Goal: Task Accomplishment & Management: Manage account settings

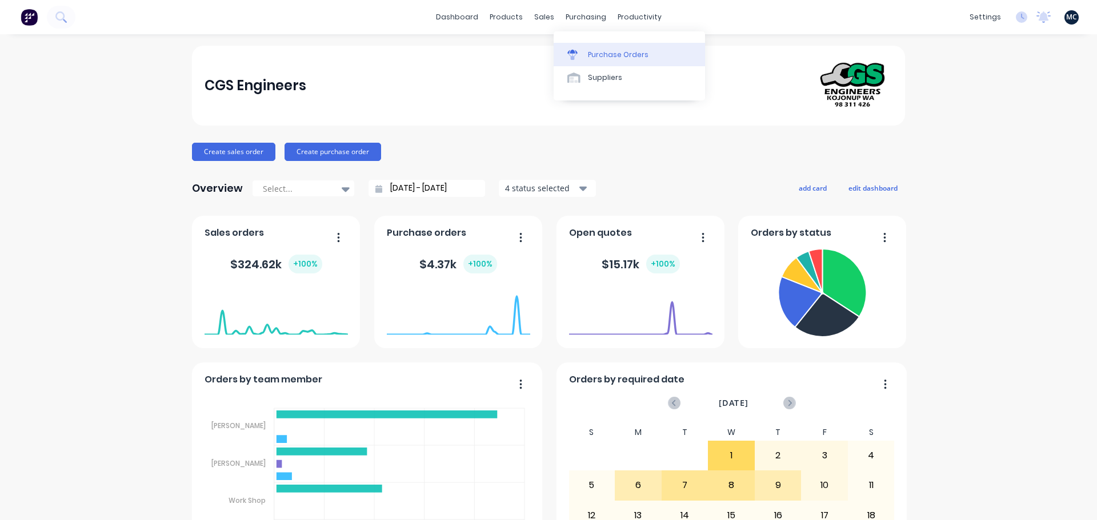
click at [597, 57] on div "Purchase Orders" at bounding box center [618, 55] width 61 height 10
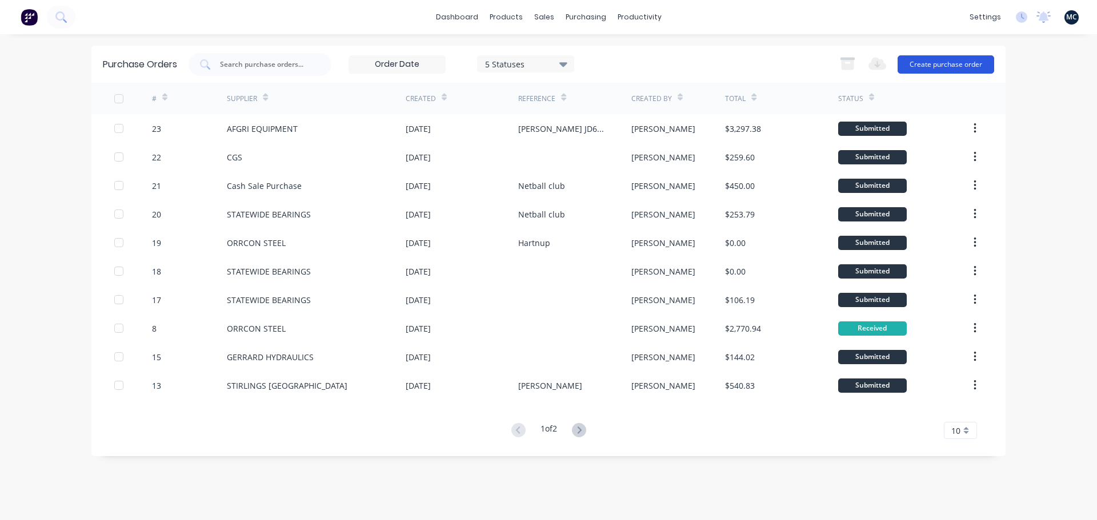
click at [949, 71] on button "Create purchase order" at bounding box center [945, 64] width 97 height 18
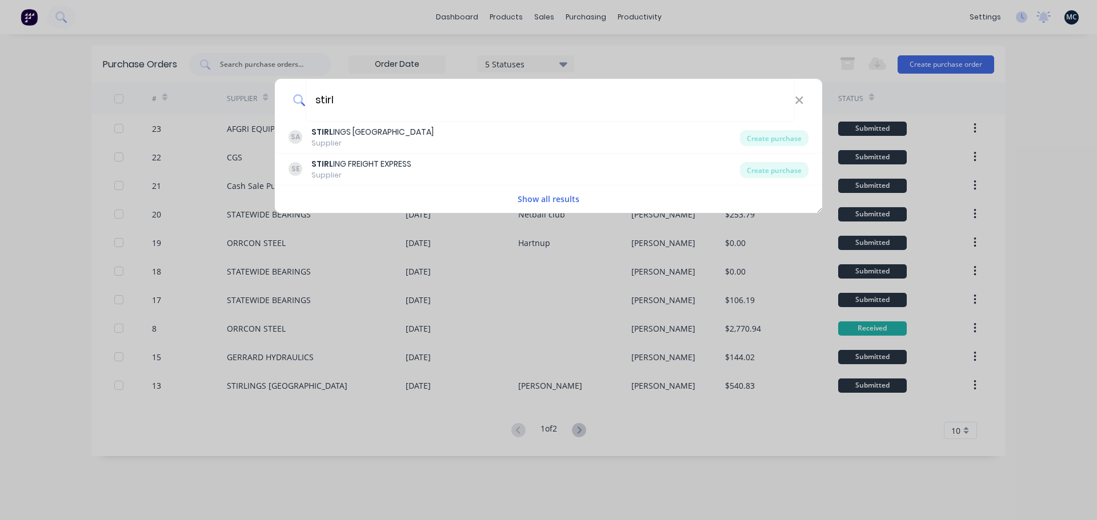
type input "stirl"
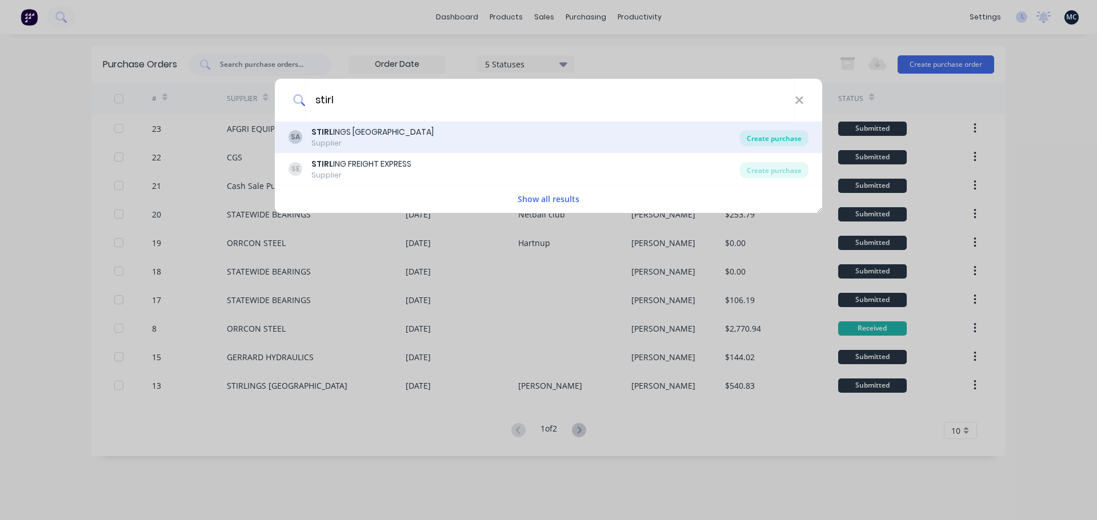
click at [765, 145] on div "Create purchase" at bounding box center [774, 138] width 69 height 16
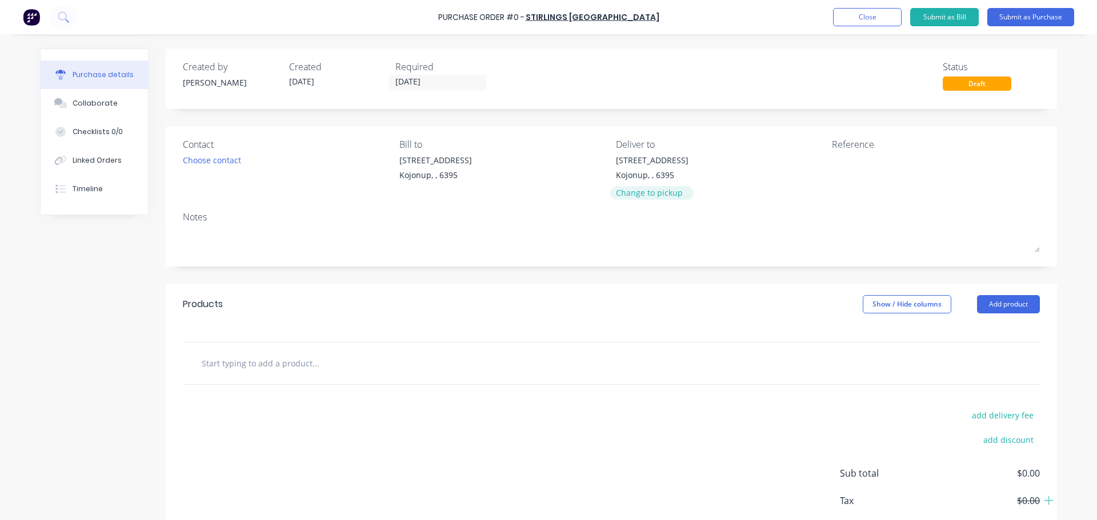
click at [639, 195] on div "Change to pickup" at bounding box center [652, 193] width 73 height 12
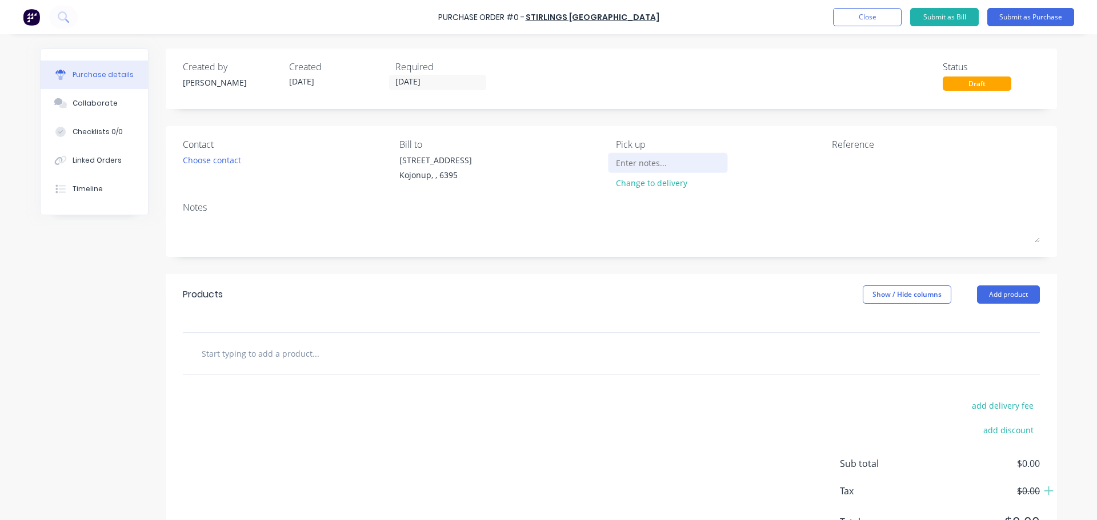
click at [636, 163] on input at bounding box center [668, 162] width 104 height 17
type input "Please advise when ready for collection"
click at [857, 172] on textarea at bounding box center [903, 167] width 143 height 26
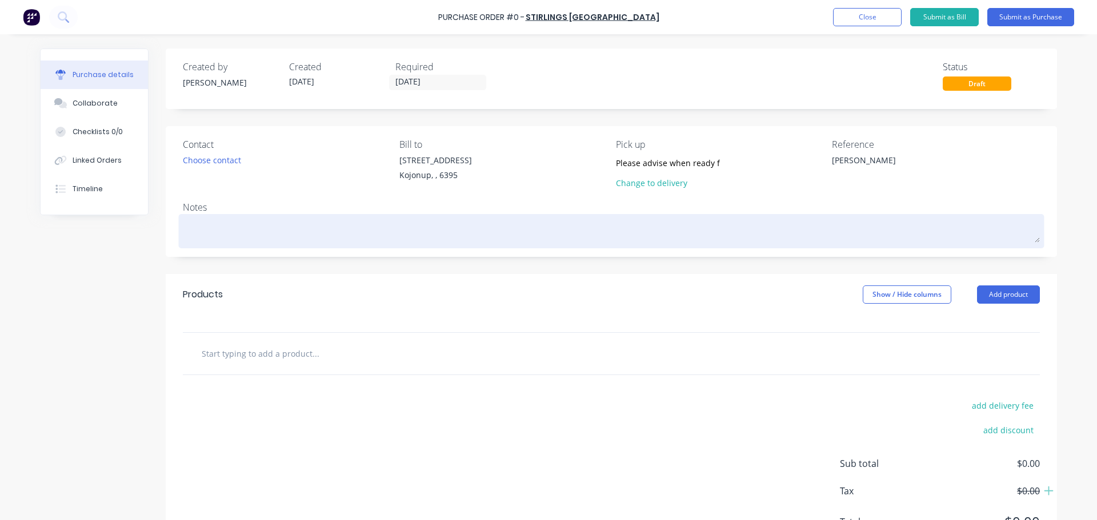
type textarea "Holzknecht"
type textarea "x"
type textarea "Holzknecht"
click at [236, 232] on textarea at bounding box center [611, 230] width 857 height 26
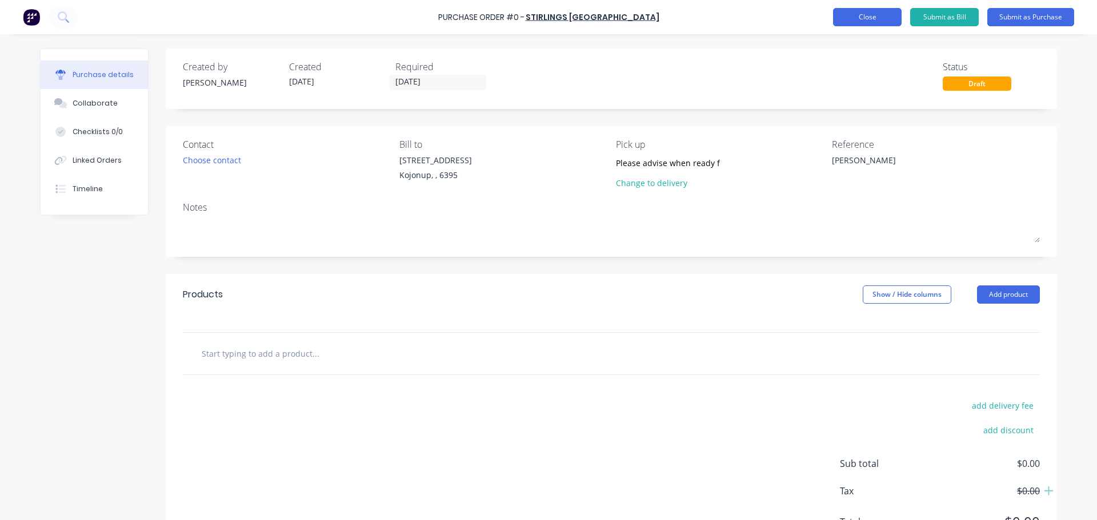
type textarea "x"
click at [869, 13] on button "Close" at bounding box center [867, 17] width 69 height 18
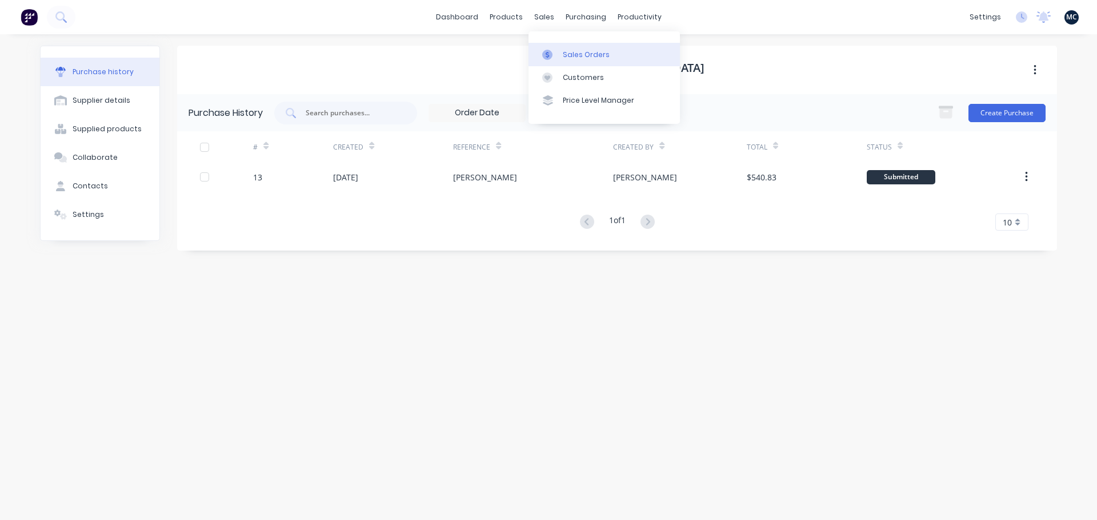
click at [565, 54] on div "Sales Orders" at bounding box center [586, 55] width 47 height 10
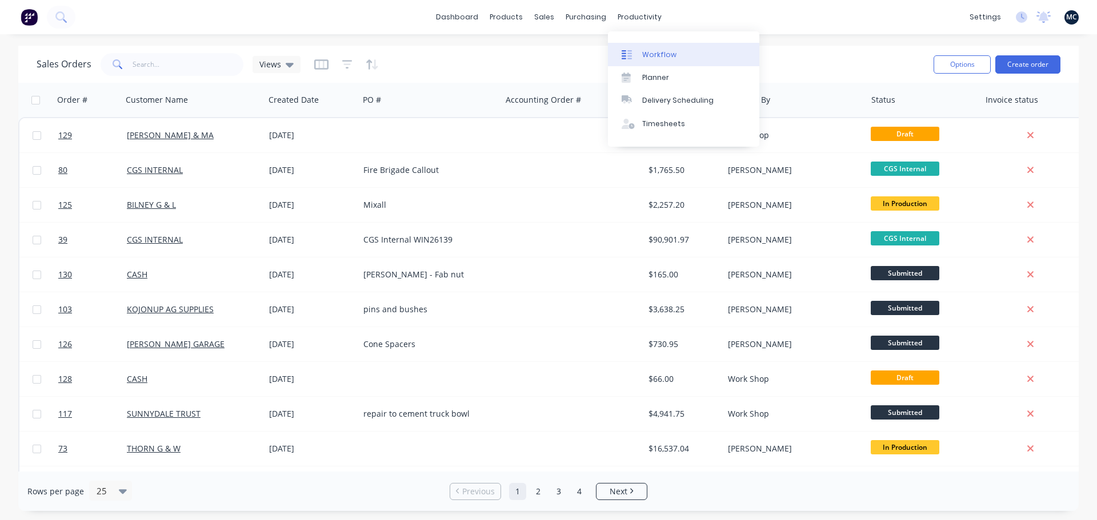
click at [643, 54] on div "Workflow" at bounding box center [659, 55] width 34 height 10
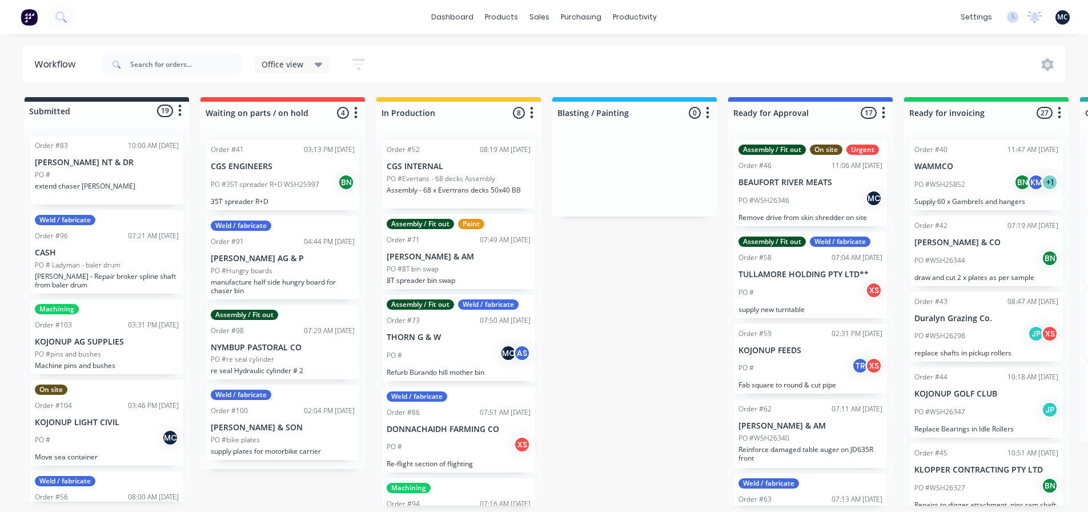
click at [114, 171] on div "PO #" at bounding box center [107, 175] width 144 height 10
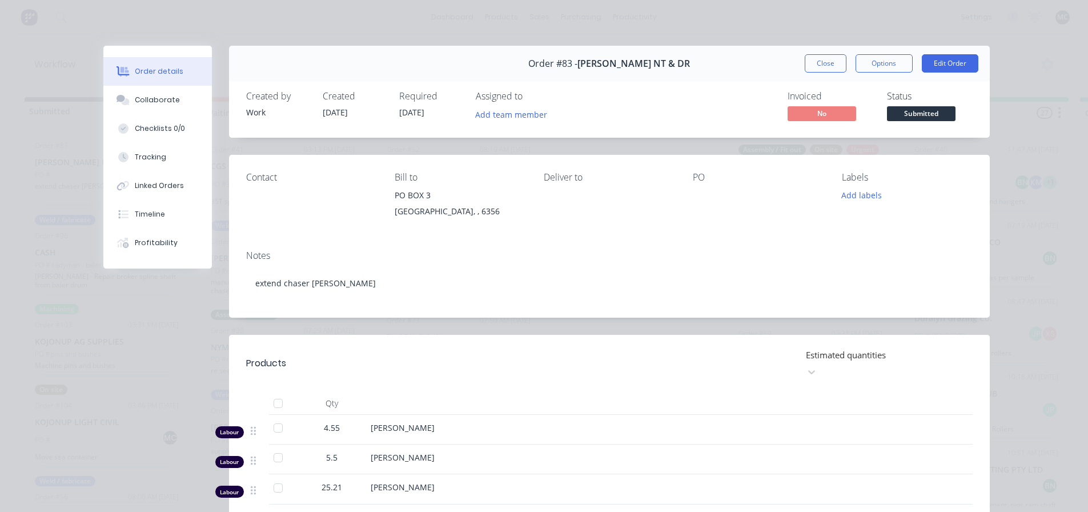
click at [812, 60] on button "Close" at bounding box center [826, 63] width 42 height 18
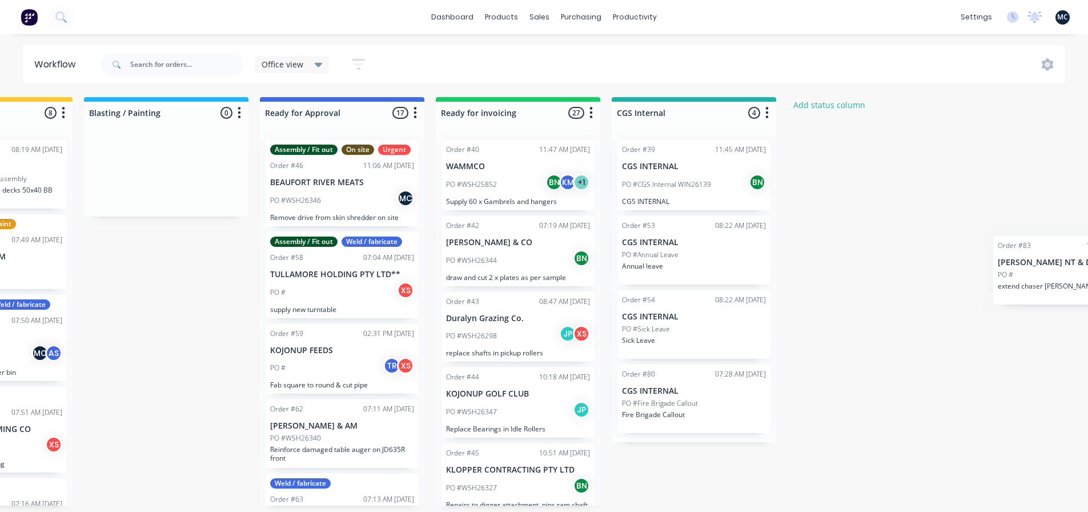
scroll to position [0, 485]
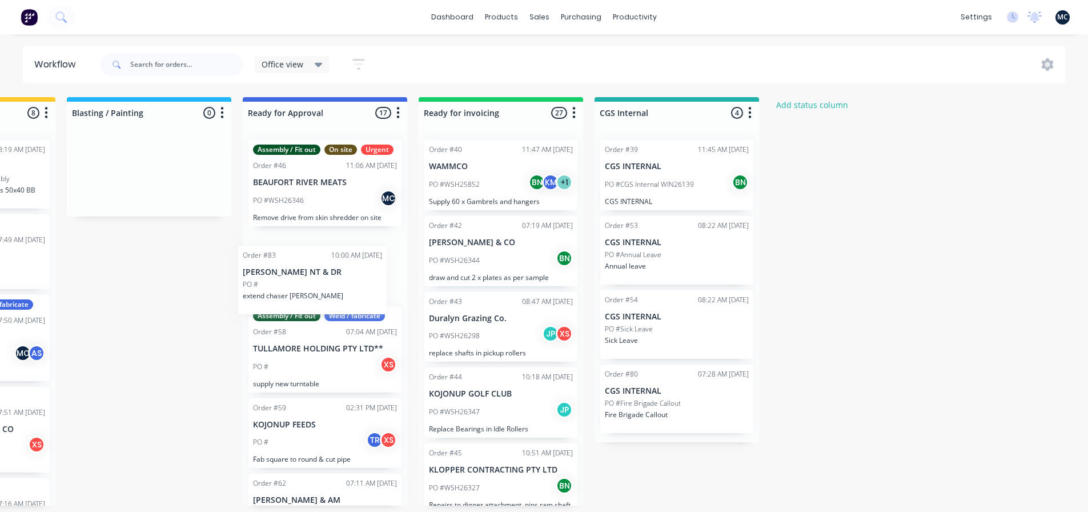
drag, startPoint x: 99, startPoint y: 180, endPoint x: 311, endPoint y: 294, distance: 239.7
click at [311, 294] on div "Submitted 19 Status colour #273444 hex #273444 Save Cancel Summaries Total orde…" at bounding box center [292, 301] width 1573 height 408
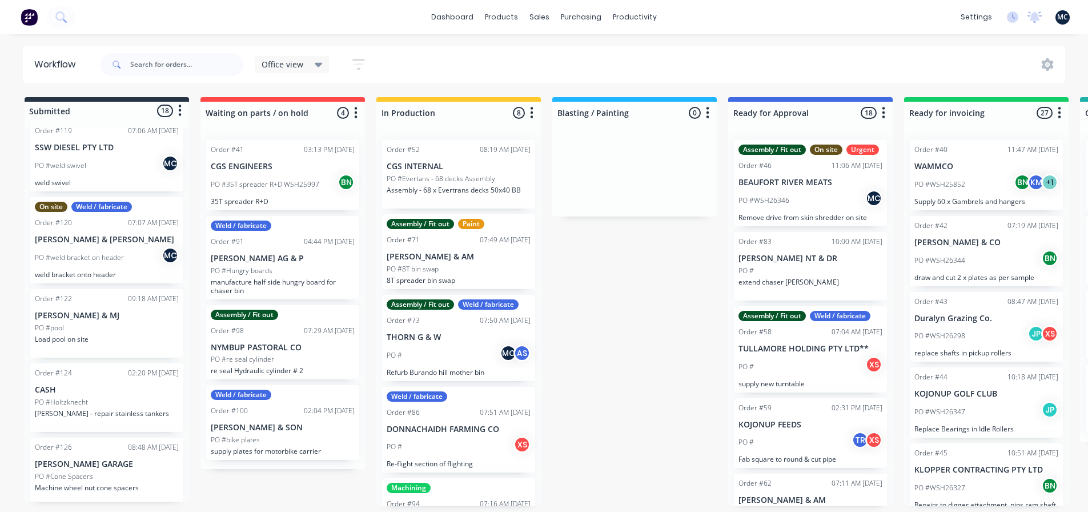
scroll to position [1133, 0]
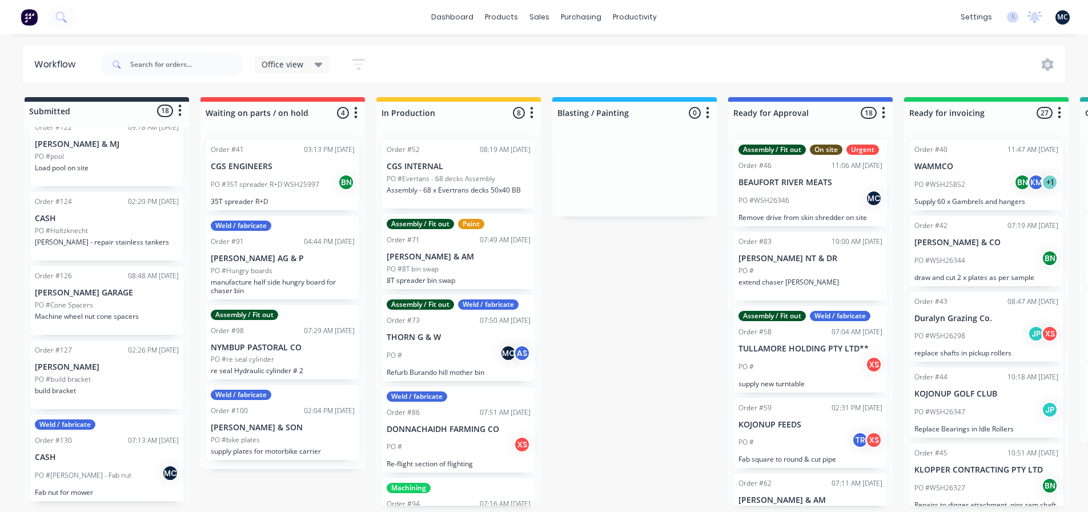
click at [117, 372] on div "Order #127 02:26 PM 09/10/25 heath wilson PO #build bracket build bracket" at bounding box center [106, 374] width 153 height 69
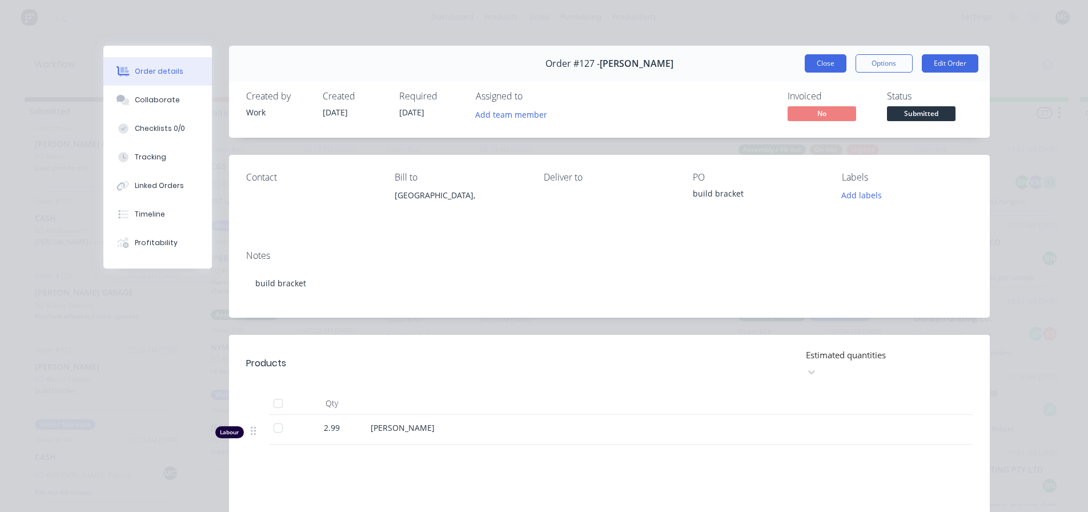
click at [822, 63] on button "Close" at bounding box center [826, 63] width 42 height 18
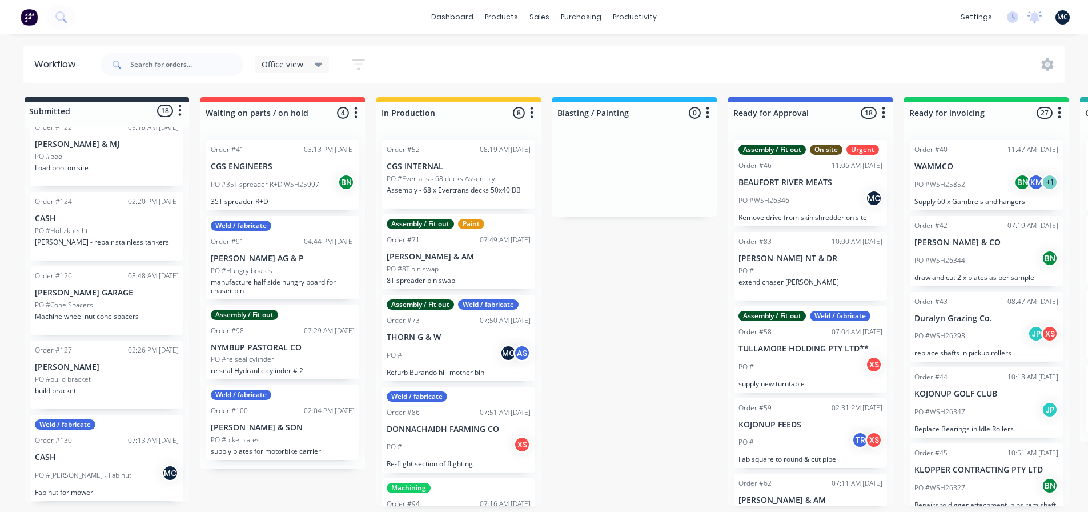
scroll to position [2, 0]
click at [95, 374] on div "PO #build bracket" at bounding box center [107, 379] width 144 height 10
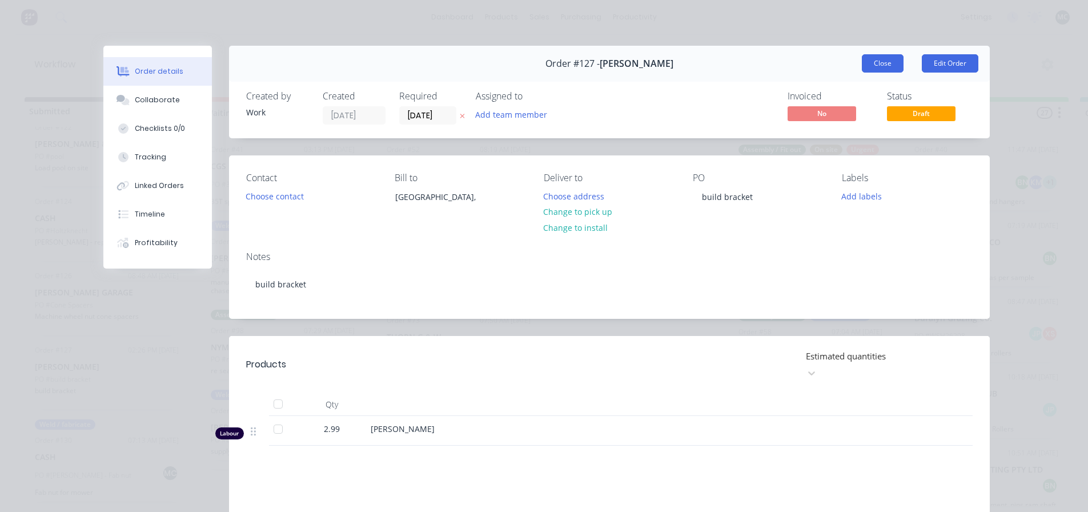
click at [864, 65] on button "Close" at bounding box center [883, 63] width 42 height 18
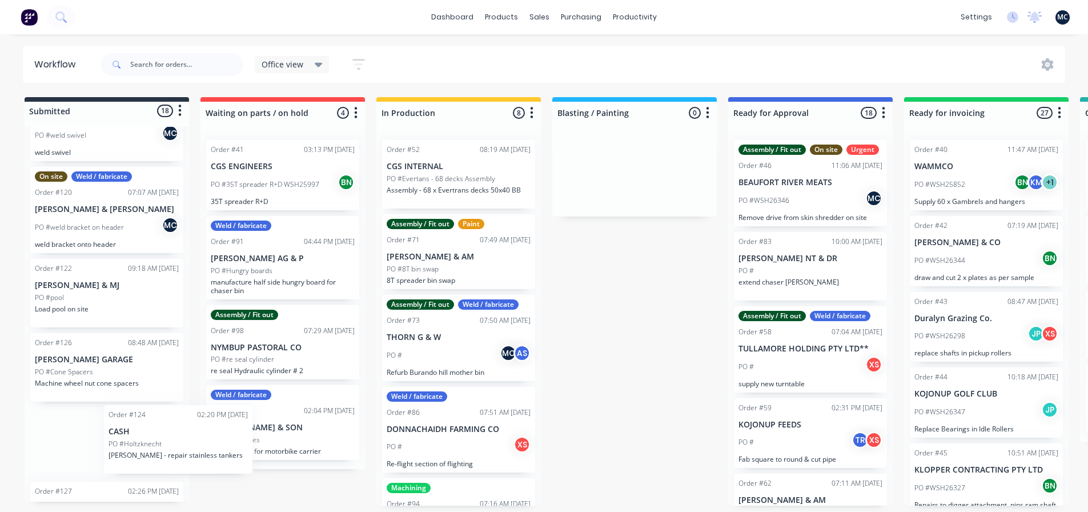
scroll to position [35, 0]
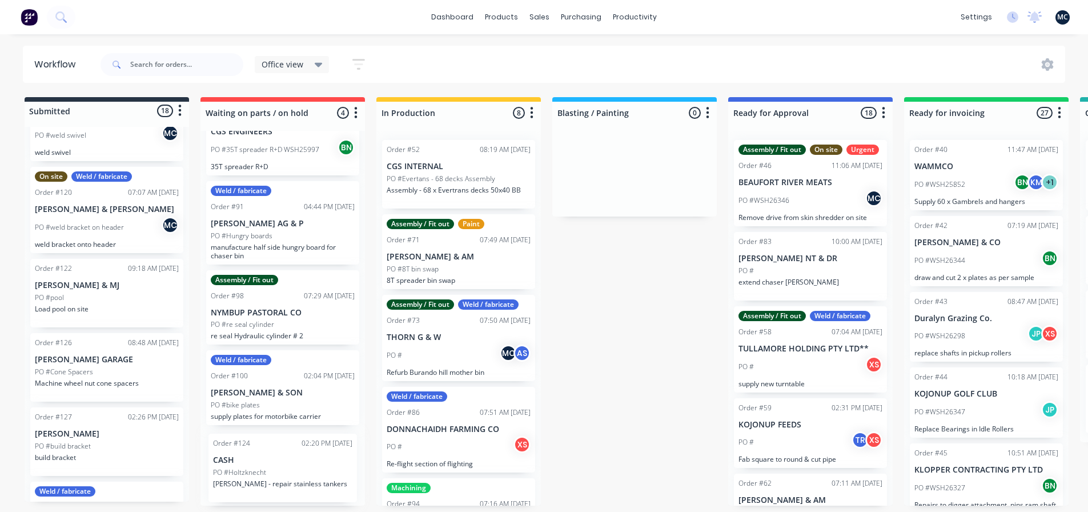
drag, startPoint x: 83, startPoint y: 393, endPoint x: 265, endPoint y: 467, distance: 196.7
click at [265, 467] on div "Submitted 18 Status colour #273444 hex #273444 Save Cancel Summaries Total orde…" at bounding box center [777, 301] width 1573 height 408
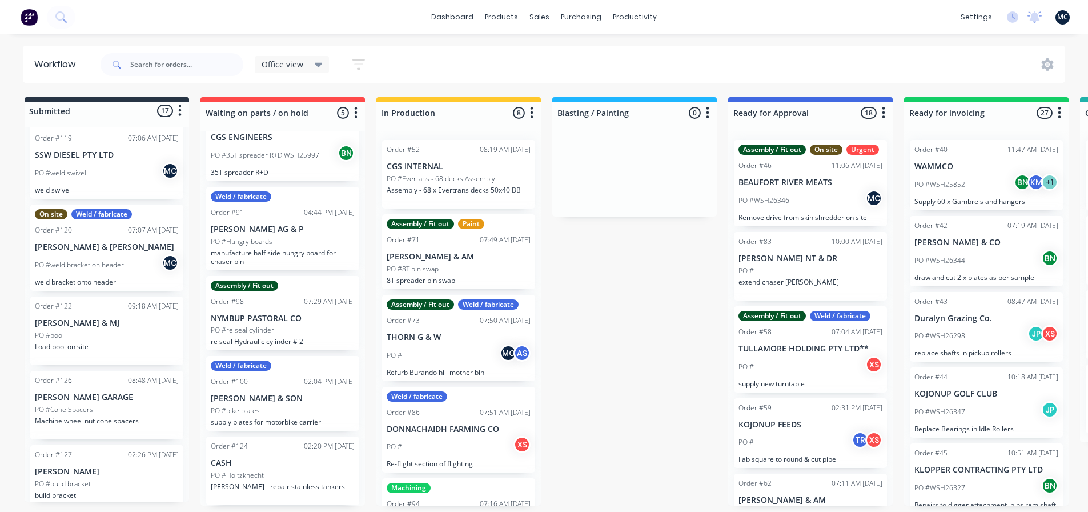
scroll to position [934, 0]
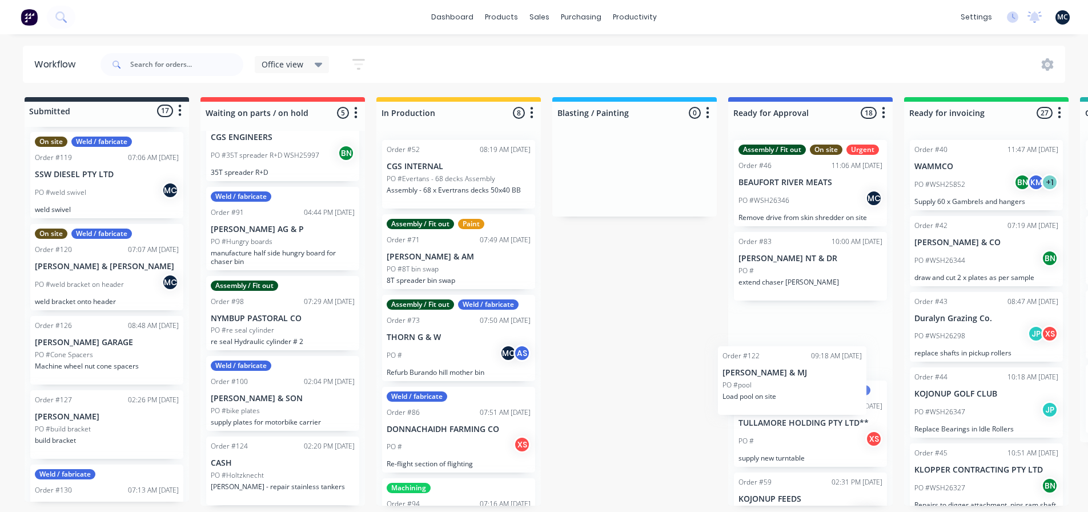
drag, startPoint x: 73, startPoint y: 345, endPoint x: 778, endPoint y: 364, distance: 705.6
click at [778, 364] on div "Submitted 17 Status colour #273444 hex #273444 Save Cancel Summaries Total orde…" at bounding box center [777, 301] width 1573 height 408
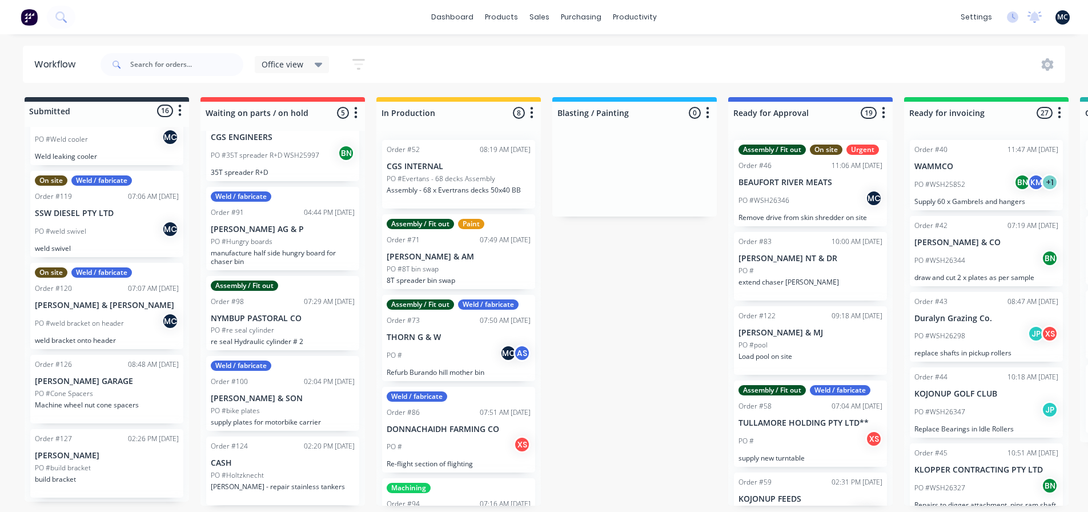
scroll to position [877, 0]
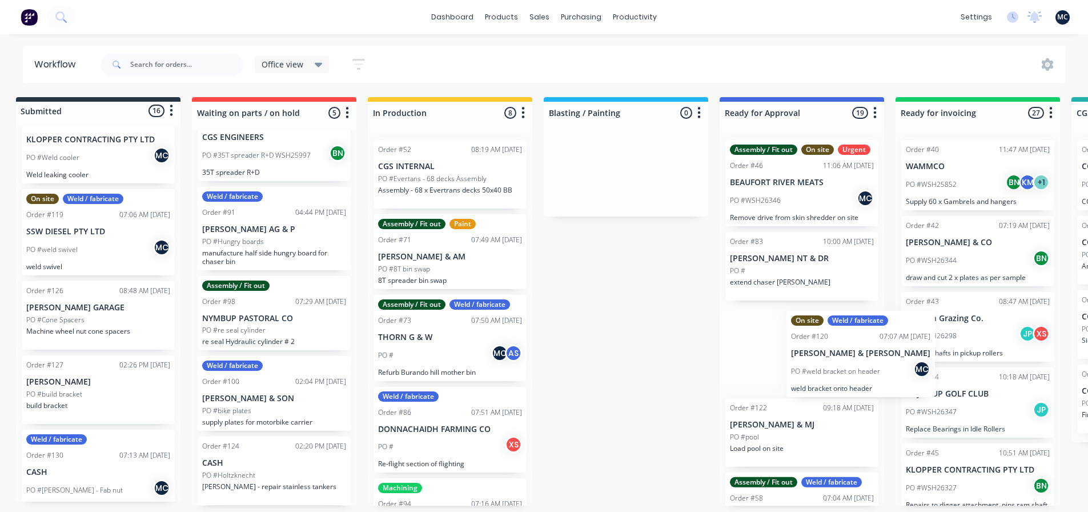
drag, startPoint x: 175, startPoint y: 349, endPoint x: 844, endPoint y: 360, distance: 668.9
click at [853, 363] on div "Submitted 16 Status colour #273444 hex #273444 Save Cancel Summaries Total orde…" at bounding box center [769, 301] width 1573 height 408
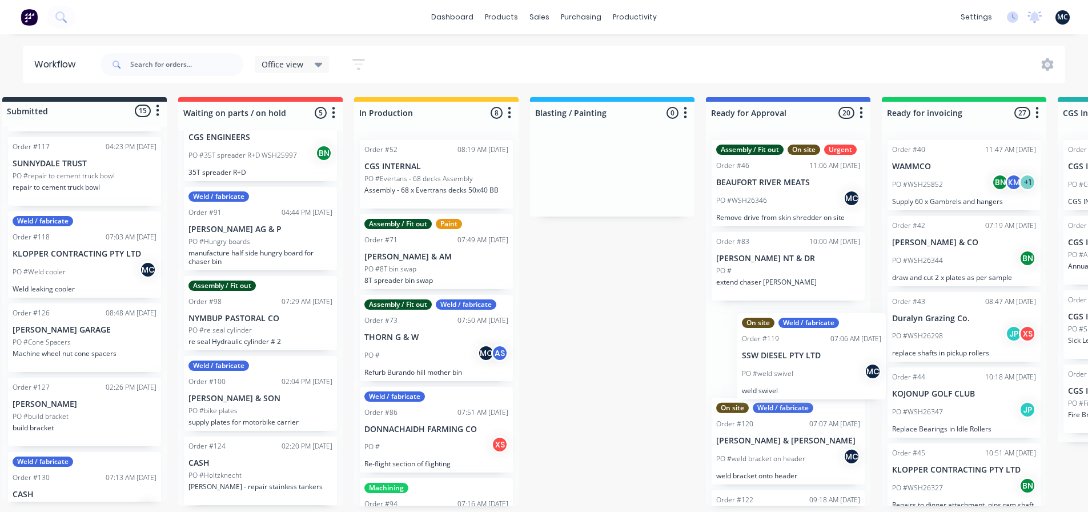
scroll to position [2, 24]
drag, startPoint x: 72, startPoint y: 346, endPoint x: 794, endPoint y: 359, distance: 722.0
click at [796, 359] on div "Submitted 15 Status colour #273444 hex #273444 Save Cancel Summaries Total orde…" at bounding box center [753, 301] width 1573 height 408
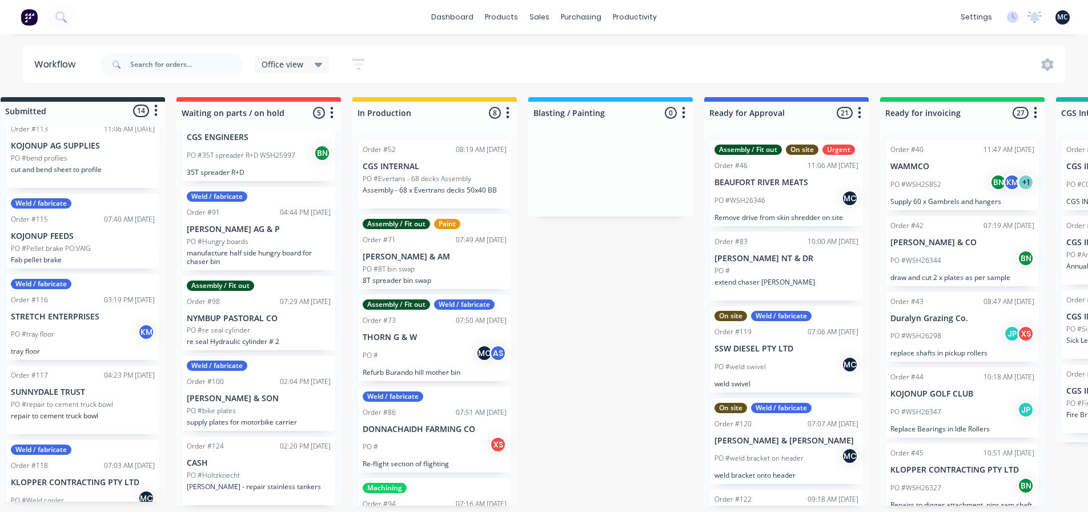
scroll to position [2, 22]
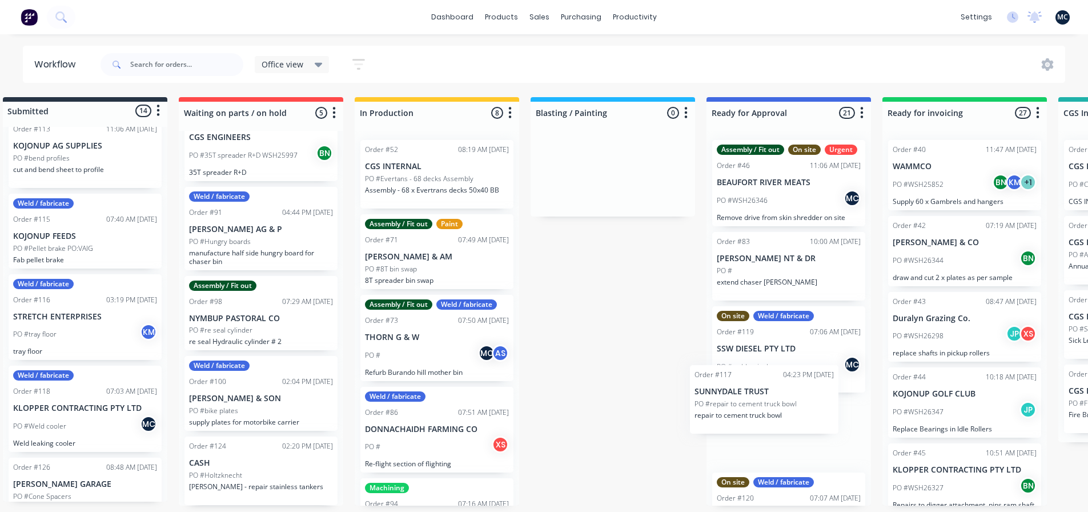
drag, startPoint x: 63, startPoint y: 403, endPoint x: 758, endPoint y: 404, distance: 695.6
click at [758, 404] on div "Submitted 14 Status colour #273444 hex #273444 Save Cancel Summaries Total orde…" at bounding box center [756, 301] width 1573 height 408
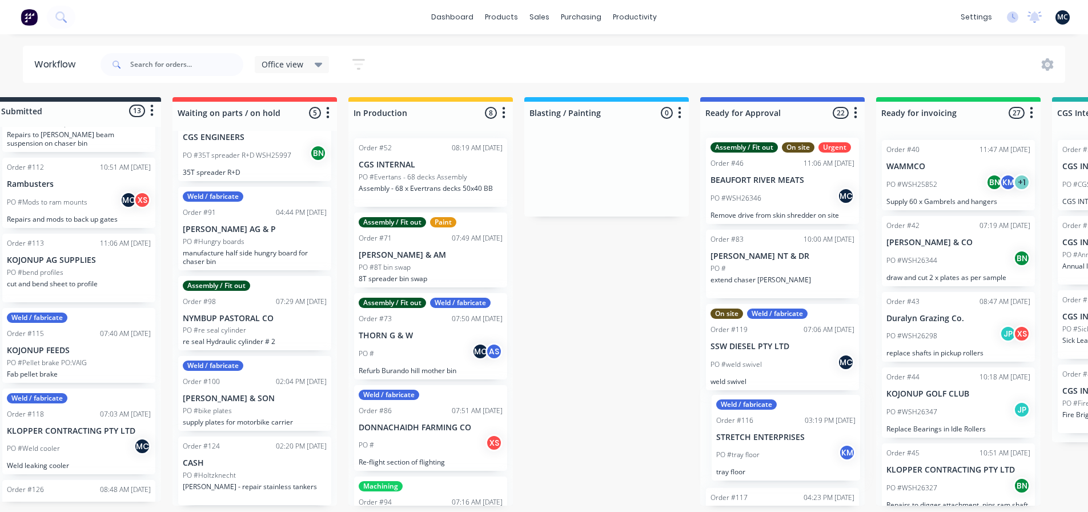
scroll to position [2, 29]
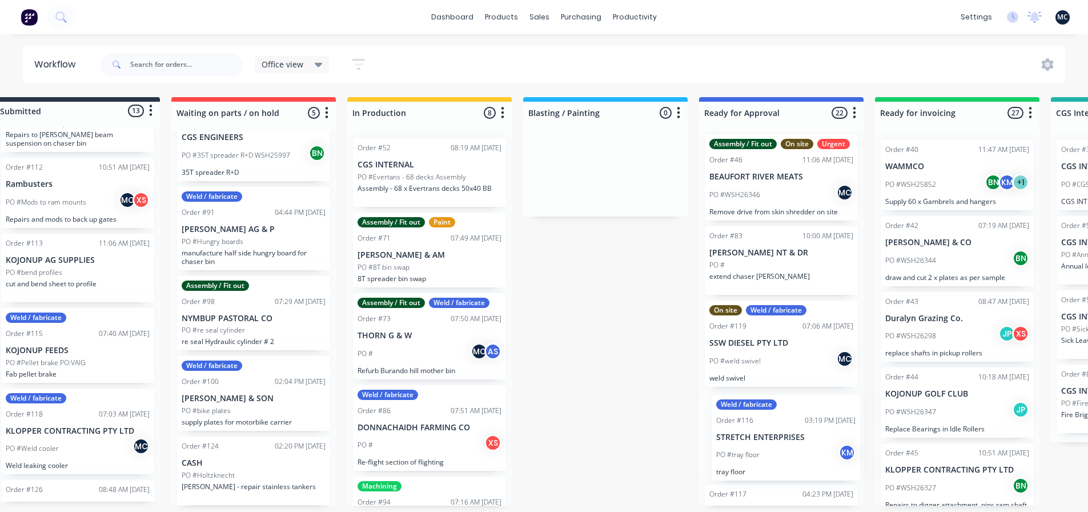
drag, startPoint x: 58, startPoint y: 433, endPoint x: 764, endPoint y: 444, distance: 706.6
click at [767, 444] on div "Submitted 13 Status colour #273444 hex #273444 Save Cancel Summaries Total orde…" at bounding box center [748, 301] width 1573 height 408
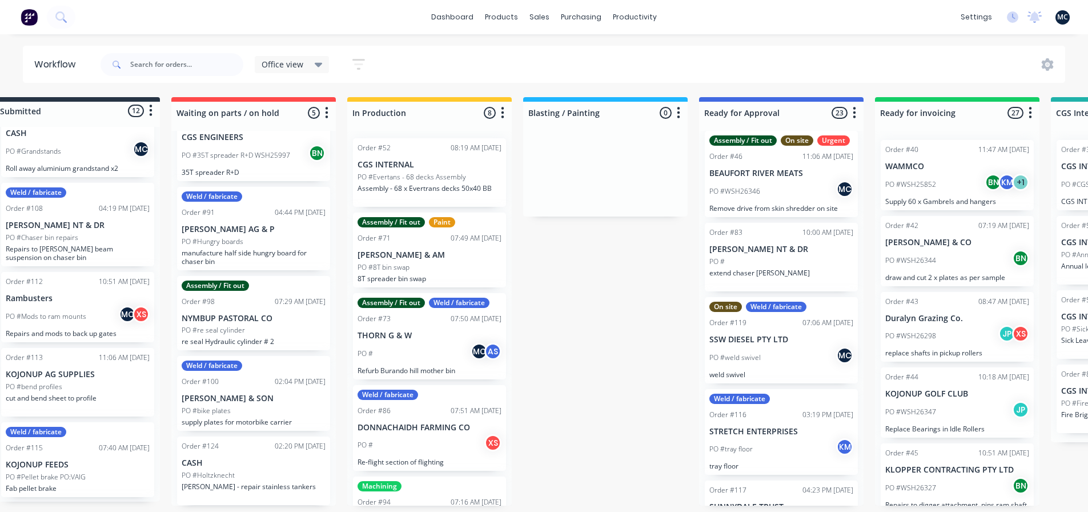
scroll to position [2, 26]
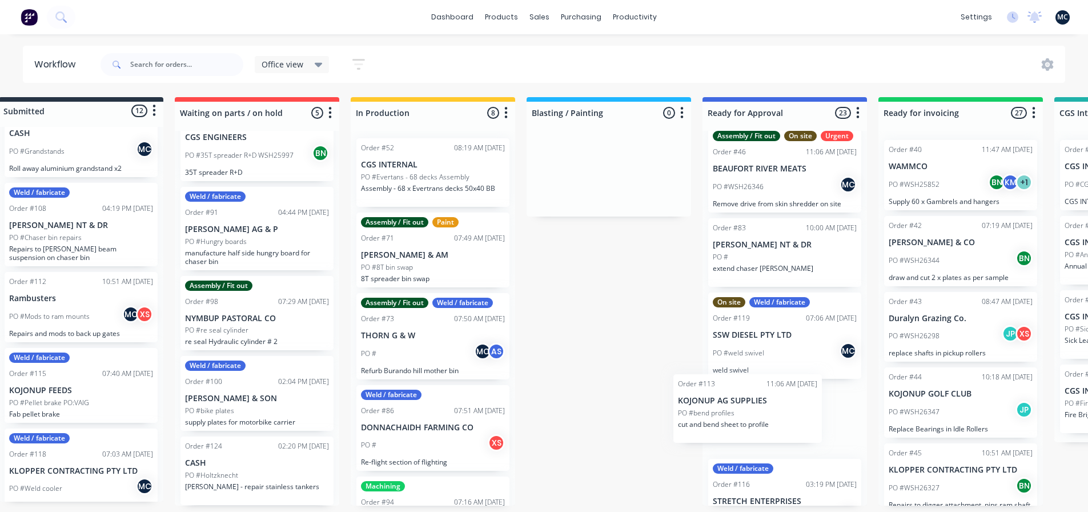
drag, startPoint x: 46, startPoint y: 384, endPoint x: 743, endPoint y: 425, distance: 698.0
click at [743, 425] on div "Submitted 12 Status colour #273444 hex #273444 Save Cancel Summaries Total orde…" at bounding box center [752, 301] width 1573 height 408
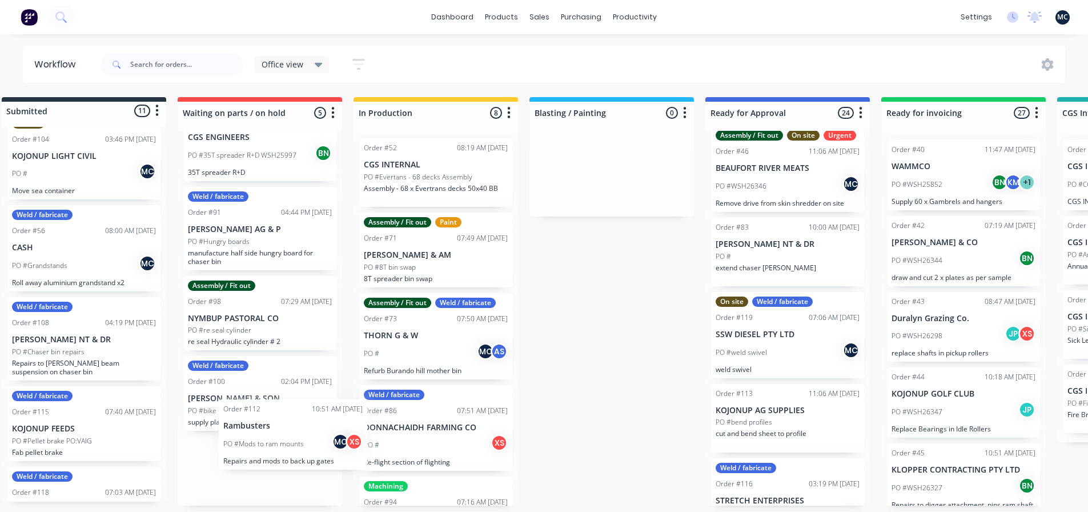
scroll to position [0, 0]
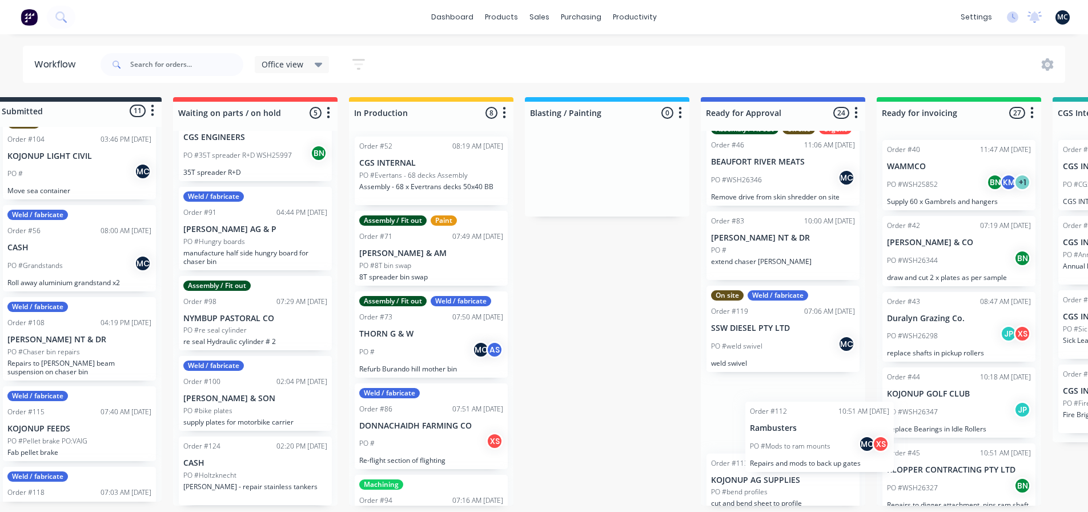
drag, startPoint x: 58, startPoint y: 412, endPoint x: 805, endPoint y: 429, distance: 747.3
click at [805, 429] on div "Submitted 11 Status colour #273444 hex #273444 Save Cancel Summaries Total orde…" at bounding box center [750, 301] width 1573 height 408
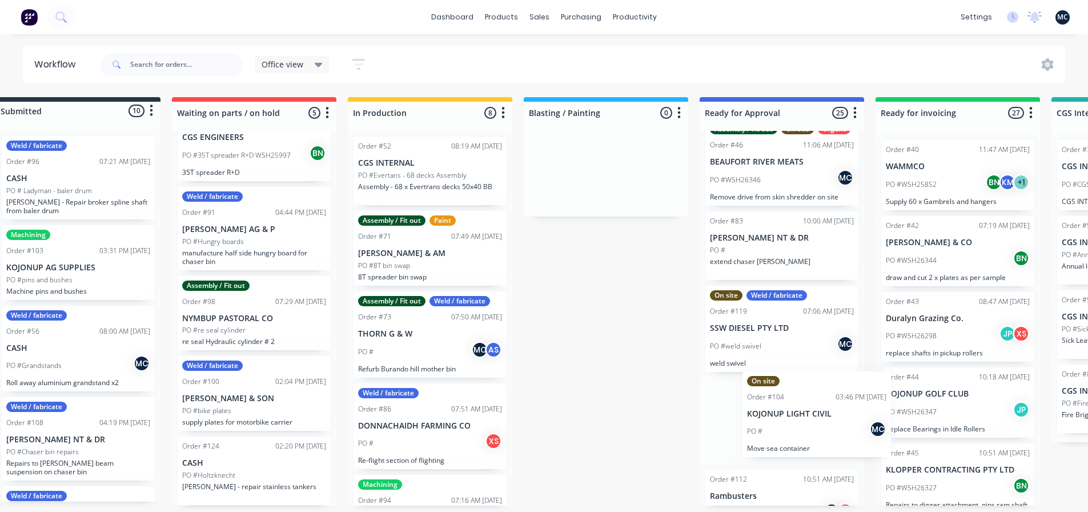
drag, startPoint x: 74, startPoint y: 358, endPoint x: 822, endPoint y: 427, distance: 752.0
click at [822, 427] on div "Submitted 10 Status colour #273444 hex #273444 Save Cancel Summaries Total orde…" at bounding box center [749, 301] width 1573 height 408
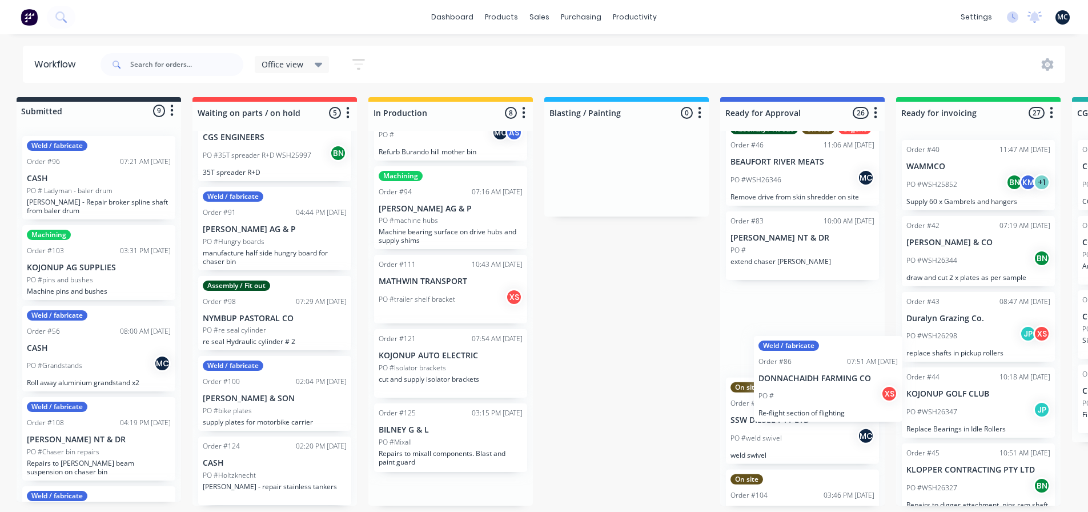
drag, startPoint x: 452, startPoint y: 208, endPoint x: 835, endPoint y: 386, distance: 422.1
click at [835, 386] on div "Submitted 9 Status colour #273444 hex #273444 Save Cancel Summaries Total order…" at bounding box center [769, 301] width 1573 height 408
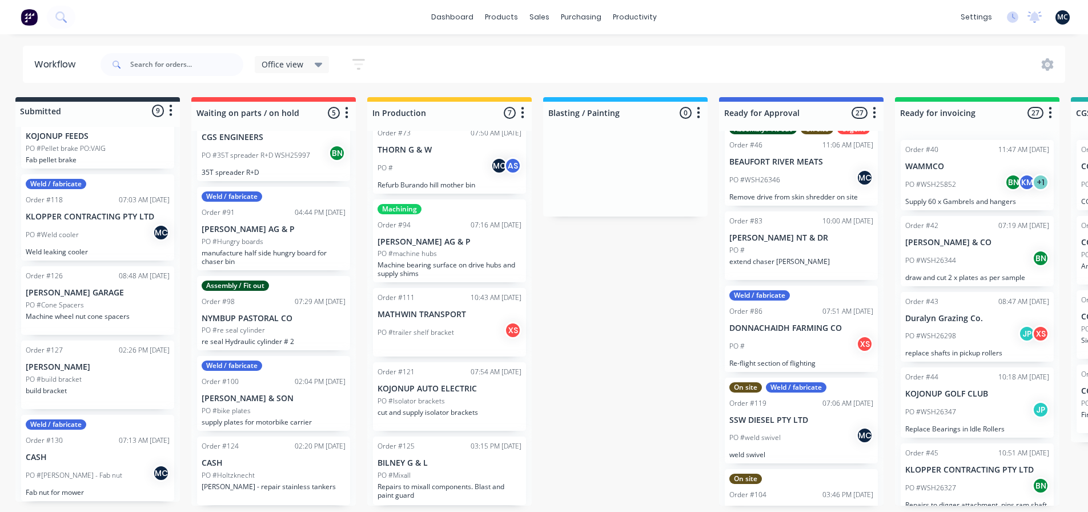
click at [625, 360] on div "Submitted 9 Status colour #273444 hex #273444 Save Cancel Summaries Total order…" at bounding box center [768, 301] width 1573 height 408
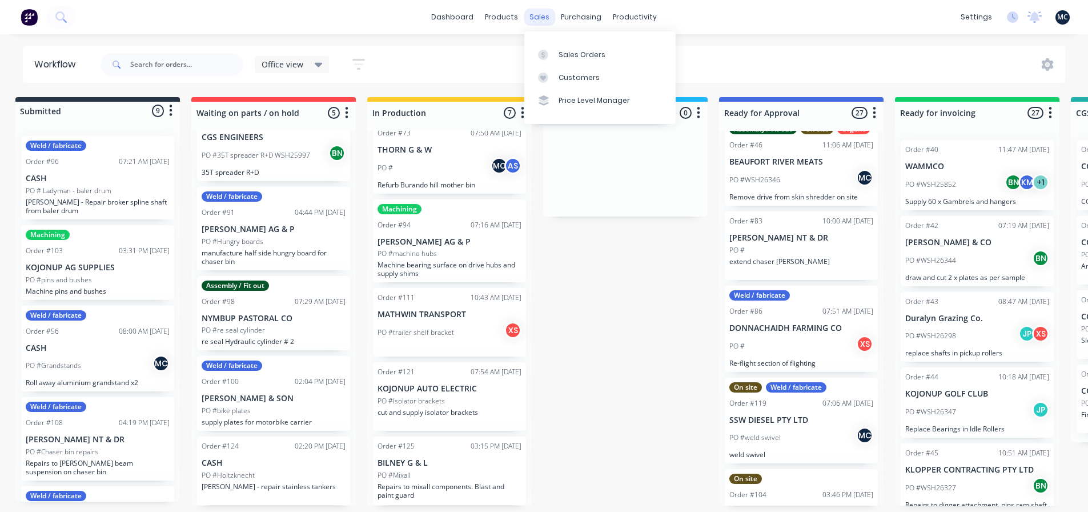
click at [539, 22] on div "sales" at bounding box center [539, 17] width 31 height 17
click at [572, 58] on div "Sales Orders" at bounding box center [582, 55] width 47 height 10
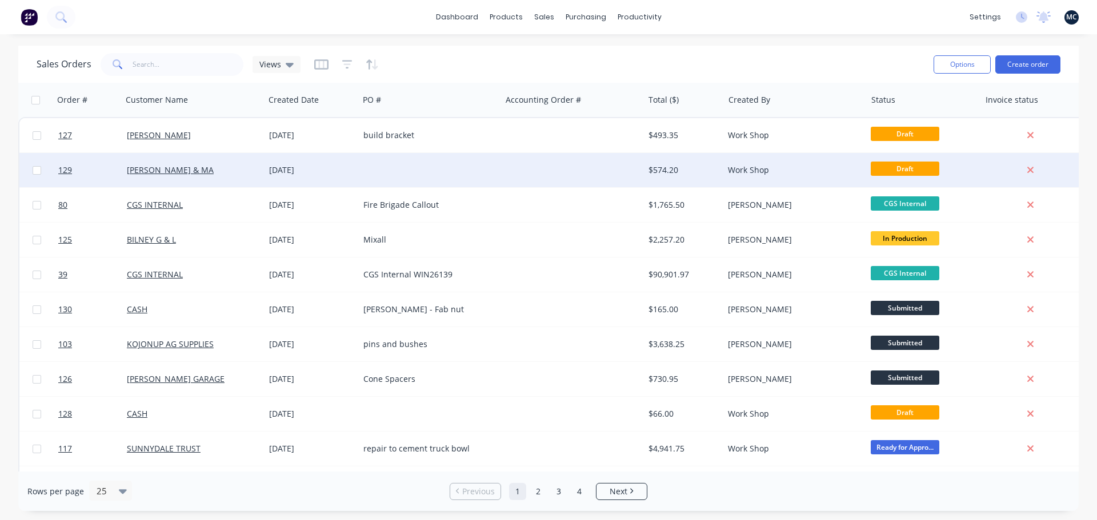
click at [480, 172] on div at bounding box center [430, 170] width 142 height 34
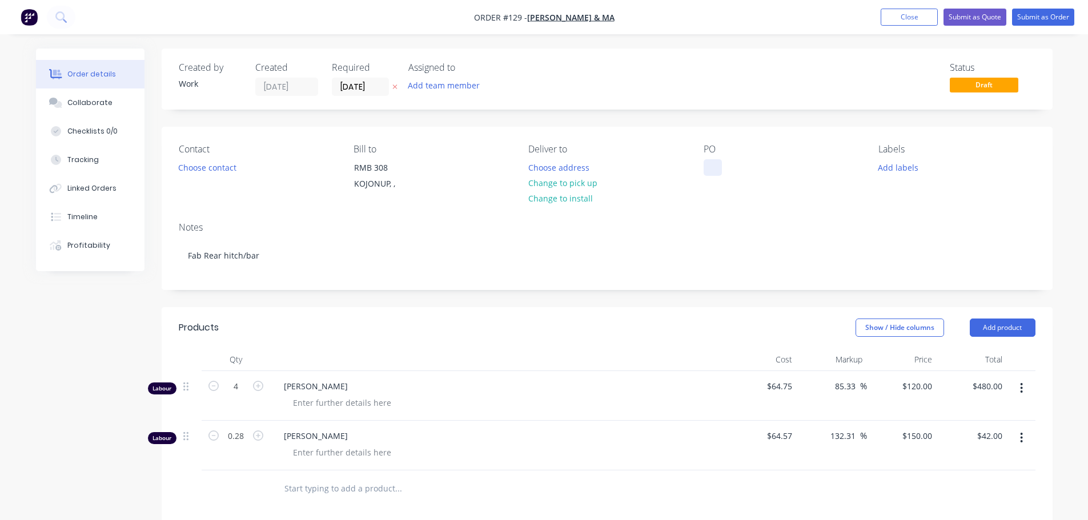
click at [720, 163] on div at bounding box center [713, 167] width 18 height 17
click at [1053, 16] on button "Submit as Order" at bounding box center [1043, 17] width 62 height 17
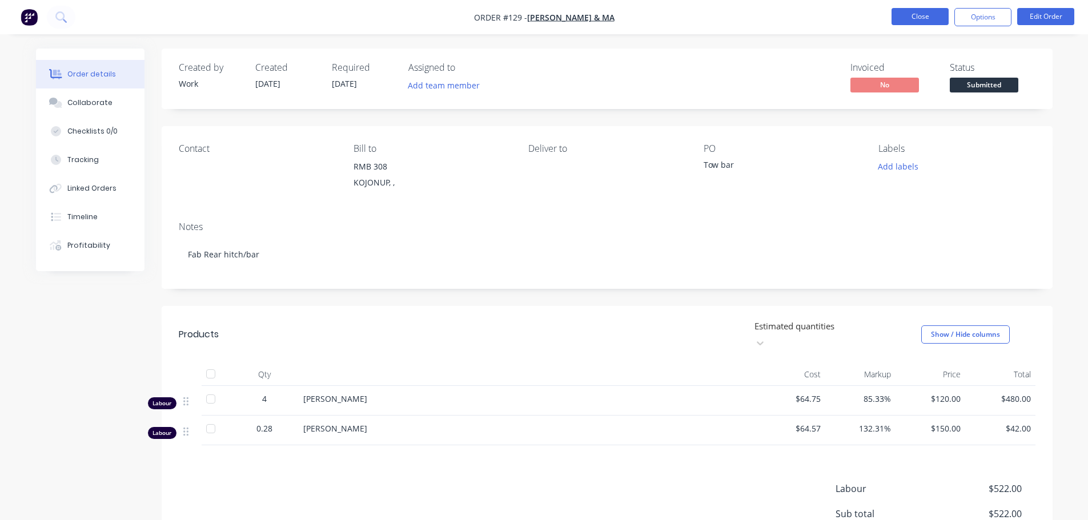
click at [915, 21] on button "Close" at bounding box center [920, 16] width 57 height 17
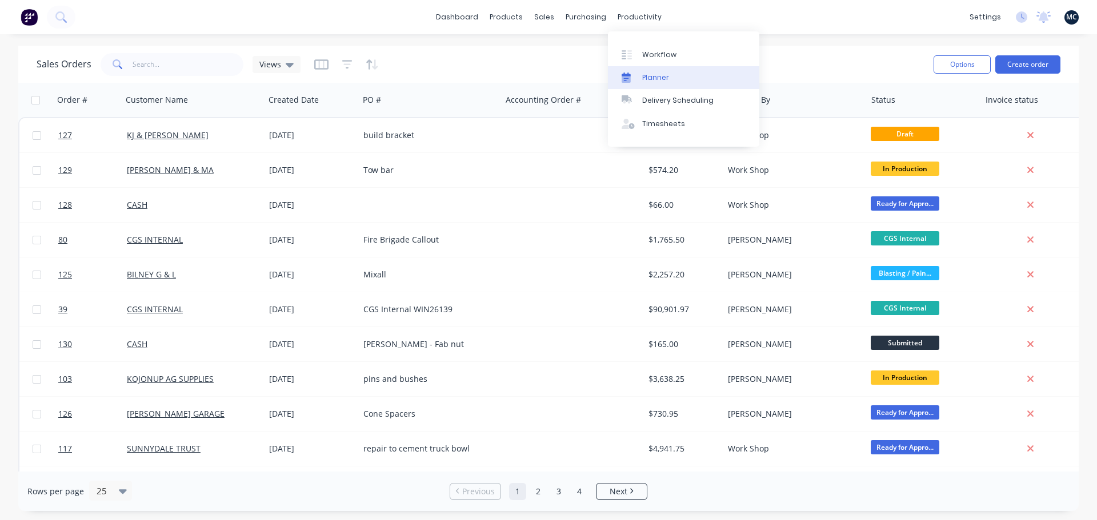
click at [655, 67] on link "Planner" at bounding box center [683, 77] width 151 height 23
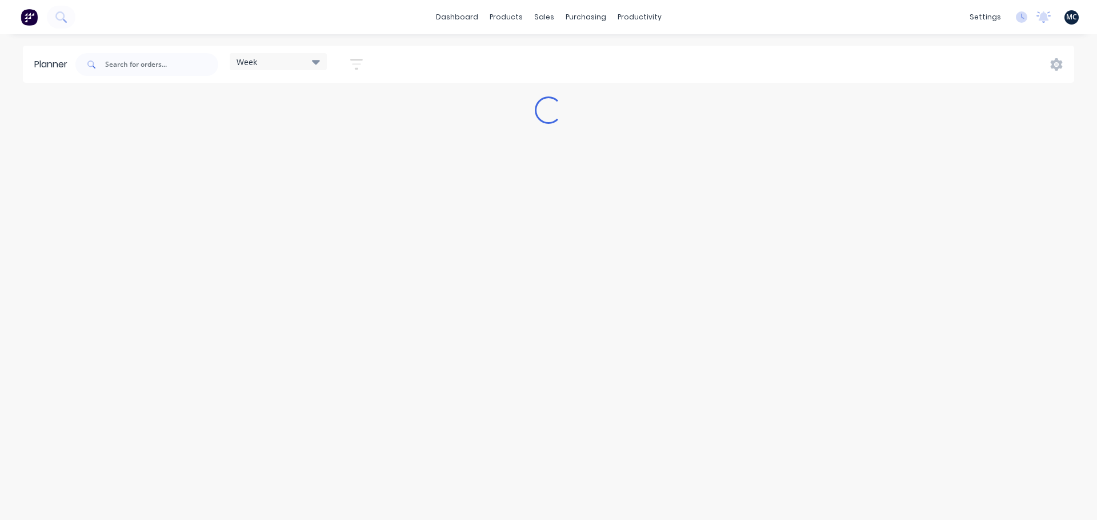
click at [655, 58] on div "Week Save new view None edit Week (Default) edit Show/Hide users Show/Hide orde…" at bounding box center [573, 64] width 1001 height 34
click at [650, 53] on div "Workflow" at bounding box center [659, 55] width 34 height 10
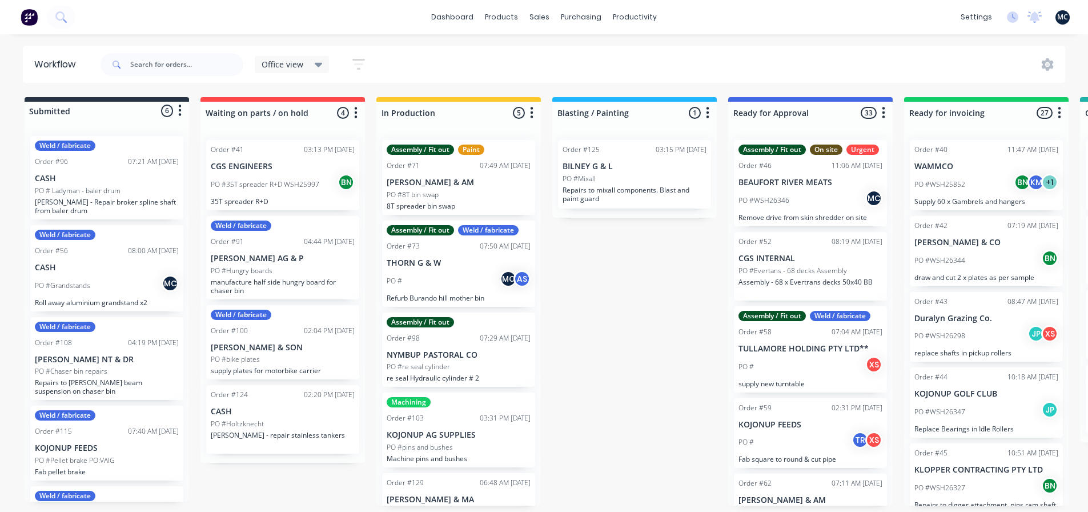
click at [241, 429] on div "Order #124 02:20 PM 08/10/25 CASH PO #Holtzknecht Buddy Holtzknecht - repair st…" at bounding box center [282, 419] width 153 height 69
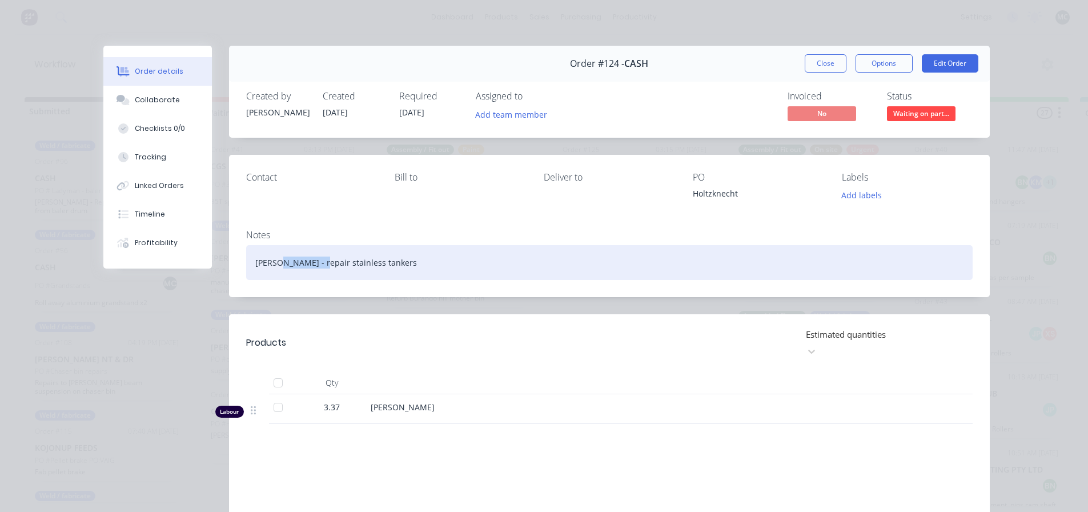
drag, startPoint x: 278, startPoint y: 261, endPoint x: 322, endPoint y: 266, distance: 44.8
click at [322, 266] on div "[PERSON_NAME] - repair stainless tankers" at bounding box center [609, 262] width 726 height 35
copy div "Holtzknecht"
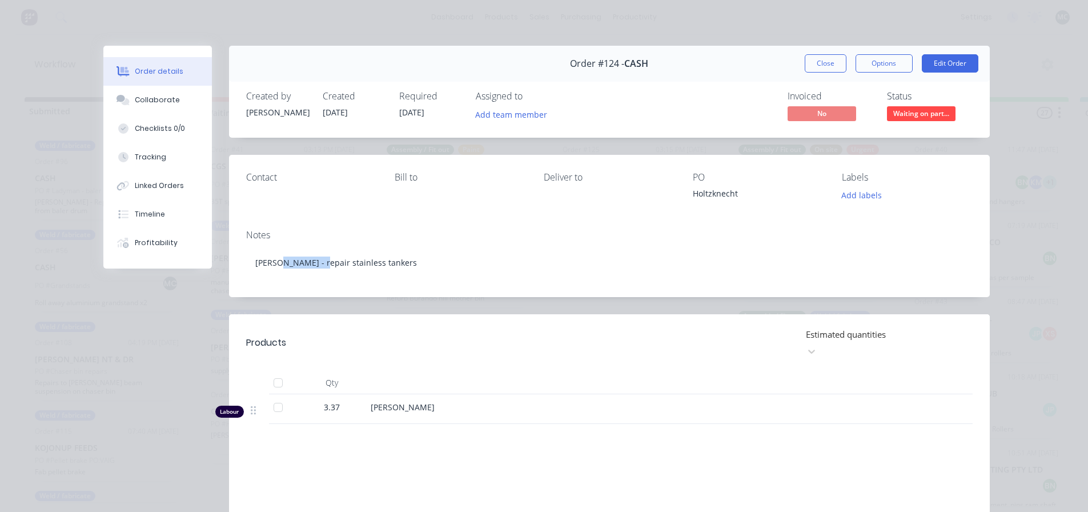
click at [780, 222] on div "Notes Buddy Holtzknecht - repair stainless tankers" at bounding box center [609, 258] width 761 height 77
click at [819, 65] on button "Close" at bounding box center [826, 63] width 42 height 18
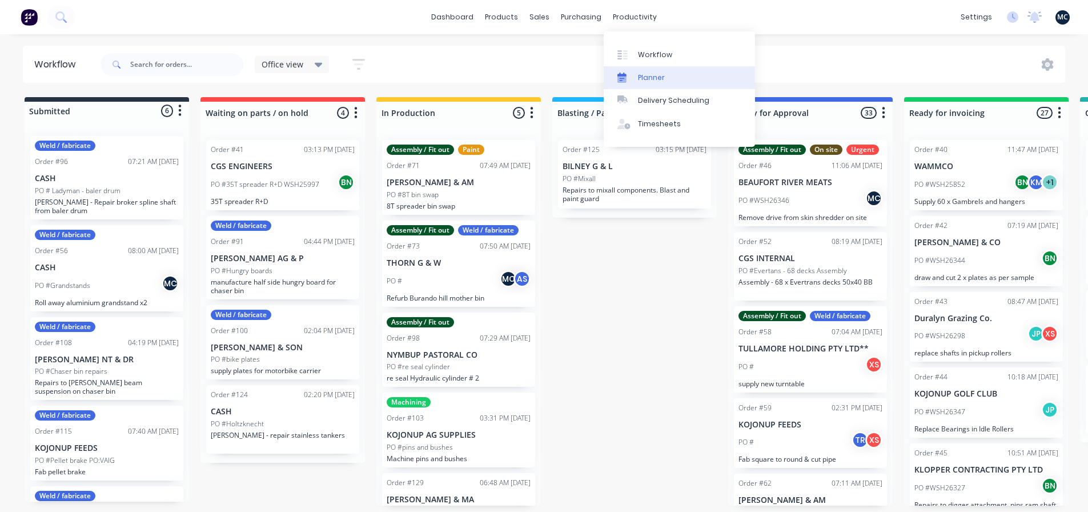
click at [661, 78] on div "Planner" at bounding box center [651, 78] width 27 height 10
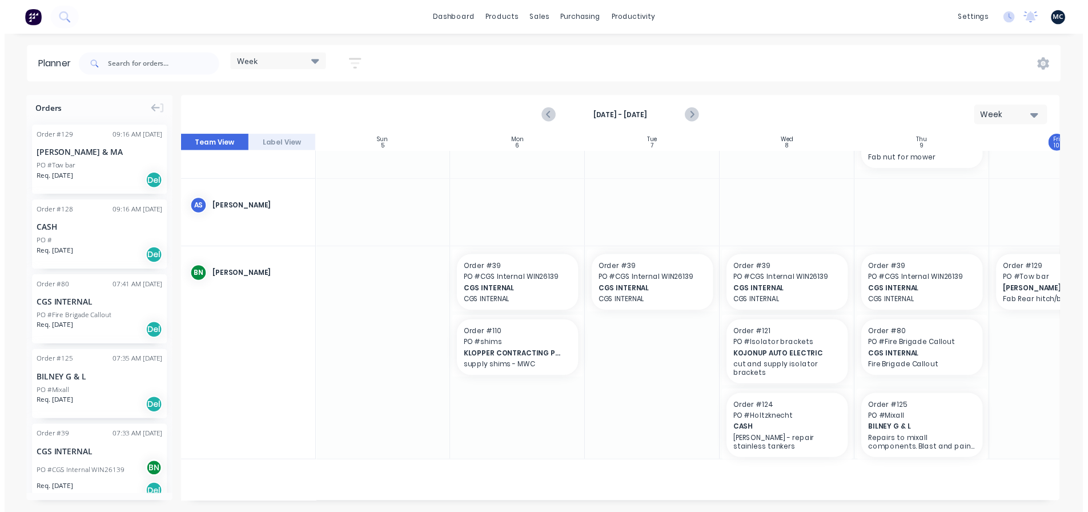
scroll to position [0, 1]
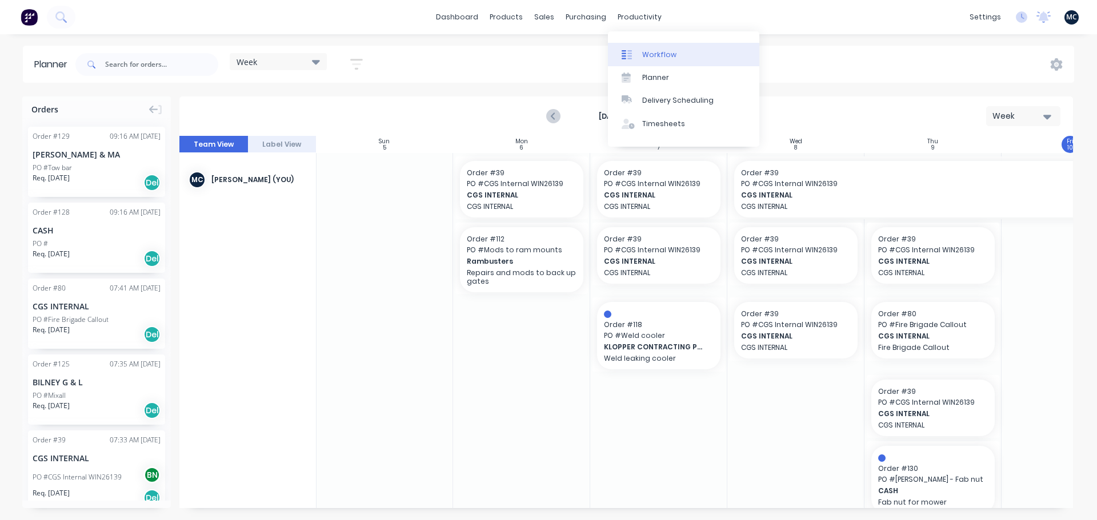
click at [659, 60] on link "Workflow" at bounding box center [683, 54] width 151 height 23
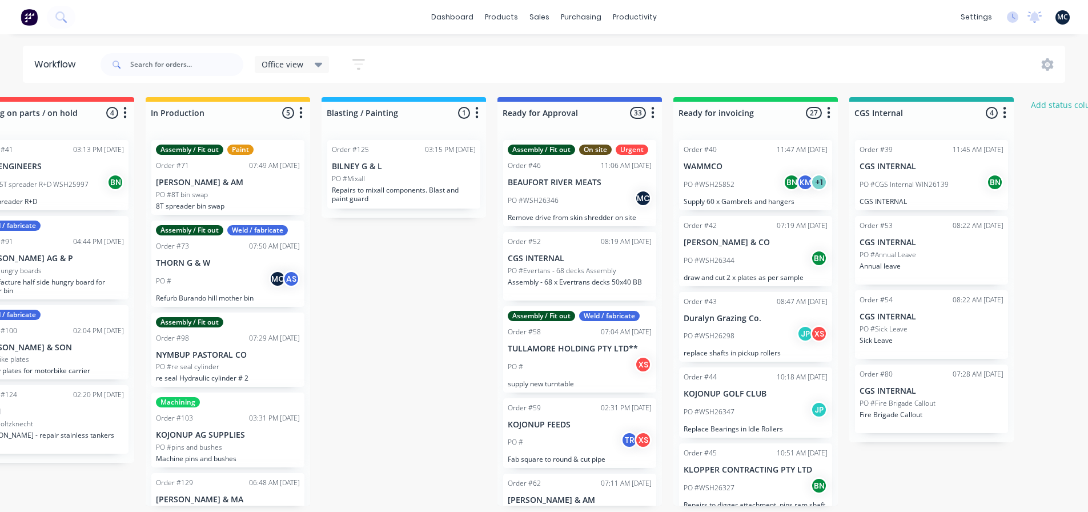
scroll to position [2, 0]
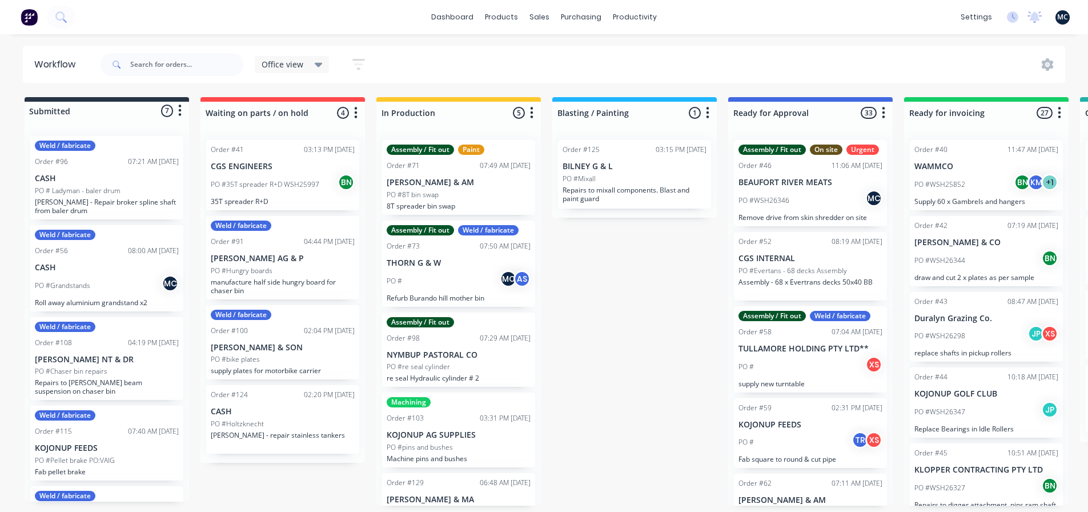
drag, startPoint x: 663, startPoint y: 286, endPoint x: 424, endPoint y: 300, distance: 238.6
drag, startPoint x: 629, startPoint y: 282, endPoint x: 395, endPoint y: 312, distance: 236.2
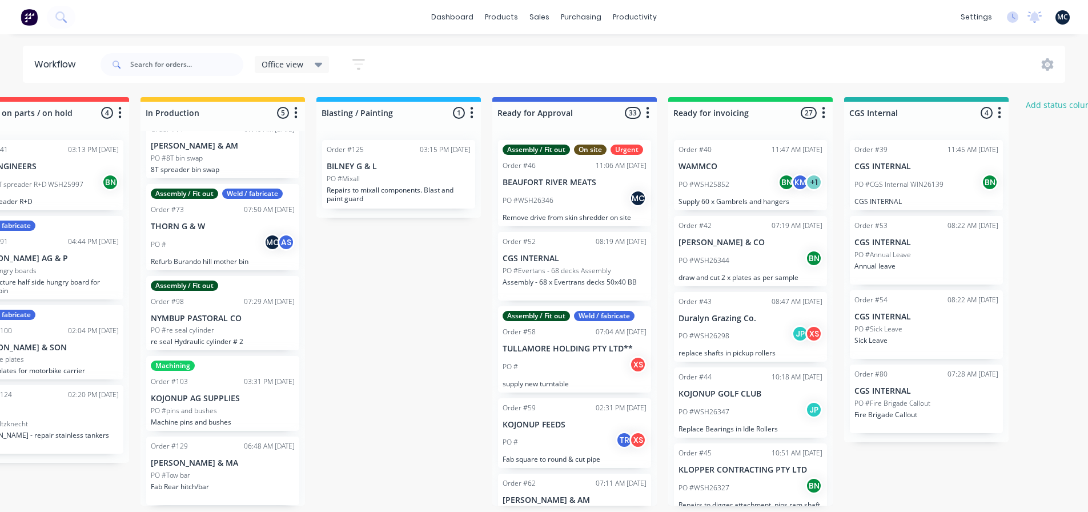
scroll to position [0, 0]
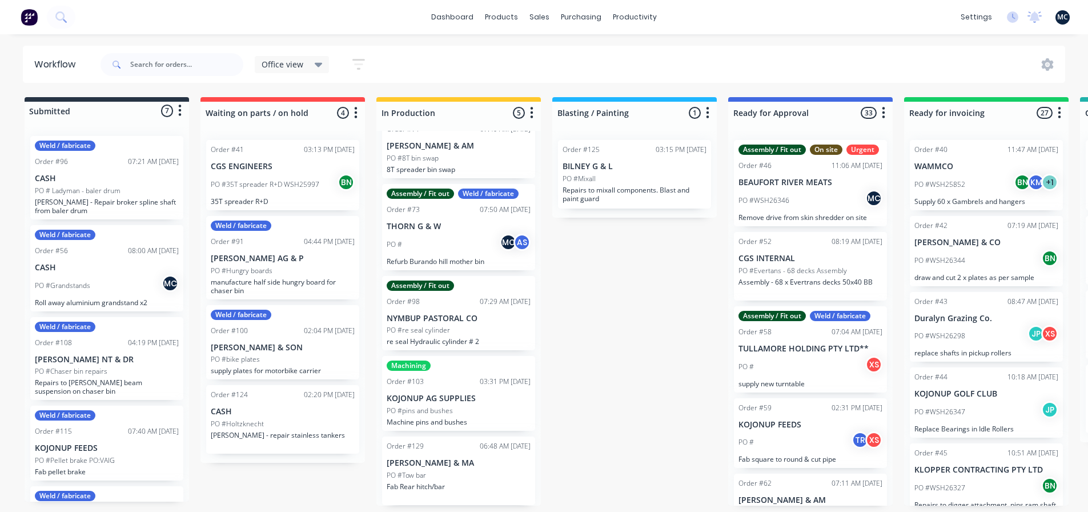
drag, startPoint x: 568, startPoint y: 296, endPoint x: 293, endPoint y: 305, distance: 275.4
click at [179, 107] on icon "button" at bounding box center [180, 110] width 3 height 11
click at [125, 111] on div at bounding box center [107, 111] width 164 height 18
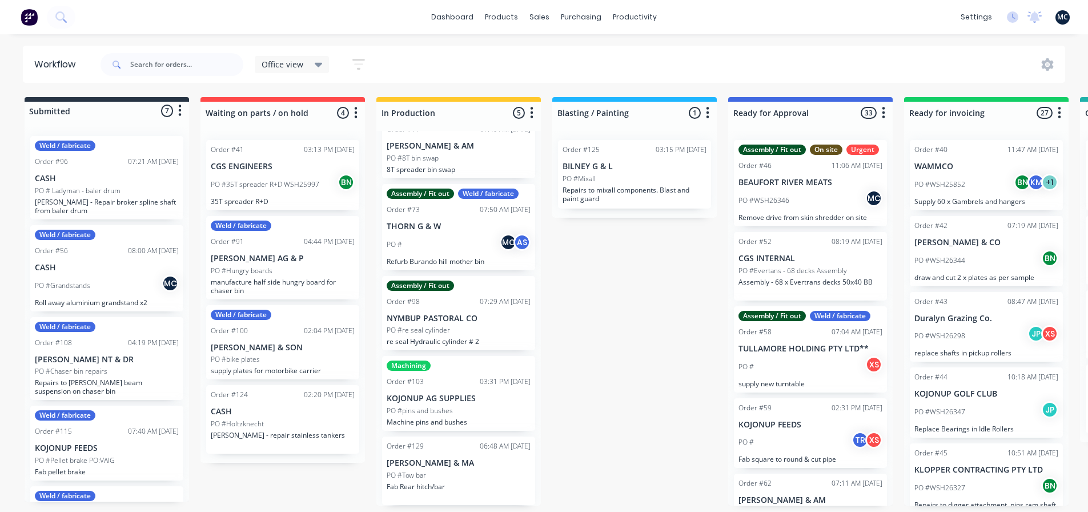
click at [354, 112] on icon "button" at bounding box center [355, 113] width 3 height 14
click at [355, 112] on icon "button" at bounding box center [355, 113] width 3 height 14
click at [181, 106] on icon "button" at bounding box center [179, 110] width 3 height 14
click at [61, 117] on div at bounding box center [107, 111] width 164 height 18
click at [55, 110] on div at bounding box center [107, 111] width 164 height 18
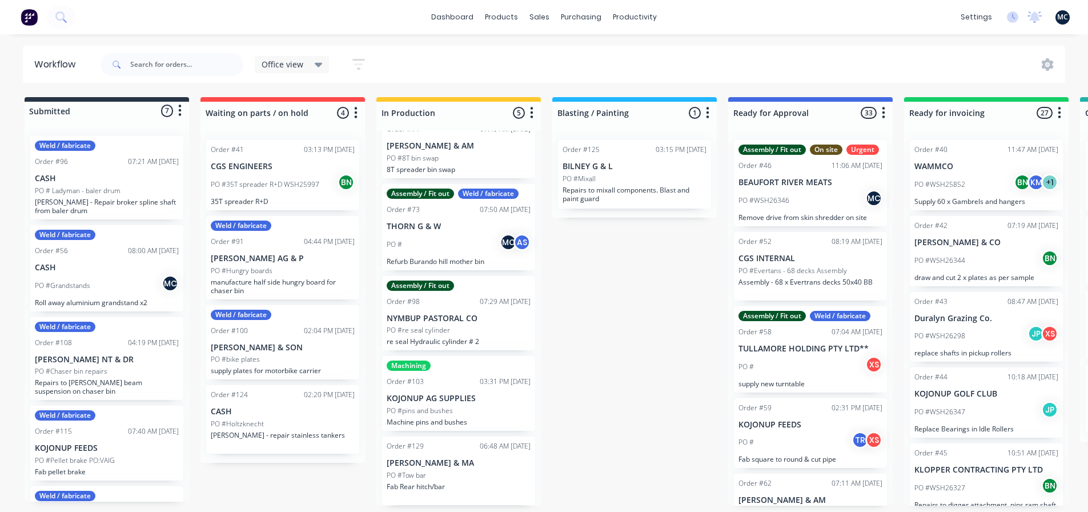
click at [125, 107] on div at bounding box center [107, 111] width 164 height 18
click at [211, 107] on div at bounding box center [282, 113] width 164 height 22
click at [134, 113] on div at bounding box center [107, 111] width 164 height 18
click at [55, 112] on div at bounding box center [107, 111] width 164 height 18
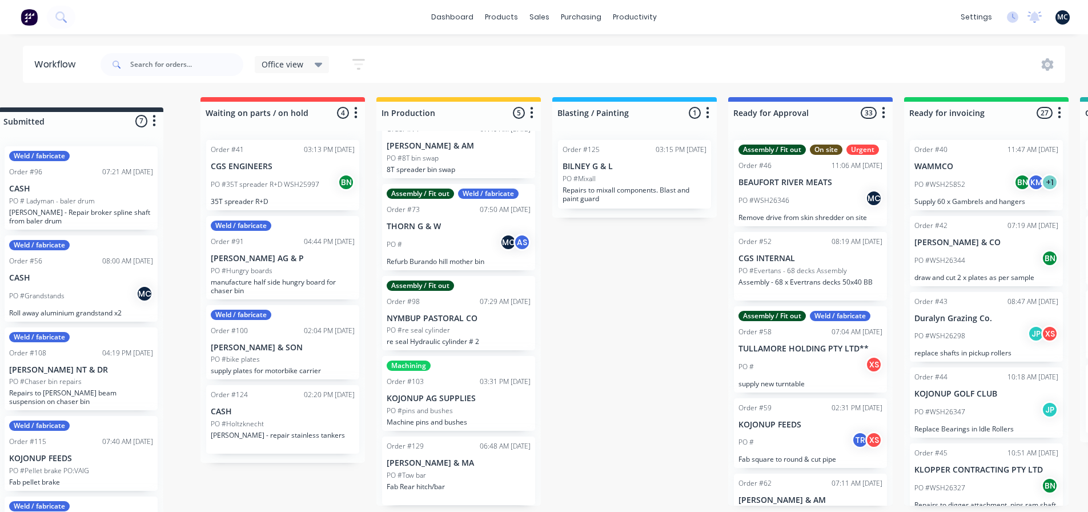
drag, startPoint x: 63, startPoint y: 111, endPoint x: 110, endPoint y: 117, distance: 47.1
click at [109, 118] on div "Submitted 7 Status colour #273444 hex #273444 Save Cancel Summaries Total order…" at bounding box center [777, 303] width 1573 height 413
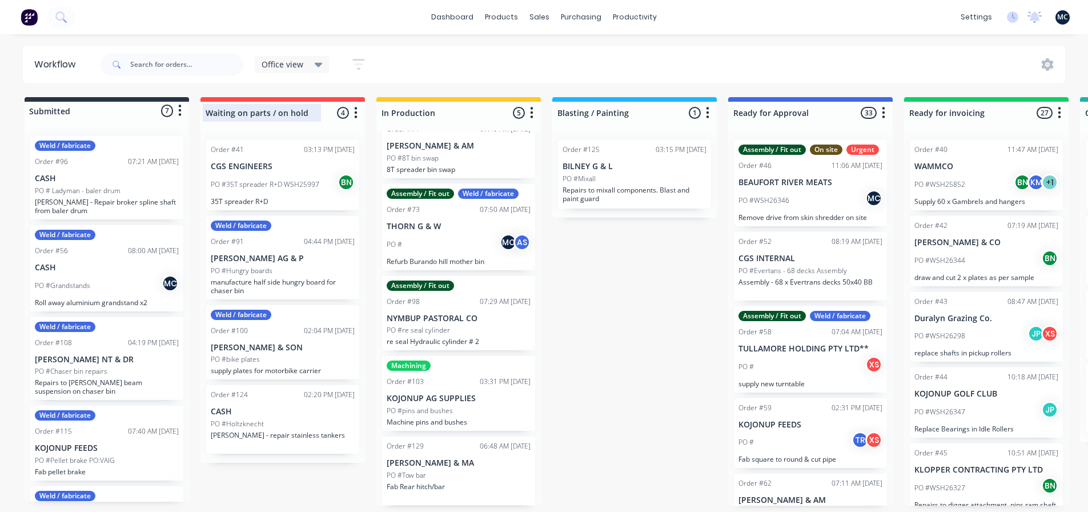
click at [251, 112] on input "Waiting on parts / on hold" at bounding box center [262, 113] width 113 height 12
click at [429, 110] on div at bounding box center [458, 113] width 164 height 22
click at [584, 106] on div at bounding box center [634, 113] width 164 height 22
click at [182, 107] on icon "button" at bounding box center [179, 110] width 3 height 14
click at [183, 107] on button "button" at bounding box center [180, 111] width 14 height 14
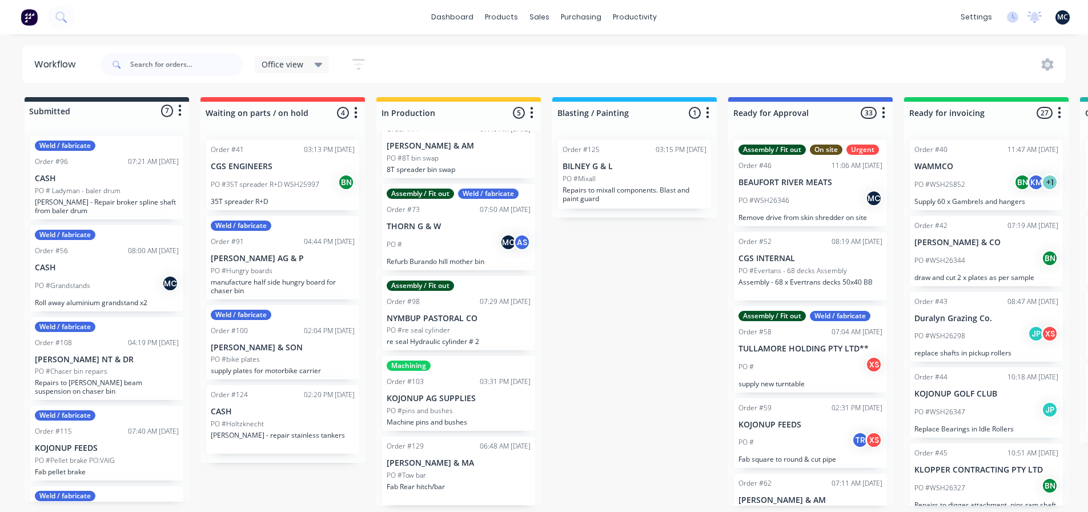
click at [354, 109] on icon "button" at bounding box center [355, 113] width 3 height 14
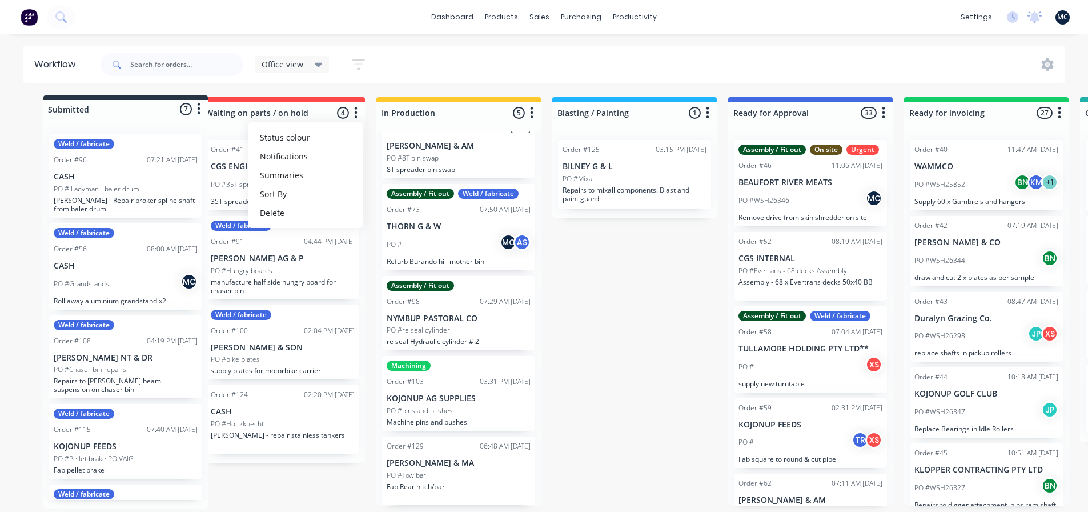
scroll to position [1, 0]
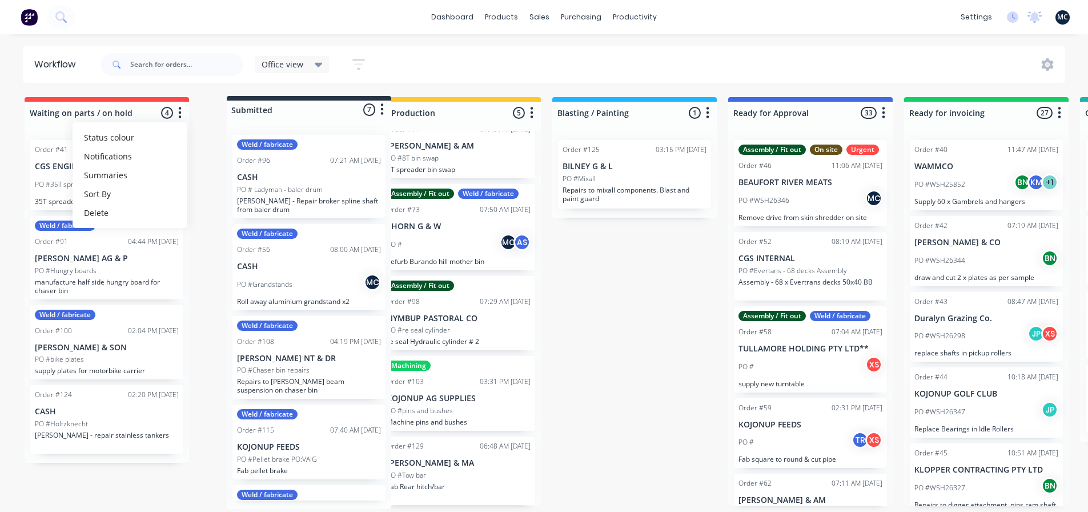
drag, startPoint x: 136, startPoint y: 110, endPoint x: 275, endPoint y: 111, distance: 139.4
click at [275, 111] on div "Submitted 7 Status colour #273444 hex #273444 Save Cancel Summaries Total order…" at bounding box center [777, 303] width 1573 height 413
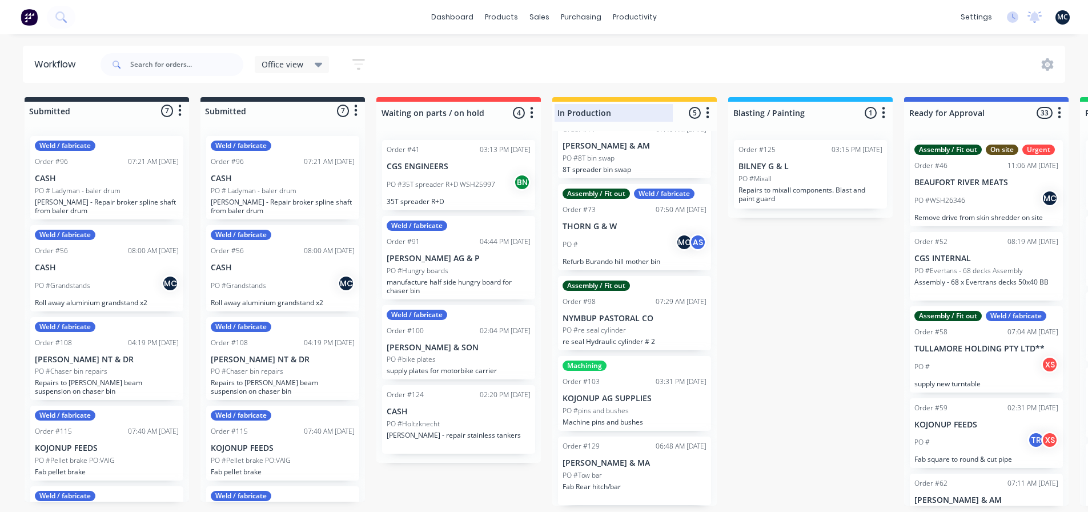
scroll to position [1, 0]
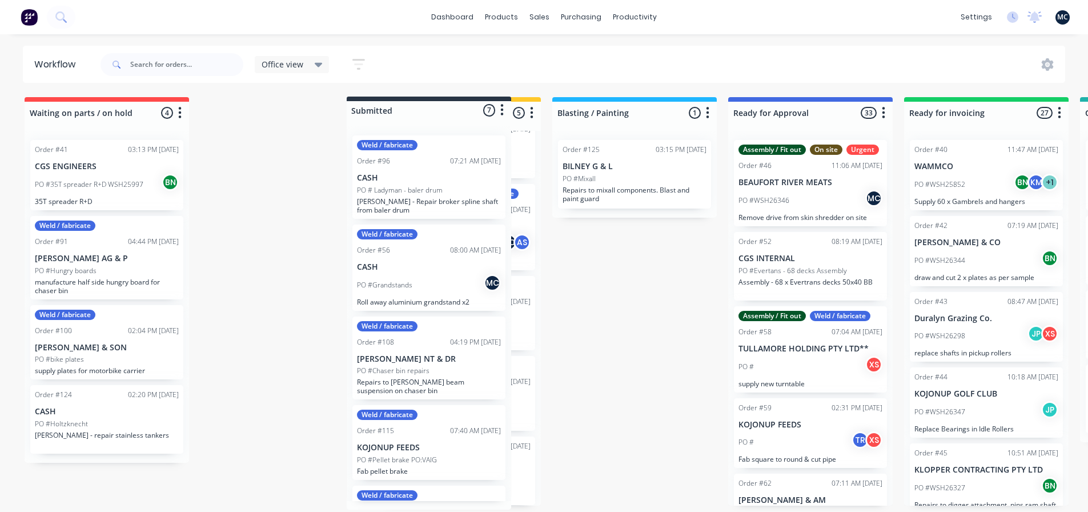
click at [432, 112] on div "Submitted 7 Status colour #273444 hex #273444 Save Cancel Summaries Total order…" at bounding box center [777, 303] width 1573 height 413
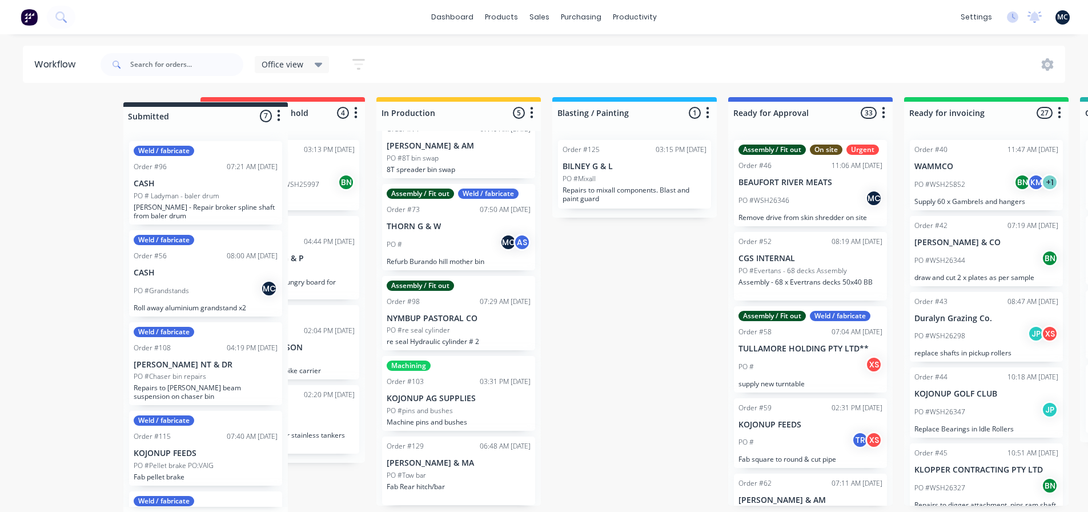
scroll to position [0, 0]
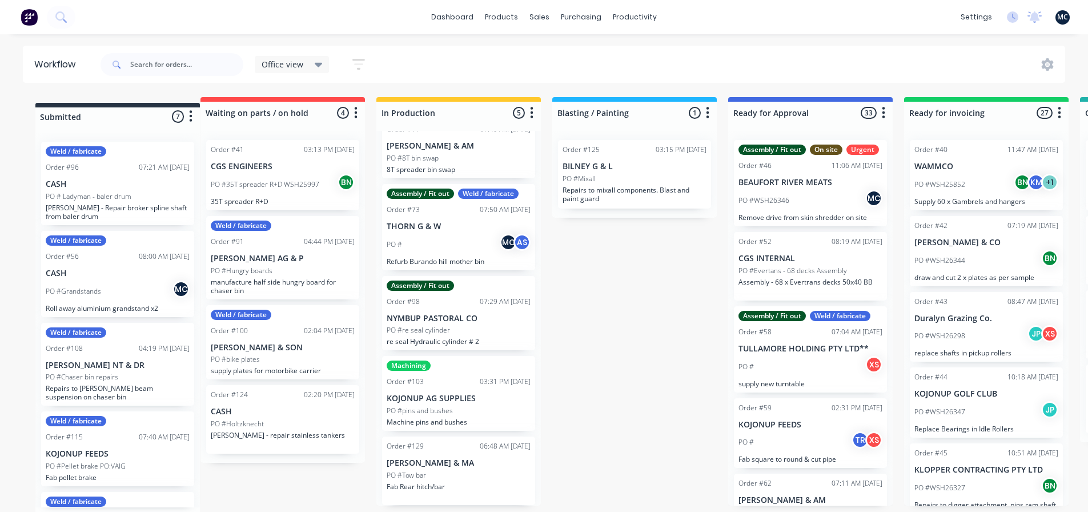
drag, startPoint x: 424, startPoint y: 112, endPoint x: 39, endPoint y: 112, distance: 385.5
click at [39, 113] on div "Submitted 7 Status colour #273444 hex #273444 Save Cancel Summaries Total order…" at bounding box center [777, 303] width 1573 height 413
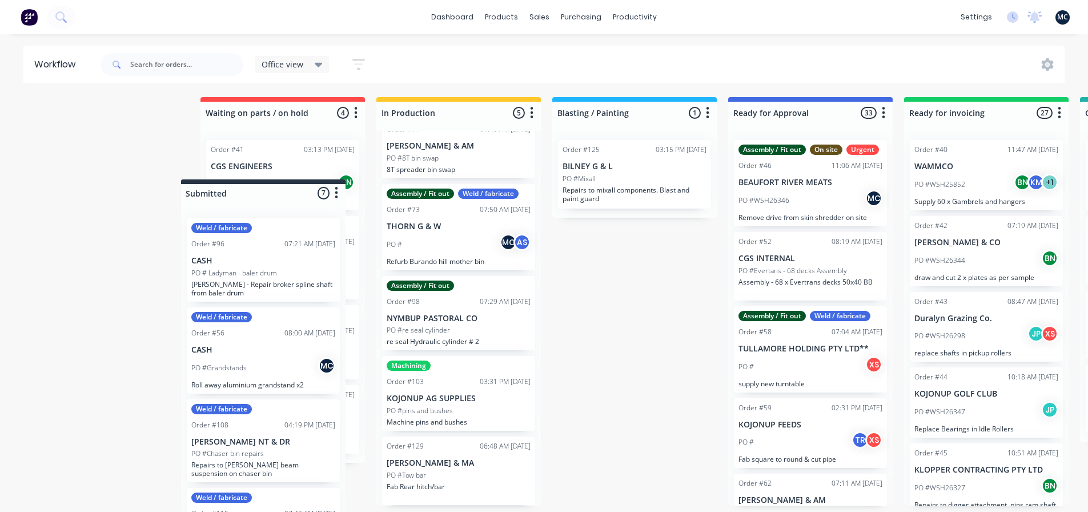
scroll to position [2, 0]
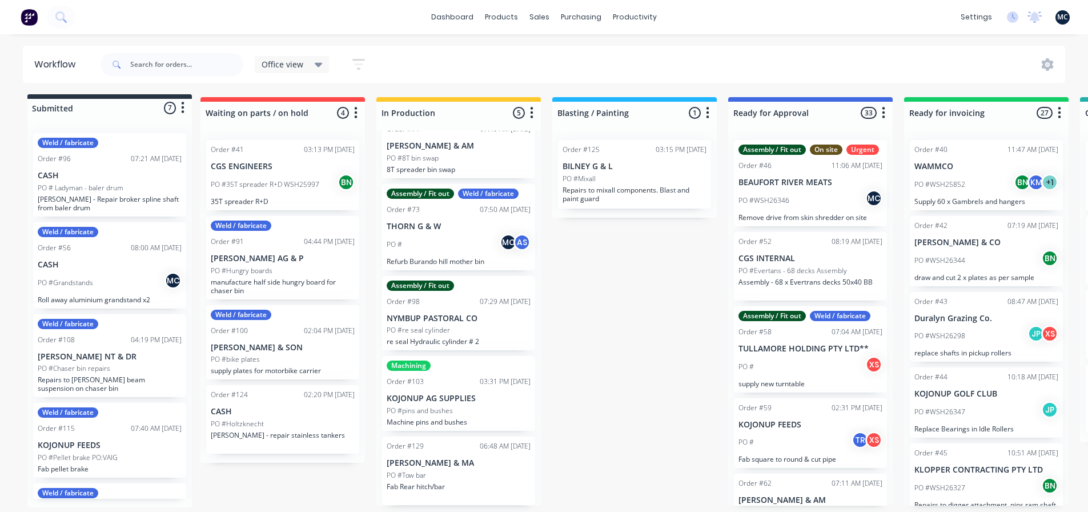
drag, startPoint x: 284, startPoint y: 115, endPoint x: 111, endPoint y: 115, distance: 173.1
click at [111, 115] on div "Submitted 7 Status colour #273444 hex #273444 Save Cancel Summaries Total order…" at bounding box center [777, 303] width 1573 height 413
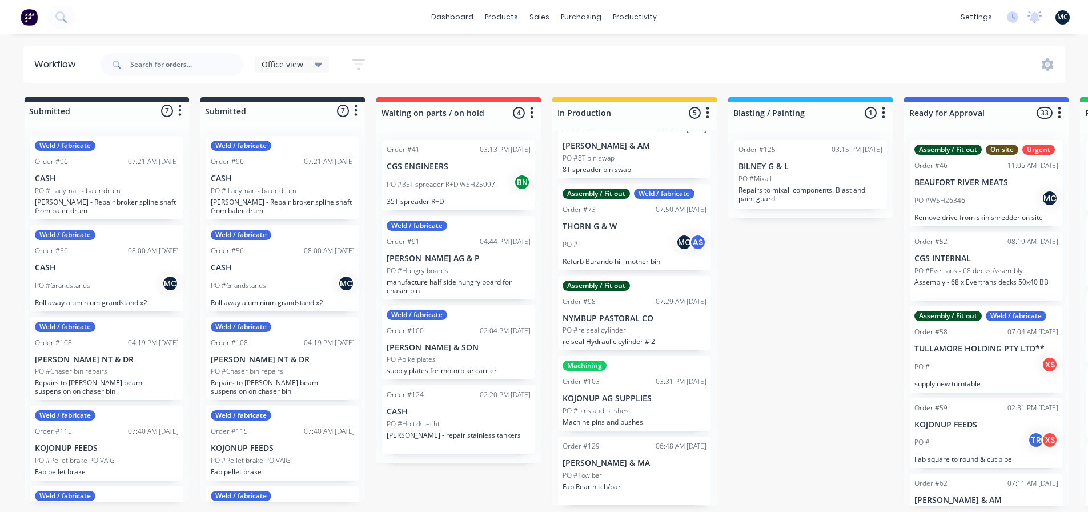
drag, startPoint x: 358, startPoint y: 109, endPoint x: 351, endPoint y: 109, distance: 6.9
click at [351, 109] on button "button" at bounding box center [356, 111] width 14 height 14
click at [285, 109] on div at bounding box center [282, 111] width 164 height 18
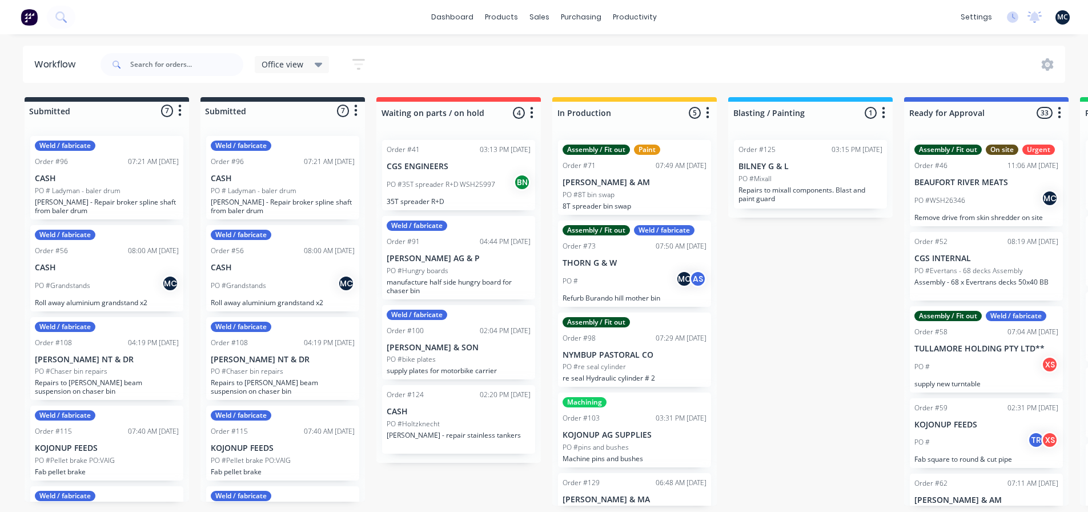
drag, startPoint x: 688, startPoint y: 340, endPoint x: 346, endPoint y: 322, distance: 343.2
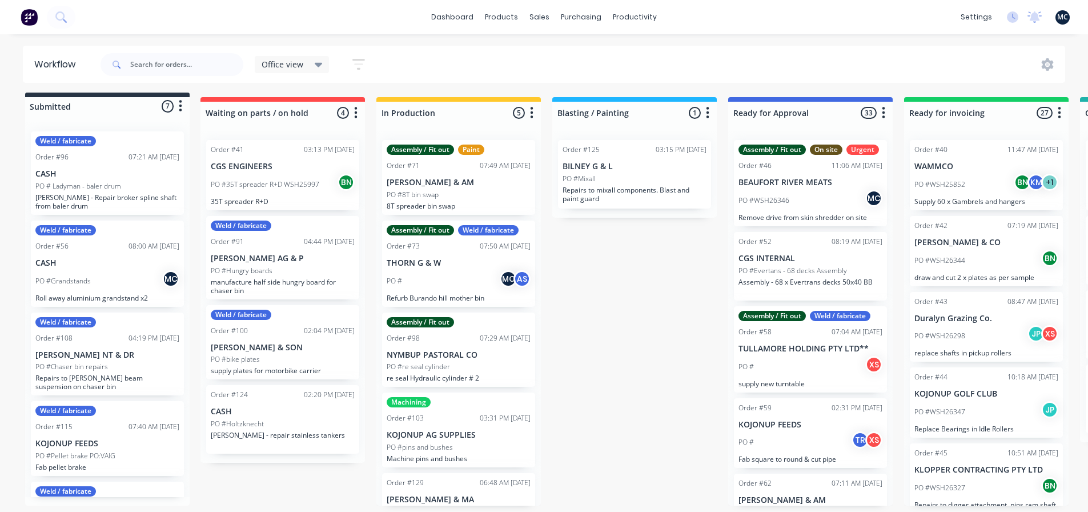
drag, startPoint x: 286, startPoint y: 108, endPoint x: 109, endPoint y: 106, distance: 177.6
click at [109, 106] on div "Submitted 7 Status colour #273444 hex #273444 Save Cancel Summaries Total order…" at bounding box center [777, 303] width 1573 height 413
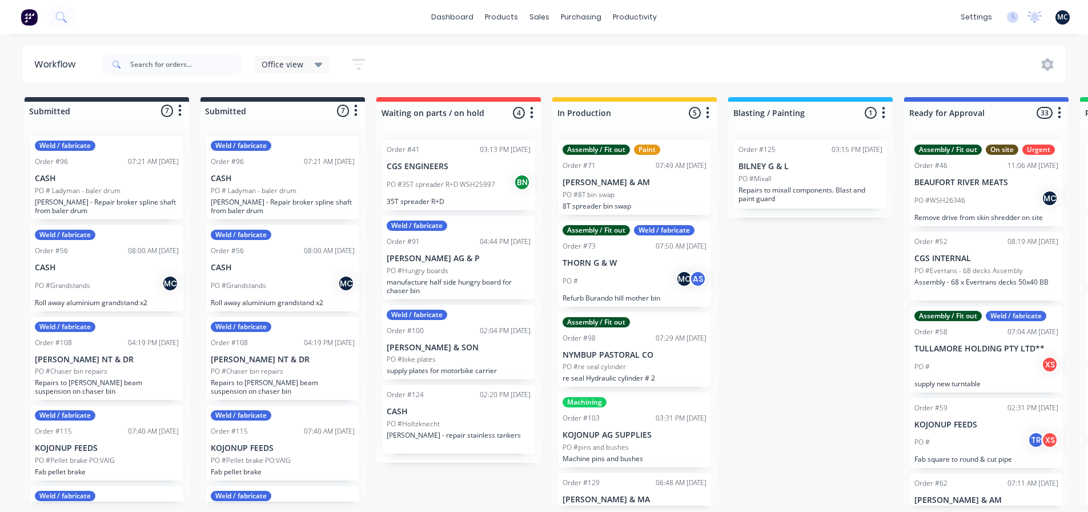
click at [183, 112] on button "button" at bounding box center [180, 111] width 14 height 14
click at [312, 117] on div at bounding box center [282, 111] width 164 height 18
click at [353, 113] on button "button" at bounding box center [356, 111] width 14 height 14
click at [316, 64] on icon at bounding box center [319, 65] width 8 height 5
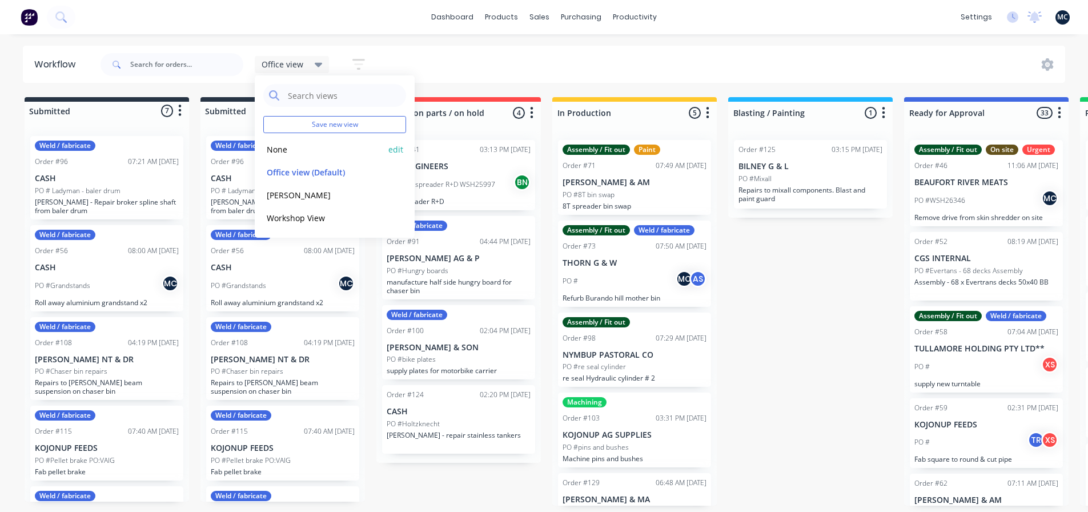
click at [285, 151] on button "None" at bounding box center [324, 149] width 122 height 13
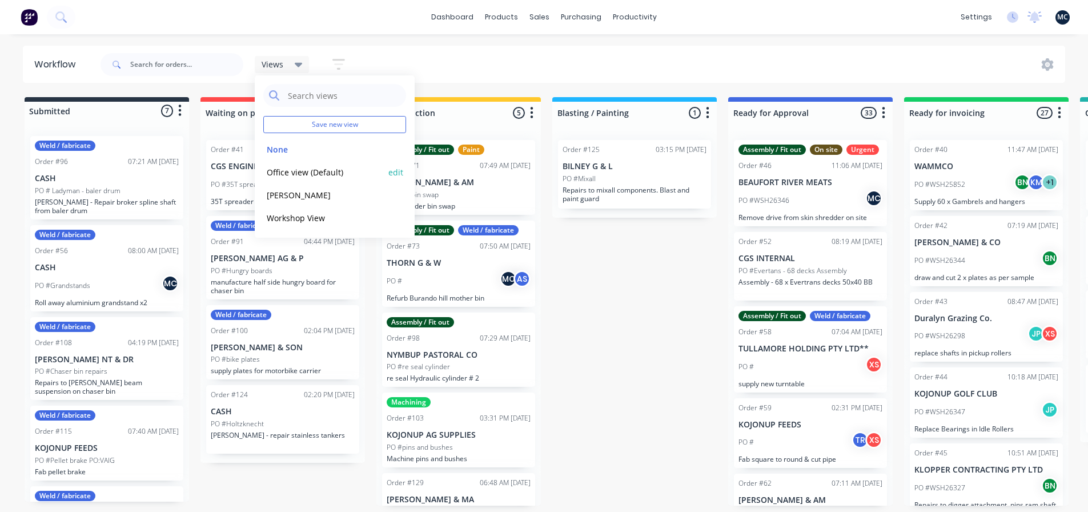
click at [315, 173] on button "Office view (Default)" at bounding box center [324, 172] width 122 height 13
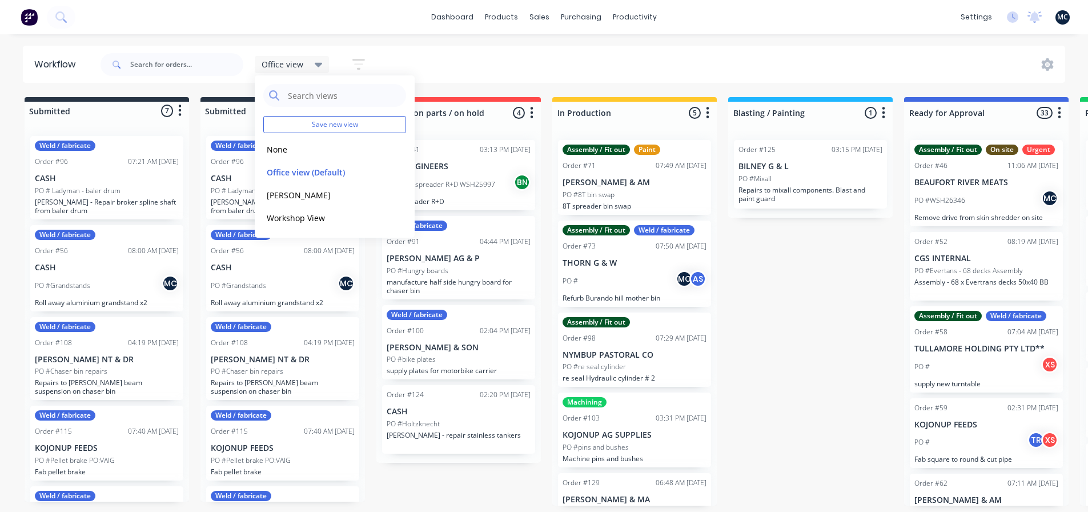
click at [463, 65] on div "Office view Save new view None edit Office view (Default) edit brad edit Worksh…" at bounding box center [582, 64] width 968 height 34
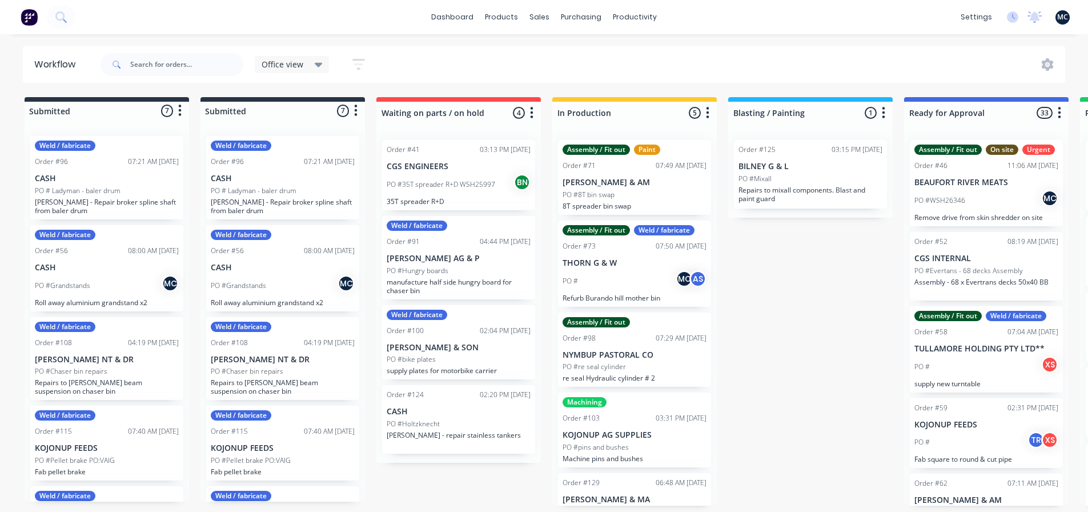
click at [304, 103] on div at bounding box center [282, 111] width 164 height 18
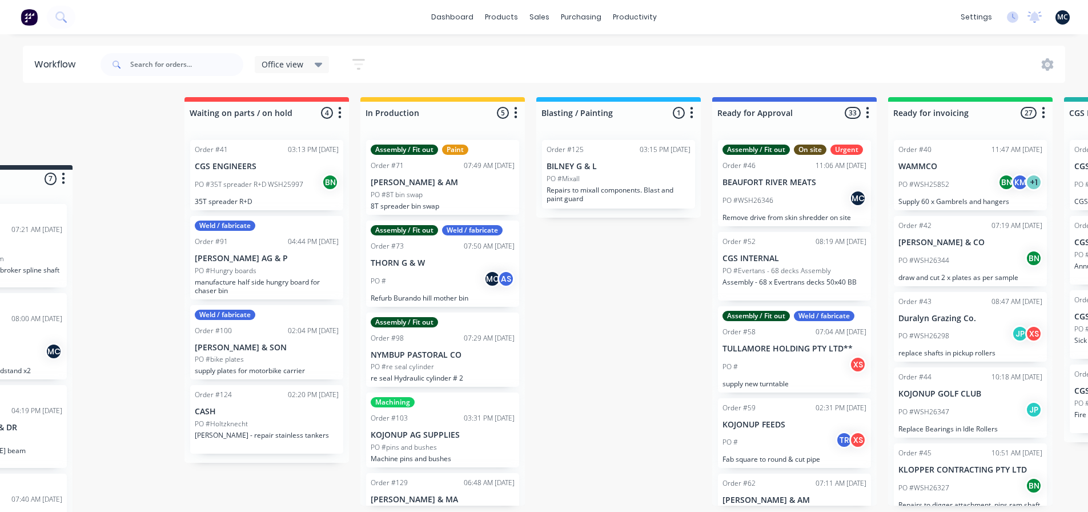
scroll to position [2, 0]
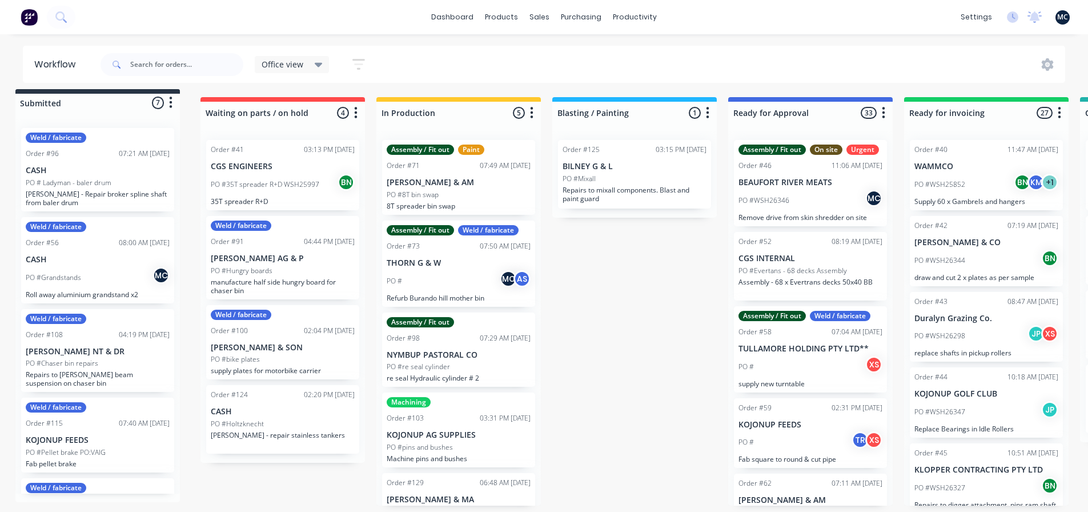
drag, startPoint x: 304, startPoint y: 103, endPoint x: 118, endPoint y: 100, distance: 185.7
click at [118, 100] on div "Submitted 7 Status colour #273444 hex #273444 Save Cancel Summaries Total order…" at bounding box center [777, 303] width 1573 height 413
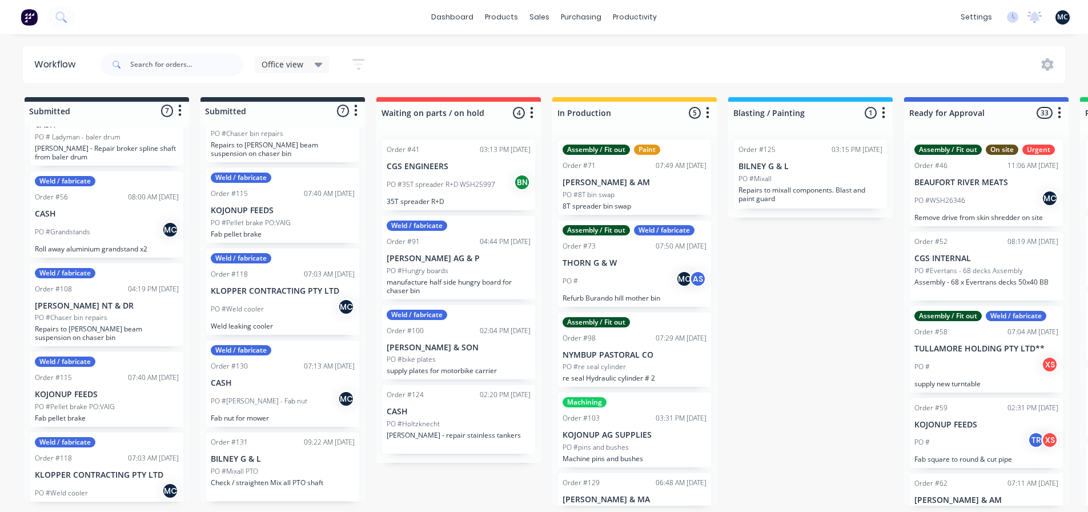
scroll to position [238, 0]
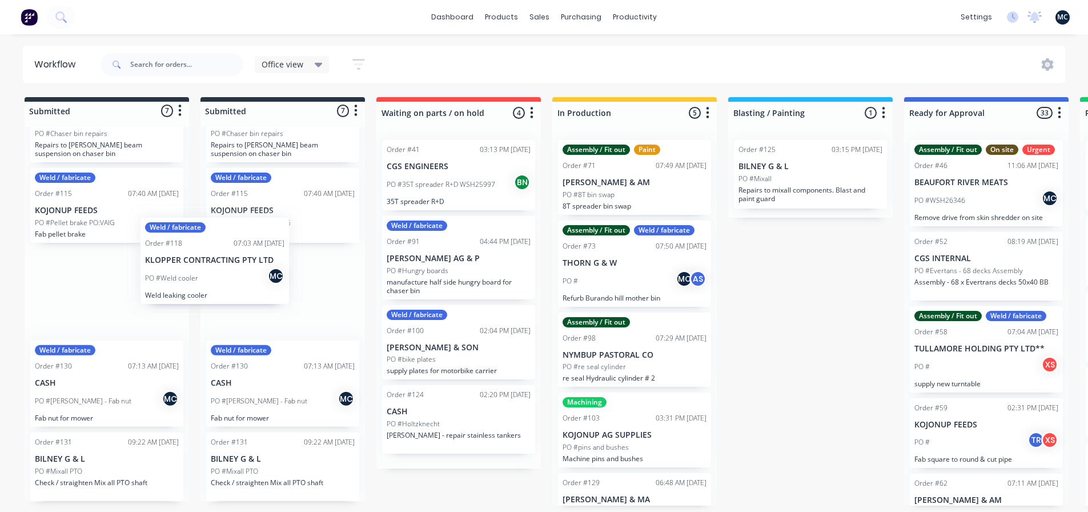
drag, startPoint x: 82, startPoint y: 304, endPoint x: 10, endPoint y: 274, distance: 77.3
click at [11, 275] on div "Submitted 7 Status colour #273444 hex #273444 Save Cancel Summaries Total order…" at bounding box center [777, 301] width 1573 height 408
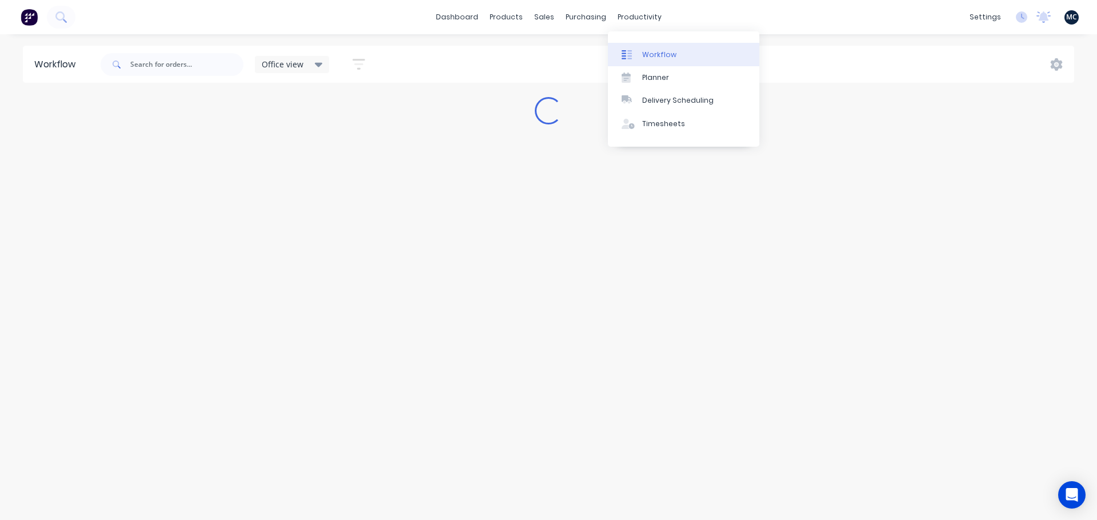
click at [659, 60] on link "Workflow" at bounding box center [683, 54] width 151 height 23
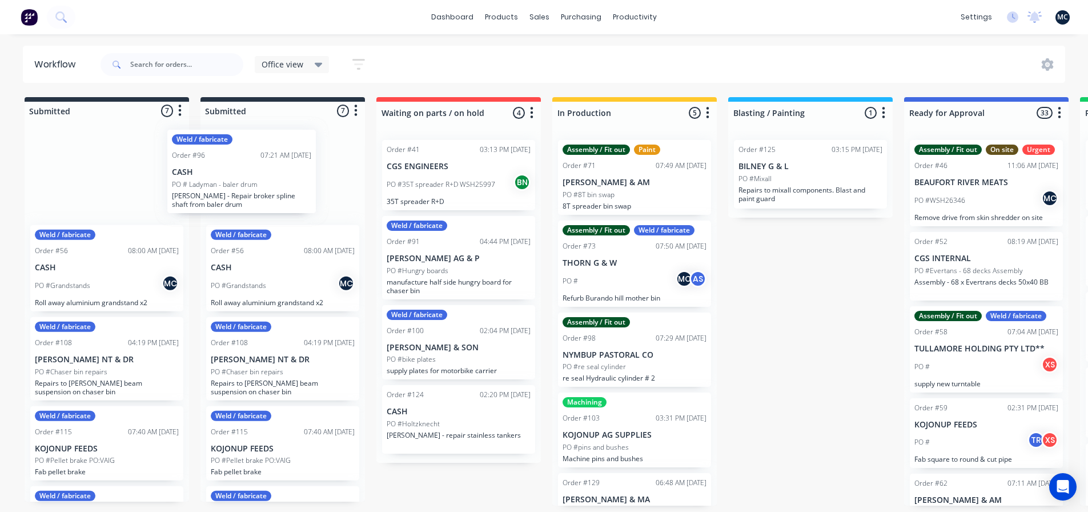
drag, startPoint x: 87, startPoint y: 175, endPoint x: 63, endPoint y: 170, distance: 24.5
click at [63, 170] on div "Weld / fabricate Order #96 07:21 AM 01/10/25 CASH PO # Ladyman - baler drum Dan…" at bounding box center [107, 314] width 164 height 375
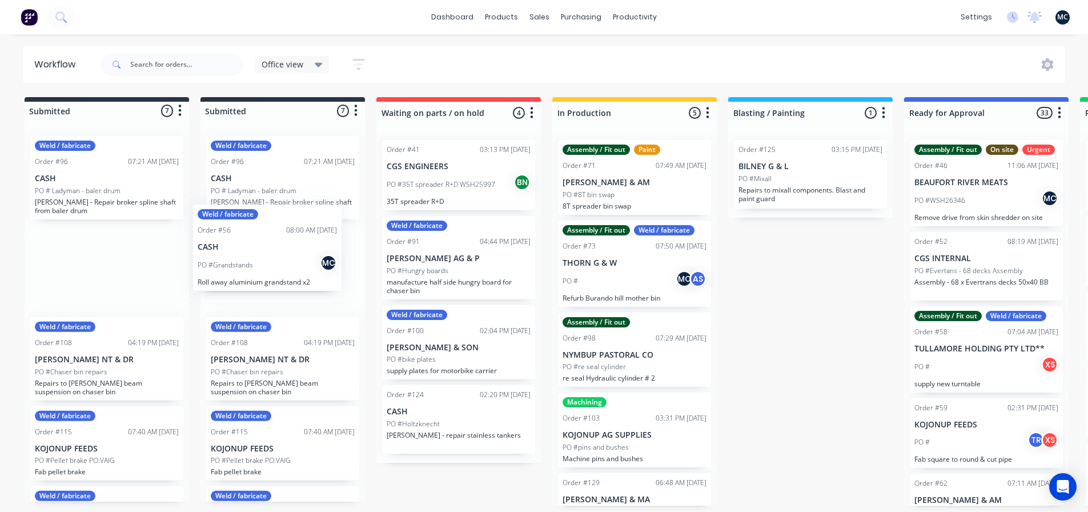
drag, startPoint x: 89, startPoint y: 259, endPoint x: 78, endPoint y: 239, distance: 22.7
click at [78, 239] on div "Weld / fabricate Order #96 07:21 AM 01/10/25 CASH PO # Ladyman - baler drum Dan…" at bounding box center [107, 314] width 164 height 375
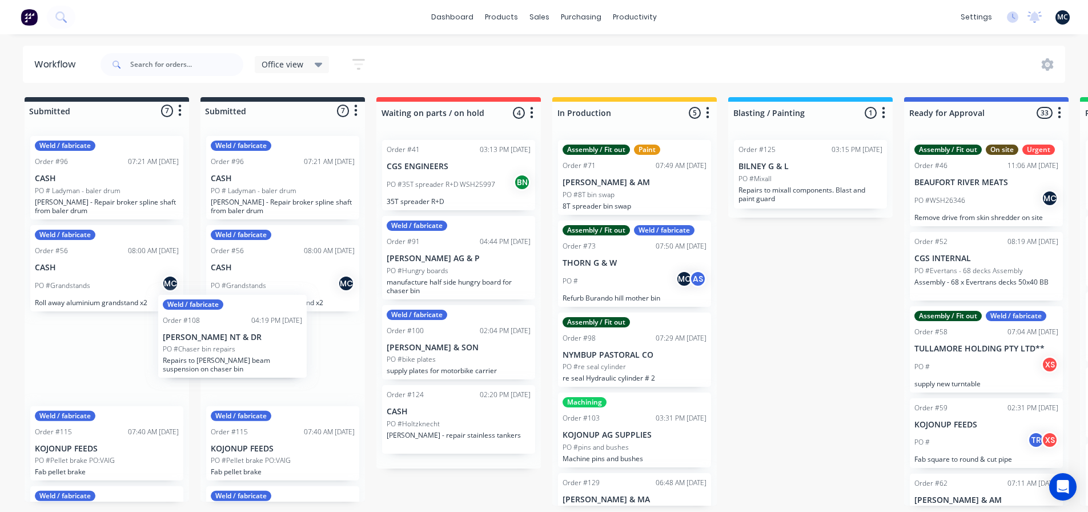
drag, startPoint x: 82, startPoint y: 356, endPoint x: 7, endPoint y: 327, distance: 81.0
click at [35, 332] on div "Weld / fabricate Order #96 07:21 AM 01/10/25 CASH PO # Ladyman - baler drum Dan…" at bounding box center [107, 314] width 164 height 375
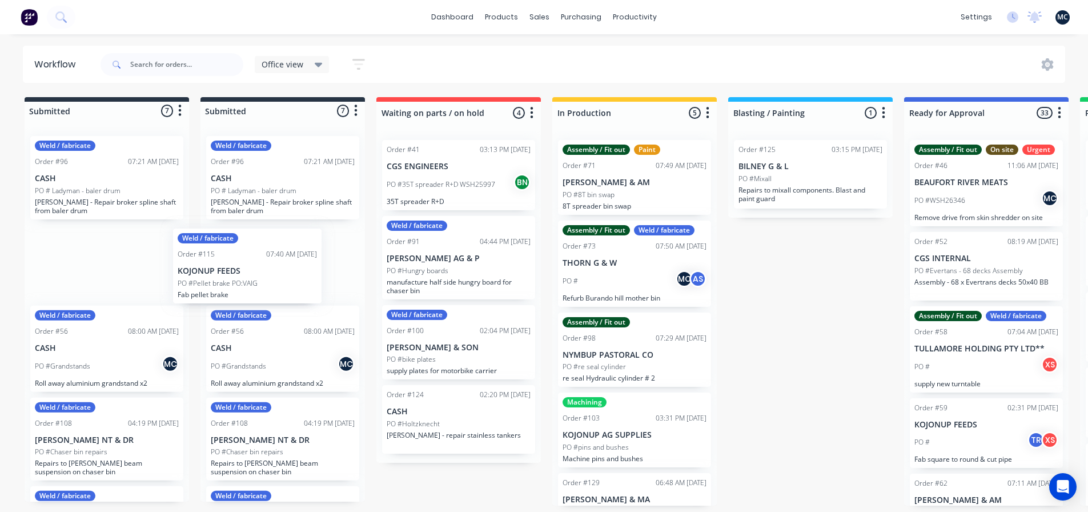
drag, startPoint x: 102, startPoint y: 427, endPoint x: 97, endPoint y: 239, distance: 188.0
click at [80, 243] on div "Weld / fabricate Order #96 07:21 AM 01/10/25 CASH PO # Ladyman - baler drum Dan…" at bounding box center [107, 314] width 164 height 375
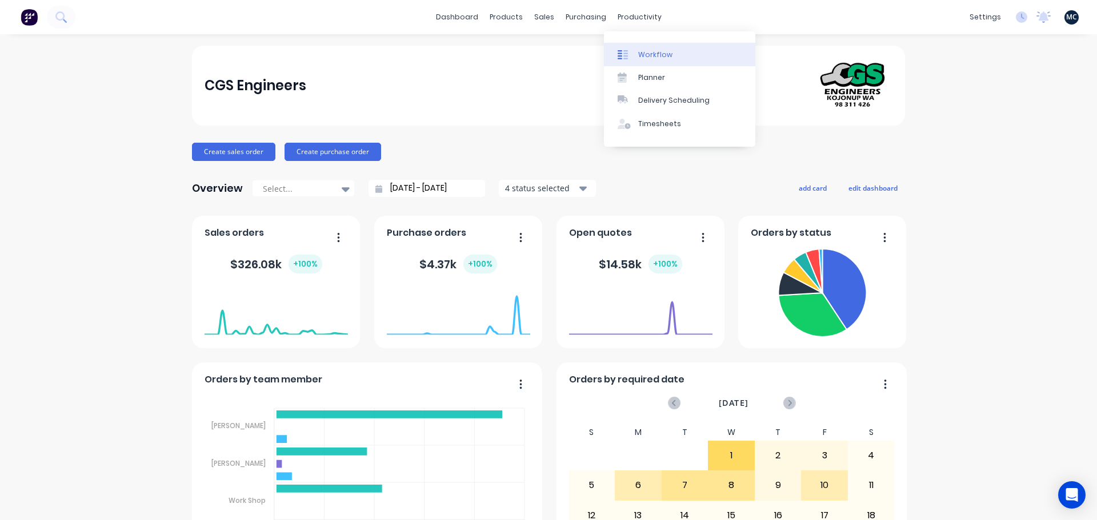
click at [626, 50] on icon at bounding box center [622, 55] width 10 height 10
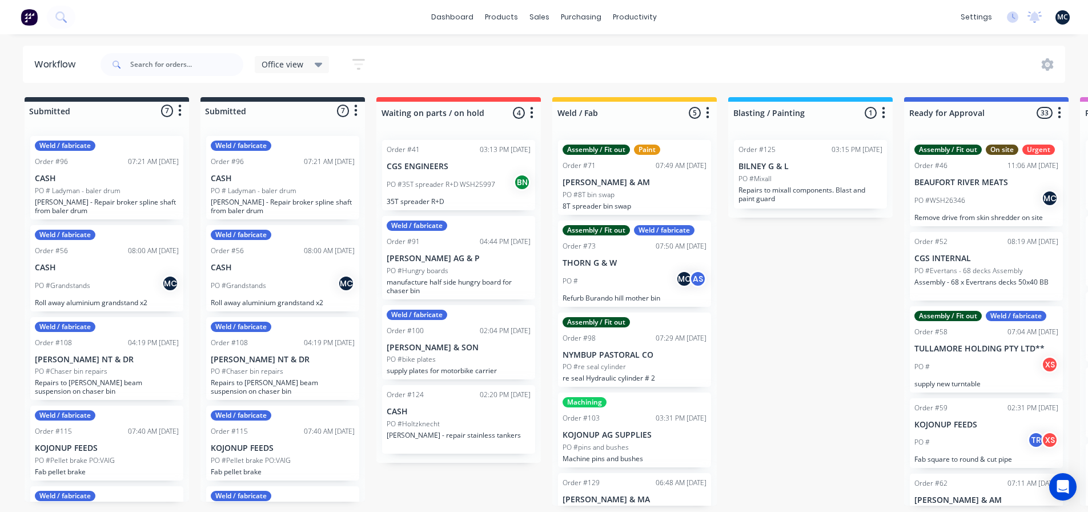
click at [319, 68] on icon at bounding box center [319, 64] width 8 height 13
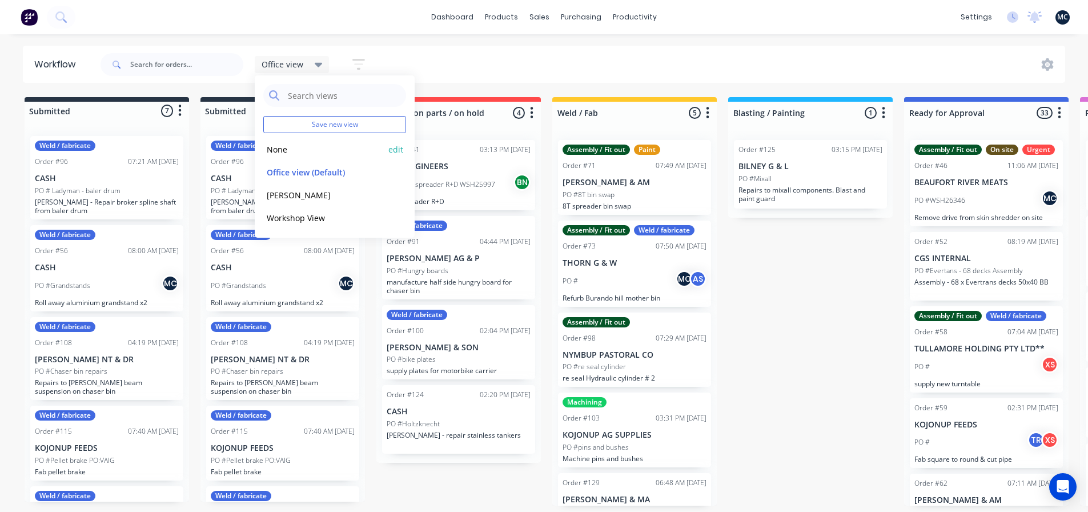
click at [280, 149] on button "None" at bounding box center [324, 149] width 122 height 13
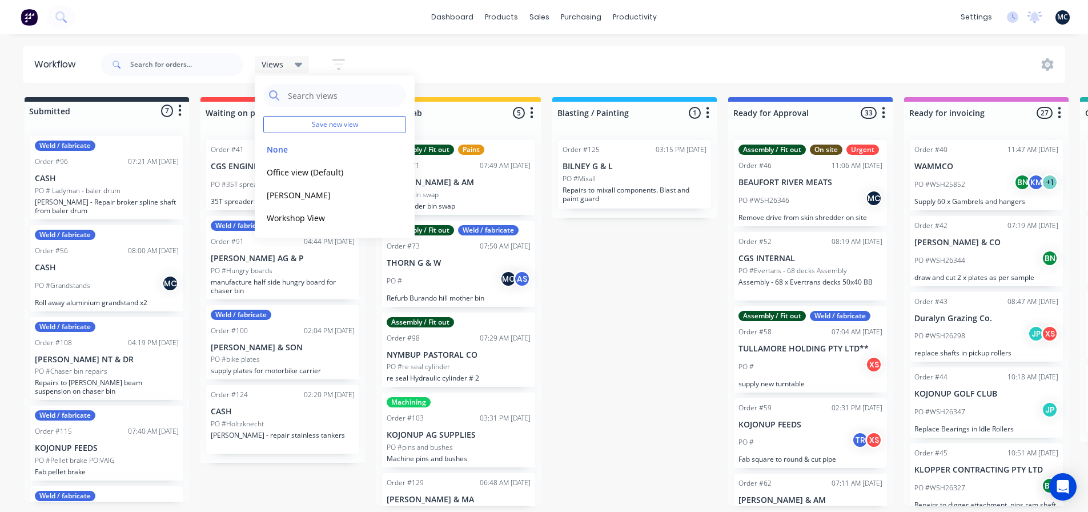
click at [469, 54] on div "Views Save new view None edit Office view (Default) edit brad edit Workshop Vie…" at bounding box center [582, 64] width 968 height 34
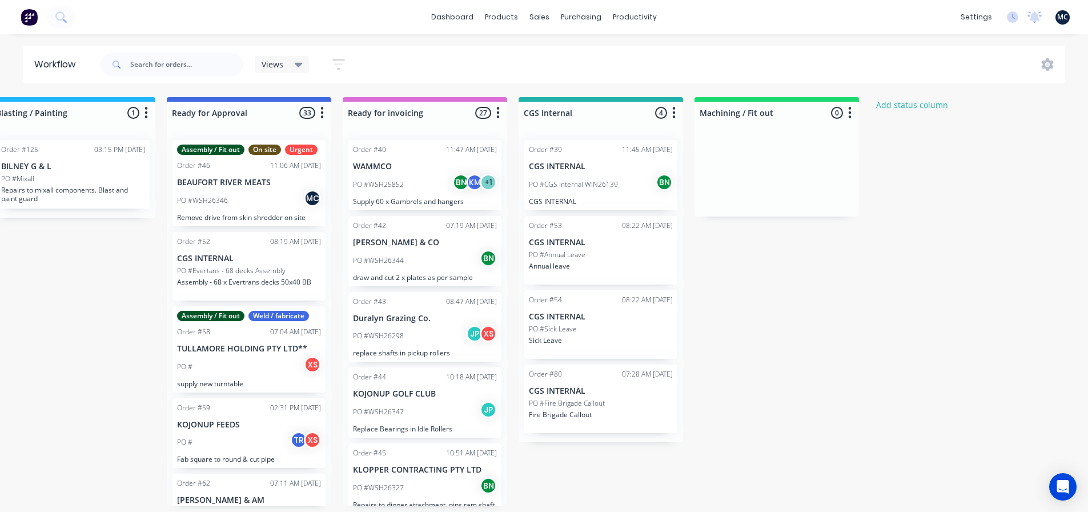
scroll to position [0, 651]
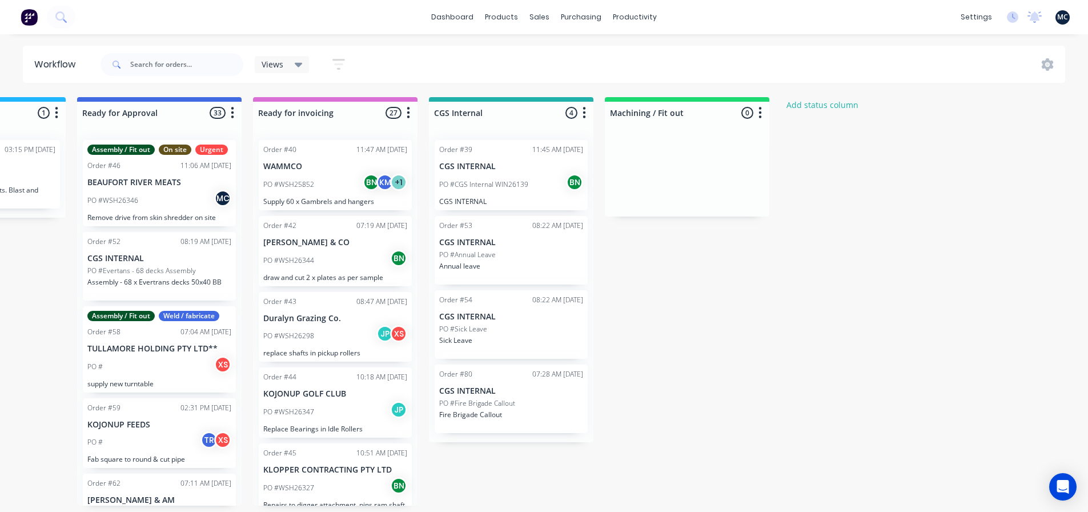
drag, startPoint x: 603, startPoint y: 348, endPoint x: 573, endPoint y: 351, distance: 29.8
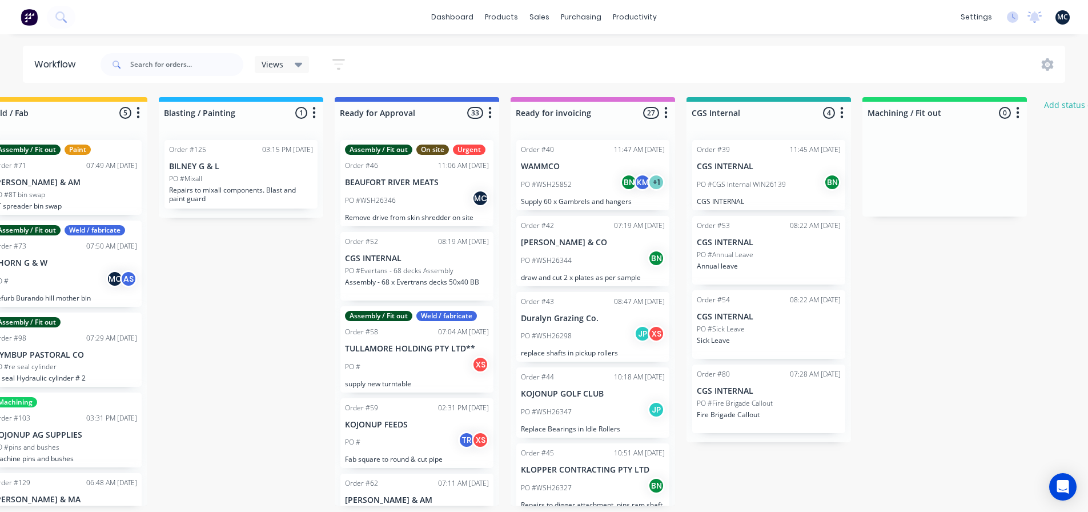
drag, startPoint x: 520, startPoint y: 352, endPoint x: 563, endPoint y: 342, distance: 43.5
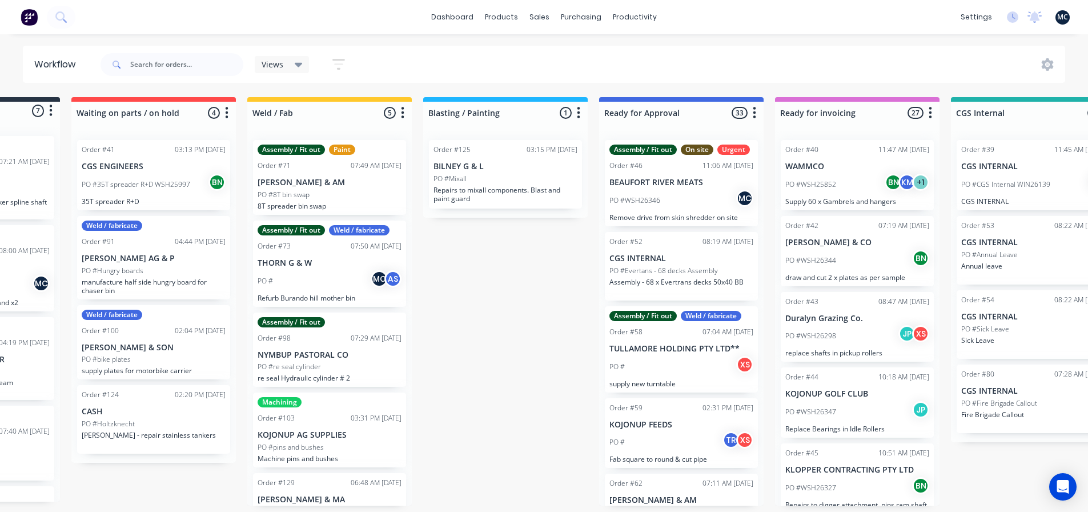
scroll to position [0, 0]
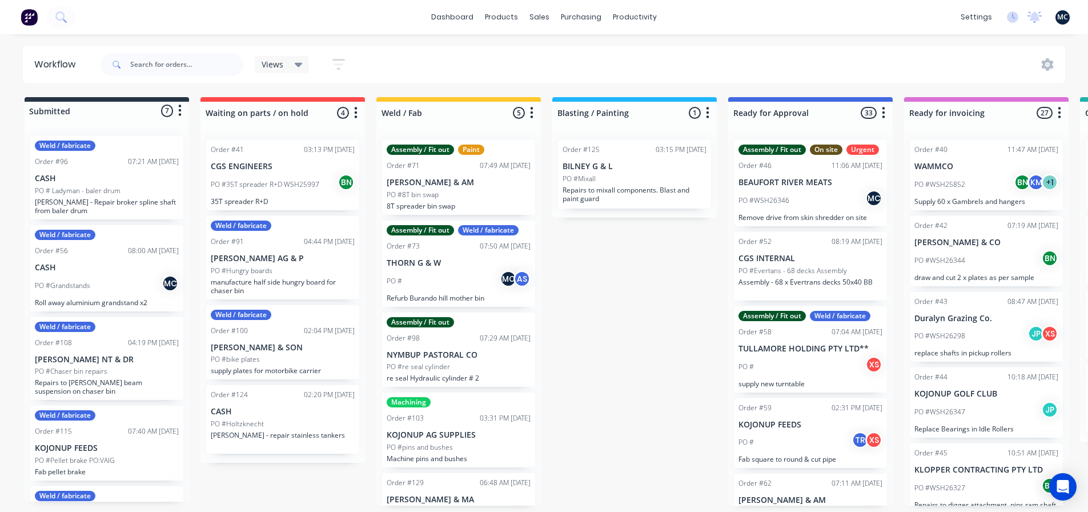
click at [302, 65] on icon at bounding box center [299, 64] width 8 height 13
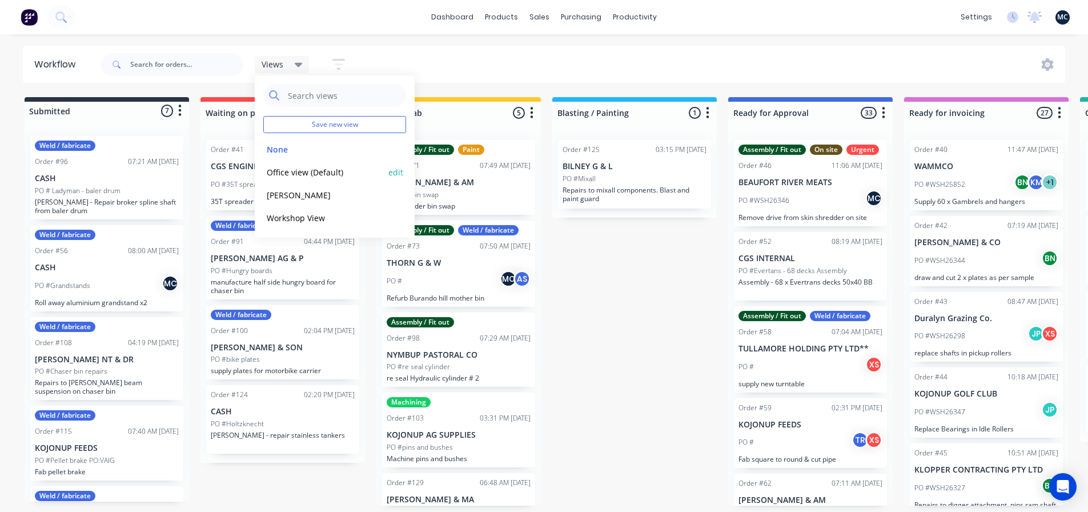
click at [397, 174] on button "edit" at bounding box center [395, 172] width 15 height 12
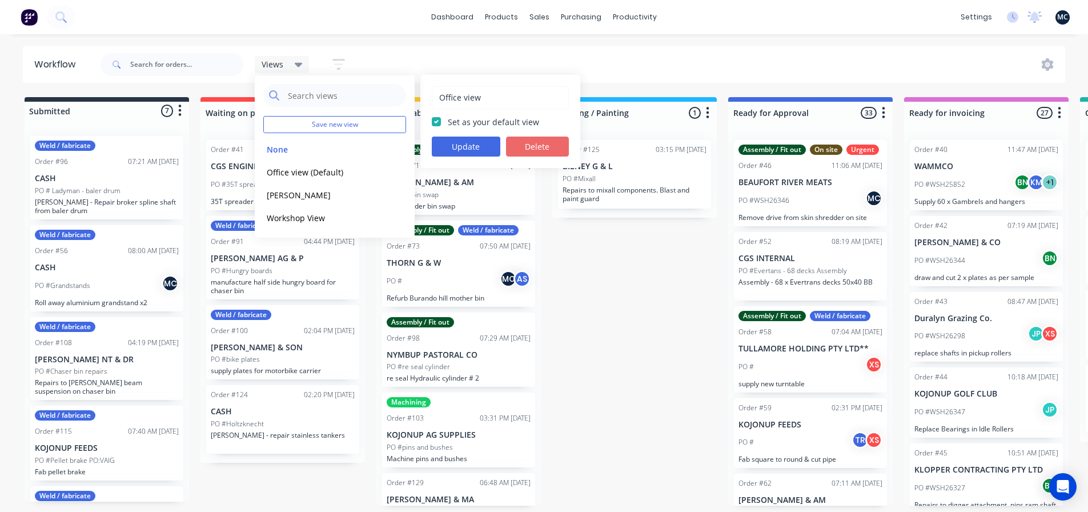
click at [533, 145] on button "Delete" at bounding box center [537, 147] width 63 height 20
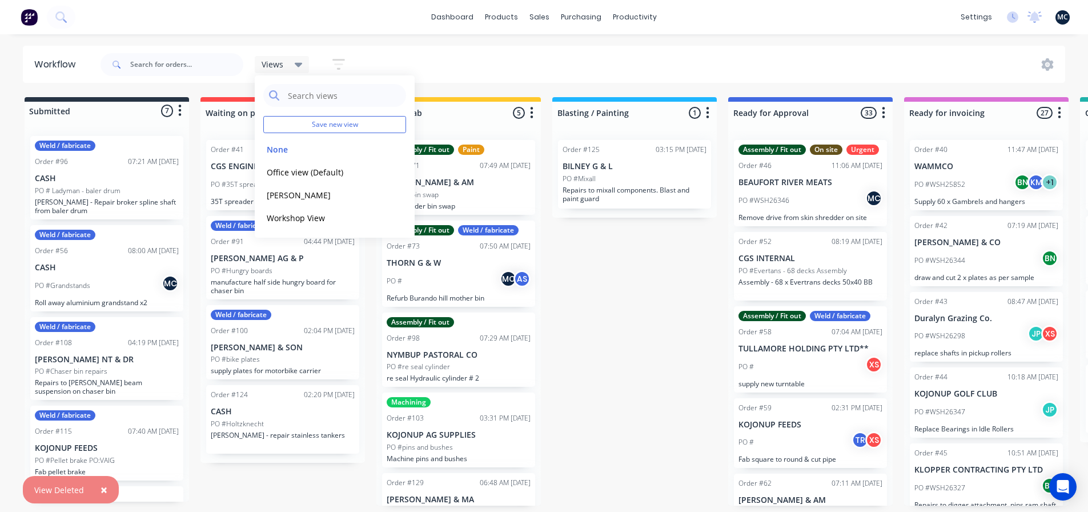
click at [296, 65] on icon at bounding box center [299, 65] width 8 height 5
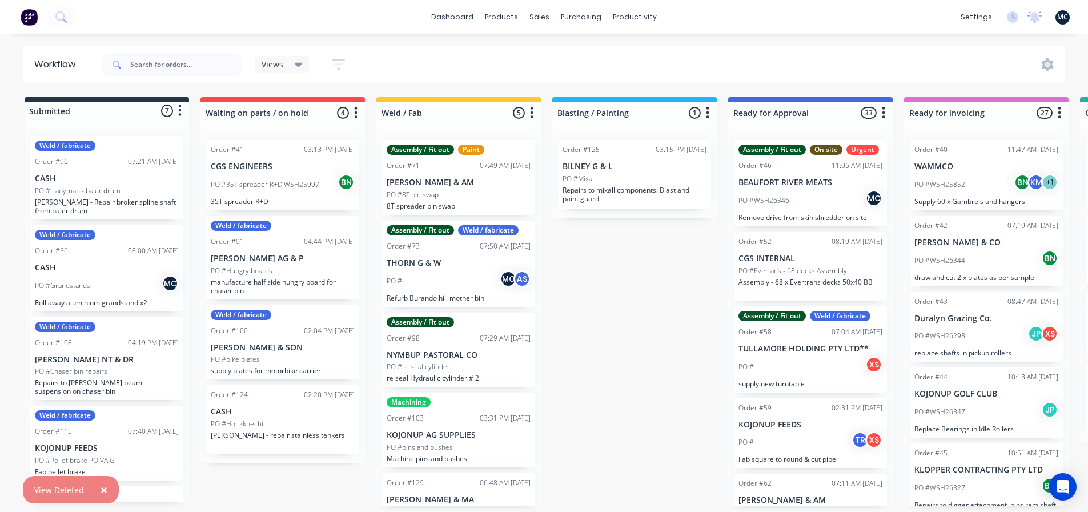
click at [296, 65] on icon at bounding box center [299, 65] width 8 height 5
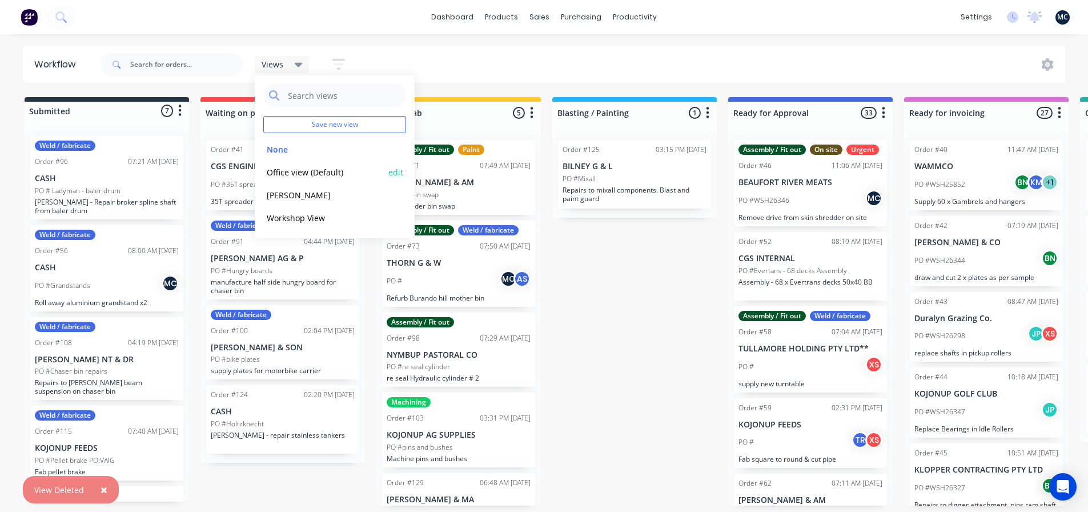
click at [319, 174] on button "Office view (Default)" at bounding box center [324, 172] width 122 height 13
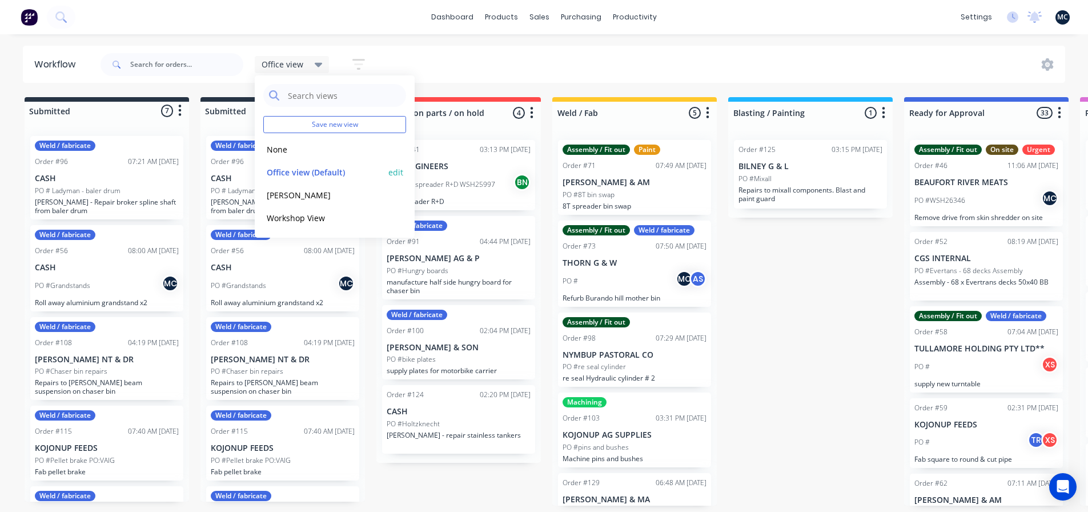
click at [399, 170] on button "edit" at bounding box center [395, 172] width 15 height 12
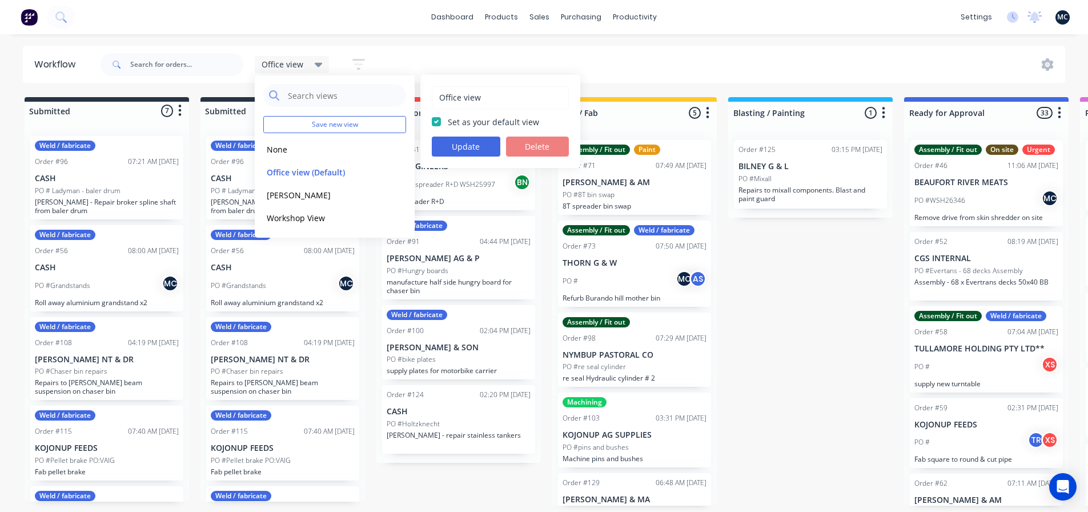
click at [448, 122] on label "Set as your default view" at bounding box center [493, 122] width 91 height 12
click at [437, 122] on input "Set as your default view" at bounding box center [436, 121] width 9 height 11
checkbox input "false"
click at [318, 156] on div "None edit" at bounding box center [334, 149] width 143 height 23
click at [463, 151] on button "Update" at bounding box center [466, 147] width 69 height 20
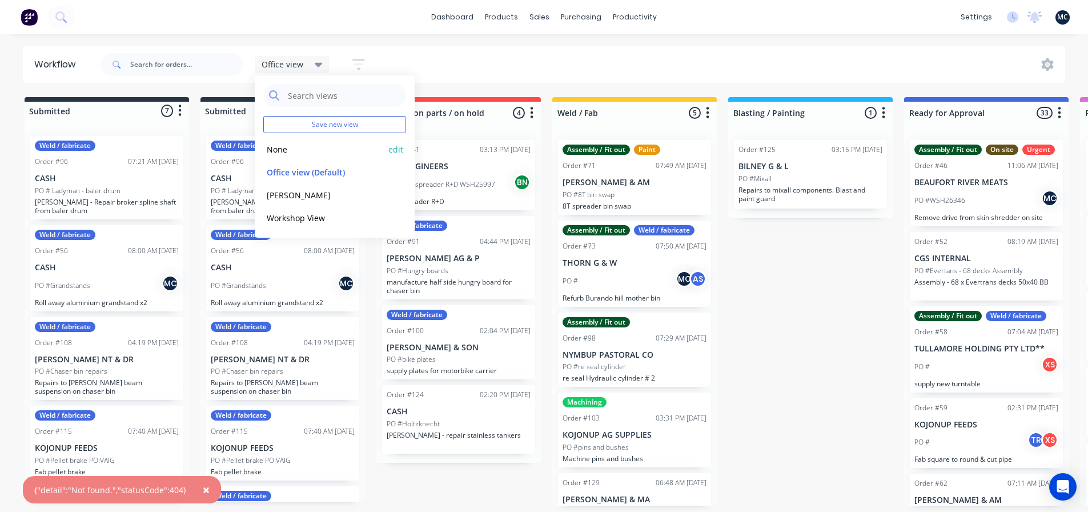
click at [296, 151] on button "None" at bounding box center [324, 149] width 122 height 13
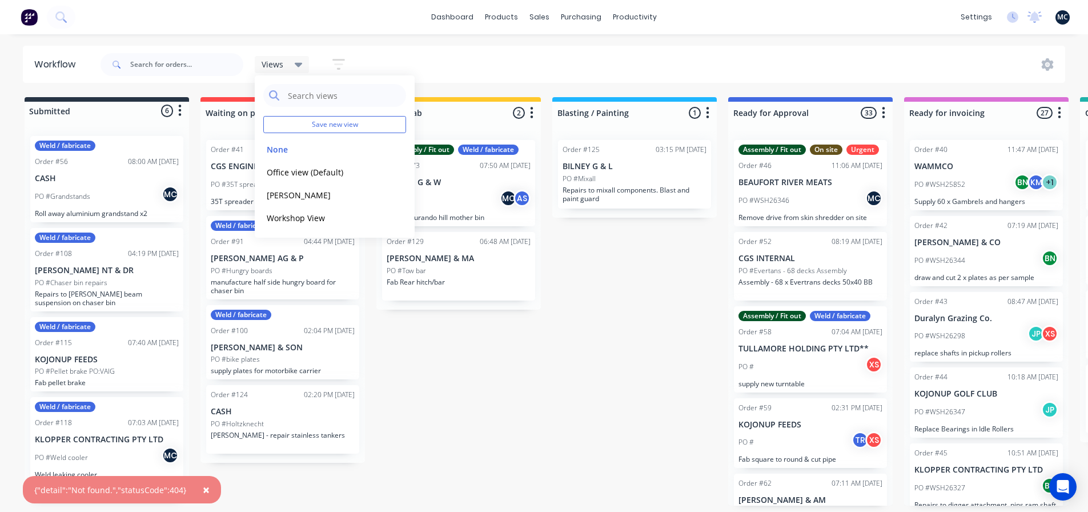
click at [610, 304] on div "Submitted 6 Status colour #273444 hex #273444 Save Cancel Summaries Total order…" at bounding box center [860, 301] width 1739 height 408
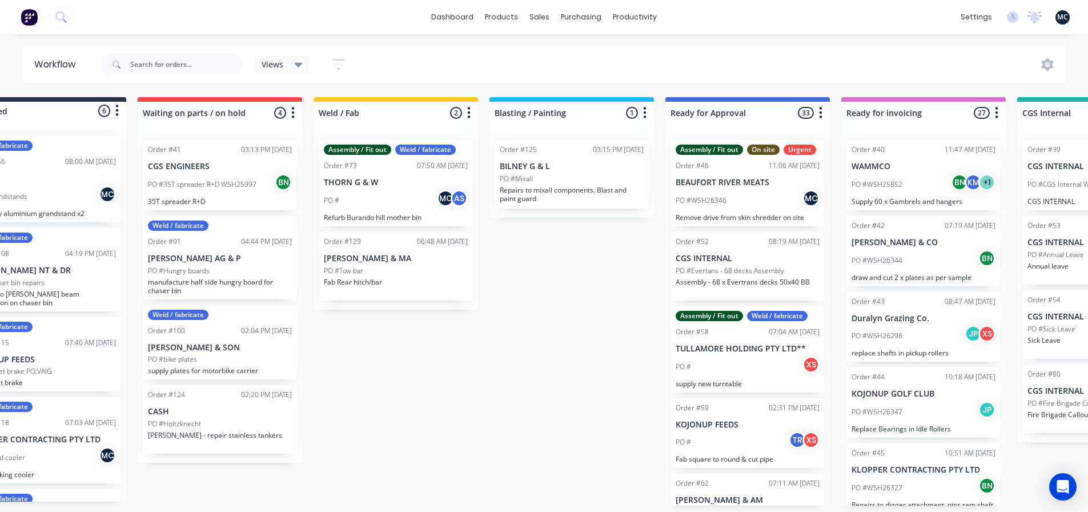
scroll to position [2, 0]
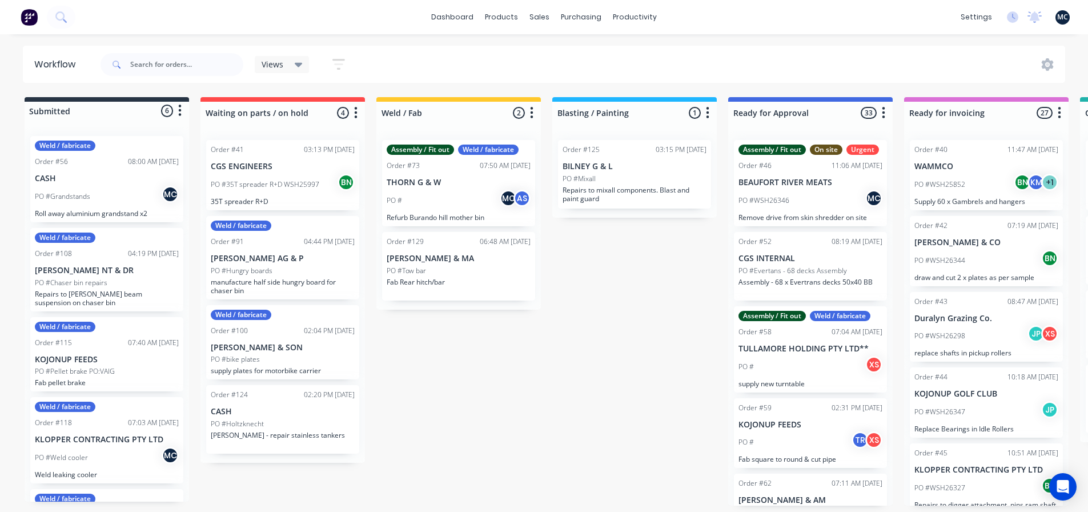
drag, startPoint x: 487, startPoint y: 375, endPoint x: 413, endPoint y: 382, distance: 74.0
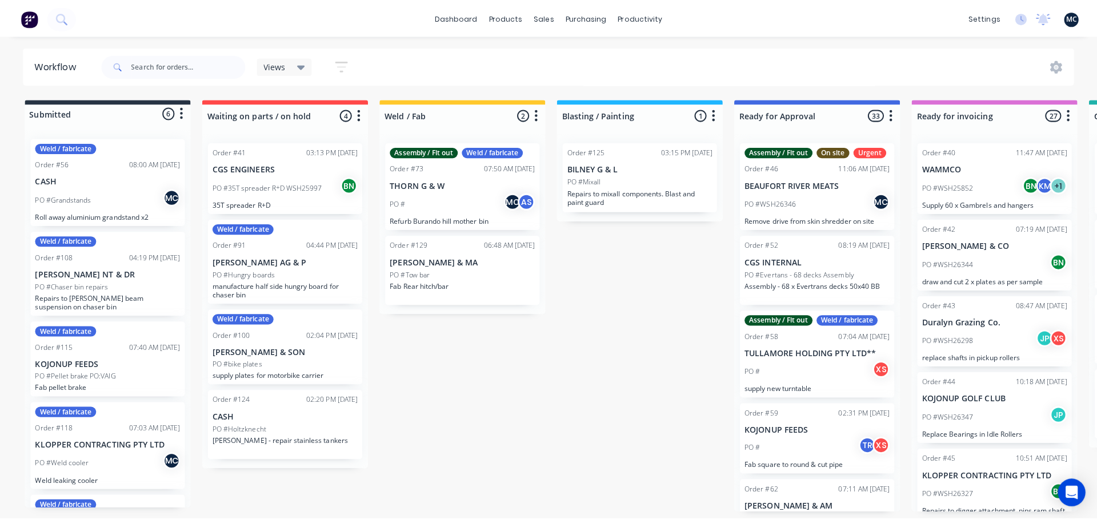
scroll to position [0, 0]
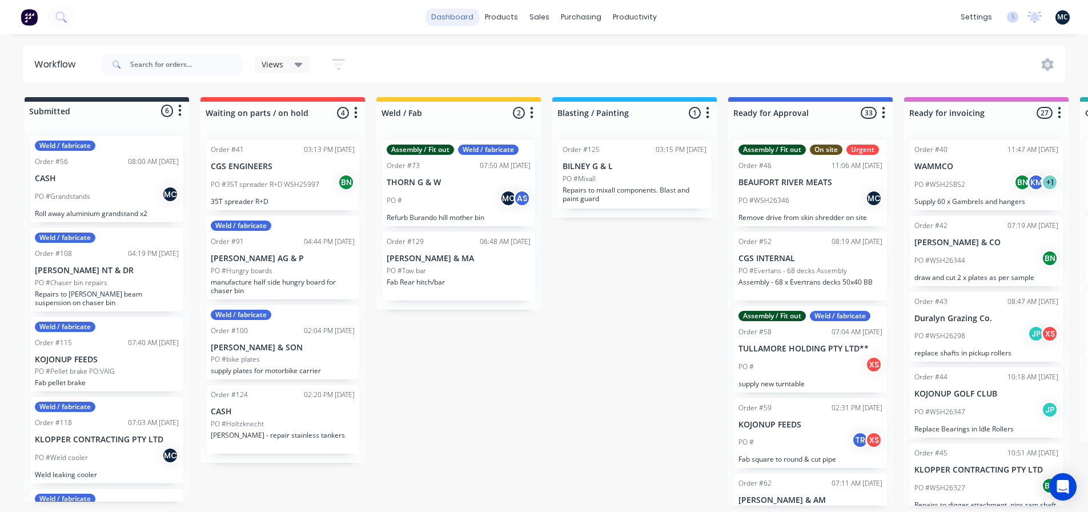
click at [459, 13] on link "dashboard" at bounding box center [452, 17] width 54 height 17
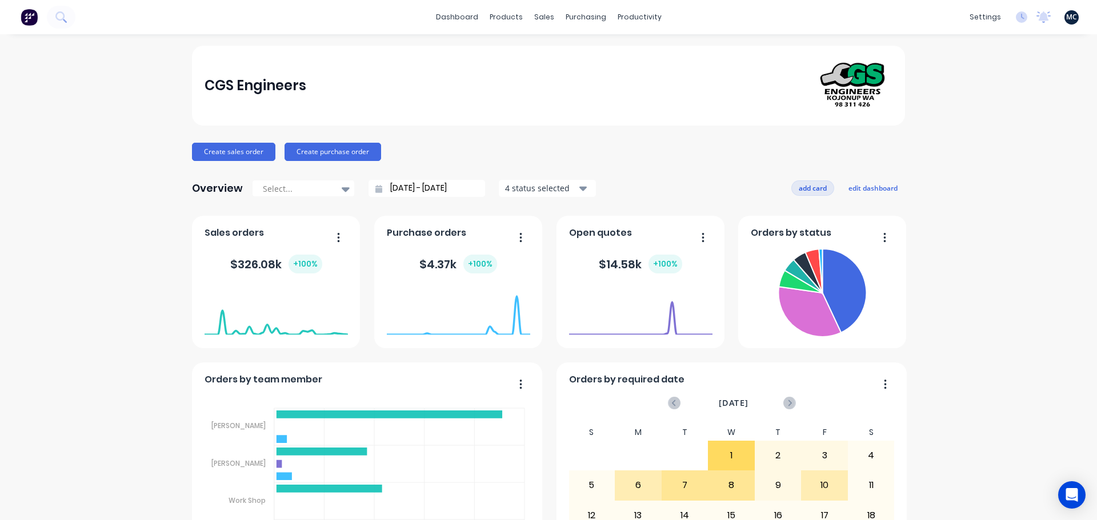
click at [814, 188] on button "add card" at bounding box center [812, 187] width 43 height 15
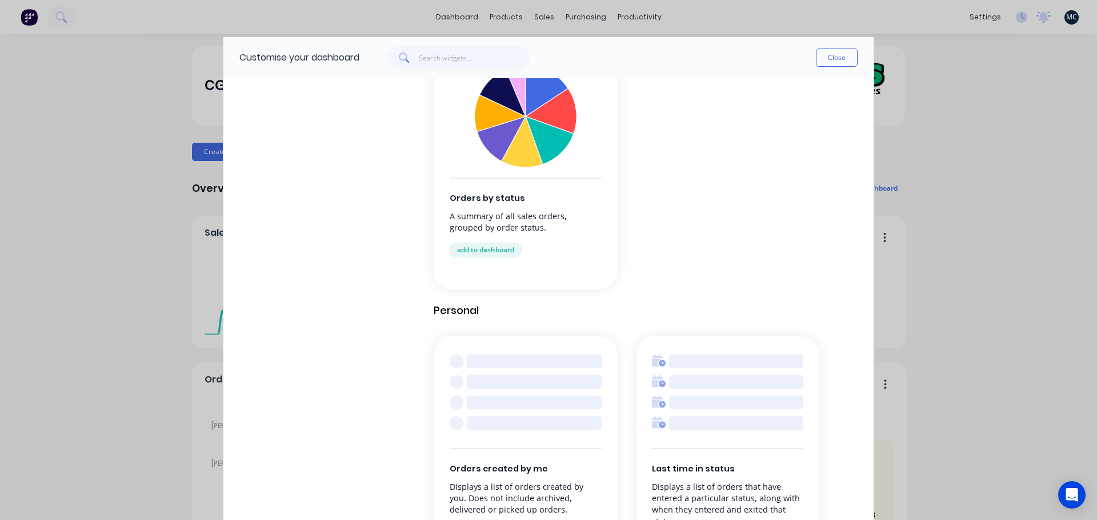
scroll to position [1123, 0]
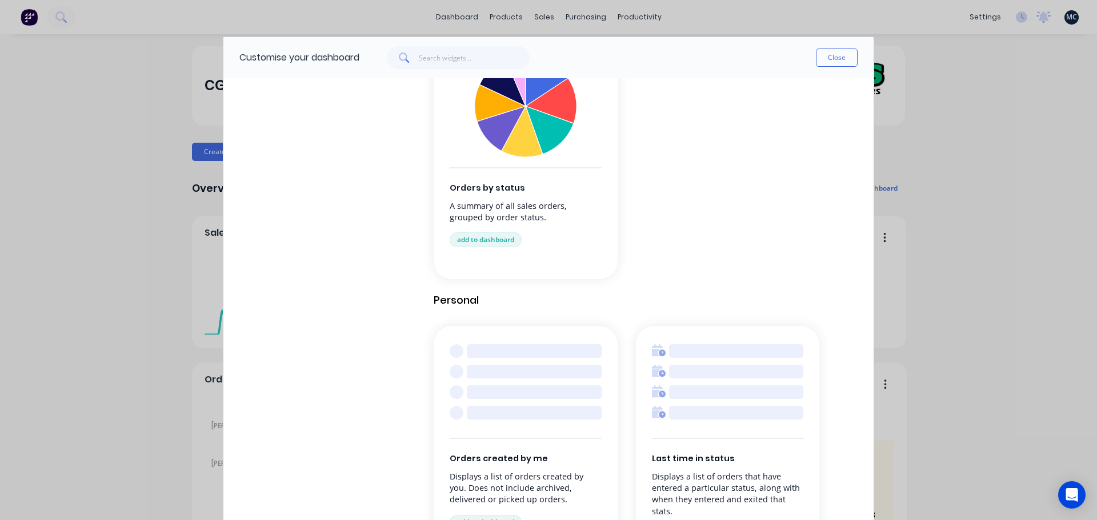
click at [952, 272] on div "Customise your dashboard Close Browse by category All cards Business Management…" at bounding box center [548, 260] width 1097 height 520
click at [1021, 251] on div "Customise your dashboard Close Browse by category All cards Business Management…" at bounding box center [548, 260] width 1097 height 520
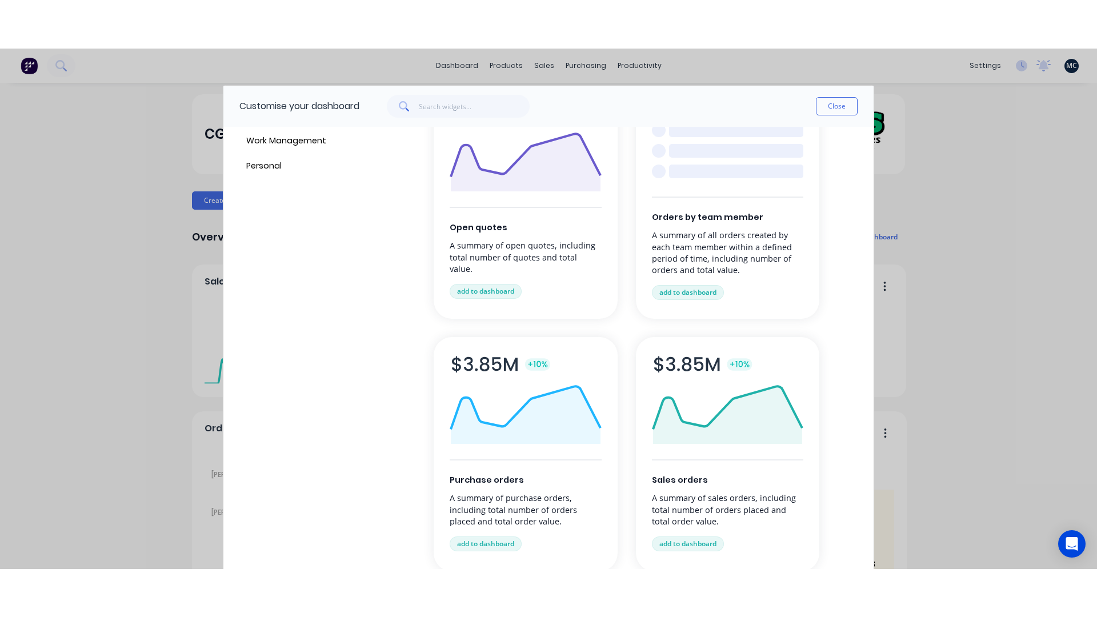
scroll to position [0, 0]
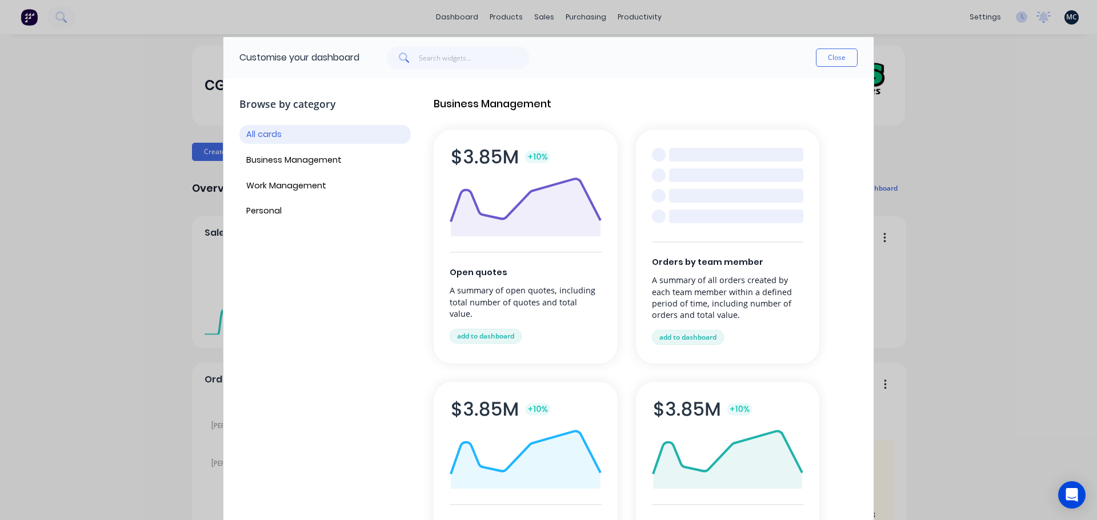
click at [1028, 201] on div "Customise your dashboard Close Browse by category All cards Business Management…" at bounding box center [548, 260] width 1097 height 520
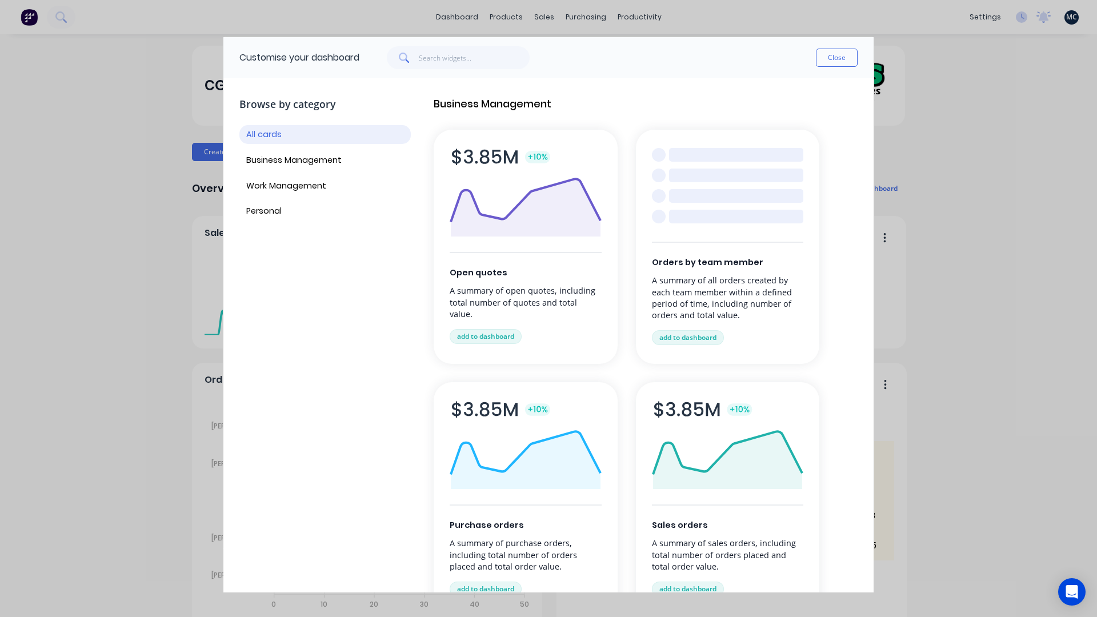
click at [1007, 251] on div "Customise your dashboard Close Browse by category All cards Business Management…" at bounding box center [548, 308] width 1097 height 617
drag, startPoint x: 839, startPoint y: 54, endPoint x: 837, endPoint y: 68, distance: 13.9
click at [839, 54] on button "Close" at bounding box center [837, 58] width 42 height 18
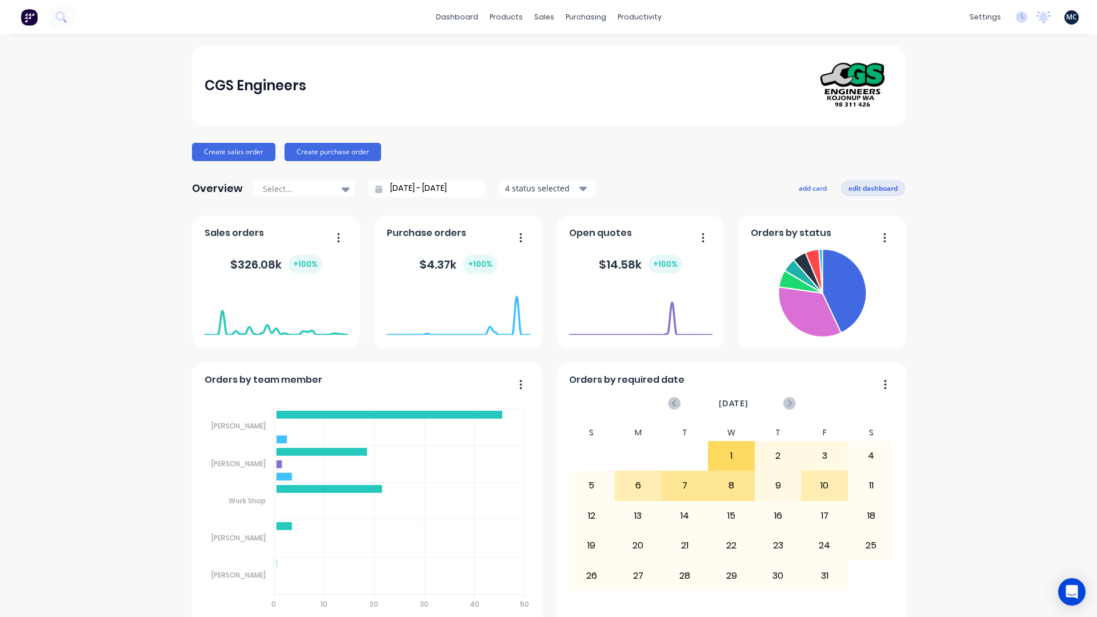
click at [866, 187] on button "edit dashboard" at bounding box center [873, 187] width 64 height 15
click at [866, 186] on button "save dashboard" at bounding box center [871, 187] width 66 height 15
click at [815, 187] on button "add card" at bounding box center [812, 187] width 43 height 15
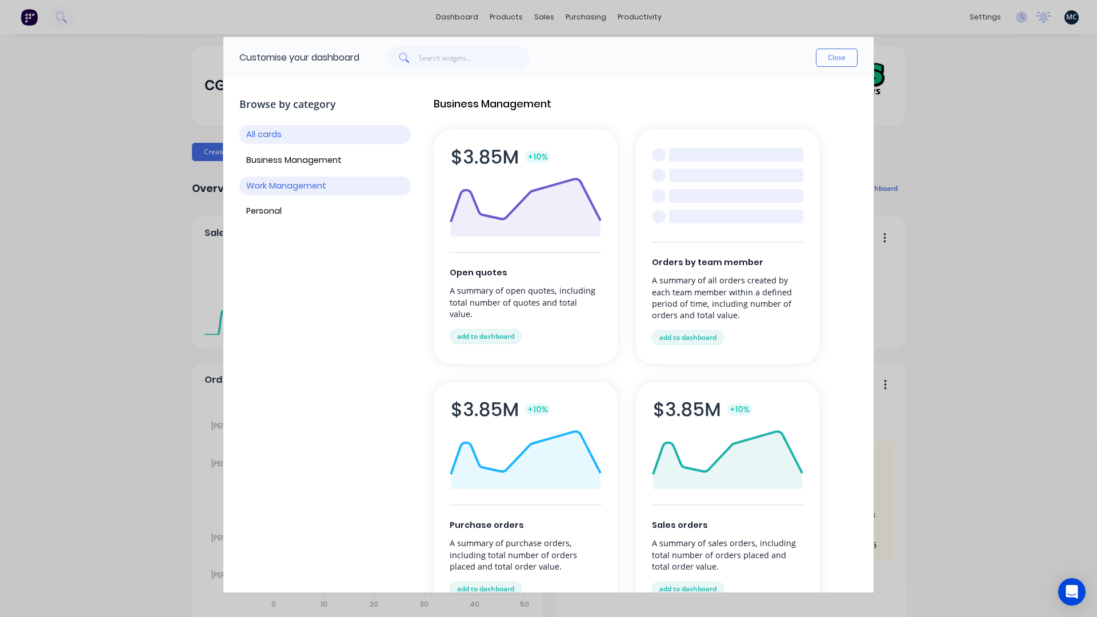
click at [276, 193] on button "Work Management" at bounding box center [324, 185] width 171 height 19
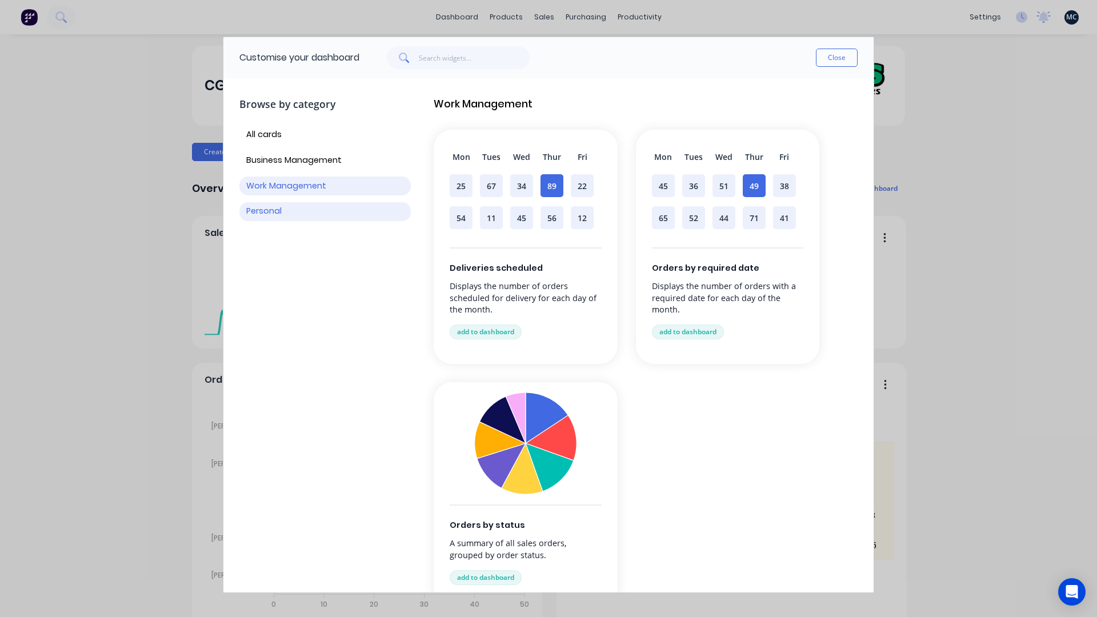
click at [268, 207] on button "Personal" at bounding box center [324, 211] width 171 height 19
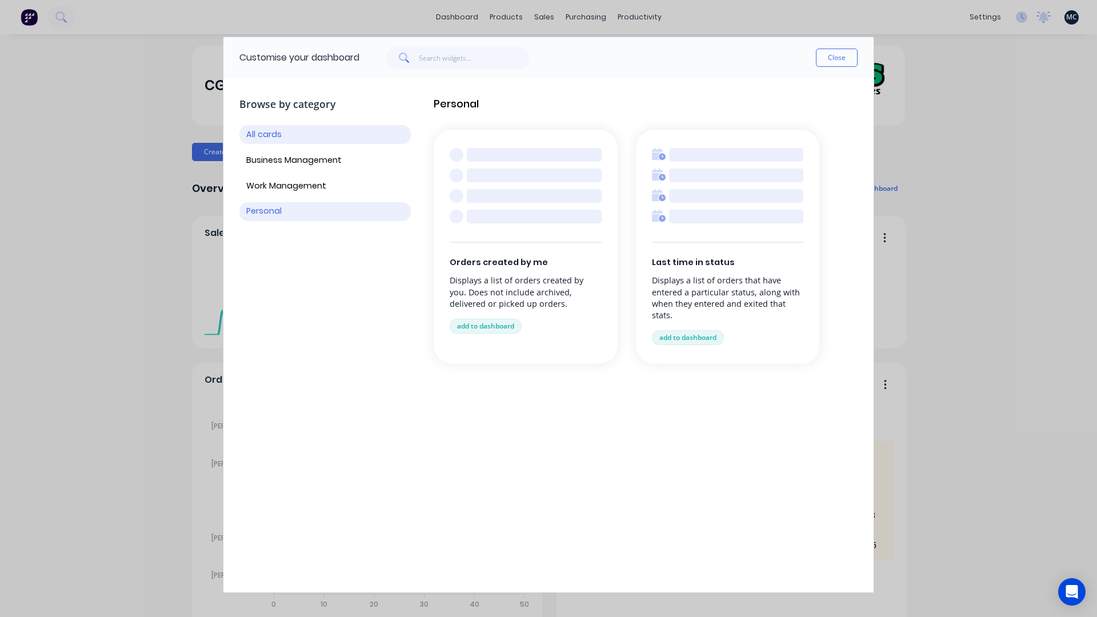
click at [263, 140] on button "All cards" at bounding box center [324, 134] width 171 height 19
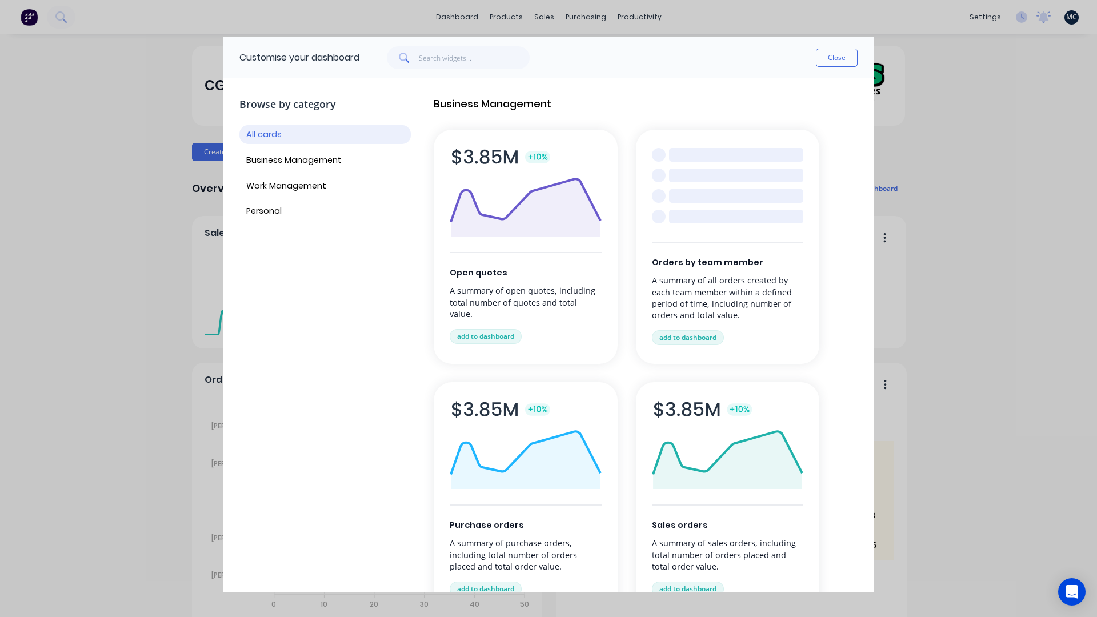
click at [832, 57] on button "Close" at bounding box center [837, 58] width 42 height 18
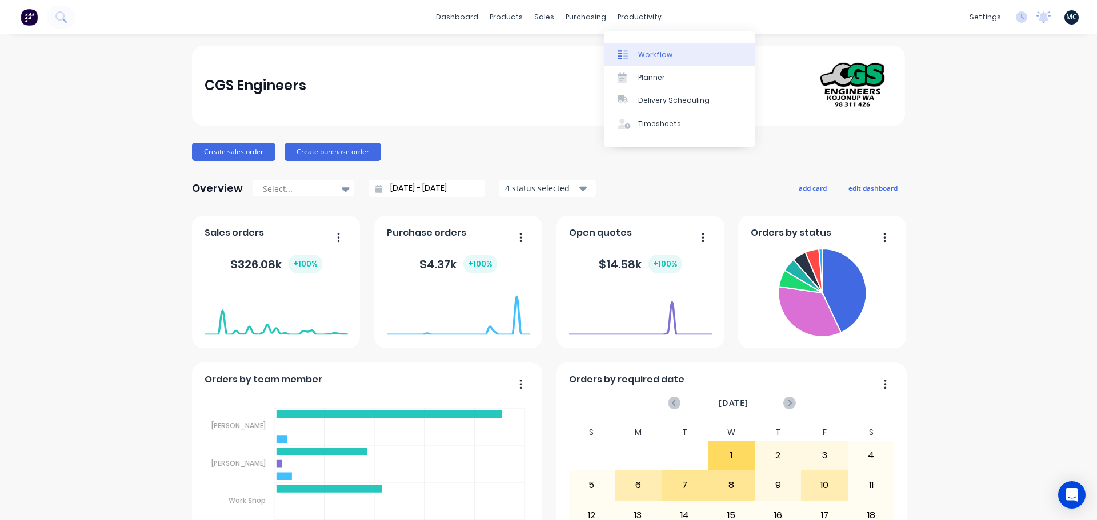
click at [652, 49] on link "Workflow" at bounding box center [679, 54] width 151 height 23
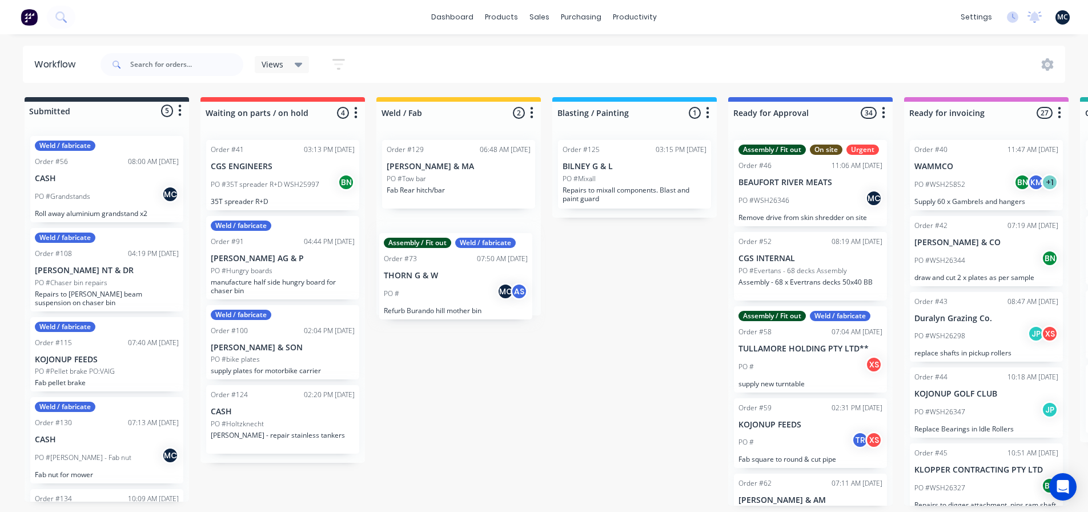
drag, startPoint x: 465, startPoint y: 183, endPoint x: 463, endPoint y: 280, distance: 97.7
click at [463, 280] on div "Assembly / Fit out Weld / fabricate Order #73 07:50 AM 23/09/25 THORN G & W PO …" at bounding box center [458, 223] width 164 height 184
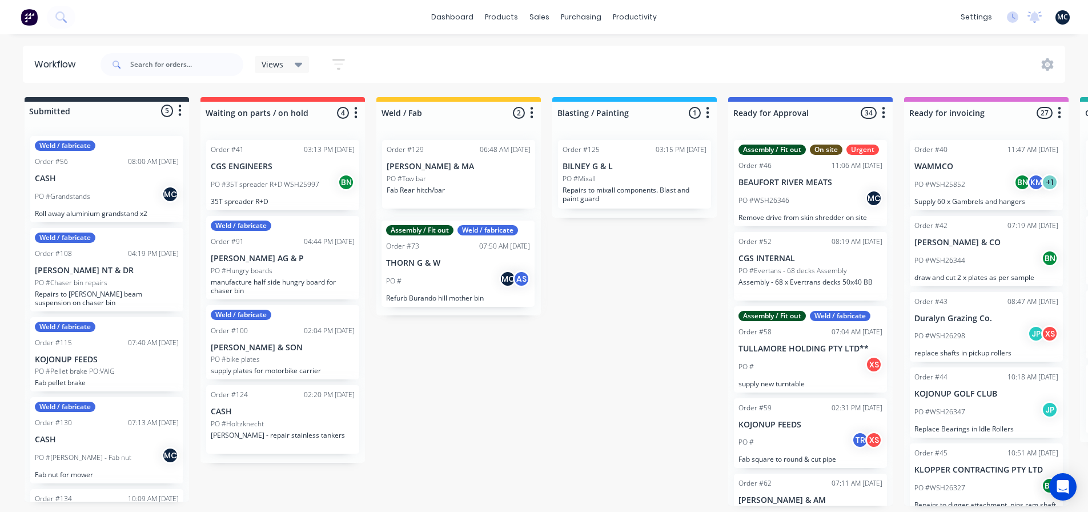
drag, startPoint x: 455, startPoint y: 178, endPoint x: 453, endPoint y: 272, distance: 94.3
click at [453, 272] on div "Assembly / Fit out Weld / fabricate Order #73 07:50 AM 23/09/25 THORN G & W PO …" at bounding box center [458, 223] width 164 height 184
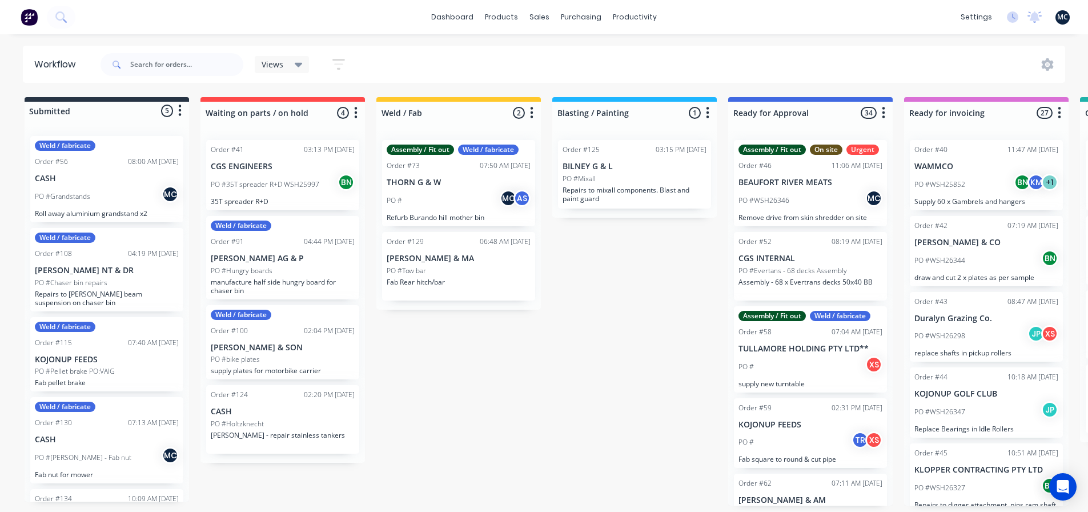
click at [531, 114] on icon "button" at bounding box center [532, 112] width 3 height 11
click at [480, 190] on button "Sort By" at bounding box center [481, 193] width 114 height 19
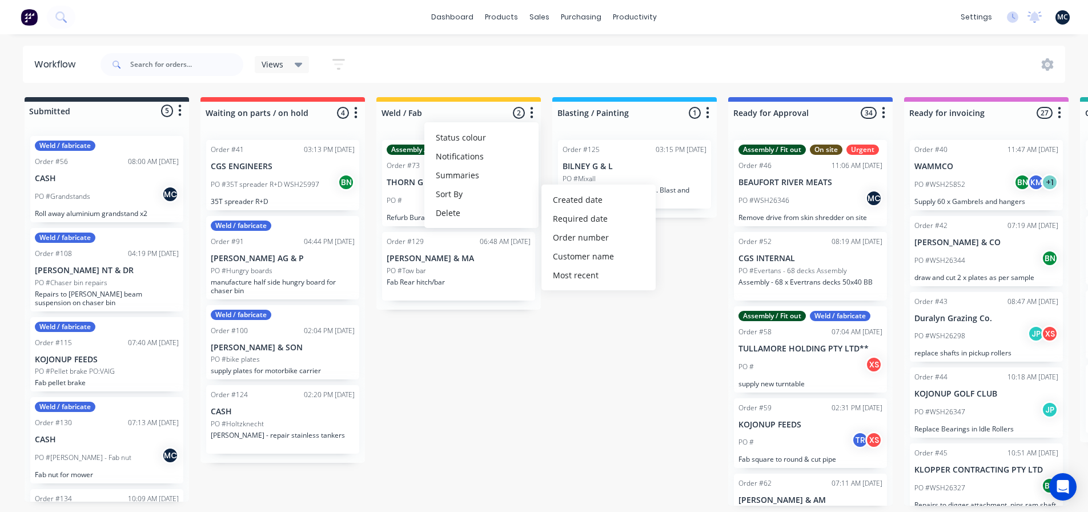
click at [533, 106] on icon "button" at bounding box center [531, 113] width 3 height 14
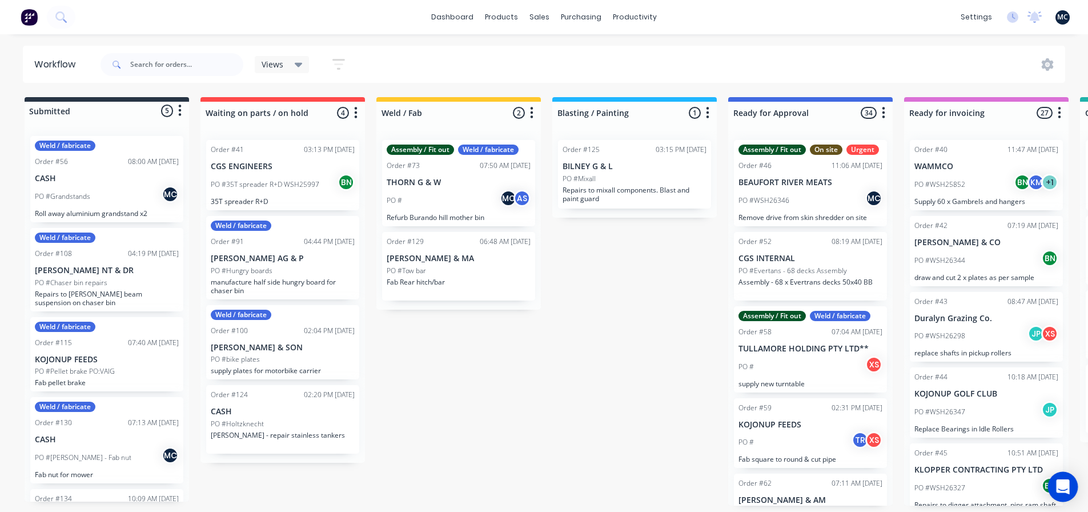
click at [1063, 488] on icon "Open Intercom Messenger" at bounding box center [1062, 486] width 13 height 15
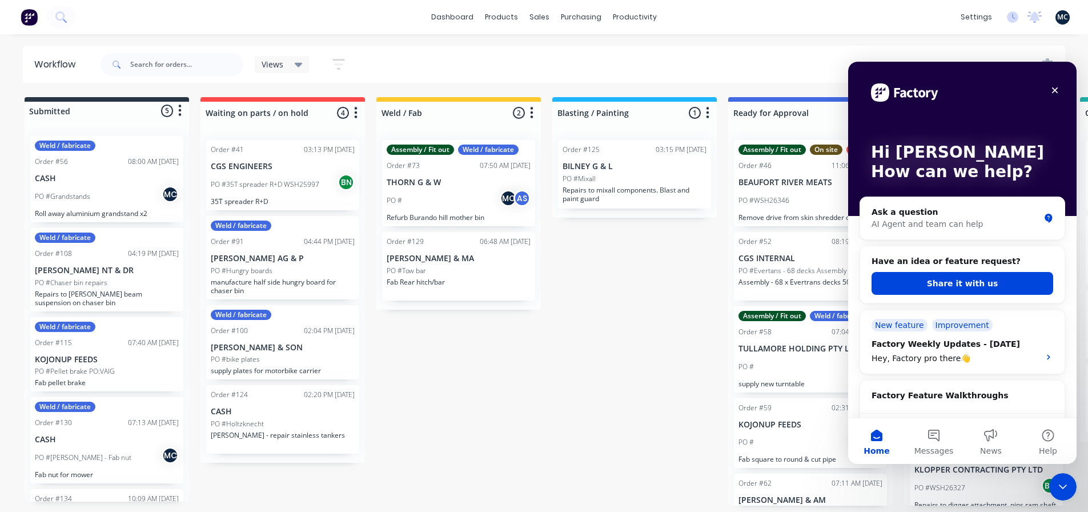
click at [673, 355] on div "Submitted 5 Status colour #273444 hex #273444 Save Cancel Summaries Total order…" at bounding box center [860, 301] width 1739 height 408
click at [1055, 87] on icon "Close" at bounding box center [1054, 90] width 9 height 9
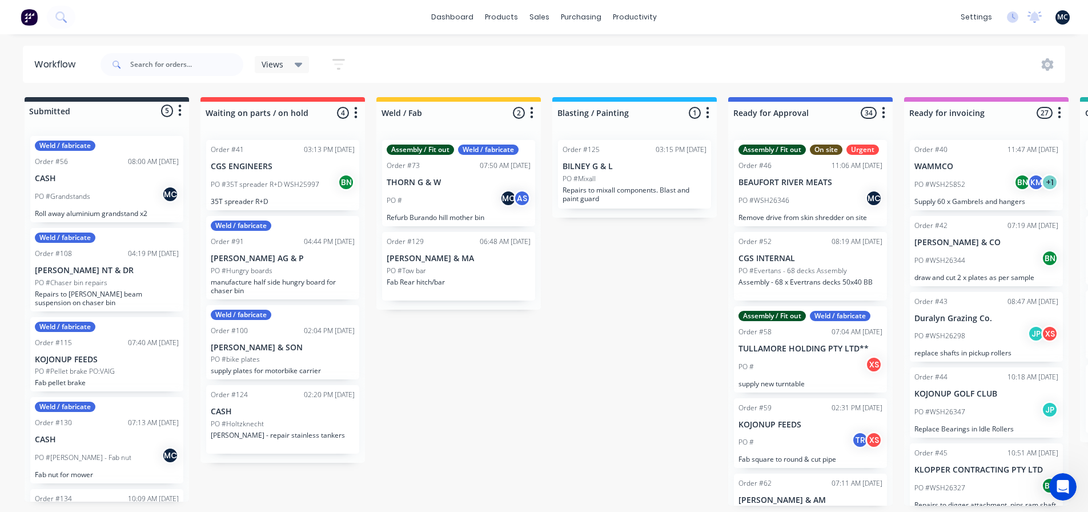
click at [632, 262] on div "Submitted 5 Status colour #273444 hex #273444 Save Cancel Summaries Total order…" at bounding box center [860, 301] width 1739 height 408
click at [1071, 480] on div "Open Intercom Messenger" at bounding box center [1061, 485] width 38 height 38
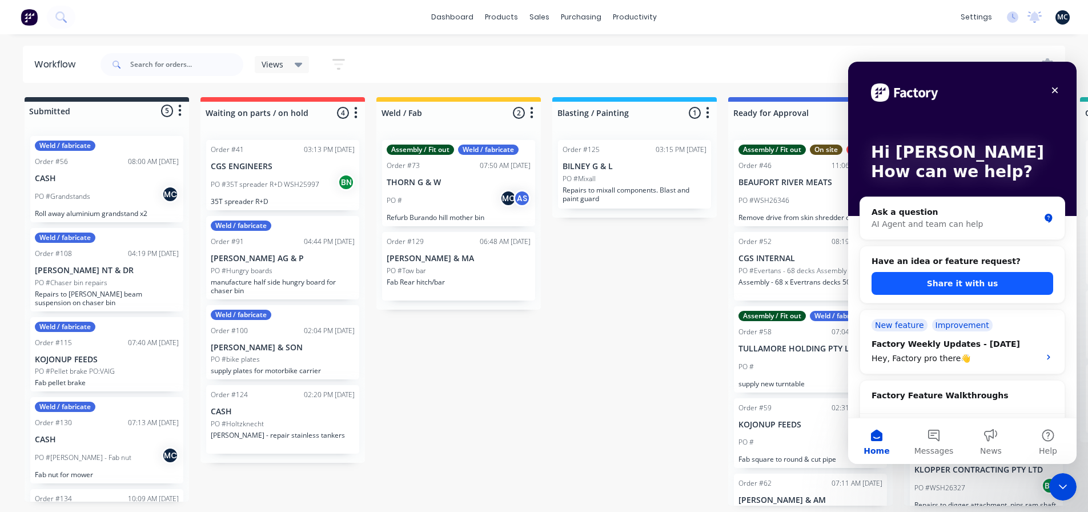
click at [977, 282] on button "Share it with us" at bounding box center [963, 283] width 182 height 23
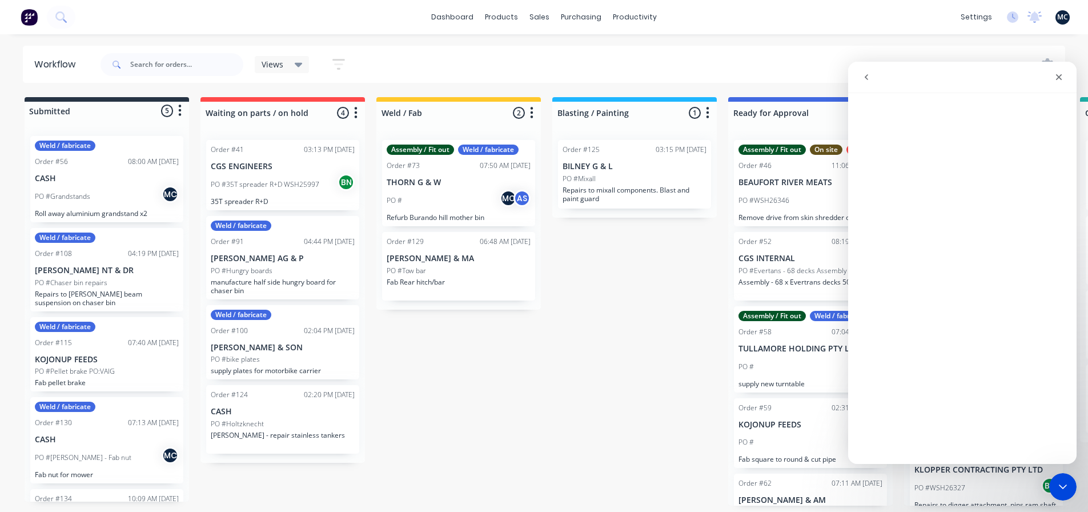
click at [868, 77] on icon "go back" at bounding box center [866, 77] width 9 height 9
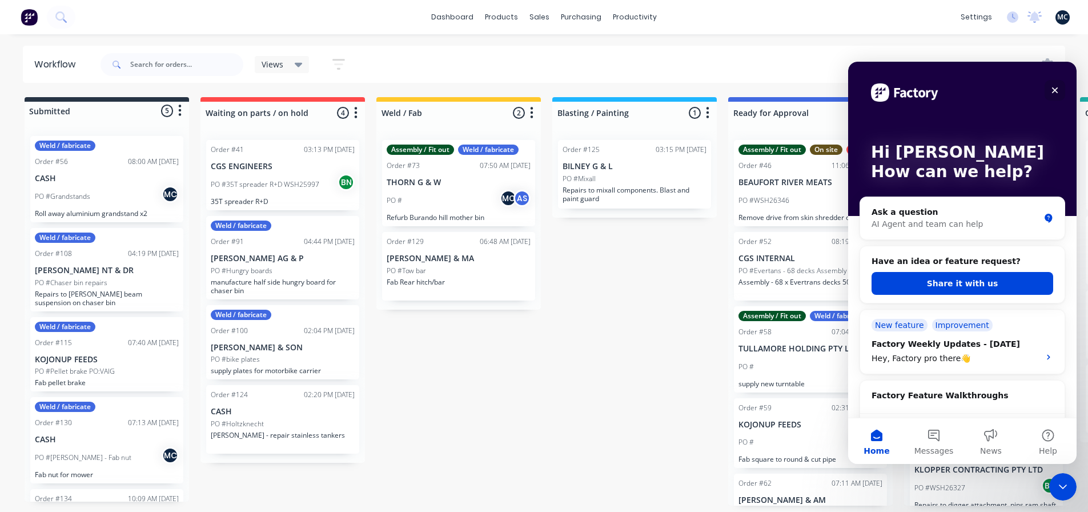
click at [1055, 92] on icon "Close" at bounding box center [1054, 90] width 9 height 9
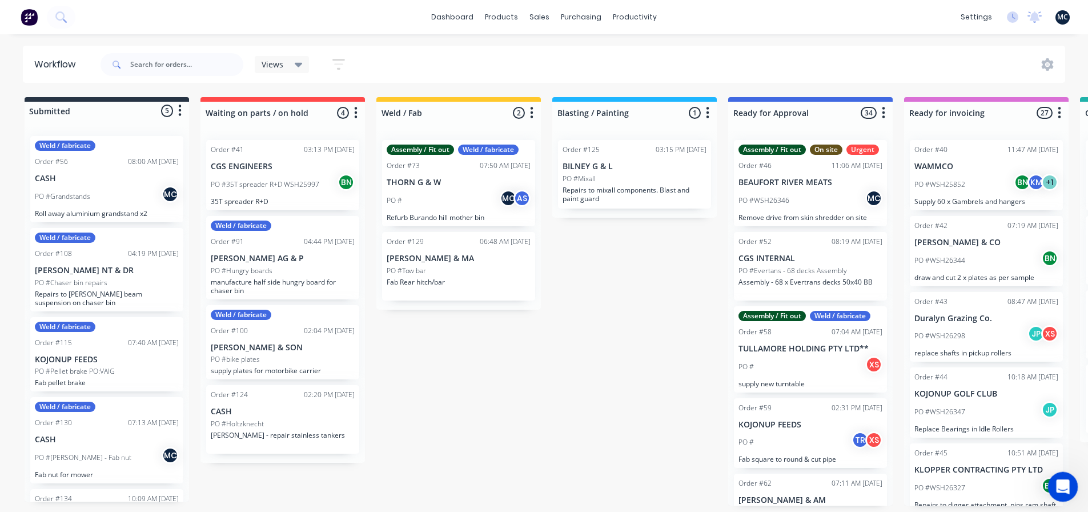
click at [1066, 485] on icon "Open Intercom Messenger" at bounding box center [1061, 485] width 19 height 19
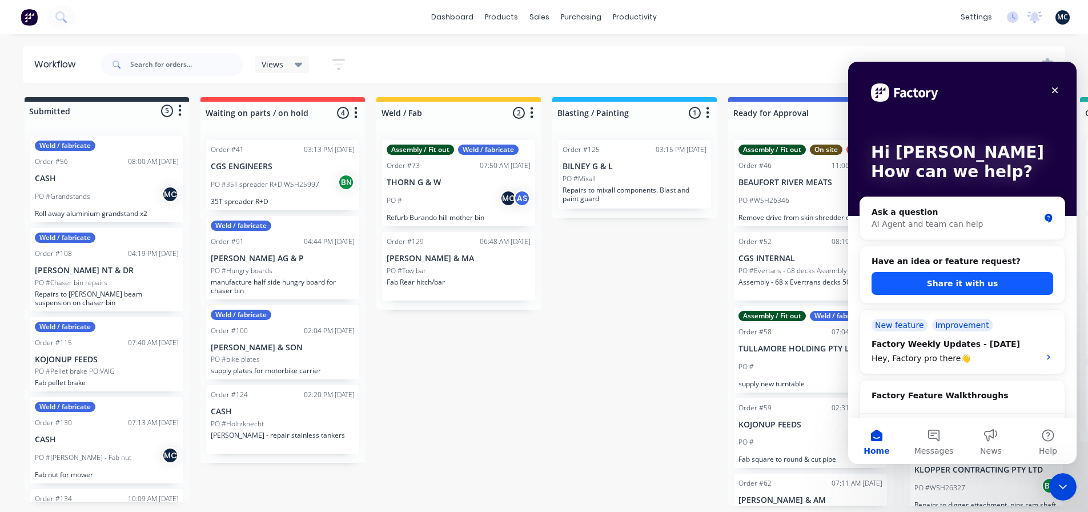
click at [966, 287] on button "Share it with us" at bounding box center [963, 283] width 182 height 23
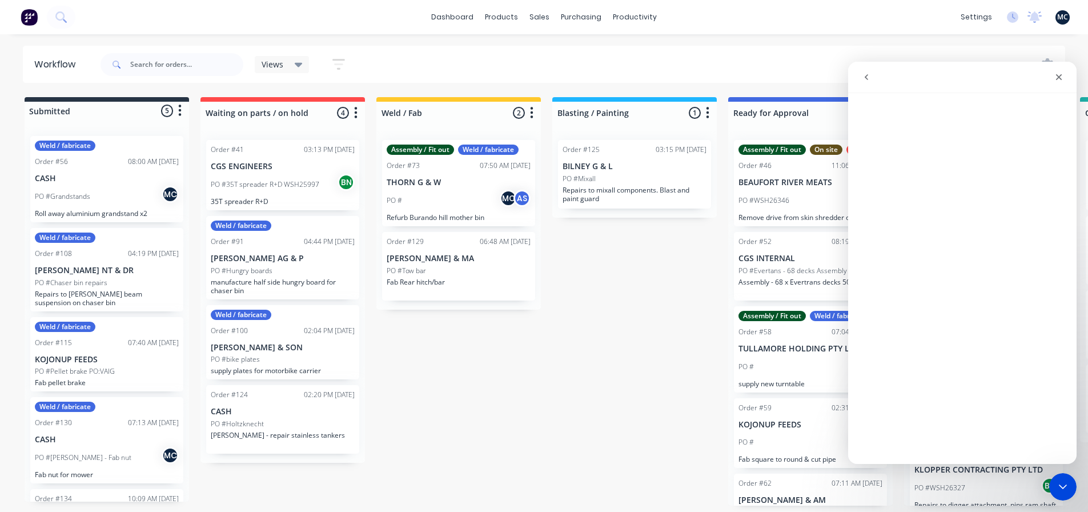
click at [868, 79] on icon "go back" at bounding box center [866, 77] width 3 height 6
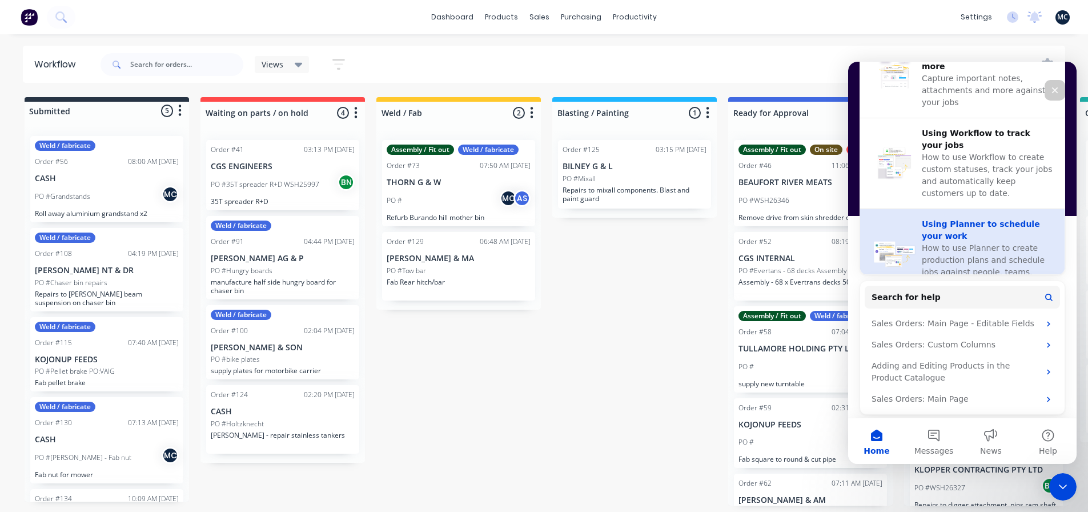
scroll to position [438, 0]
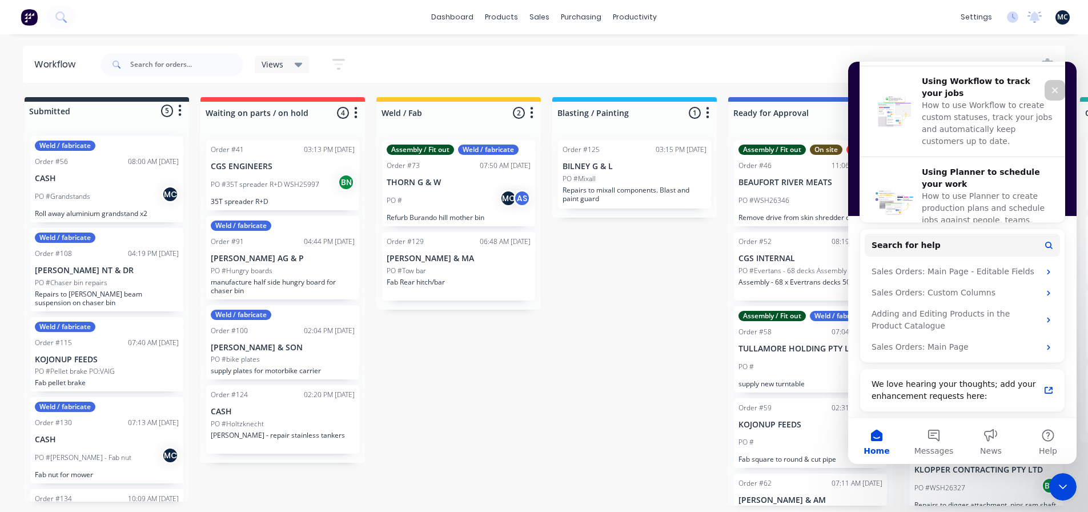
click at [683, 322] on div "Submitted 5 Status colour #273444 hex #273444 Save Cancel Summaries Total order…" at bounding box center [860, 301] width 1739 height 408
click at [1071, 480] on div "Close Intercom Messenger" at bounding box center [1060, 484] width 27 height 27
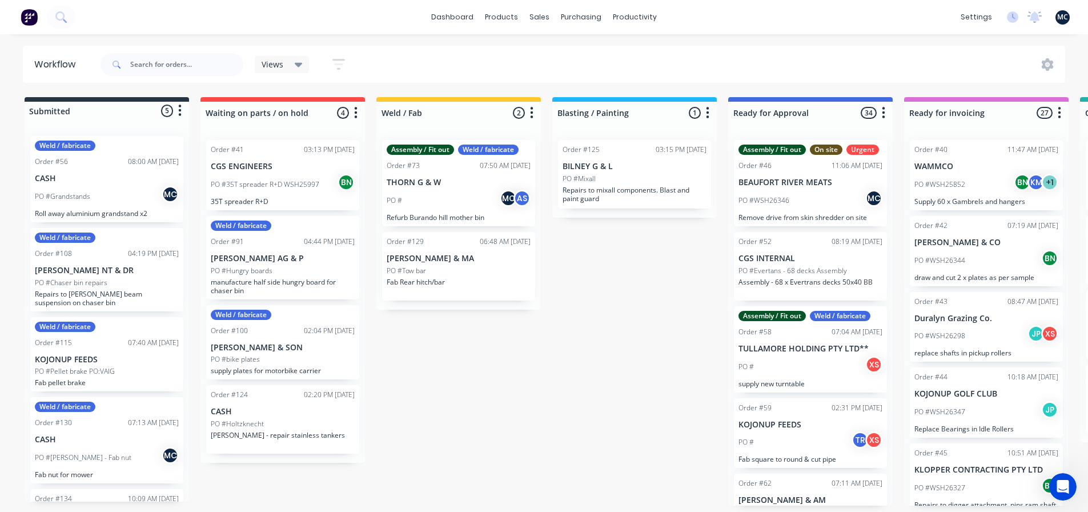
click at [671, 362] on div "Submitted 5 Status colour #273444 hex #273444 Save Cancel Summaries Total order…" at bounding box center [860, 301] width 1739 height 408
click at [653, 296] on div "Submitted 5 Status colour #273444 hex #273444 Save Cancel Summaries Total order…" at bounding box center [860, 301] width 1739 height 408
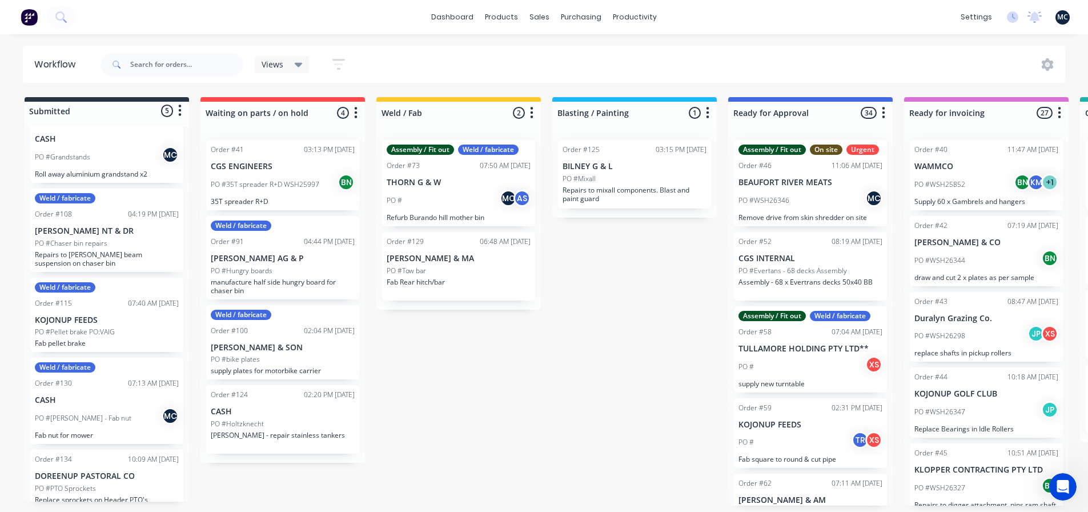
scroll to position [57, 0]
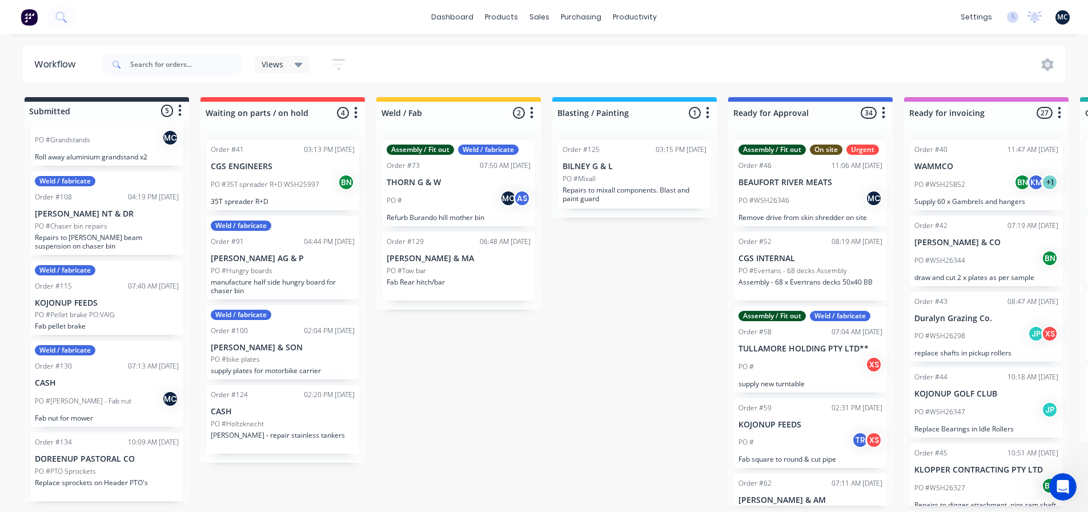
click at [117, 309] on div "Weld / fabricate Order #115 07:40 AM 07/10/25 KOJONUP FEEDS PO #Pellet brake PO…" at bounding box center [106, 297] width 153 height 75
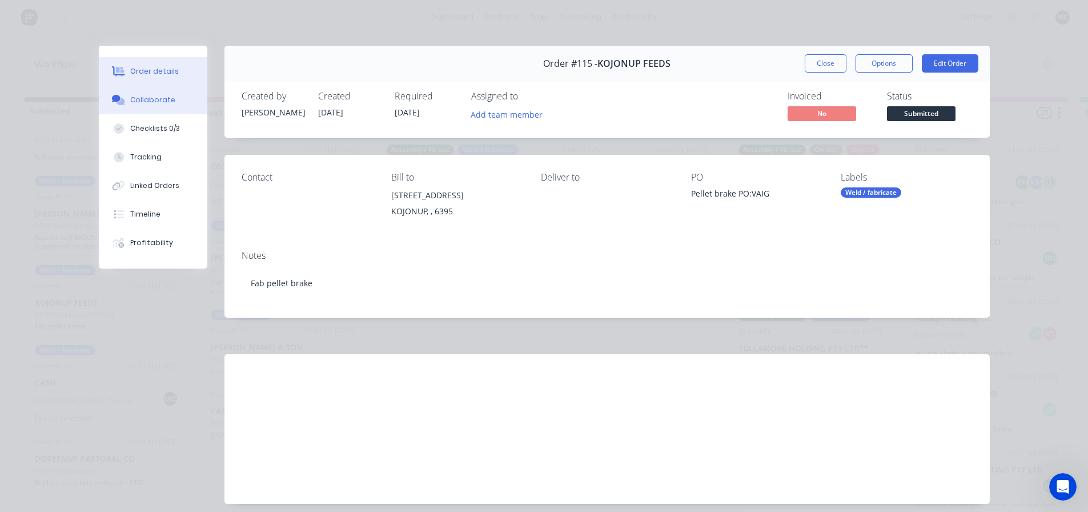
click at [134, 98] on div "Collaborate" at bounding box center [152, 100] width 45 height 10
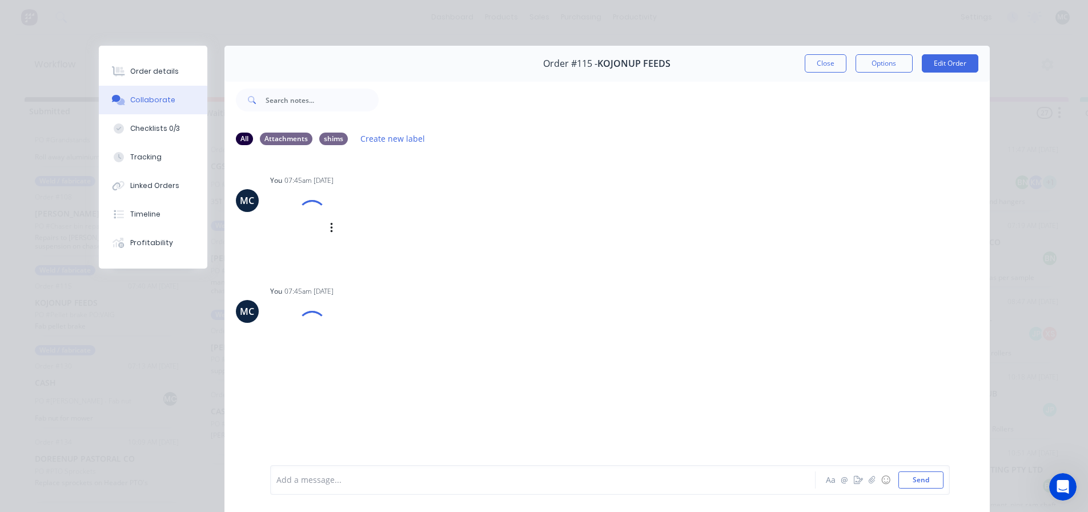
click at [302, 225] on div at bounding box center [312, 214] width 38 height 38
click at [284, 322] on div at bounding box center [298, 339] width 57 height 75
click at [611, 219] on div "You 07:45am 07/10/25 IMG_ZYOWKAARWGL_1.png Labels Download Delete" at bounding box center [448, 219] width 357 height 94
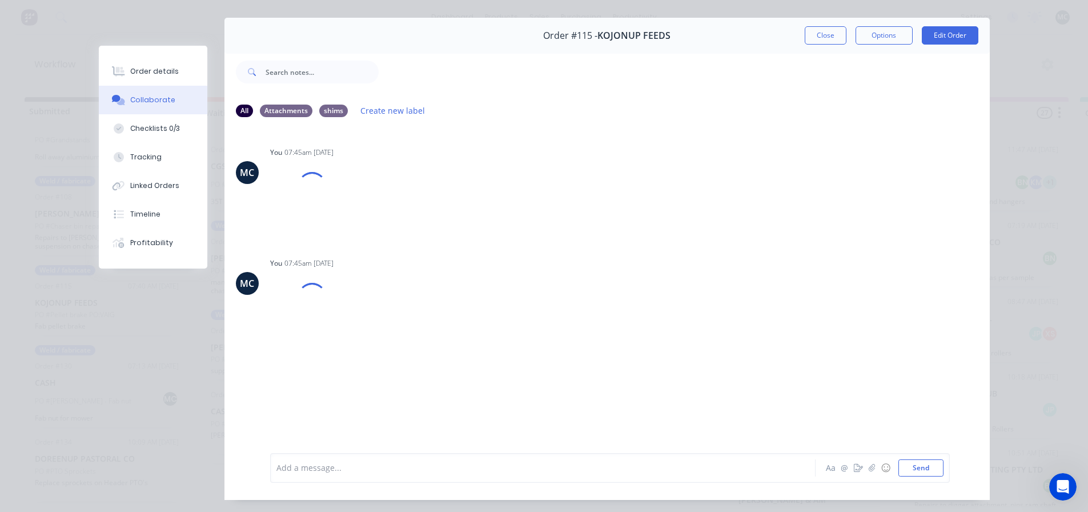
scroll to position [0, 0]
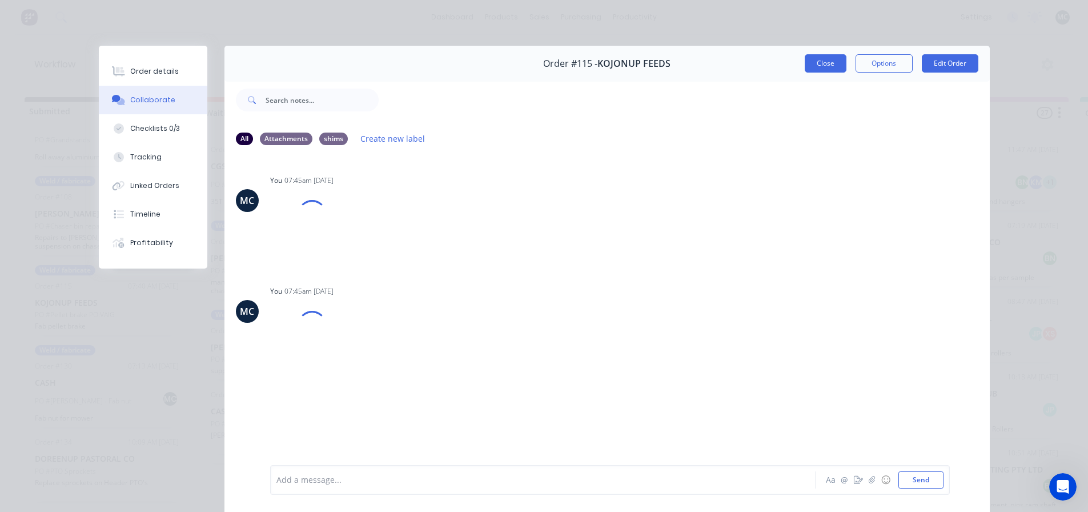
click at [822, 62] on button "Close" at bounding box center [826, 63] width 42 height 18
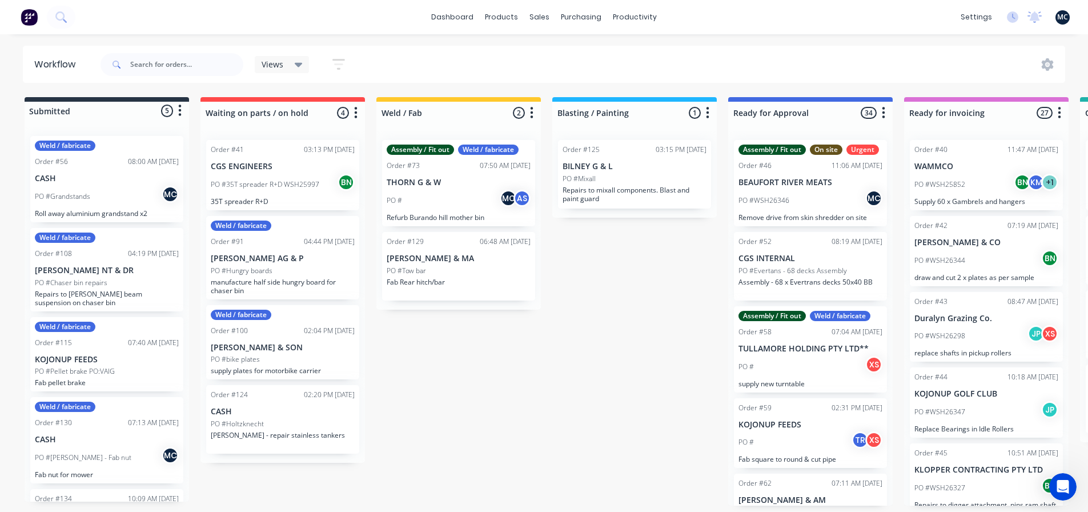
click at [595, 381] on div "Submitted 5 Status colour #273444 hex #273444 Save Cancel Summaries Total order…" at bounding box center [860, 301] width 1739 height 408
click at [1050, 66] on icon at bounding box center [1048, 64] width 12 height 13
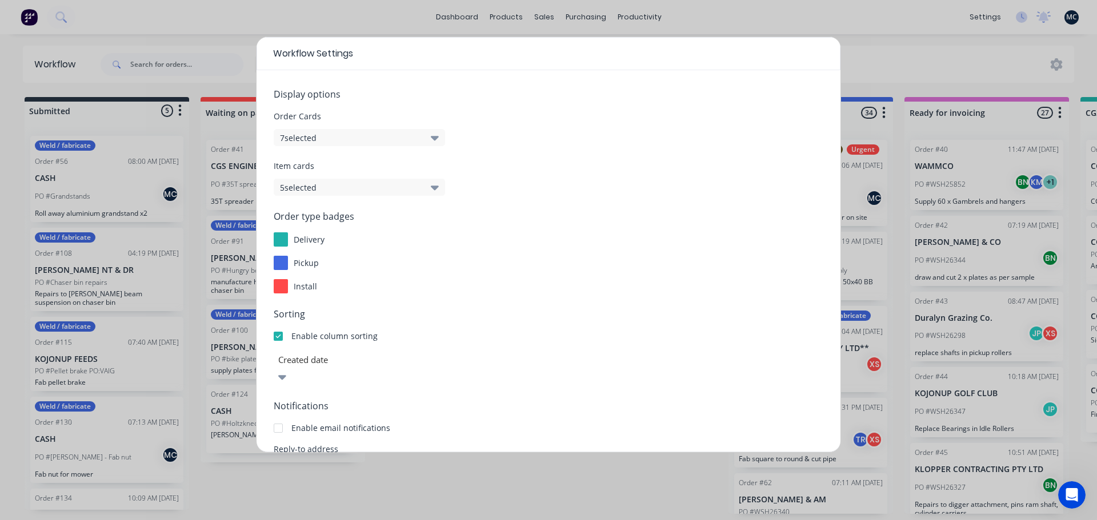
click at [278, 338] on div at bounding box center [278, 336] width 23 height 23
click at [842, 32] on div "Workflow Settings Display options Order Cards 7 selected Item cards 5 selected …" at bounding box center [548, 260] width 1097 height 520
click at [889, 66] on div "Workflow Settings Display options Order Cards 7 selected Item cards 5 selected …" at bounding box center [548, 260] width 1097 height 520
click at [872, 37] on div "Workflow Settings Display options Order Cards 7 selected Item cards 5 selected …" at bounding box center [548, 260] width 1097 height 520
click at [603, 446] on div "Reply-to address" at bounding box center [548, 461] width 549 height 36
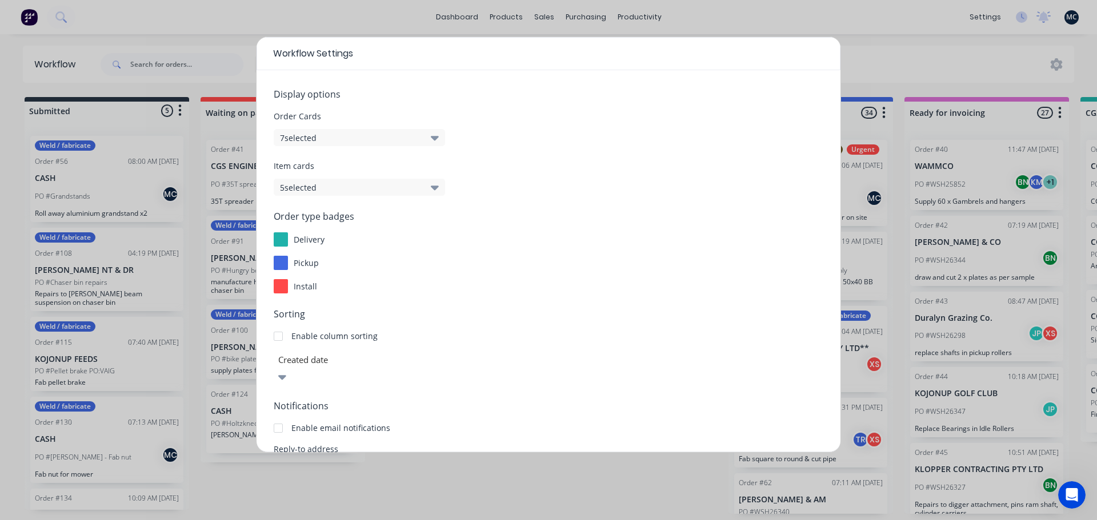
click at [595, 478] on div "Workflow Settings Display options Order Cards 7 selected Item cards 5 selected …" at bounding box center [548, 260] width 1097 height 520
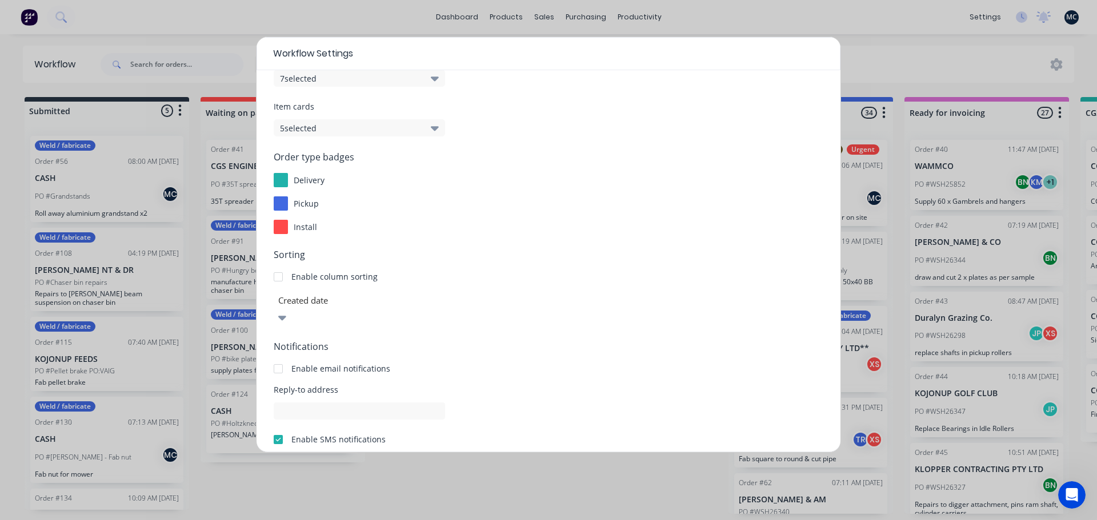
scroll to position [123, 0]
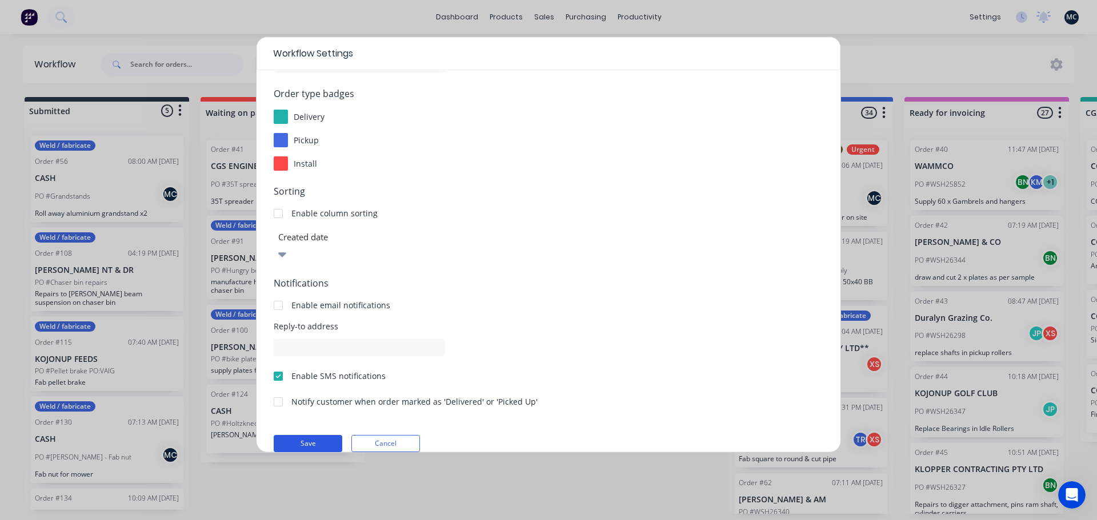
click at [318, 435] on button "Save" at bounding box center [308, 443] width 69 height 17
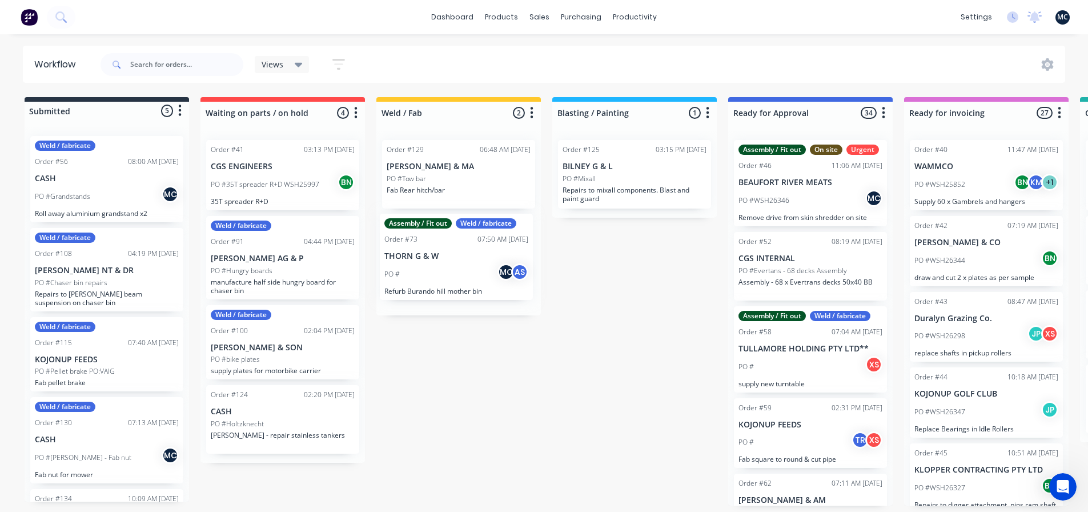
drag, startPoint x: 487, startPoint y: 198, endPoint x: 488, endPoint y: 287, distance: 89.1
click at [488, 289] on div "Assembly / Fit out Weld / fabricate Order #73 07:50 AM 23/09/25 THORN G & W PO …" at bounding box center [458, 223] width 164 height 184
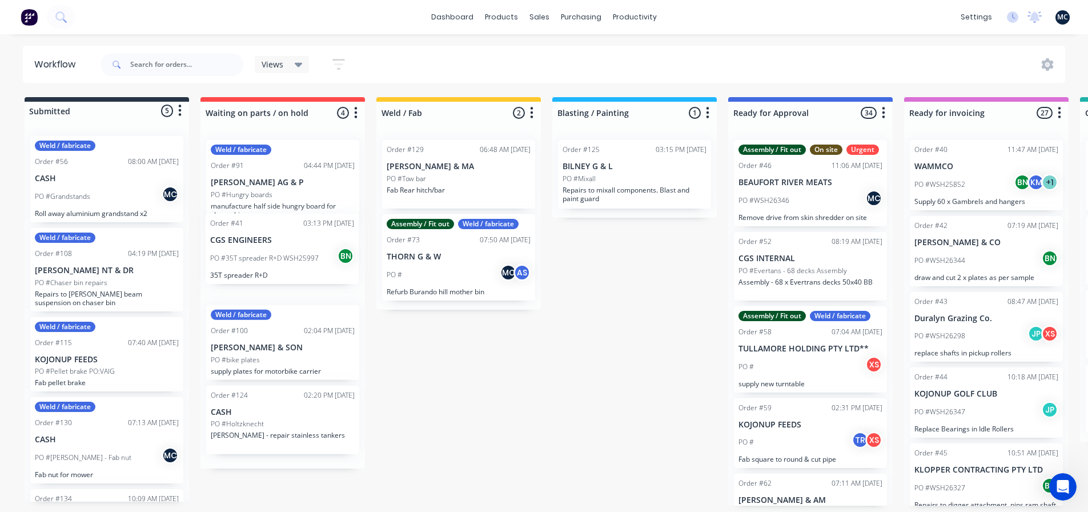
drag, startPoint x: 282, startPoint y: 178, endPoint x: 282, endPoint y: 267, distance: 89.1
click at [282, 268] on div "Order #41 03:13 PM 12/09/25 CGS ENGINEERS PO #35T spreader R+D WSH25997 BN 35T …" at bounding box center [282, 300] width 164 height 338
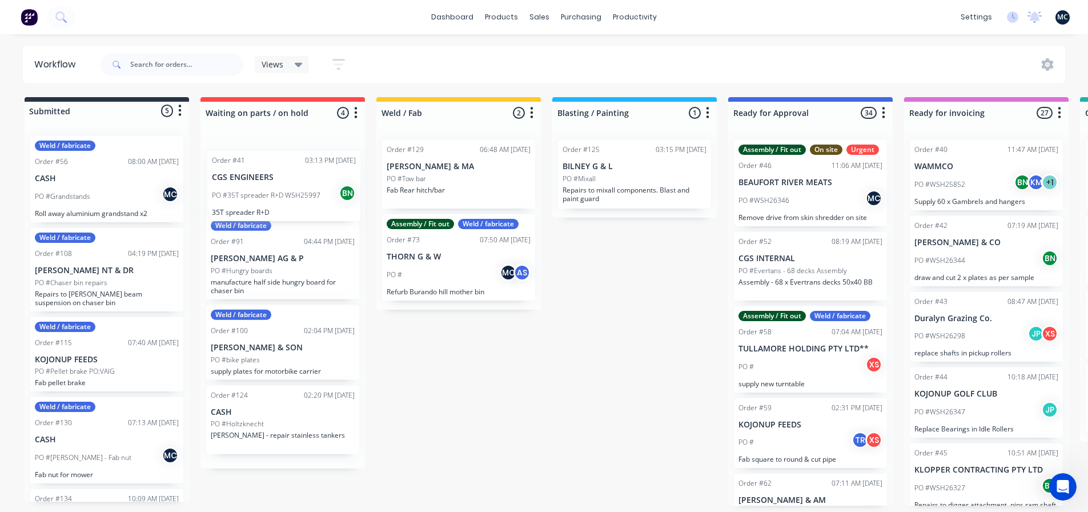
drag, startPoint x: 293, startPoint y: 269, endPoint x: 294, endPoint y: 178, distance: 91.4
click at [294, 178] on div "Weld / fabricate Order #91 04:44 PM 30/09/25 EGERTON-WARBURTON AG & P PO #Hungr…" at bounding box center [282, 300] width 164 height 338
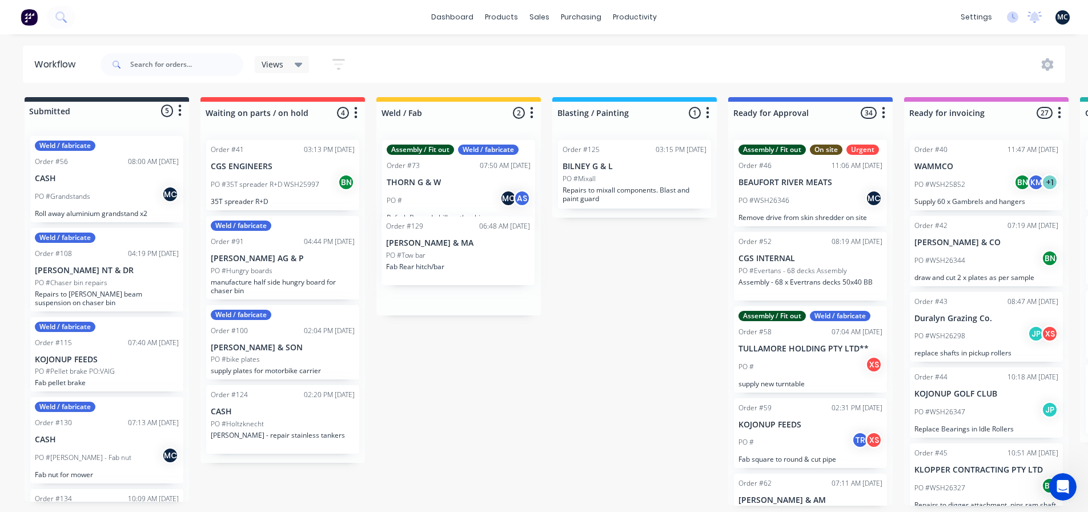
drag, startPoint x: 449, startPoint y: 172, endPoint x: 449, endPoint y: 262, distance: 89.7
click at [449, 262] on div "Order #129 06:48 AM 10/10/25 WRIGHT RA & MA PO #Tow bar Fab Rear hitch/bar Asse…" at bounding box center [458, 223] width 164 height 184
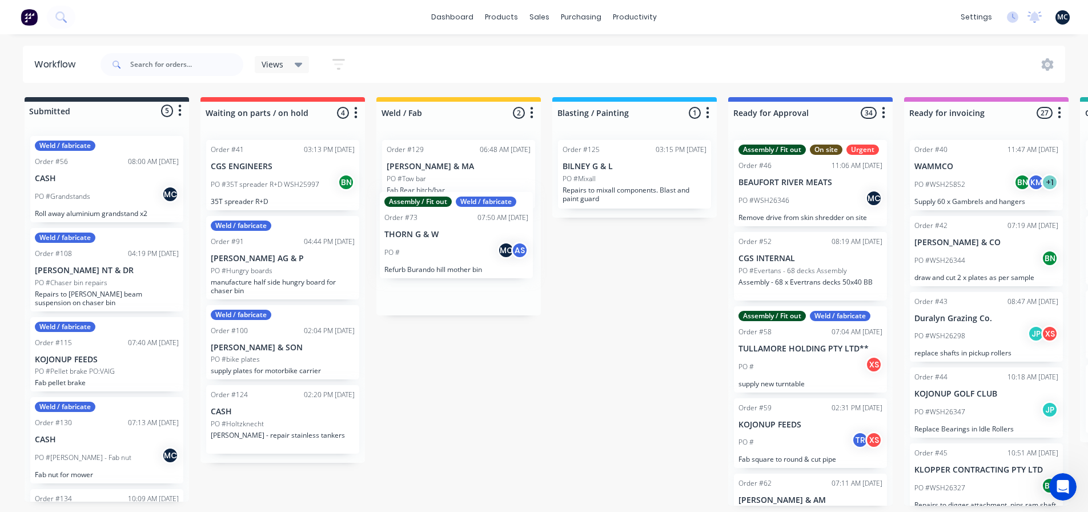
drag, startPoint x: 462, startPoint y: 236, endPoint x: 462, endPoint y: 260, distance: 24.0
click at [462, 260] on div "Assembly / Fit out Weld / fabricate Order #73 07:50 AM 23/09/25 THORN G & W PO …" at bounding box center [458, 223] width 164 height 184
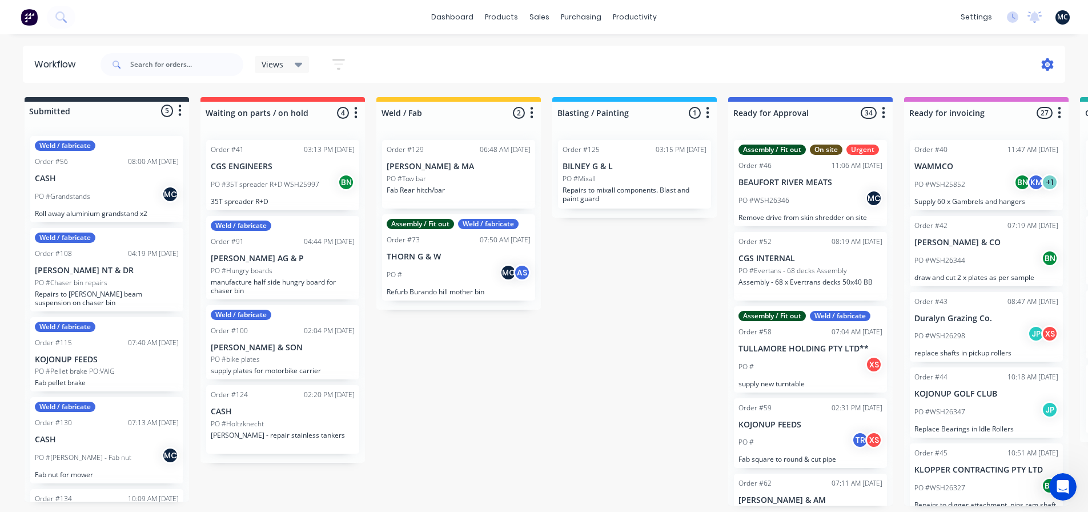
click at [1044, 63] on icon at bounding box center [1048, 64] width 12 height 13
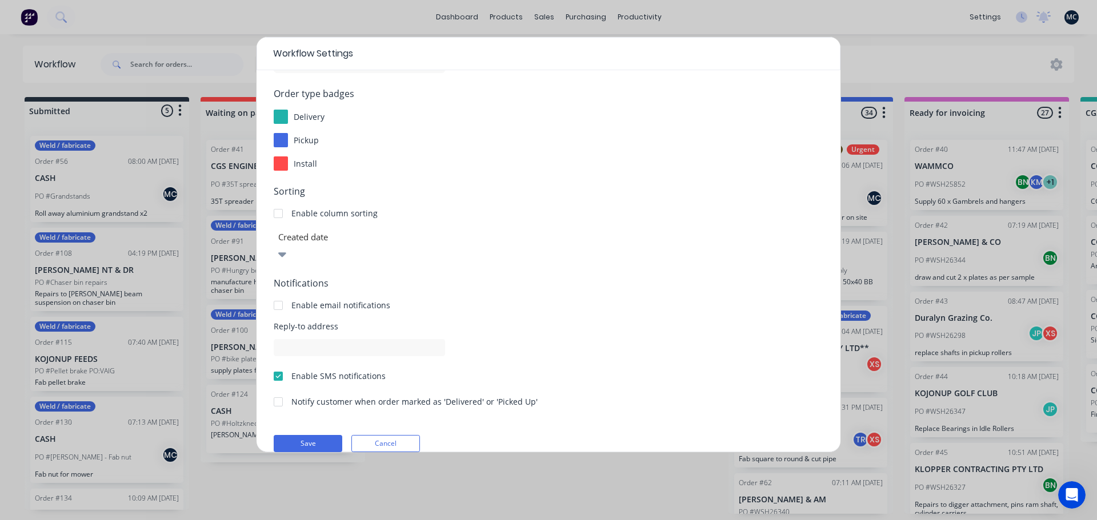
click at [279, 216] on div at bounding box center [278, 213] width 23 height 23
click at [301, 435] on button "Save" at bounding box center [308, 443] width 69 height 17
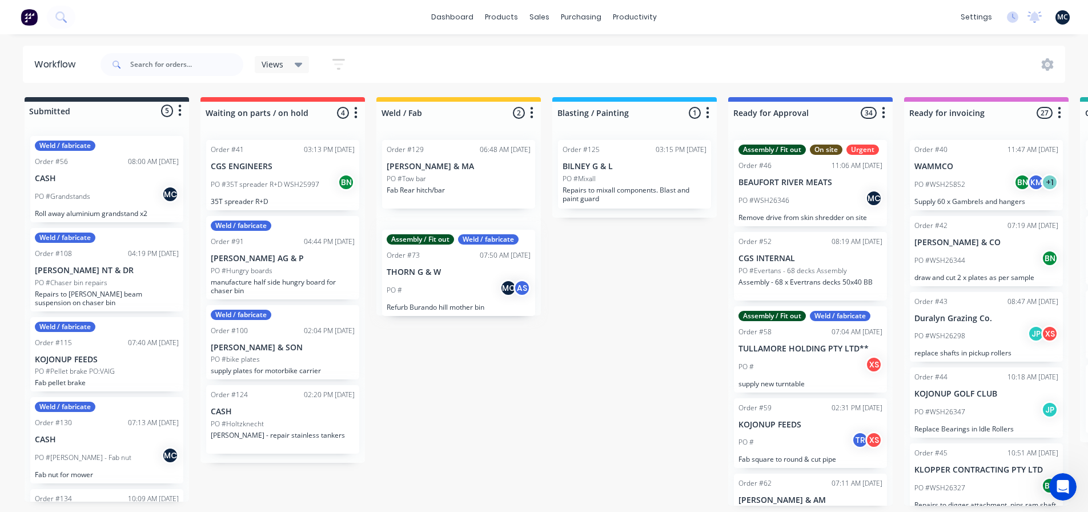
drag, startPoint x: 472, startPoint y: 187, endPoint x: 484, endPoint y: 274, distance: 87.6
click at [472, 281] on div "Assembly / Fit out Weld / fabricate Order #73 07:50 AM 23/09/25 THORN G & W PO …" at bounding box center [458, 223] width 164 height 184
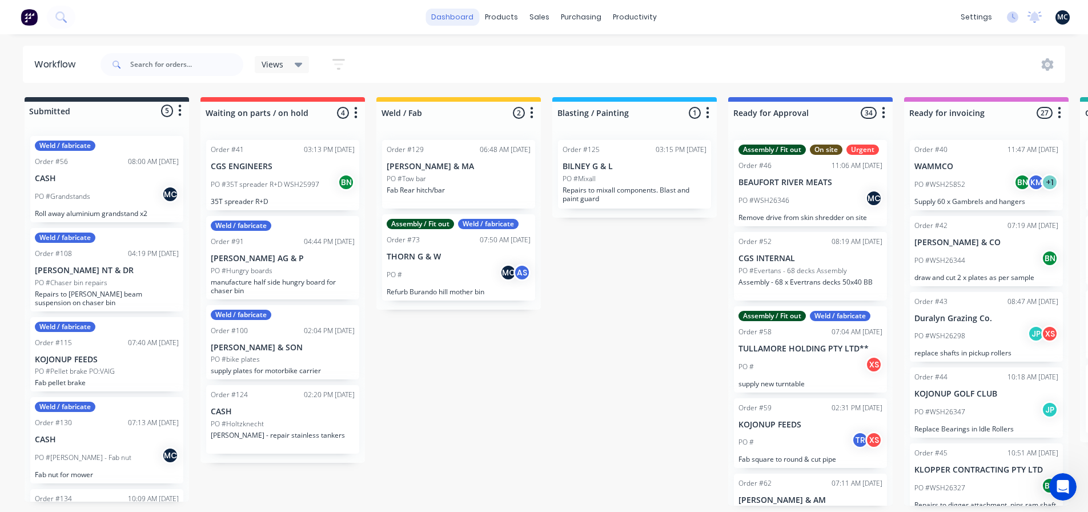
click at [467, 13] on link "dashboard" at bounding box center [452, 17] width 54 height 17
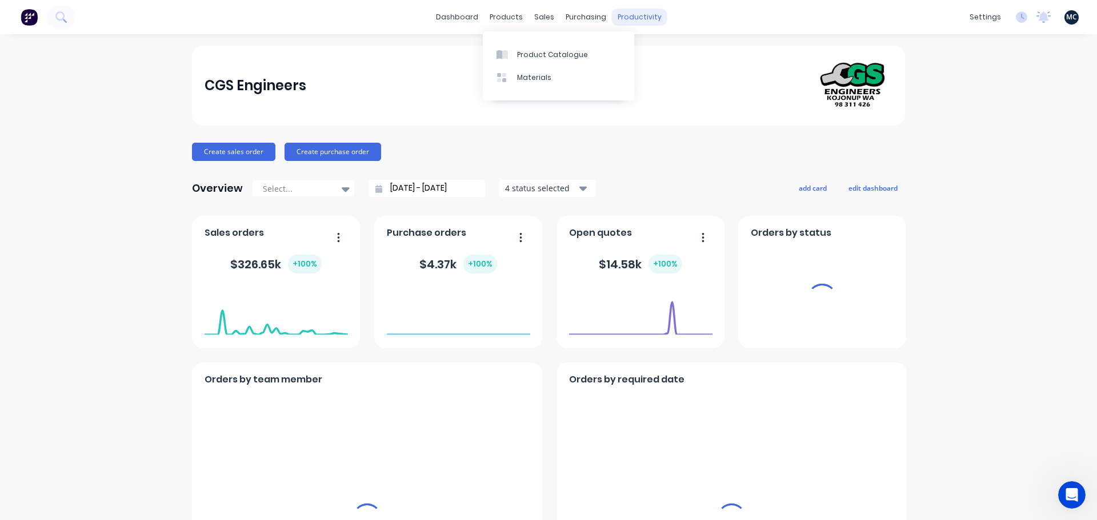
click at [632, 21] on div "productivity" at bounding box center [639, 17] width 55 height 17
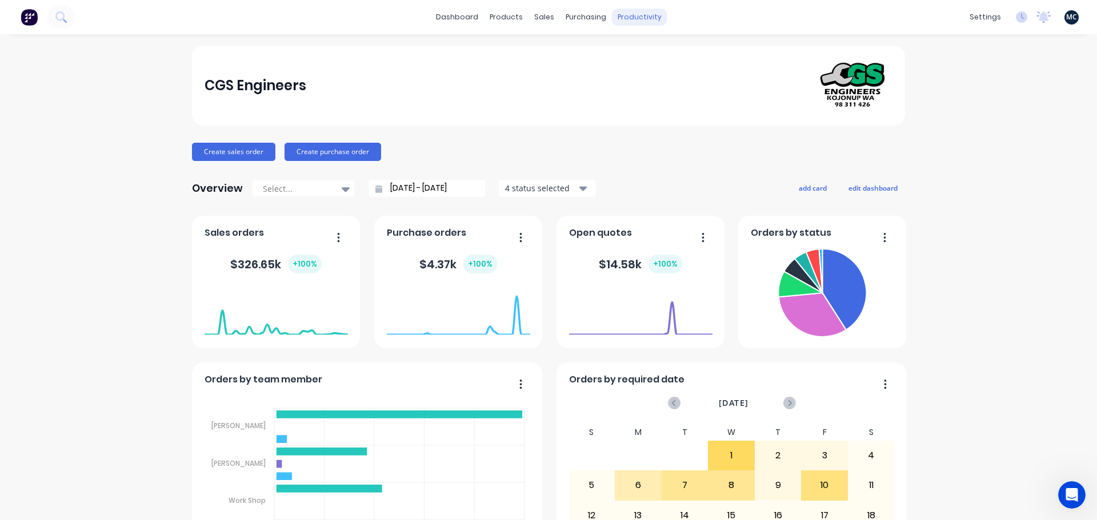
click at [632, 21] on div "productivity" at bounding box center [639, 17] width 55 height 17
click at [641, 54] on div "Workflow" at bounding box center [655, 55] width 34 height 10
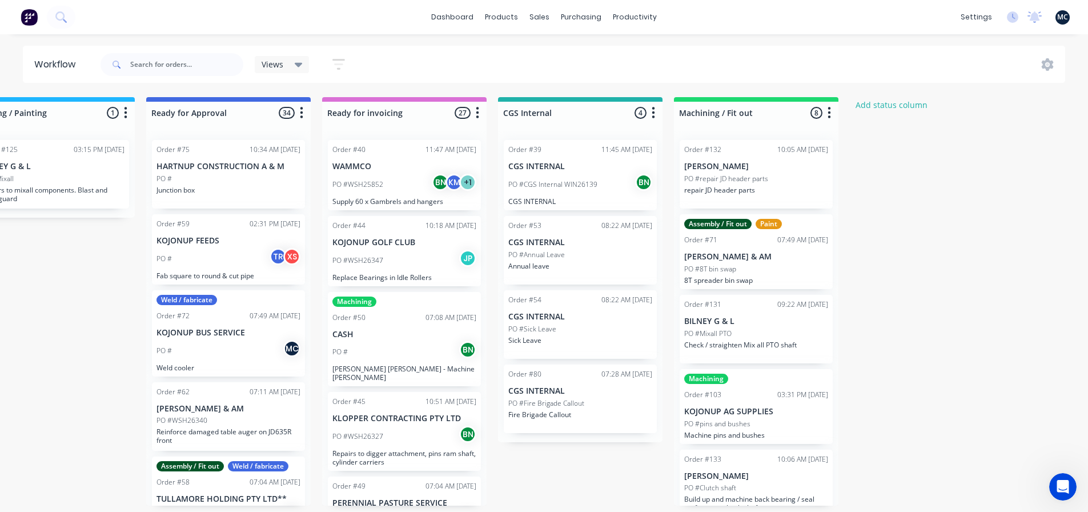
scroll to position [2, 0]
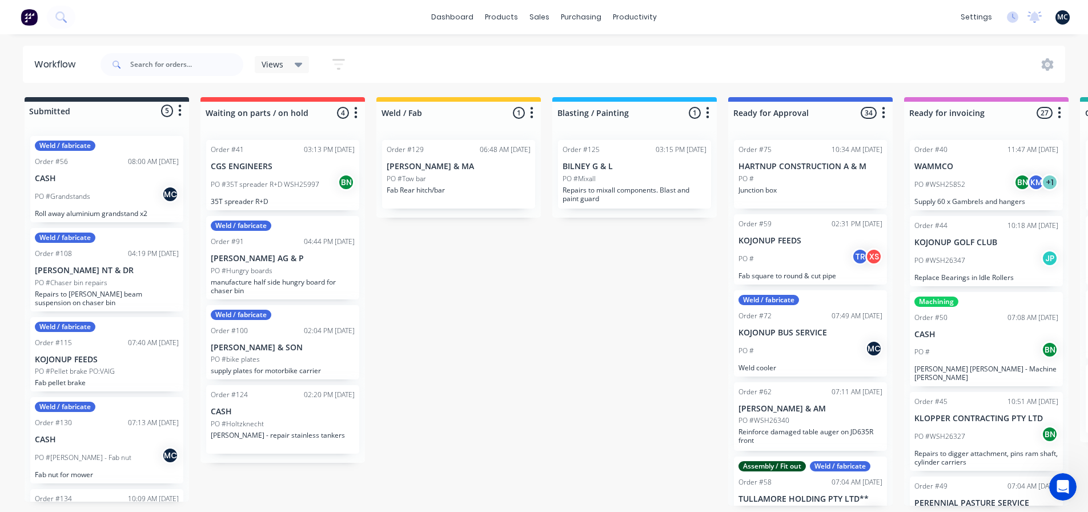
click at [302, 65] on icon at bounding box center [299, 64] width 8 height 13
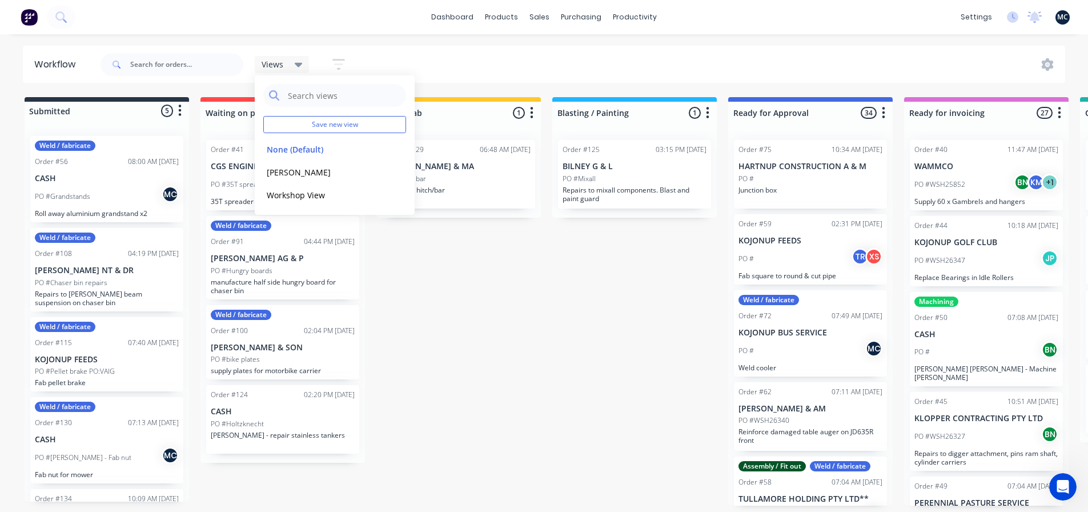
click at [302, 65] on icon at bounding box center [299, 64] width 8 height 13
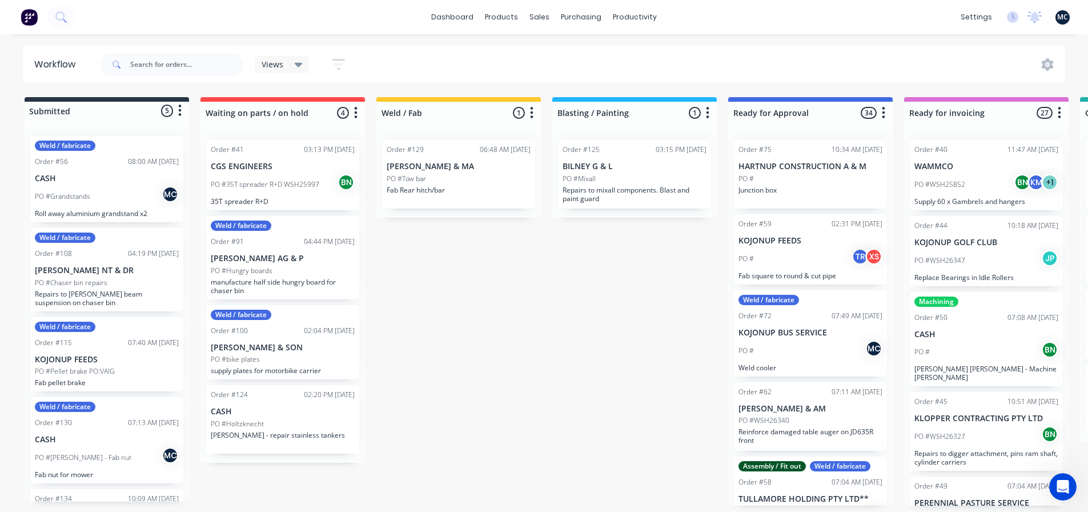
click at [303, 67] on div "Views" at bounding box center [282, 64] width 55 height 17
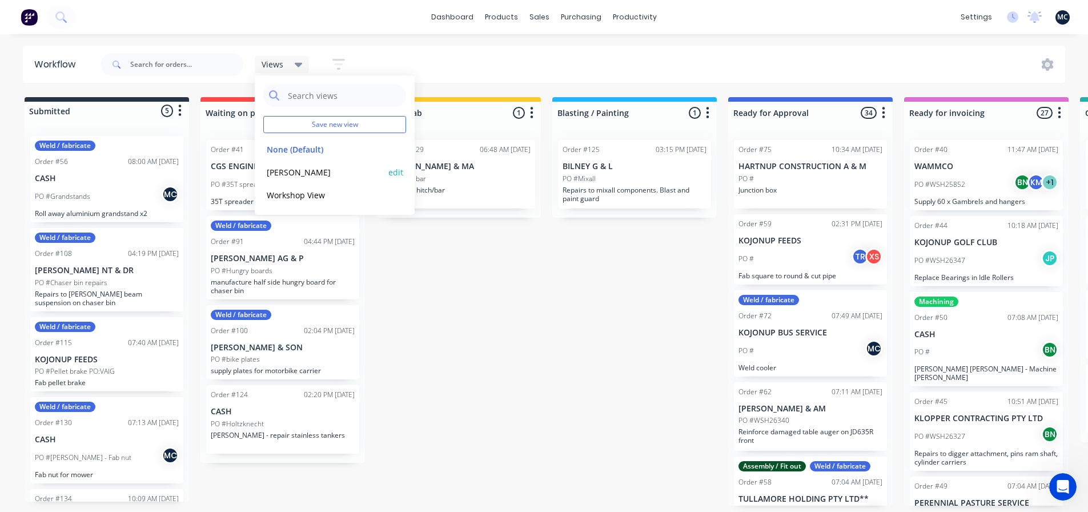
click at [277, 173] on button "[PERSON_NAME]" at bounding box center [324, 172] width 122 height 13
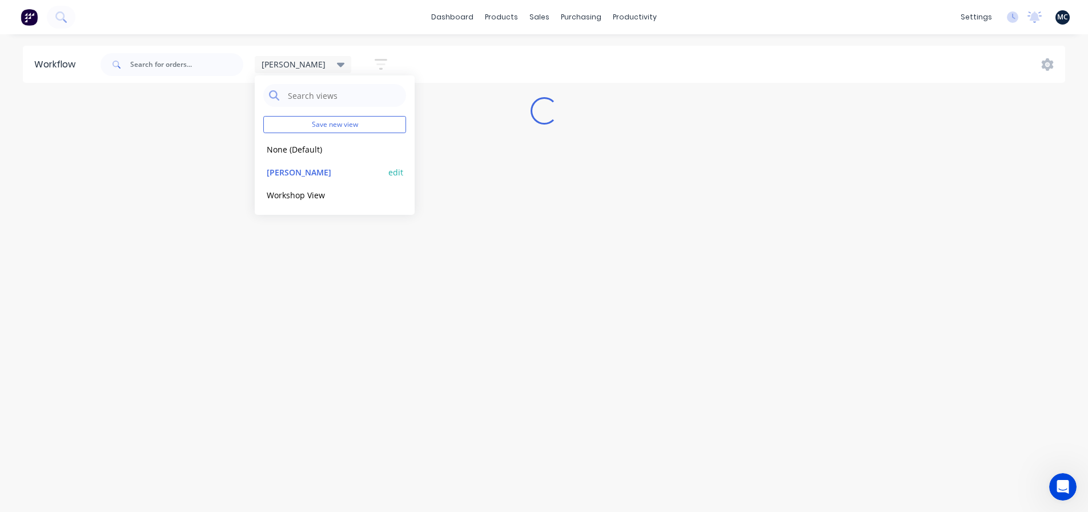
scroll to position [0, 0]
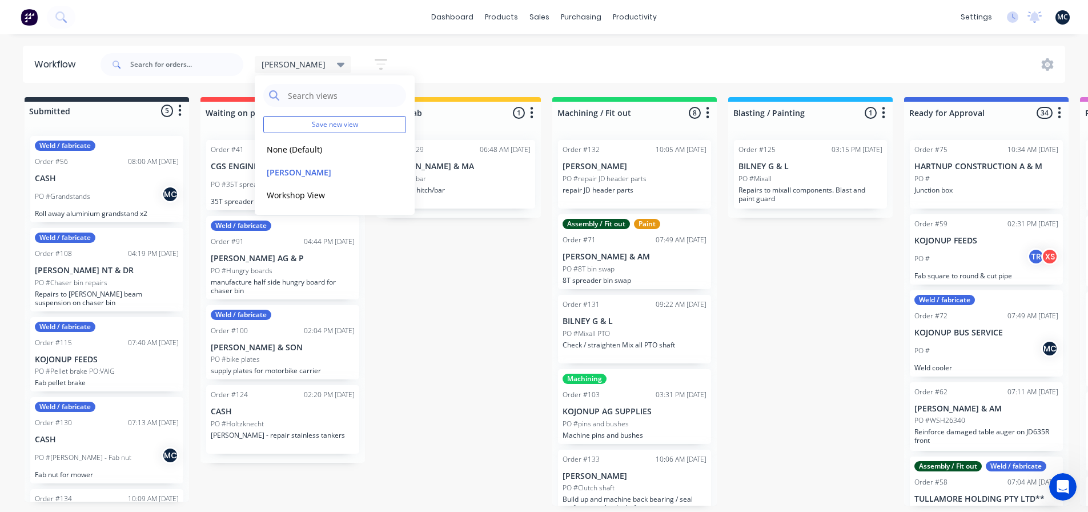
click at [458, 303] on div "Submitted 5 Status colour #273444 hex #273444 Save Cancel Summaries Total order…" at bounding box center [860, 301] width 1739 height 408
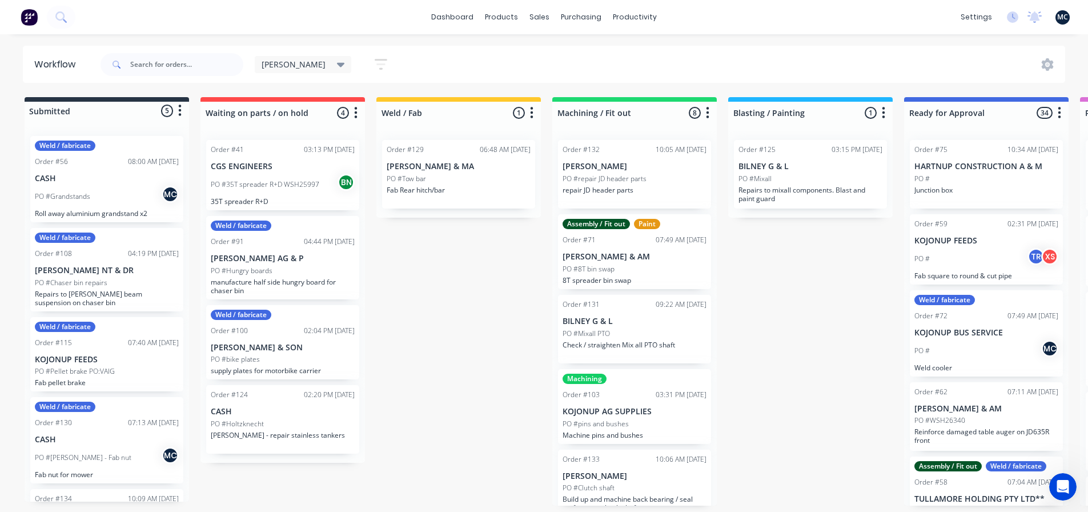
scroll to position [2, 0]
click at [187, 65] on input "text" at bounding box center [186, 64] width 113 height 23
type input "thorn"
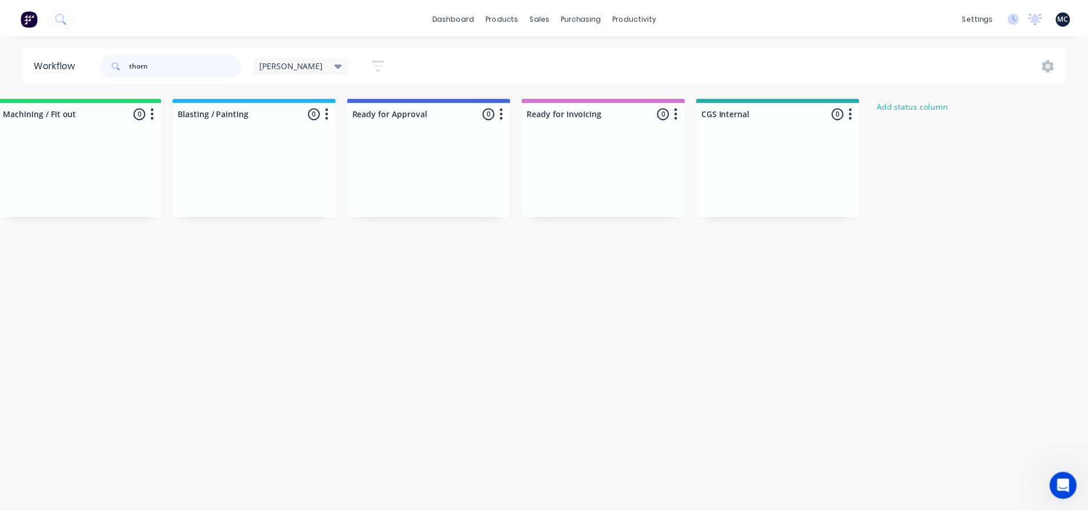
scroll to position [0, 0]
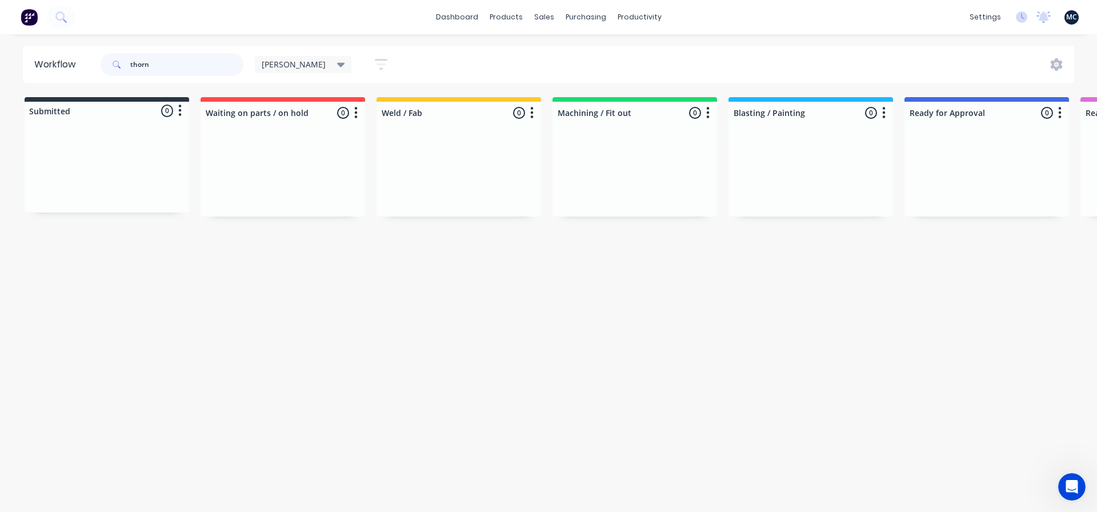
drag, startPoint x: 163, startPoint y: 63, endPoint x: 94, endPoint y: 65, distance: 69.7
click at [94, 65] on header "Workflow thorn brad Save new view None (Default) edit brad edit Workshop View e…" at bounding box center [548, 64] width 1051 height 37
click at [368, 262] on div "Workflow brad Save new view None (Default) edit brad edit Workshop View edit Sh…" at bounding box center [548, 267] width 1097 height 443
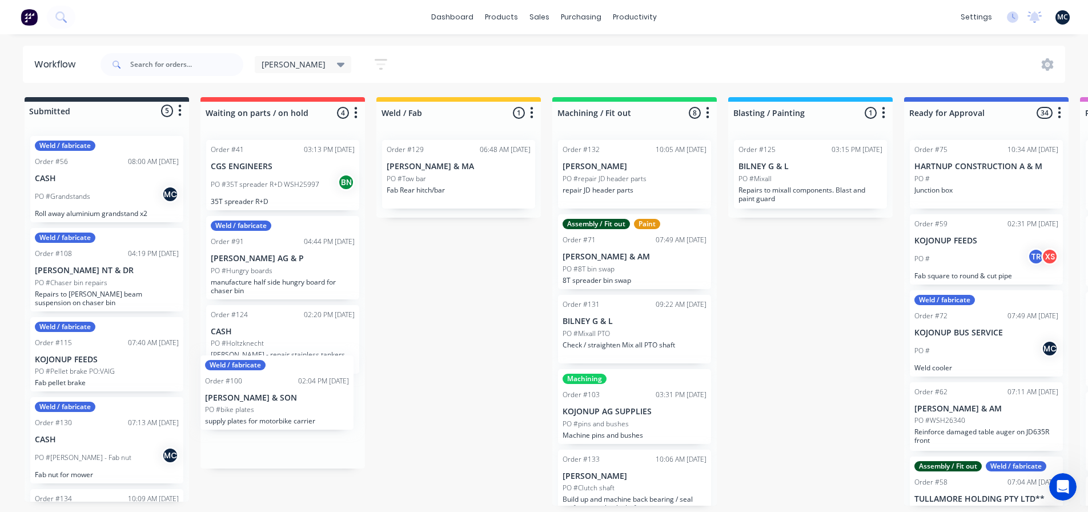
scroll to position [2, 0]
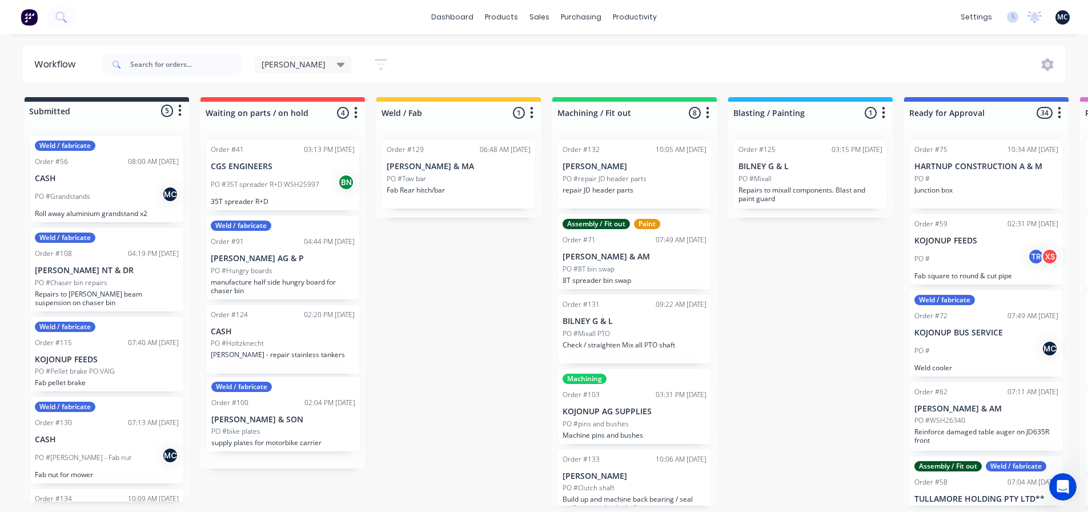
drag, startPoint x: 283, startPoint y: 345, endPoint x: 283, endPoint y: 421, distance: 76.0
click at [283, 421] on div "Order #41 03:13 PM 12/09/25 CGS ENGINEERS PO #35T spreader R+D WSH25997 BN 35T …" at bounding box center [282, 300] width 164 height 338
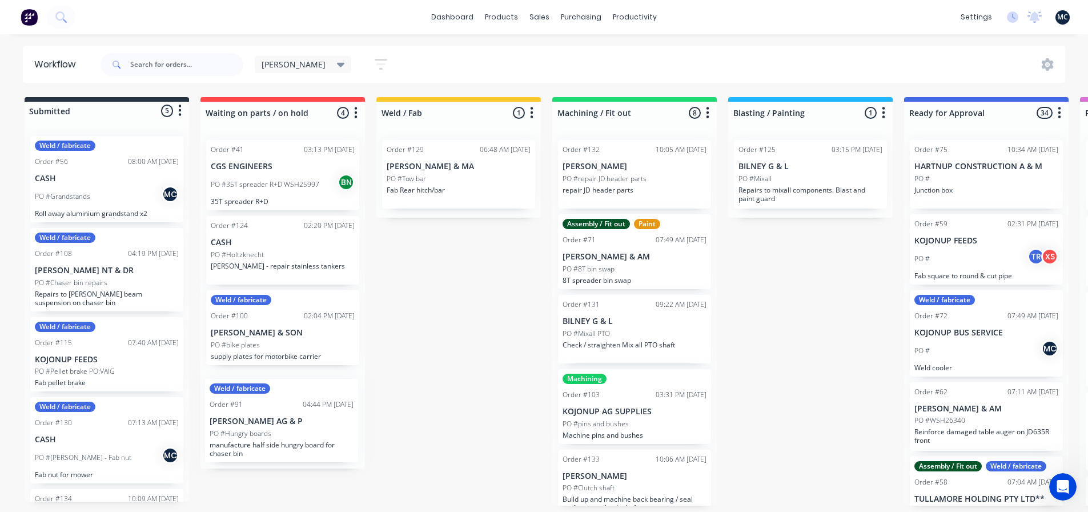
drag, startPoint x: 291, startPoint y: 250, endPoint x: 290, endPoint y: 420, distance: 170.2
click at [290, 420] on div "Order #41 03:13 PM 12/09/25 CGS ENGINEERS PO #35T spreader R+D WSH25997 BN 35T …" at bounding box center [282, 300] width 164 height 338
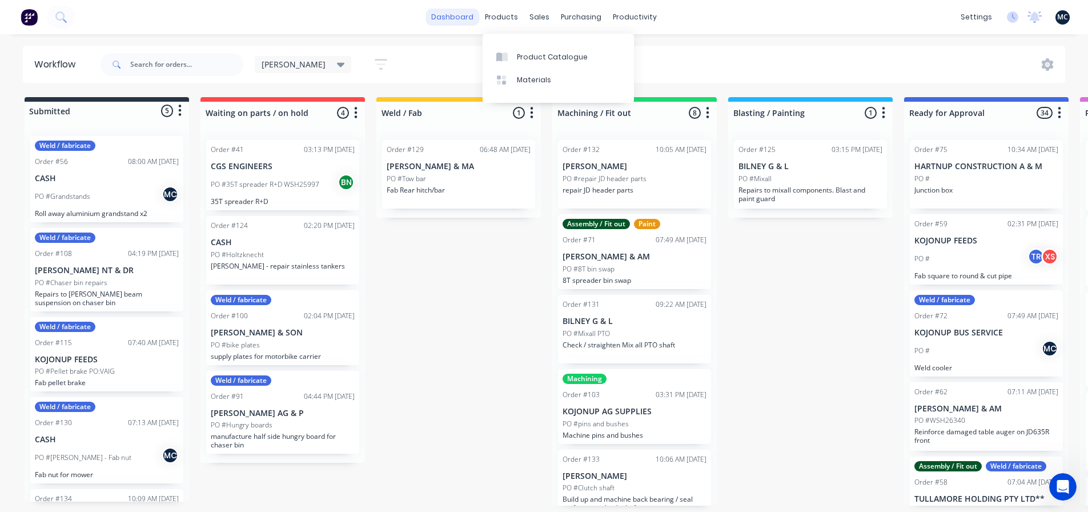
click at [457, 11] on link "dashboard" at bounding box center [452, 17] width 54 height 17
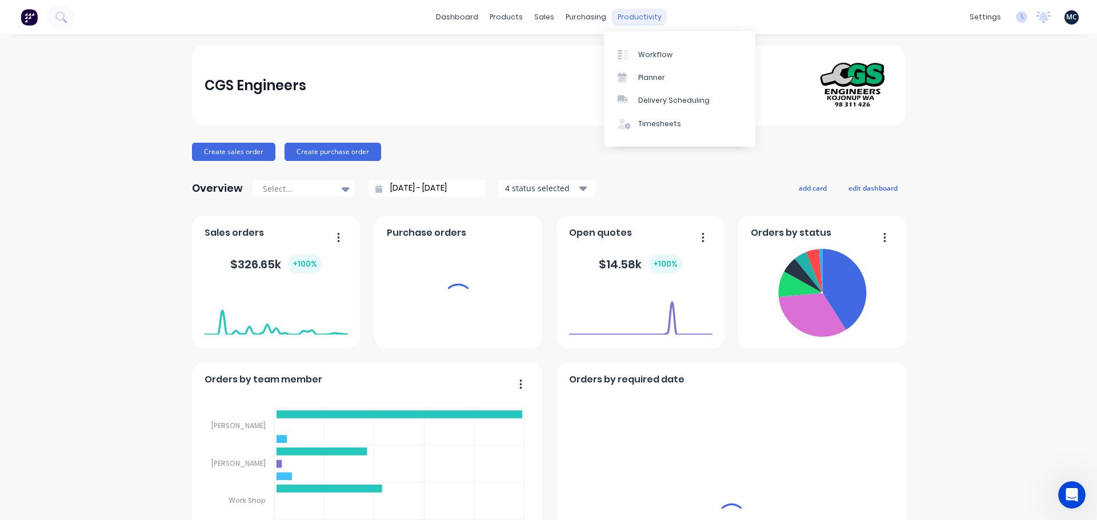
click at [637, 58] on link "Workflow" at bounding box center [679, 54] width 151 height 23
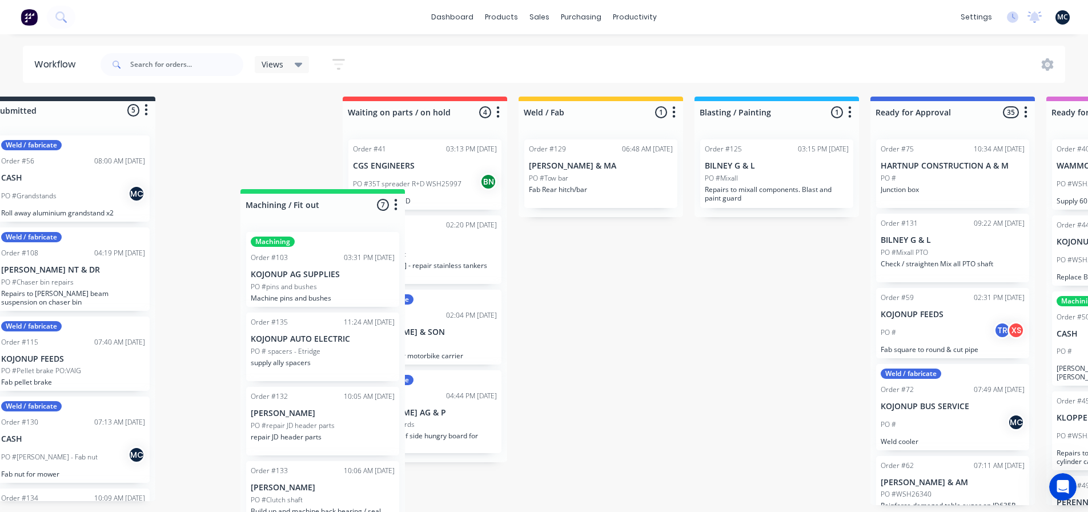
scroll to position [2, 33]
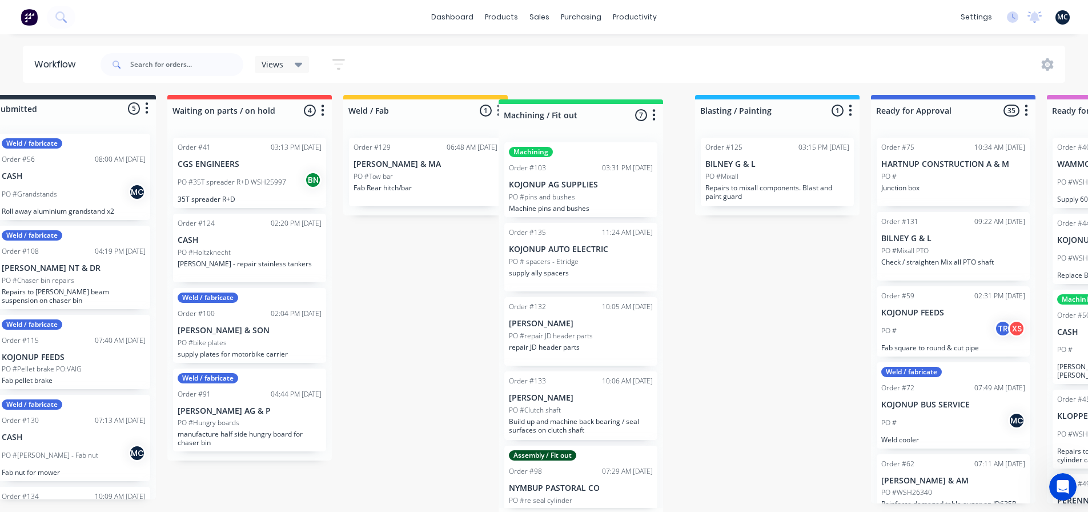
drag, startPoint x: 835, startPoint y: 107, endPoint x: 620, endPoint y: 111, distance: 214.8
click at [620, 111] on div "Submitted 5 Status colour #273444 hex #273444 Save Cancel Summaries Total order…" at bounding box center [827, 303] width 1739 height 417
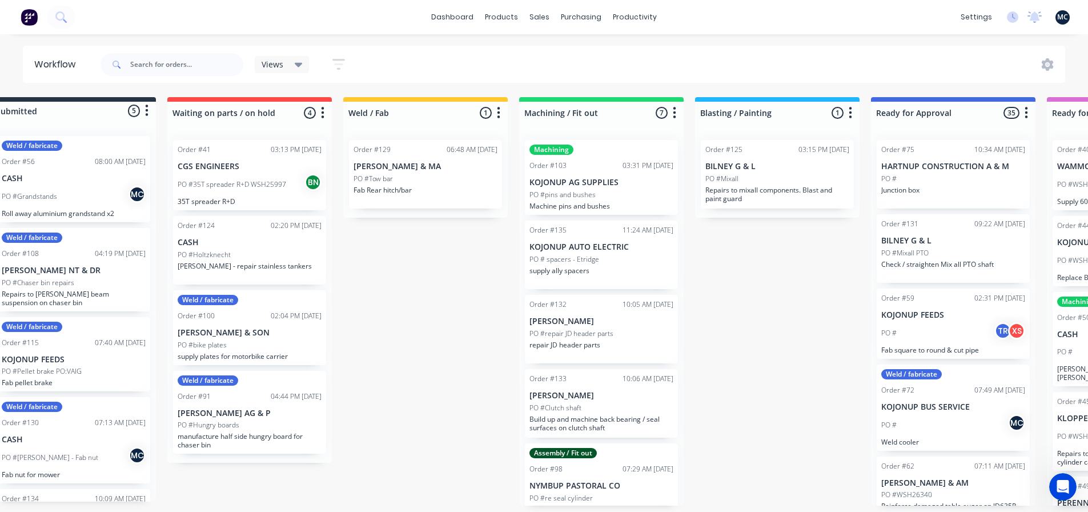
scroll to position [2, 0]
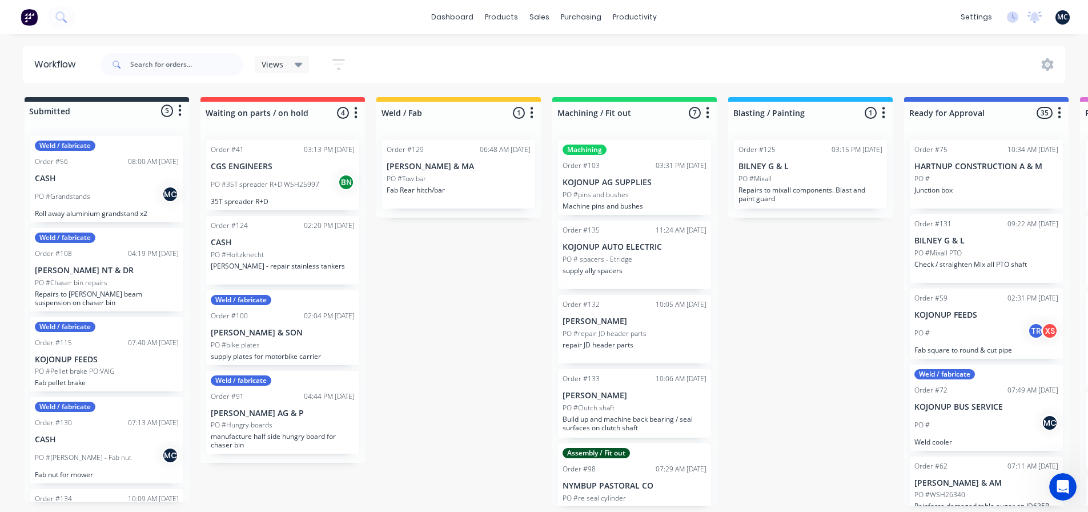
click at [798, 64] on div "Views Save new view None (Default) edit [PERSON_NAME] edit Workshop View edit S…" at bounding box center [582, 64] width 968 height 34
click at [548, 18] on div "sales" at bounding box center [539, 17] width 31 height 17
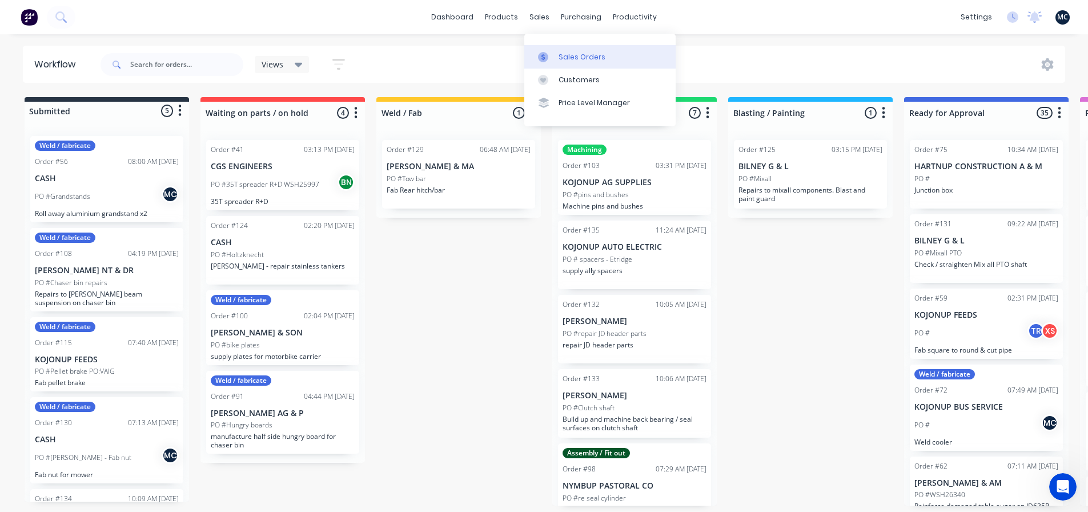
click at [568, 62] on link "Sales Orders" at bounding box center [599, 56] width 151 height 23
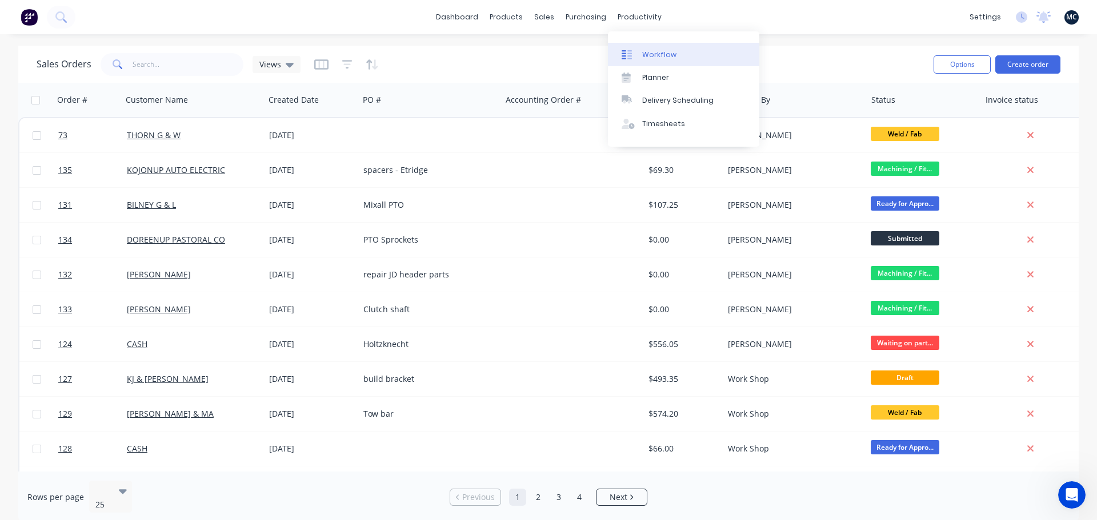
click at [629, 52] on icon at bounding box center [626, 55] width 10 height 10
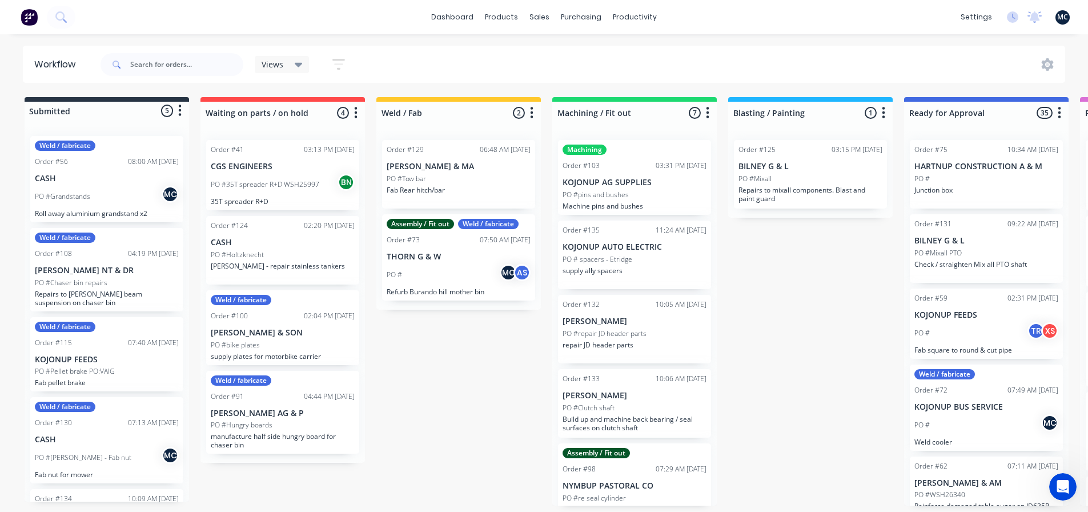
click at [441, 383] on div "Submitted 5 Status colour #273444 hex #273444 Save Cancel Summaries Total order…" at bounding box center [860, 301] width 1739 height 408
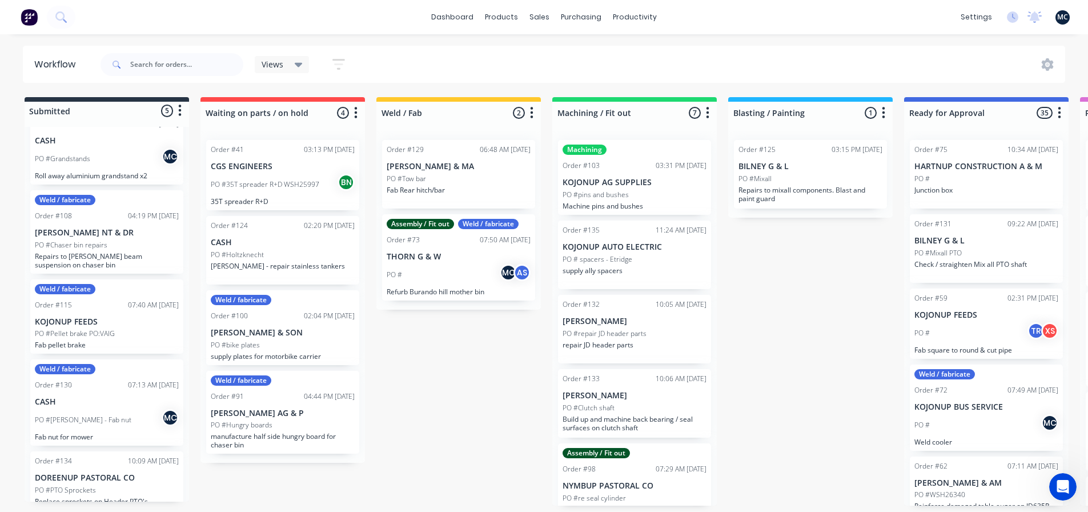
scroll to position [57, 0]
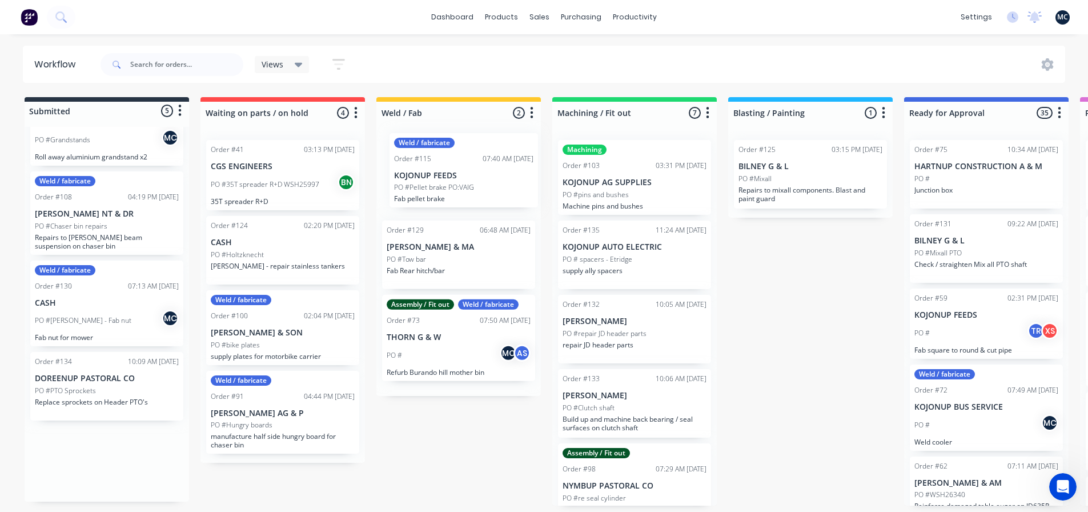
drag, startPoint x: 91, startPoint y: 304, endPoint x: 458, endPoint y: 176, distance: 388.5
click at [458, 176] on div "Submitted 5 Status colour #273444 hex #273444 Save Cancel Summaries Total order…" at bounding box center [860, 301] width 1739 height 408
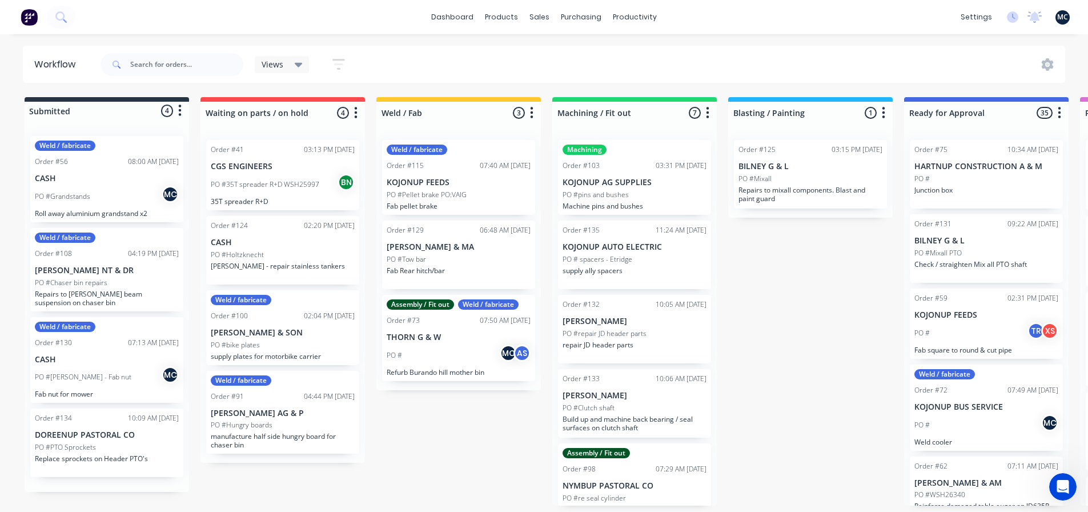
scroll to position [0, 0]
click at [489, 194] on div "PO #Pellet brake PO:VAIG" at bounding box center [459, 195] width 144 height 10
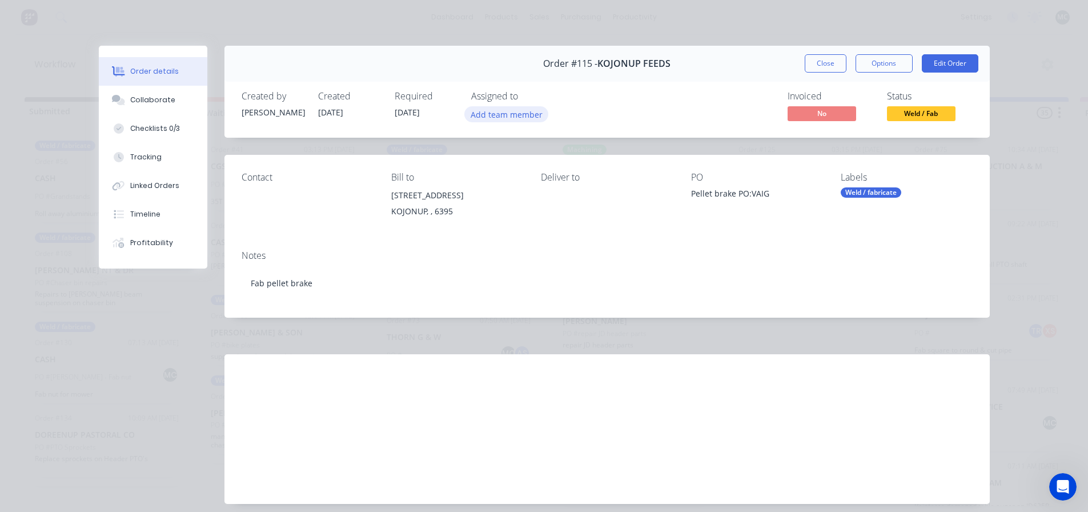
click at [495, 121] on button "Add team member" at bounding box center [506, 113] width 84 height 15
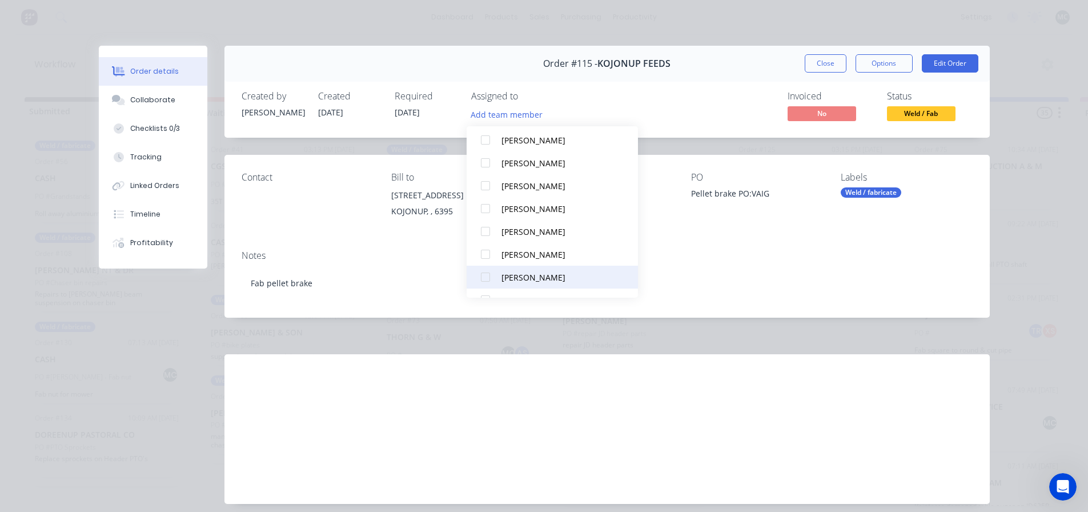
scroll to position [148, 0]
click at [485, 280] on div at bounding box center [485, 280] width 23 height 23
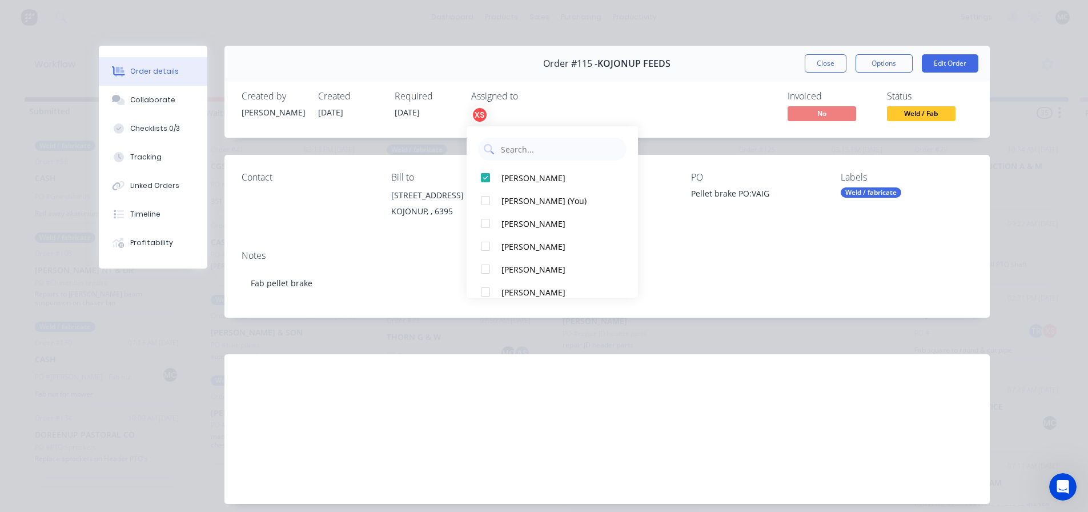
click at [680, 104] on div "Invoiced No Status Weld / Fab" at bounding box center [778, 107] width 387 height 33
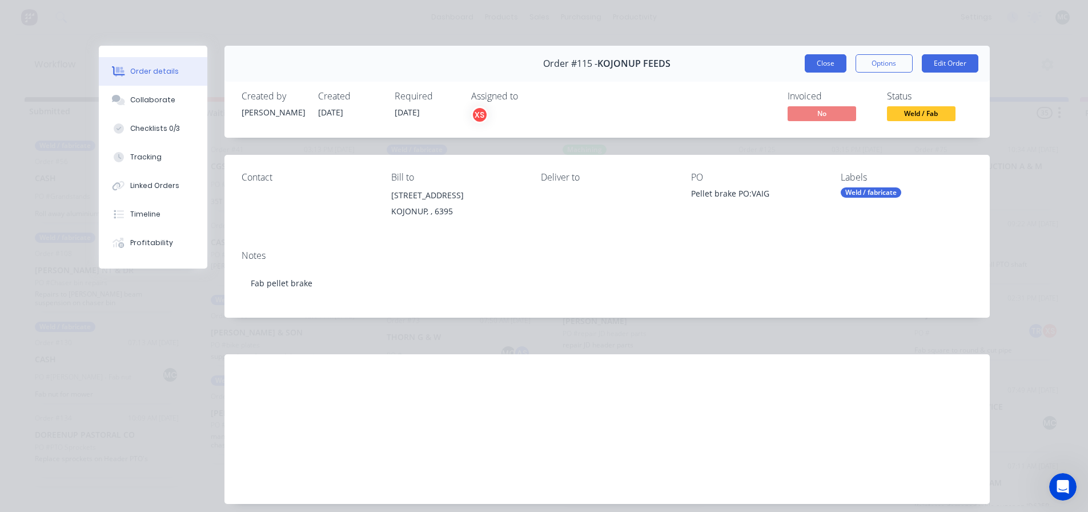
click at [821, 63] on button "Close" at bounding box center [826, 63] width 42 height 18
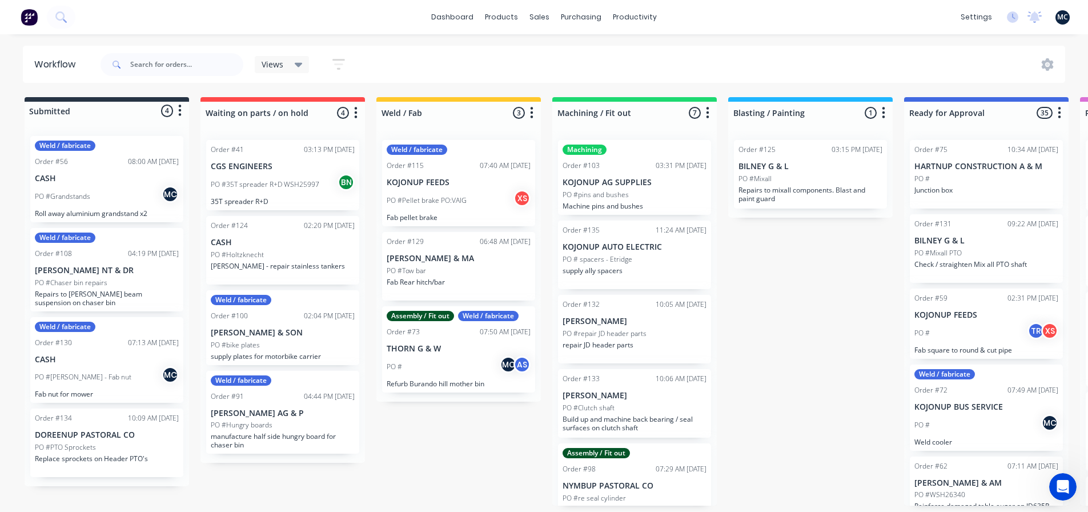
scroll to position [2, 0]
click at [467, 272] on div "PO #Tow bar" at bounding box center [459, 271] width 144 height 10
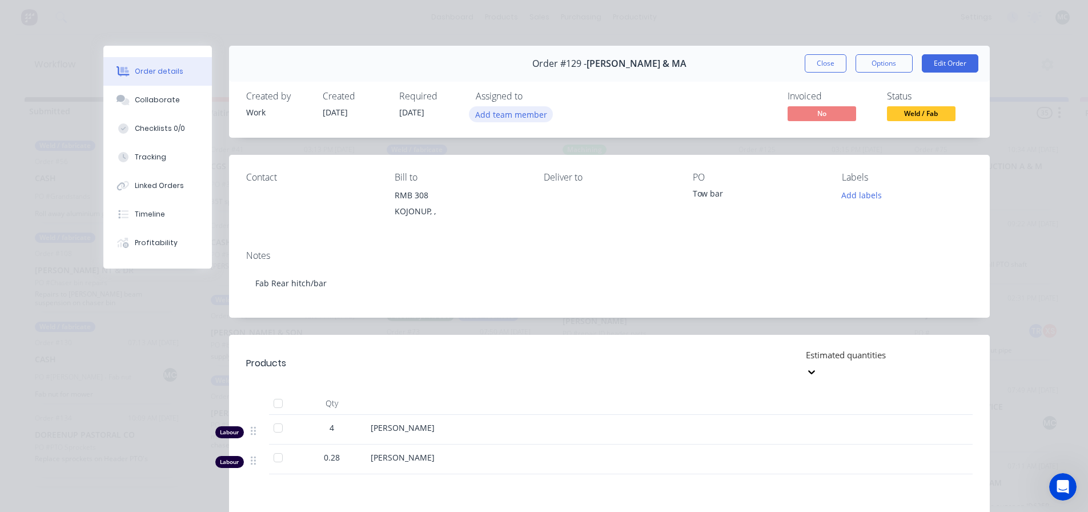
click at [509, 114] on button "Add team member" at bounding box center [511, 113] width 84 height 15
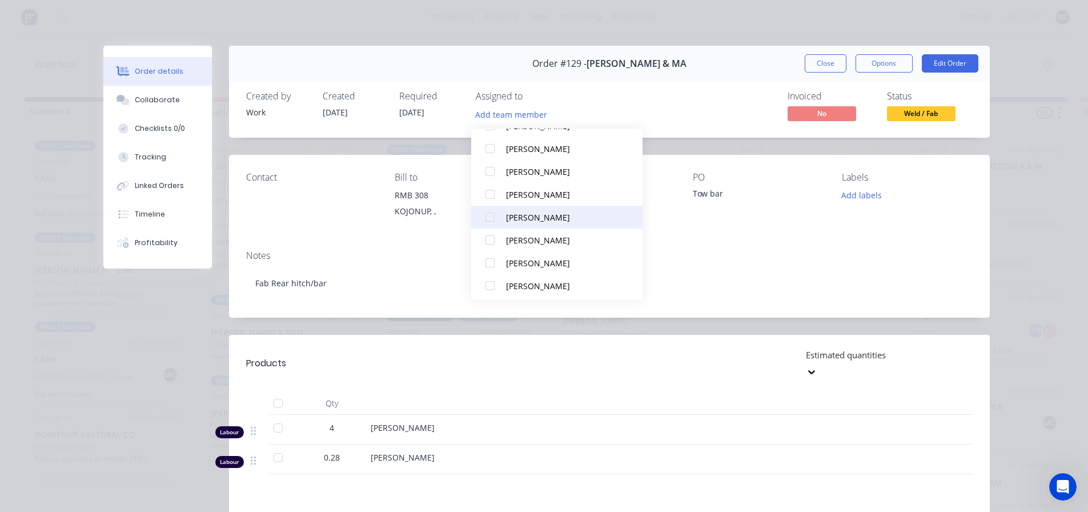
scroll to position [148, 0]
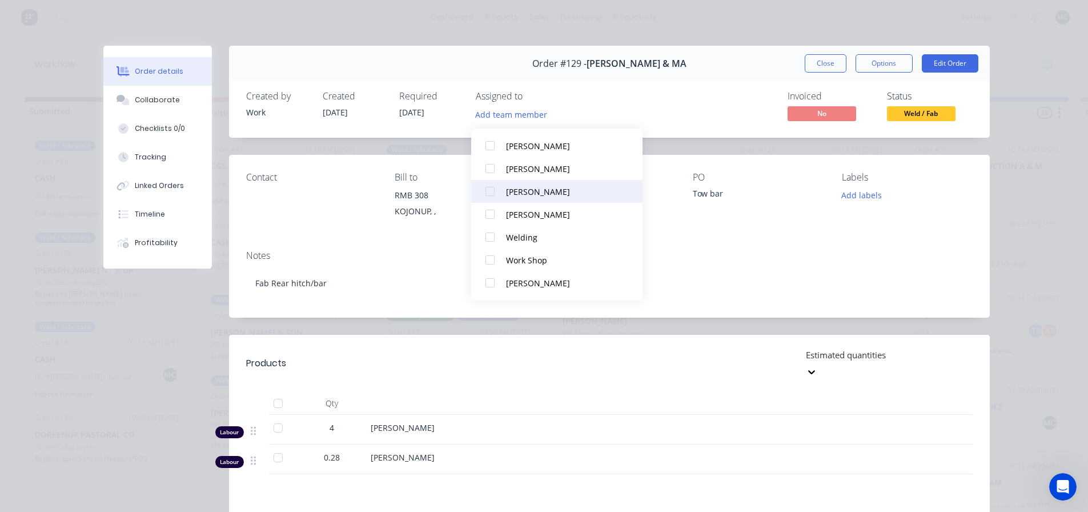
click at [491, 189] on div at bounding box center [490, 191] width 23 height 23
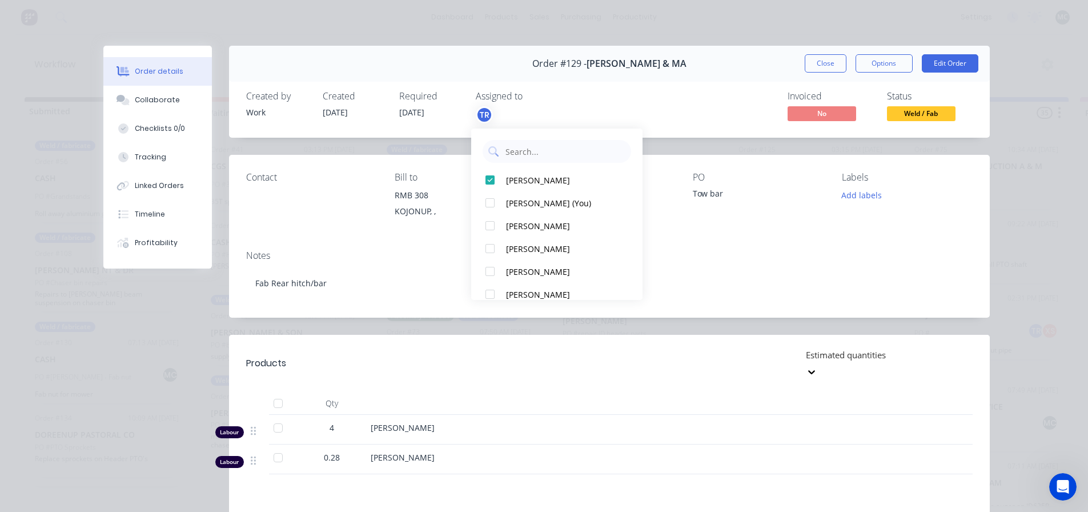
click at [667, 95] on div "Invoiced No Status Weld / Fab" at bounding box center [781, 107] width 383 height 33
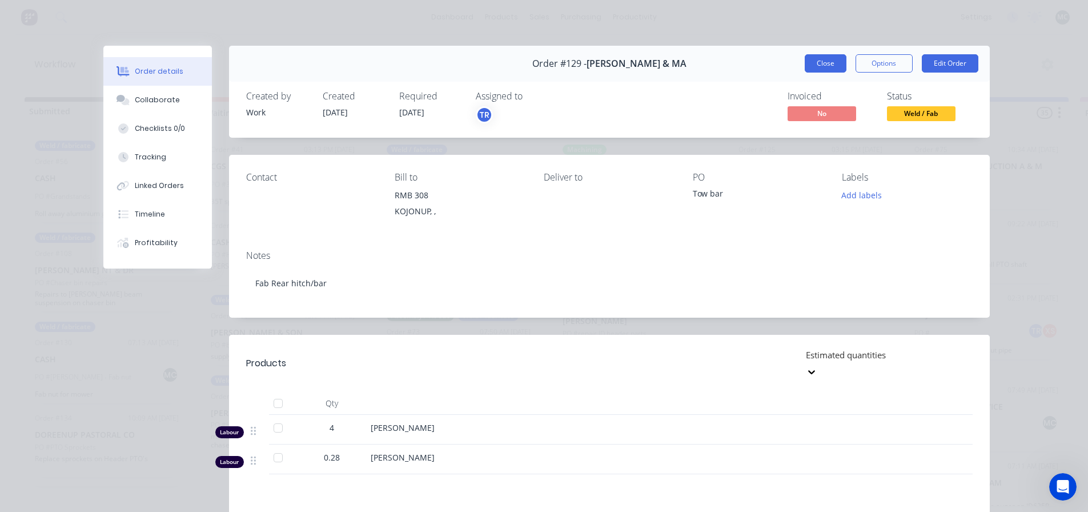
click at [821, 65] on button "Close" at bounding box center [826, 63] width 42 height 18
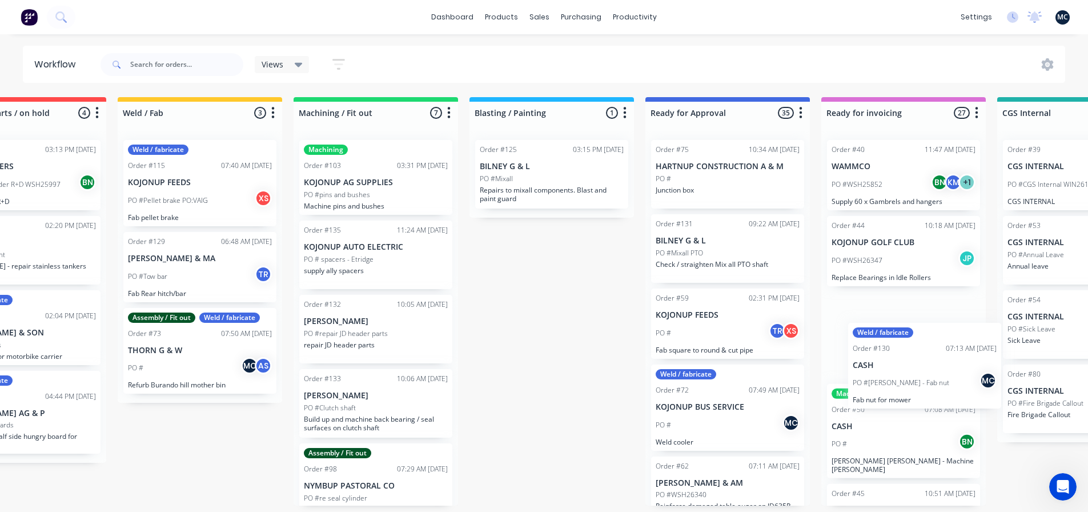
scroll to position [0, 259]
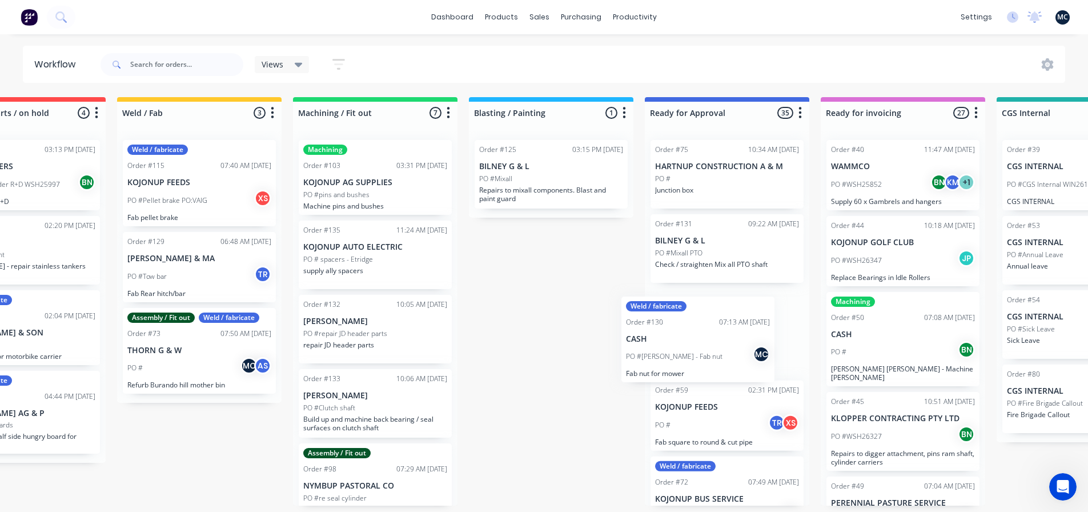
drag, startPoint x: 294, startPoint y: 369, endPoint x: 698, endPoint y: 338, distance: 406.1
click at [698, 338] on div "Submitted 4 Status colour #273444 hex #273444 Save Cancel Summaries Total order…" at bounding box center [601, 301] width 1739 height 408
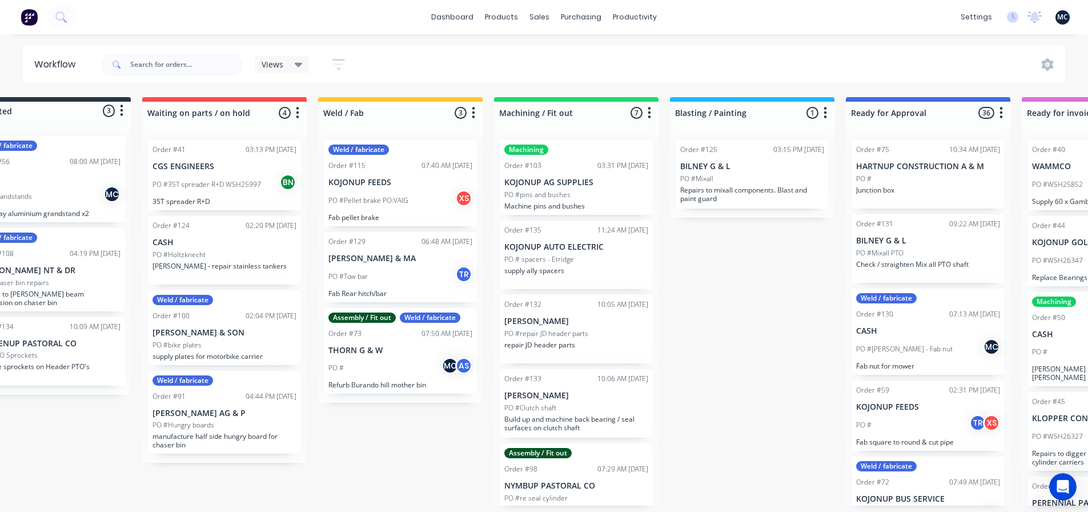
scroll to position [0, 0]
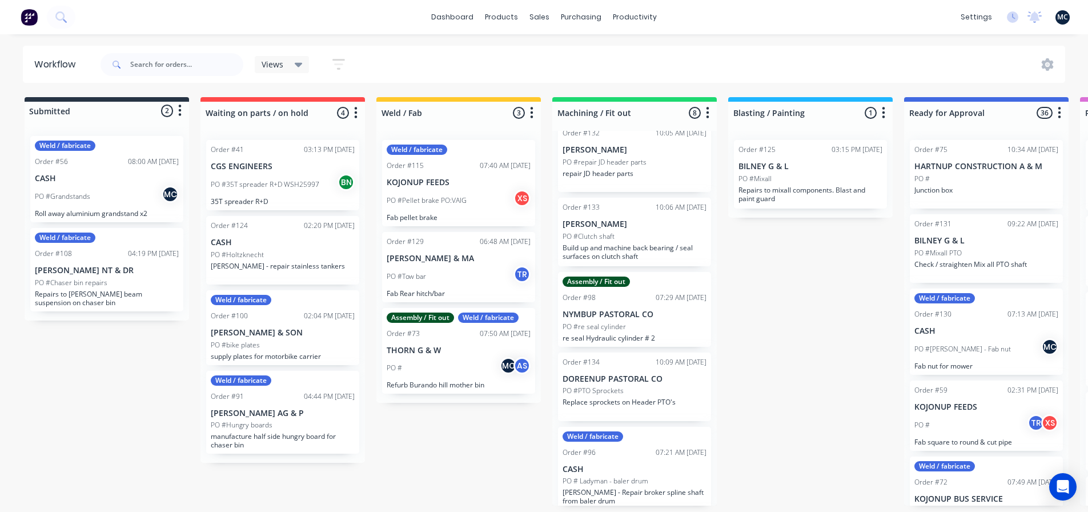
scroll to position [256, 0]
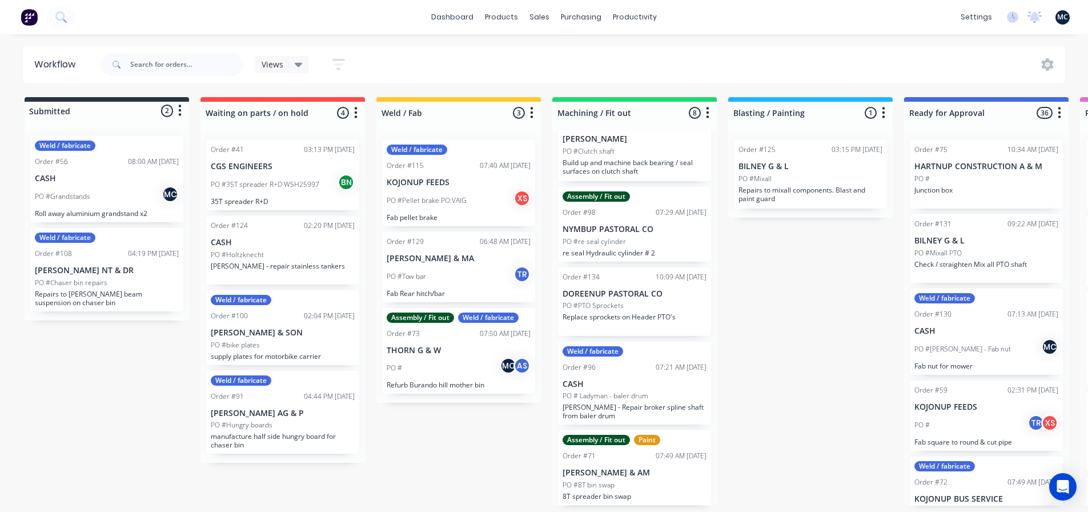
click at [816, 174] on div "PO #Mixall" at bounding box center [810, 179] width 144 height 10
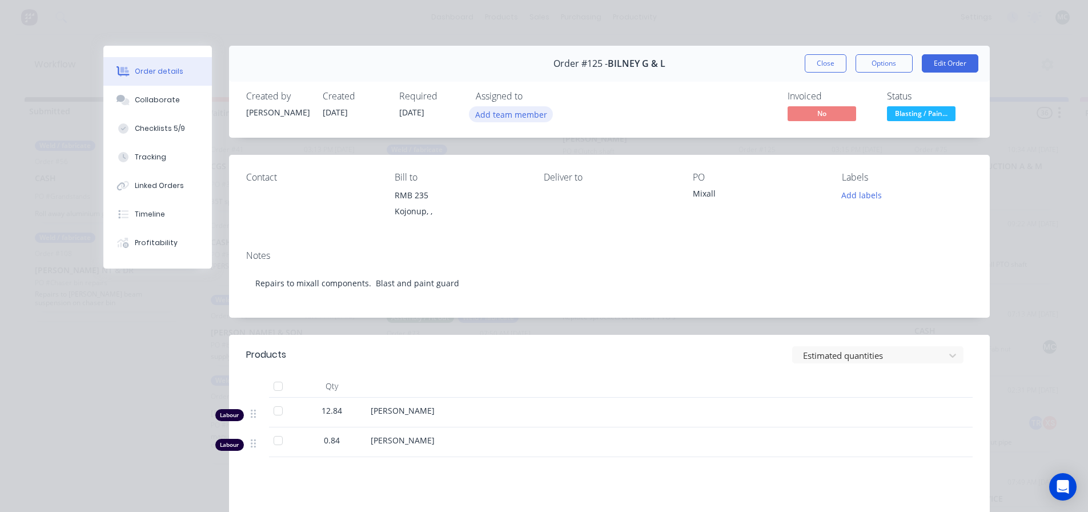
click at [509, 112] on button "Add team member" at bounding box center [511, 113] width 84 height 15
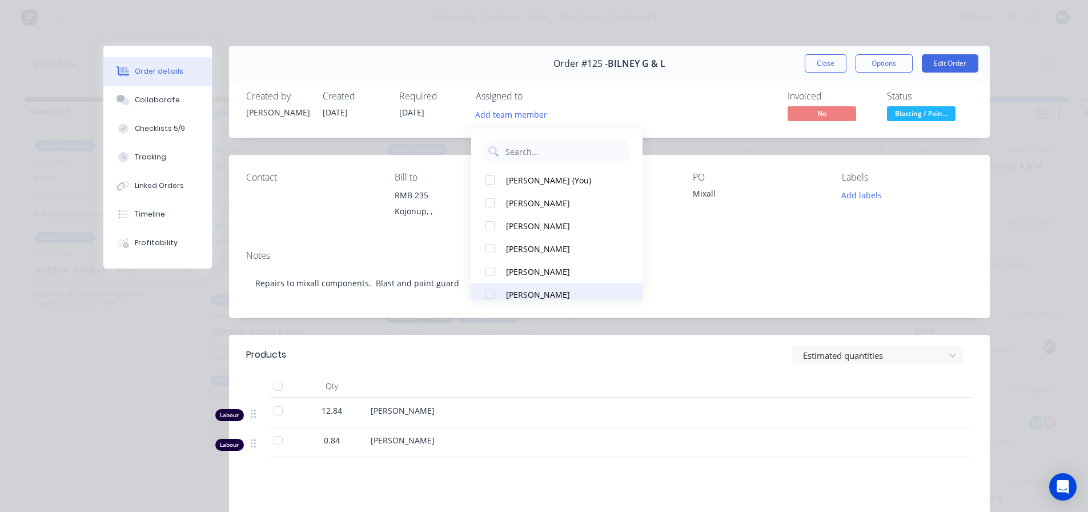
click at [493, 292] on div at bounding box center [490, 294] width 23 height 23
click at [645, 95] on div "Invoiced No Status Blasting / Pain..." at bounding box center [781, 107] width 383 height 33
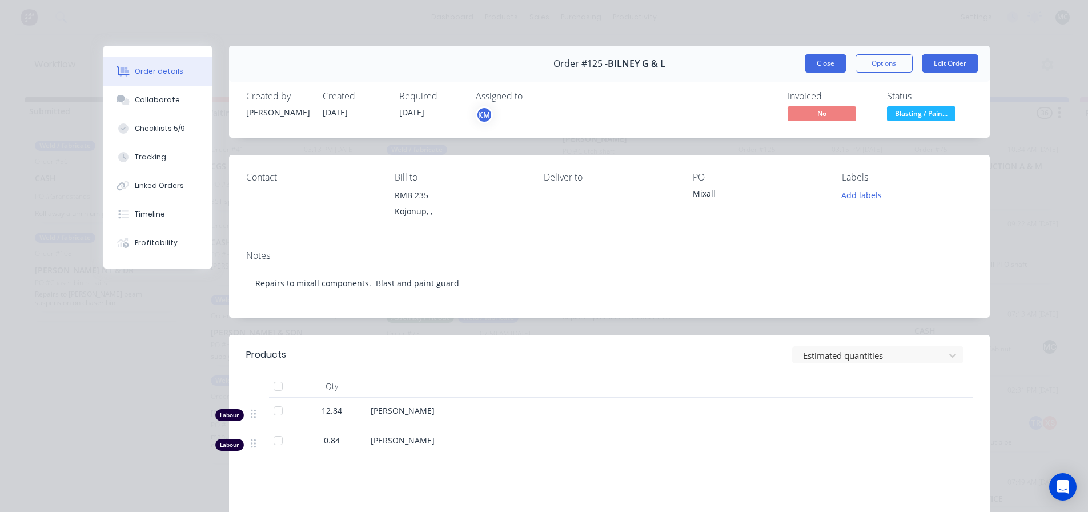
click at [816, 61] on button "Close" at bounding box center [826, 63] width 42 height 18
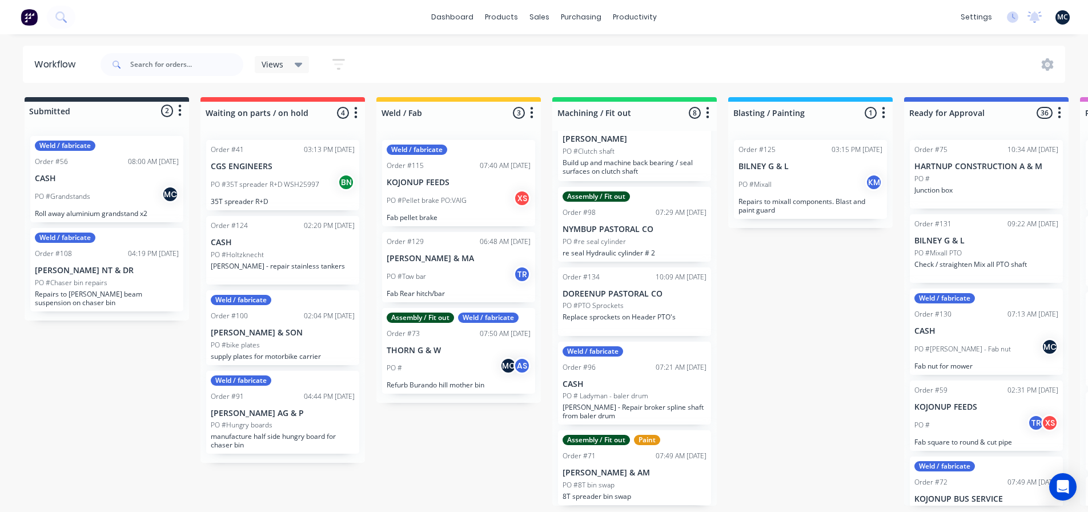
click at [442, 66] on div "Views Save new view None (Default) edit [PERSON_NAME] edit Workshop View edit S…" at bounding box center [582, 64] width 968 height 34
click at [648, 128] on div "Timesheets" at bounding box center [659, 126] width 43 height 10
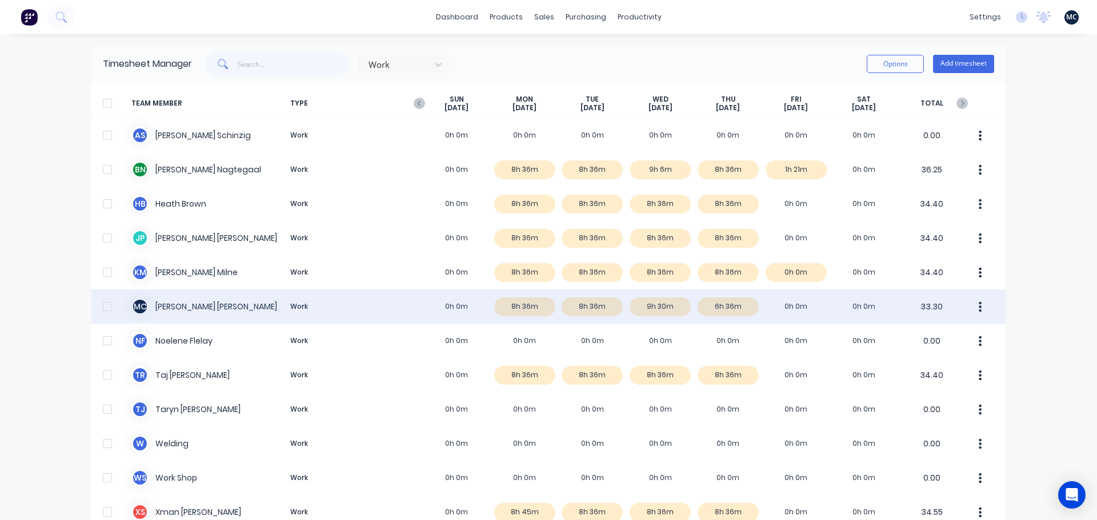
click at [403, 296] on div "M C [PERSON_NAME] Work 0h 0m 8h 36m 8h 36m 9h 30m 6h 36m 0h 0m 0h 0m 33.30" at bounding box center [548, 307] width 914 height 34
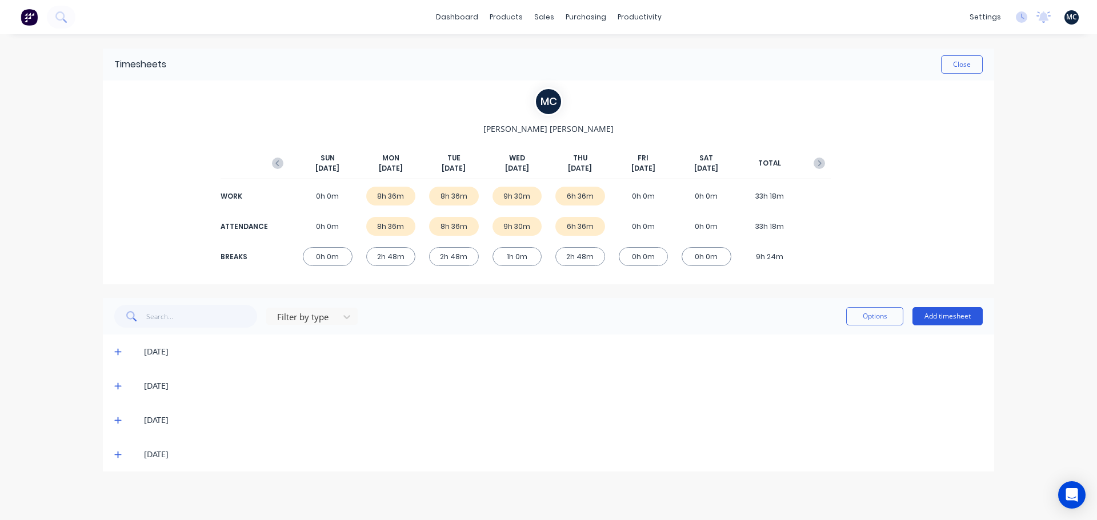
click at [959, 314] on button "Add timesheet" at bounding box center [947, 316] width 70 height 18
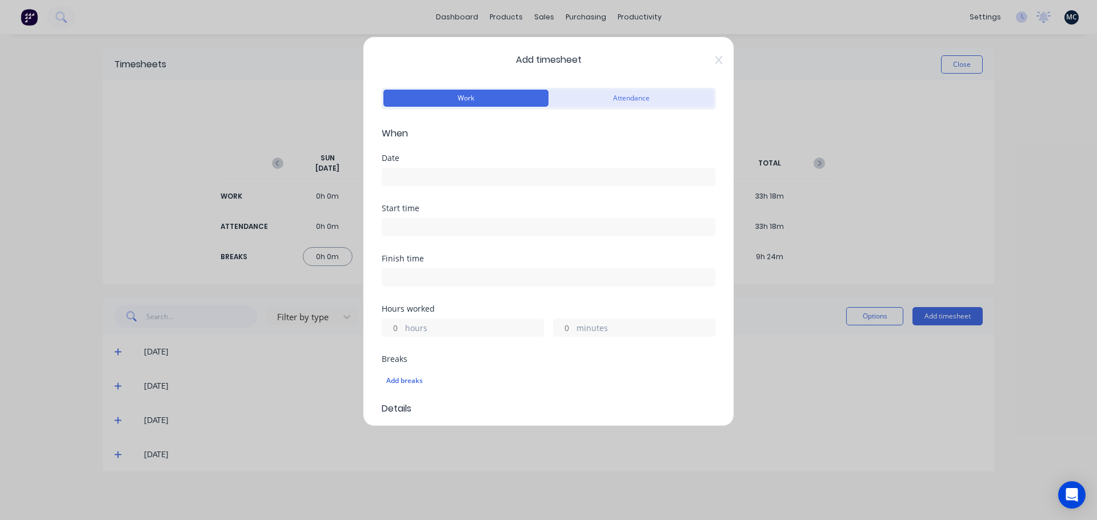
click at [645, 102] on button "Attendance" at bounding box center [630, 98] width 165 height 17
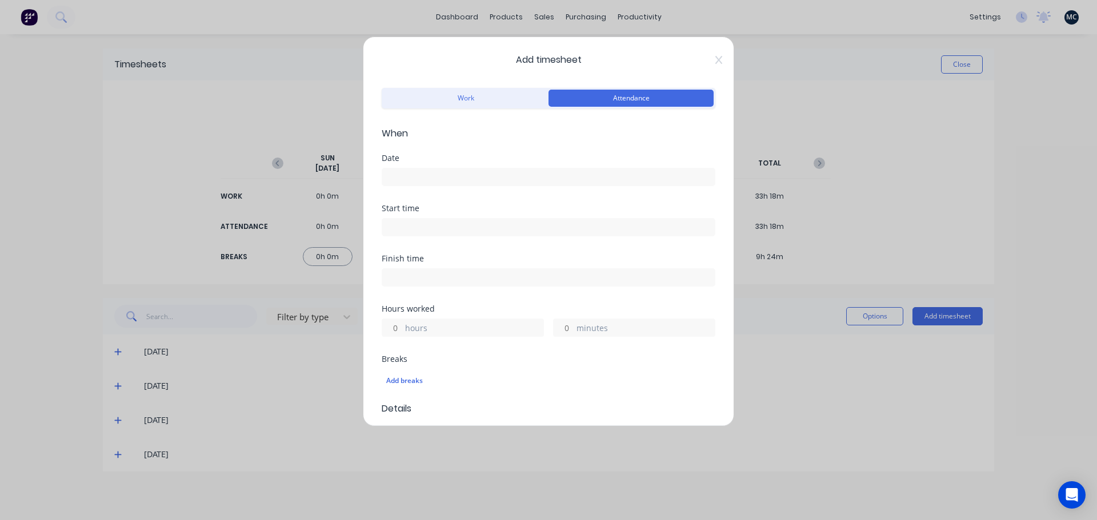
click at [506, 174] on input at bounding box center [548, 176] width 332 height 17
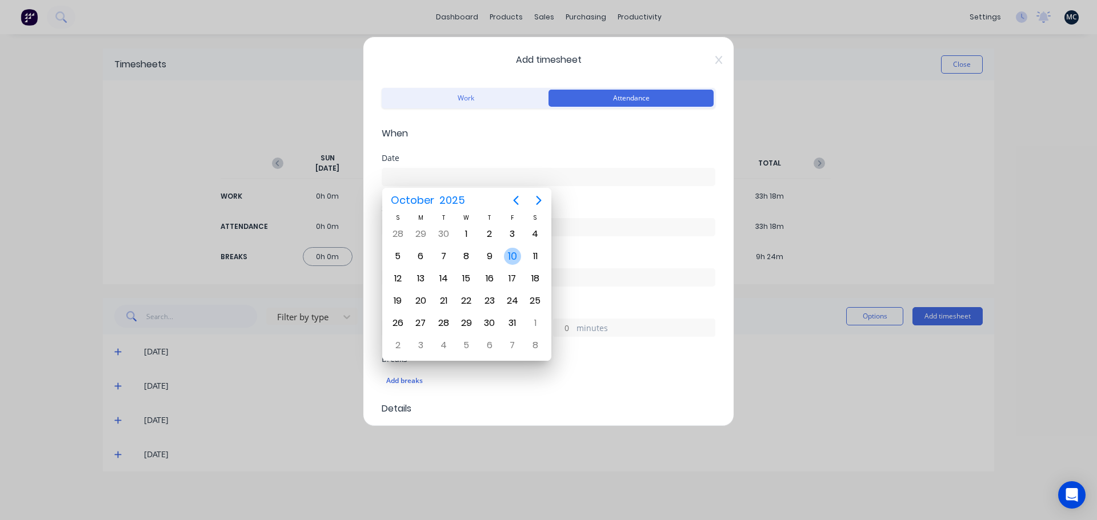
click at [513, 254] on div "10" at bounding box center [512, 256] width 17 height 17
type input "[DATE]"
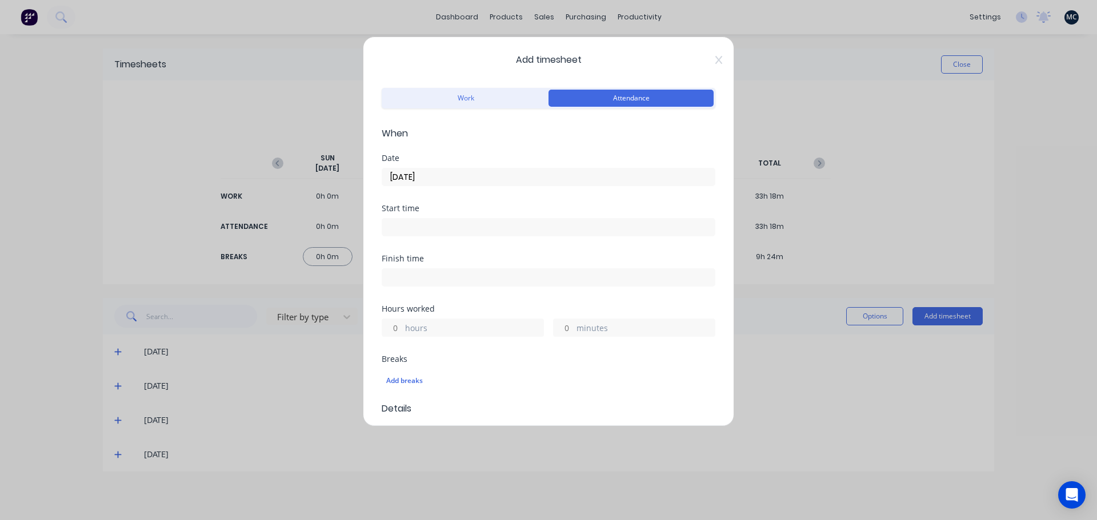
click at [511, 225] on input at bounding box center [548, 227] width 332 height 17
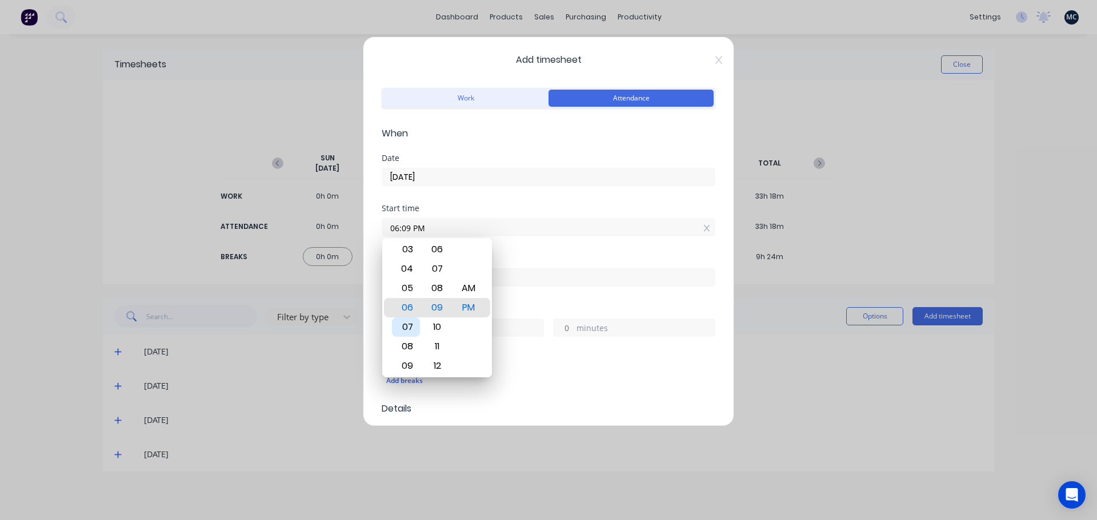
click at [406, 329] on div "07" at bounding box center [406, 327] width 28 height 19
click at [443, 315] on div "00" at bounding box center [437, 307] width 28 height 19
click at [481, 284] on div "AM" at bounding box center [469, 288] width 28 height 19
type input "07:00 AM"
click at [533, 238] on div "Start time 07:00 AM" at bounding box center [549, 229] width 334 height 50
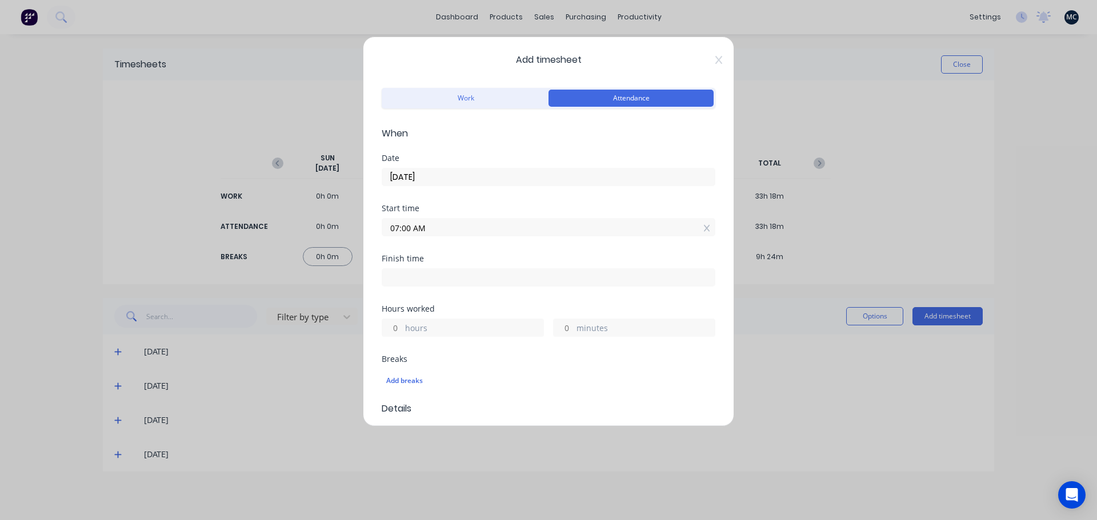
click at [478, 274] on input at bounding box center [548, 277] width 332 height 17
type input "12:09 PM"
type input "5"
type input "9"
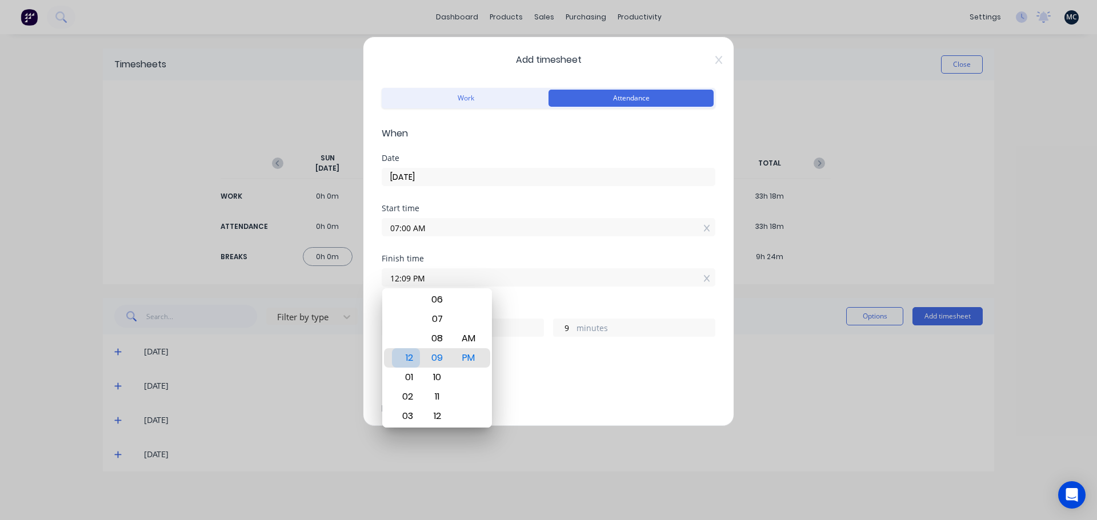
click at [407, 355] on div "12" at bounding box center [406, 357] width 28 height 19
type input "12:05 PM"
type input "5"
type input "12:01 PM"
type input "1"
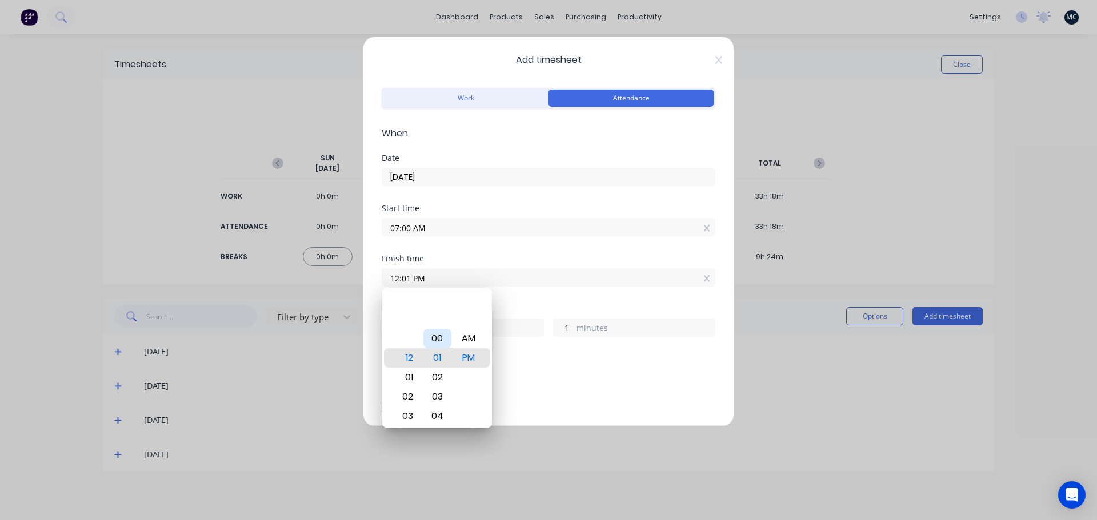
click at [445, 340] on div "00" at bounding box center [437, 338] width 28 height 19
type input "12:00 PM"
type input "0"
click at [562, 283] on input "12:00 PM" at bounding box center [548, 277] width 332 height 17
click at [564, 294] on div "Finish time 12:00 PM" at bounding box center [549, 280] width 334 height 50
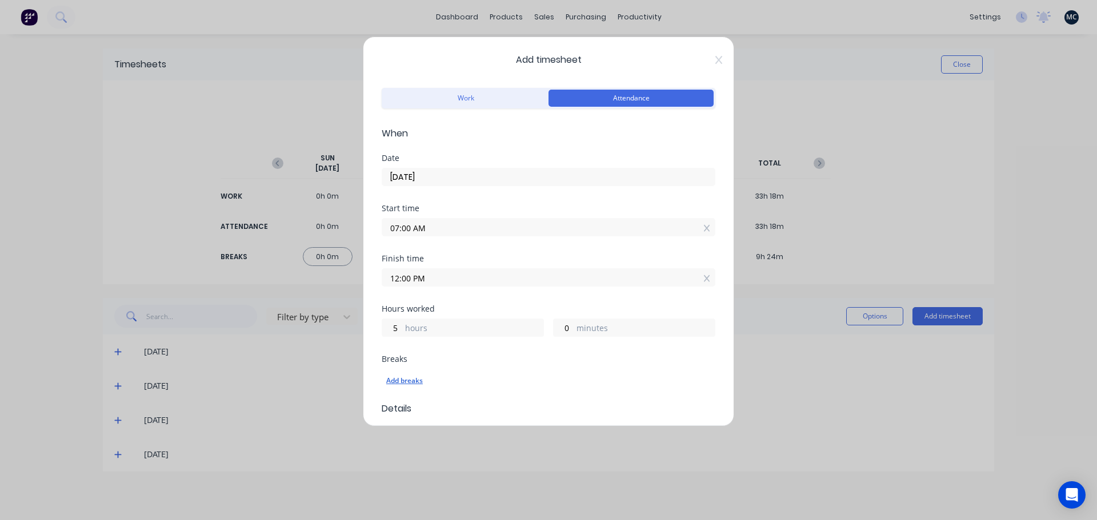
click at [413, 382] on div "Add breaks" at bounding box center [548, 381] width 324 height 15
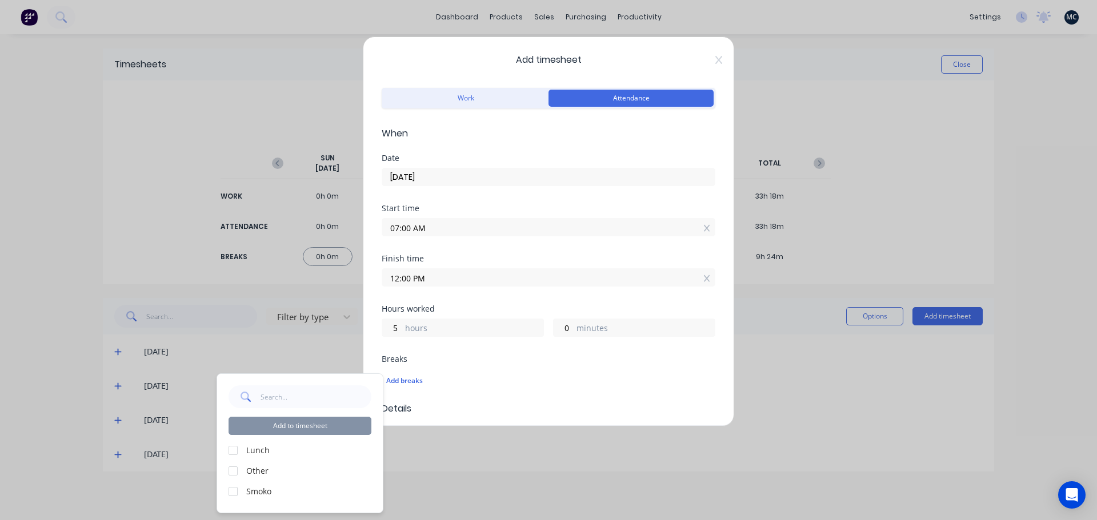
click at [232, 489] on div at bounding box center [233, 491] width 23 height 23
click at [308, 428] on button "Add to timesheet" at bounding box center [299, 426] width 143 height 18
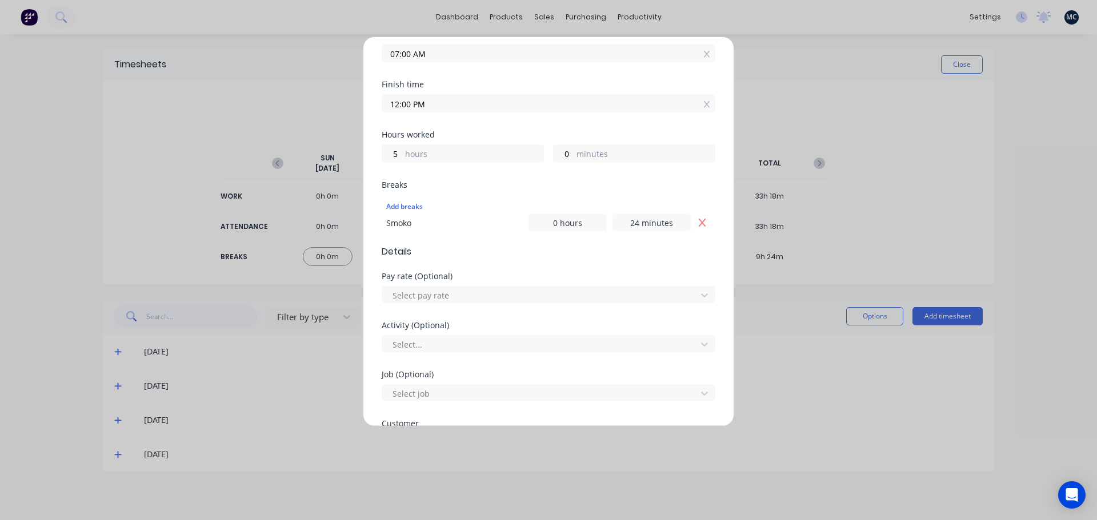
scroll to position [344, 0]
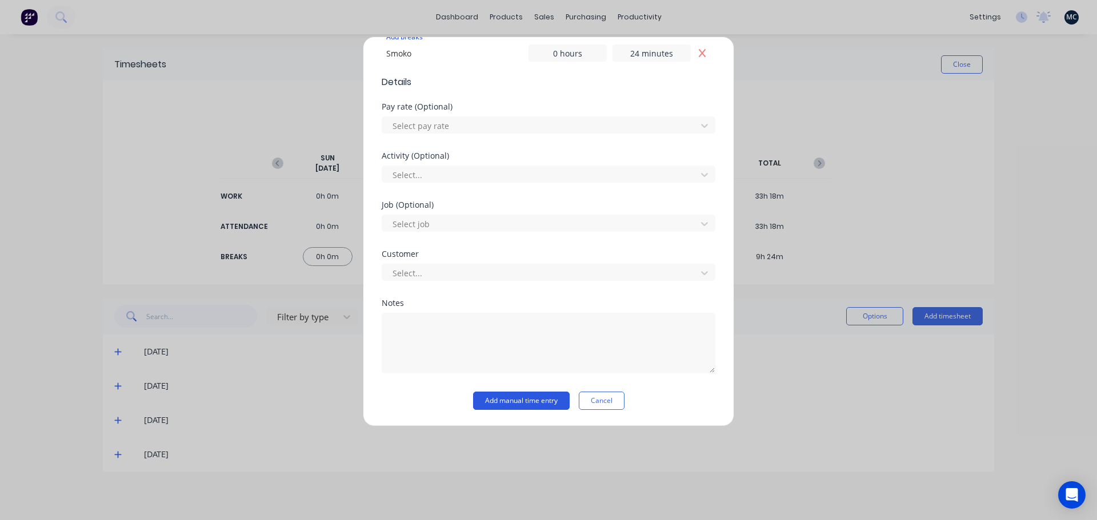
click at [510, 403] on button "Add manual time entry" at bounding box center [521, 401] width 97 height 18
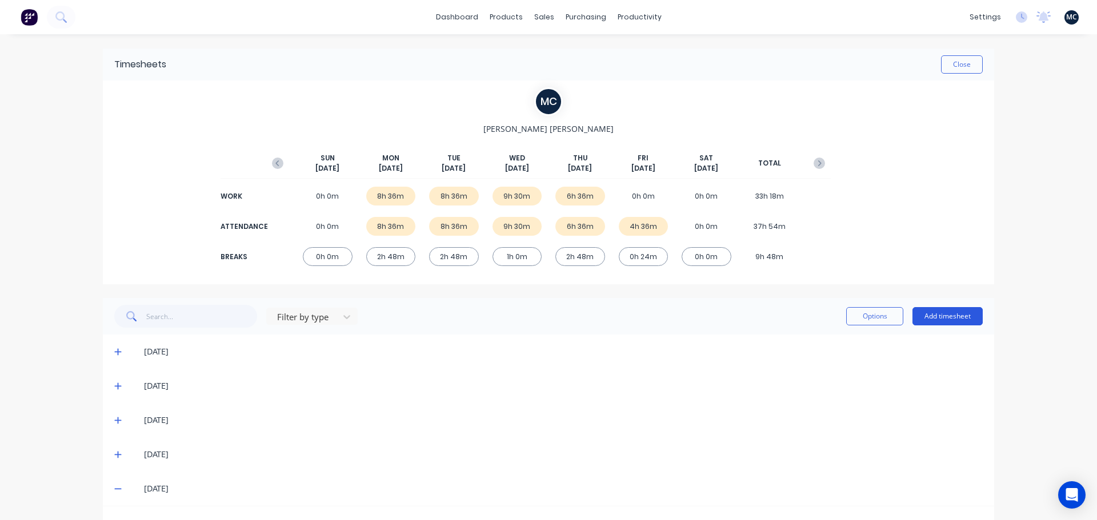
click at [937, 316] on button "Add timesheet" at bounding box center [947, 316] width 70 height 18
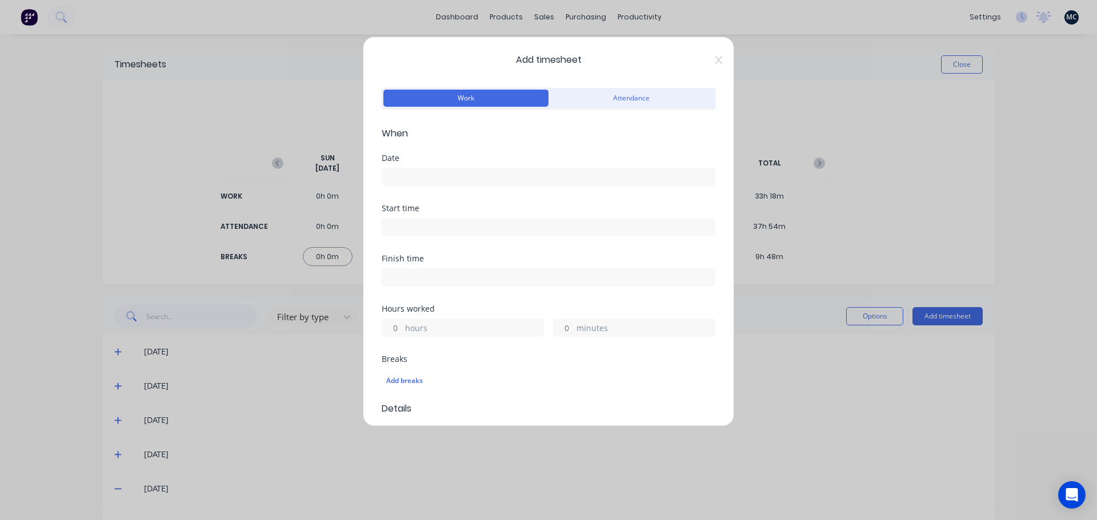
click at [443, 177] on input at bounding box center [548, 176] width 332 height 17
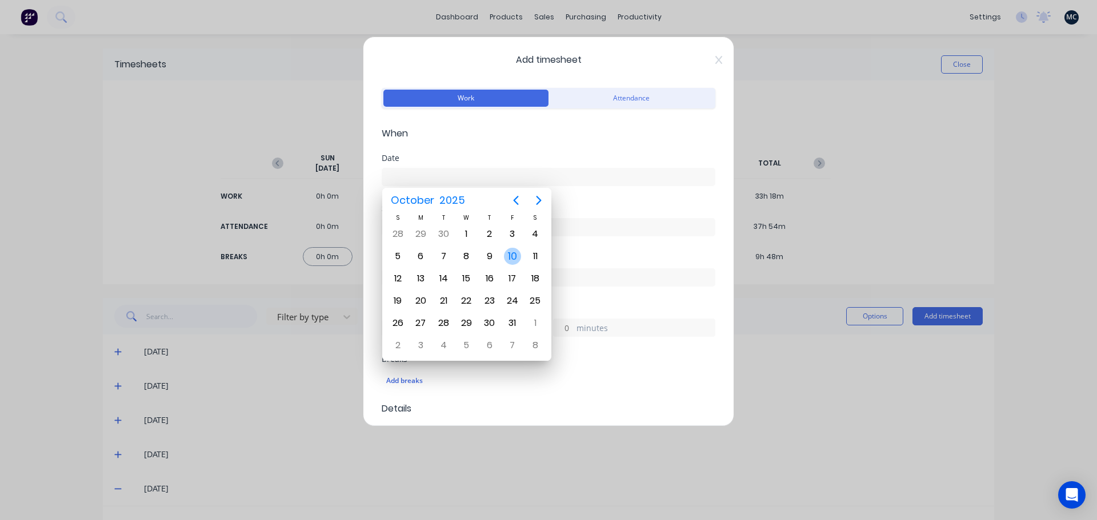
click at [511, 255] on div "10" at bounding box center [512, 256] width 17 height 17
type input "[DATE]"
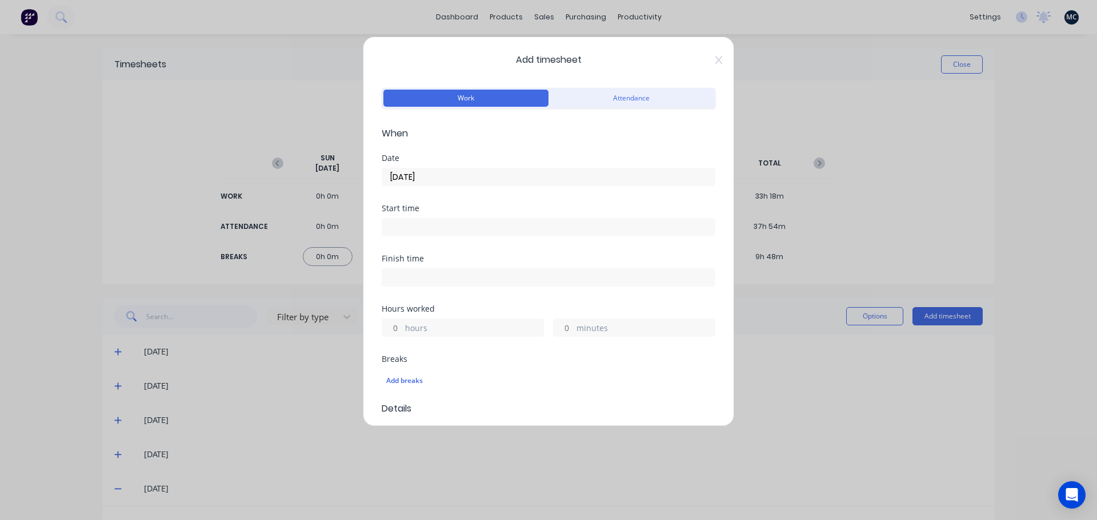
click at [495, 224] on input at bounding box center [548, 227] width 332 height 17
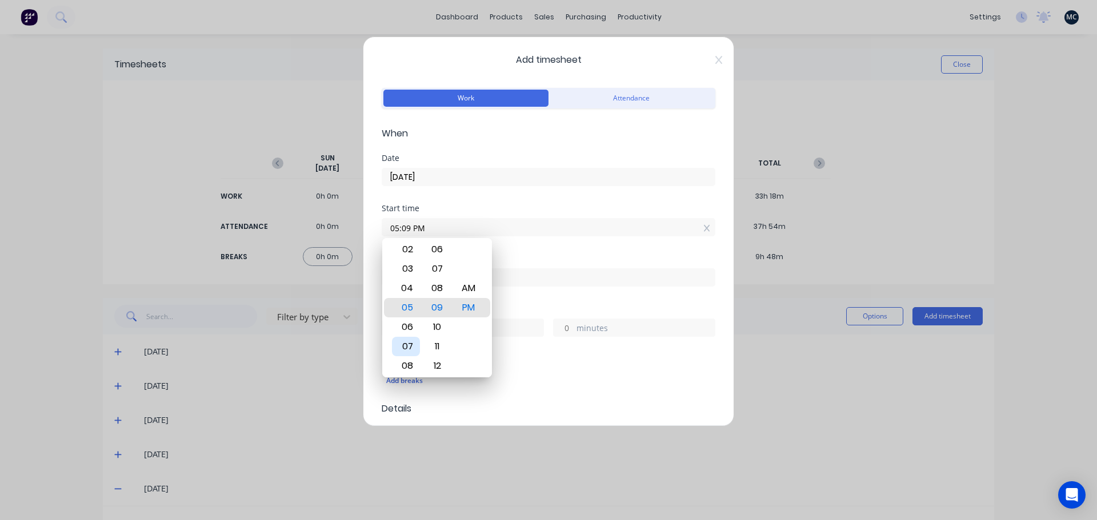
click at [408, 352] on div "07" at bounding box center [406, 346] width 28 height 19
click at [440, 306] on div "00" at bounding box center [437, 307] width 28 height 19
click at [476, 292] on div "AM" at bounding box center [469, 288] width 28 height 19
type input "07:00 AM"
click at [527, 243] on div "Start time 07:00 AM" at bounding box center [549, 229] width 334 height 50
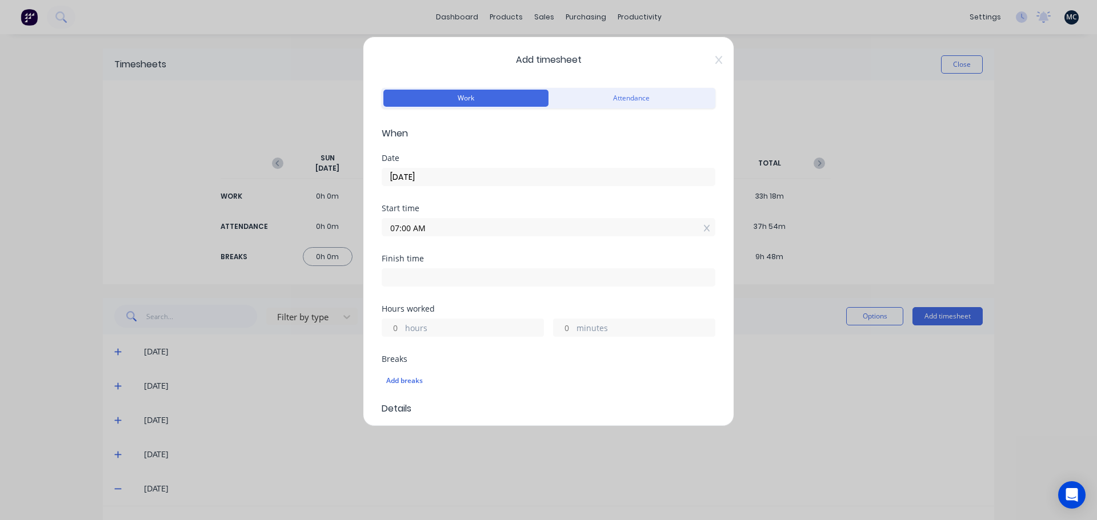
click at [491, 279] on input at bounding box center [548, 277] width 332 height 17
type input "12:10 PM"
type input "5"
type input "10"
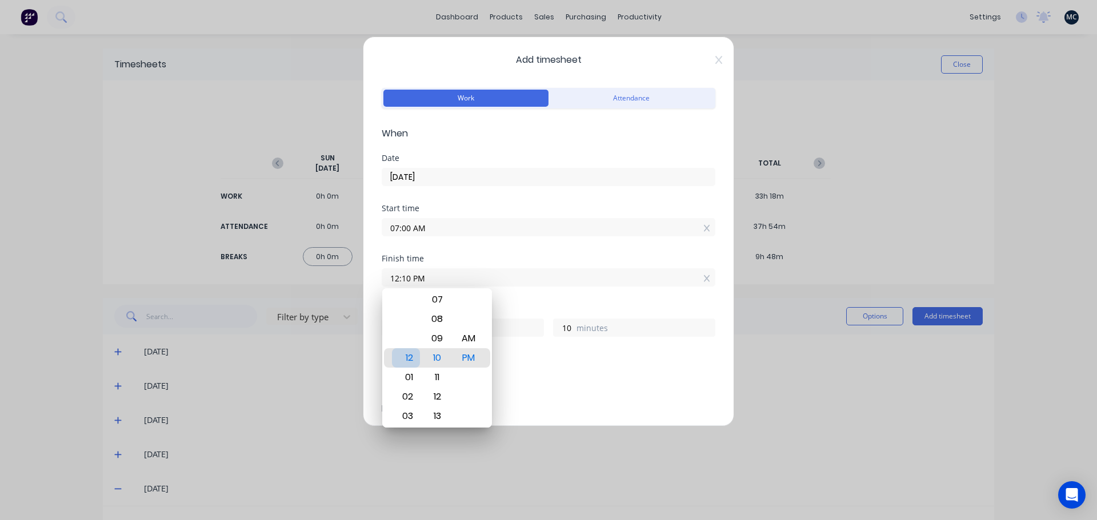
click at [406, 362] on div "12" at bounding box center [406, 357] width 28 height 19
type input "12:05 PM"
type input "5"
type input "12:00 PM"
type input "0"
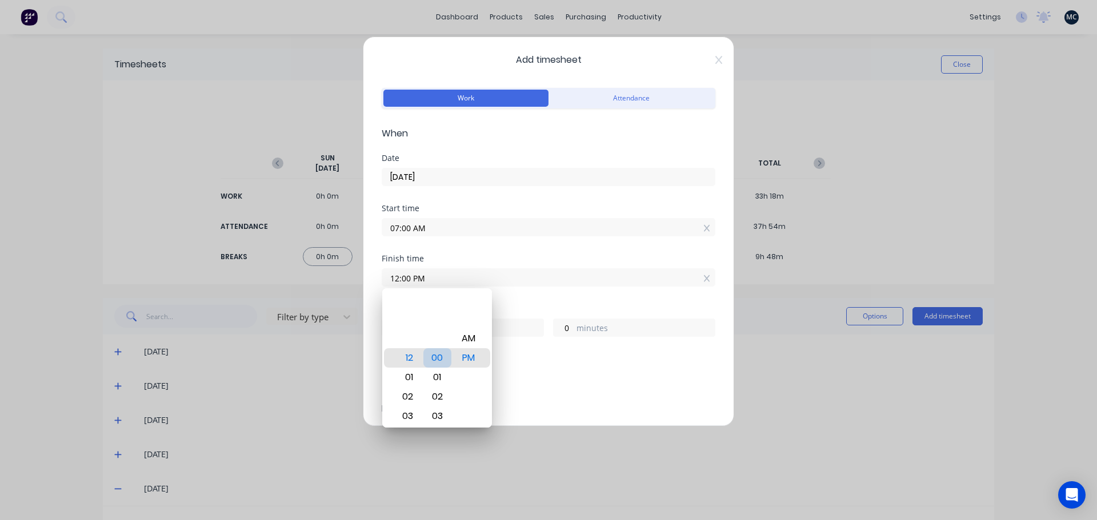
click at [438, 357] on div "00" at bounding box center [437, 357] width 28 height 19
click at [540, 304] on div "Finish time 12:00 PM" at bounding box center [549, 280] width 334 height 50
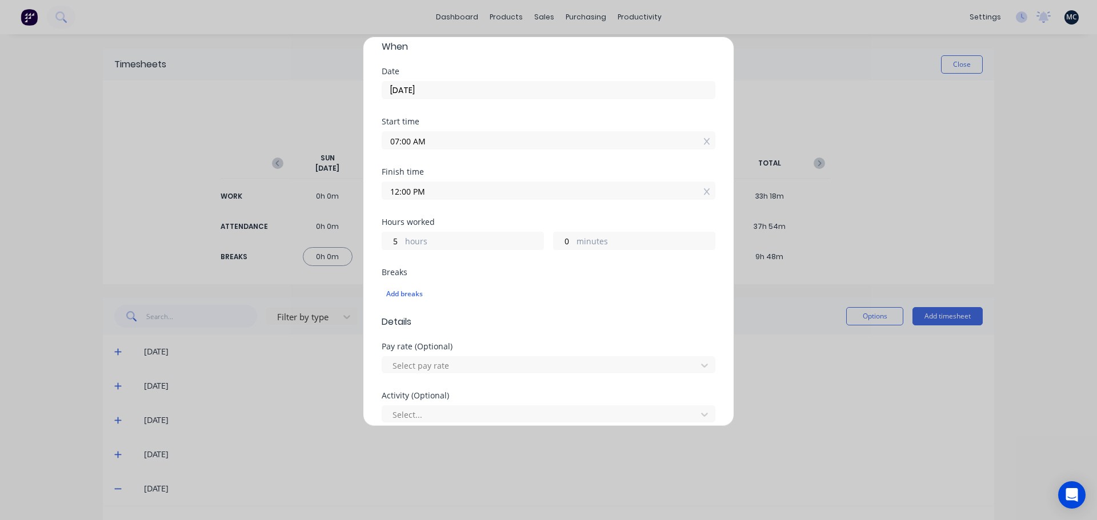
scroll to position [171, 0]
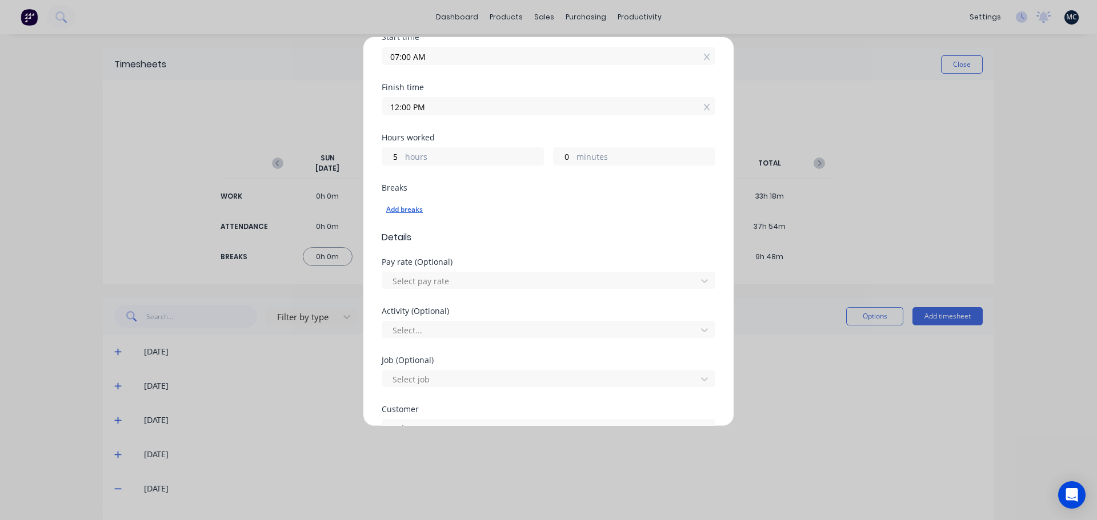
click at [400, 210] on div "Add breaks" at bounding box center [548, 209] width 324 height 15
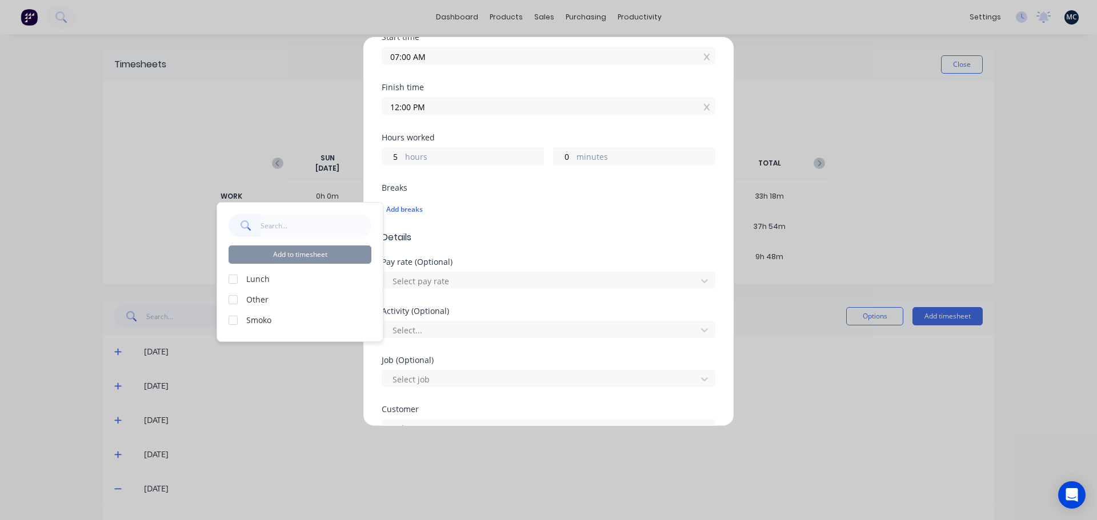
click at [236, 320] on div at bounding box center [233, 320] width 23 height 23
click at [322, 262] on button "Add to timesheet" at bounding box center [299, 255] width 143 height 18
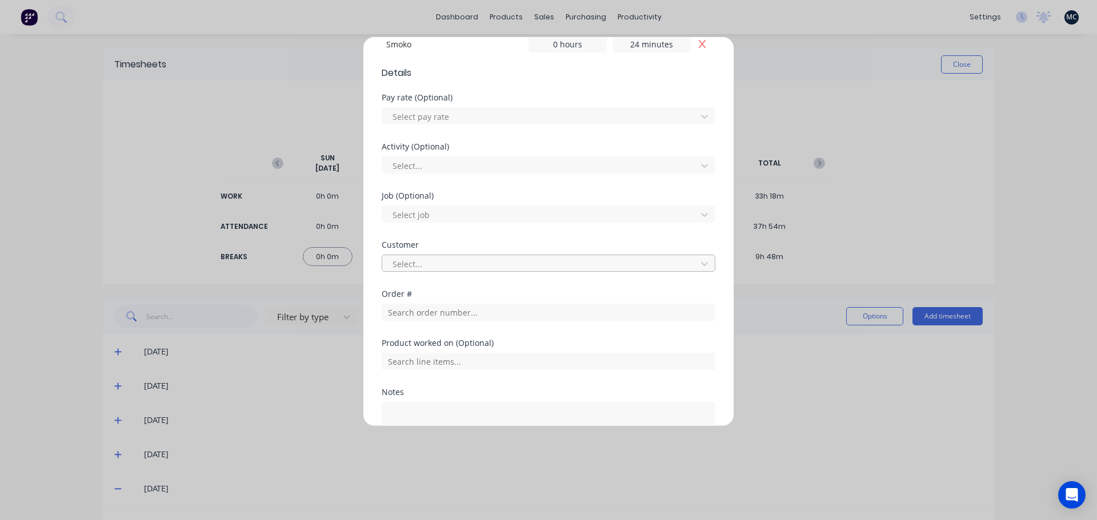
scroll to position [442, 0]
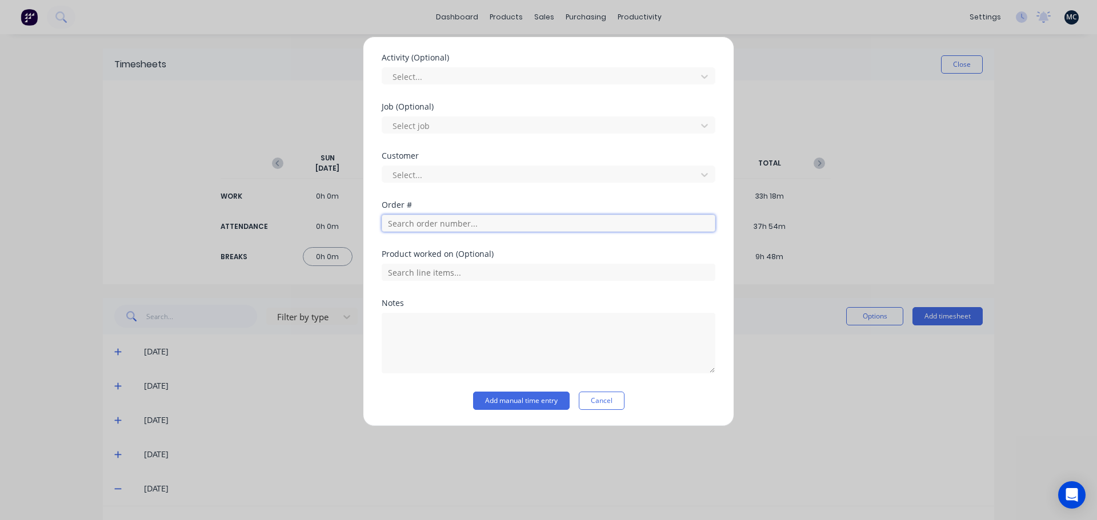
click at [524, 230] on input "text" at bounding box center [549, 223] width 334 height 17
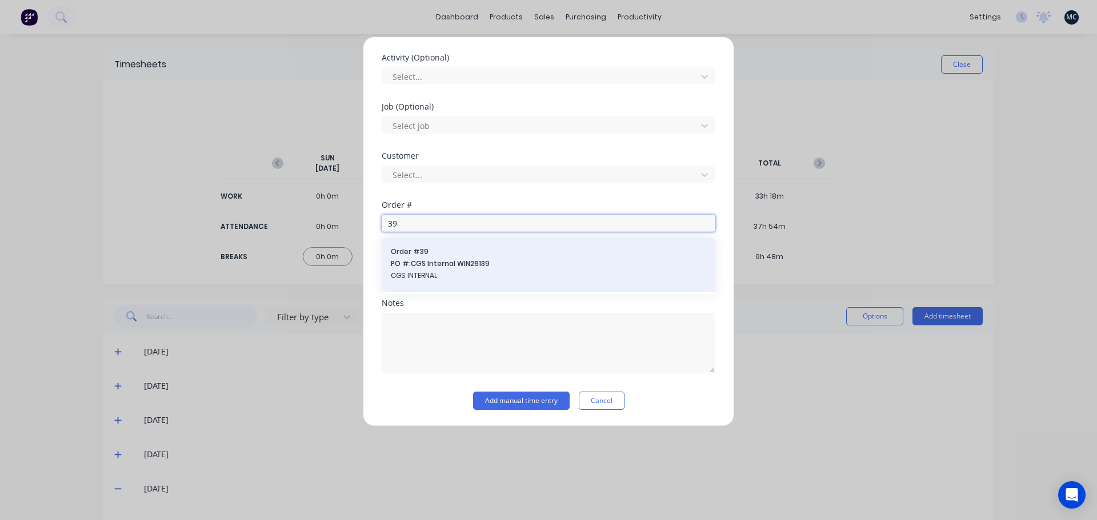
type input "39"
click at [484, 262] on span "PO #: CGS Internal WIN26139" at bounding box center [548, 264] width 315 height 10
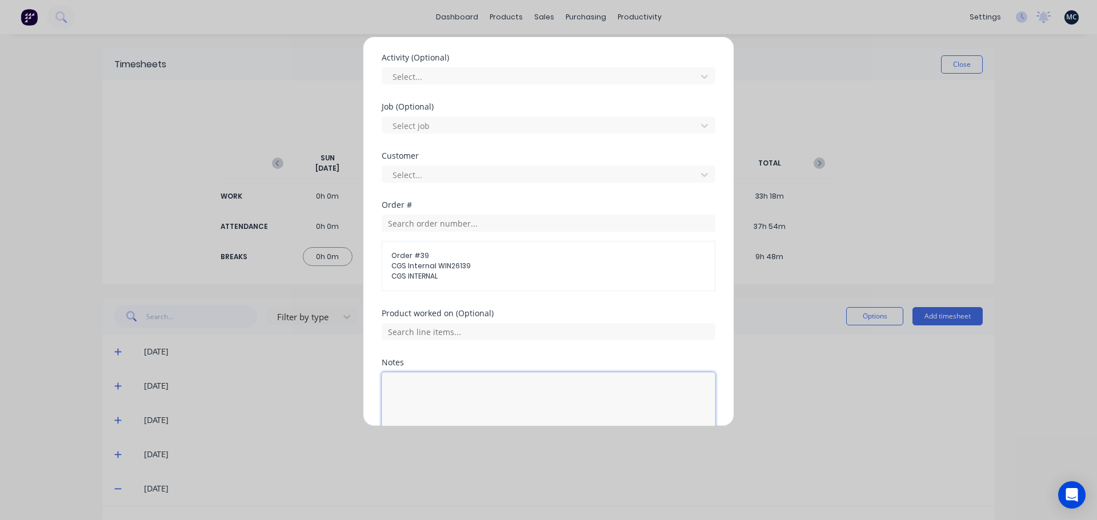
click at [477, 391] on textarea at bounding box center [549, 402] width 334 height 61
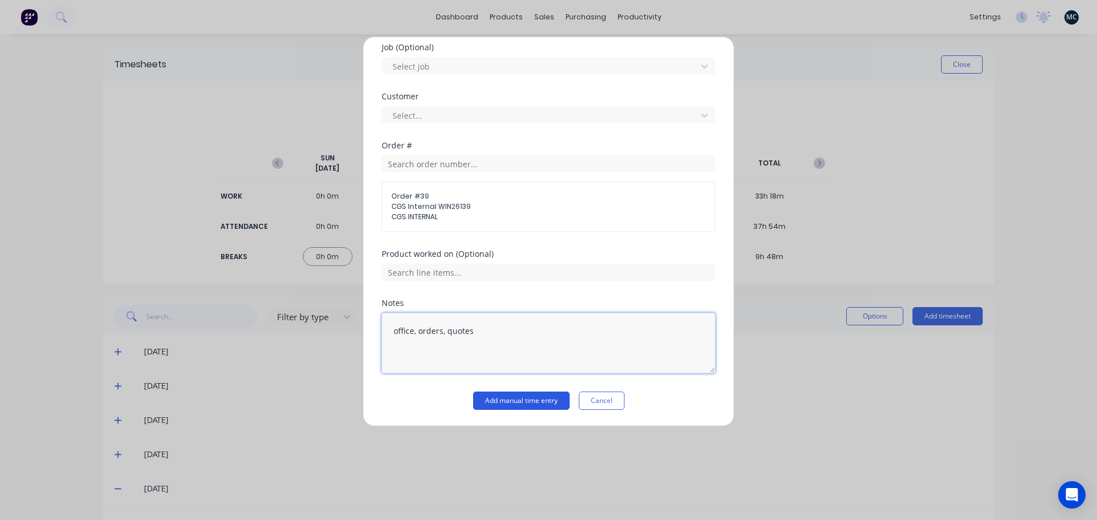
type textarea "office, orders, quotes"
click at [515, 402] on button "Add manual time entry" at bounding box center [521, 401] width 97 height 18
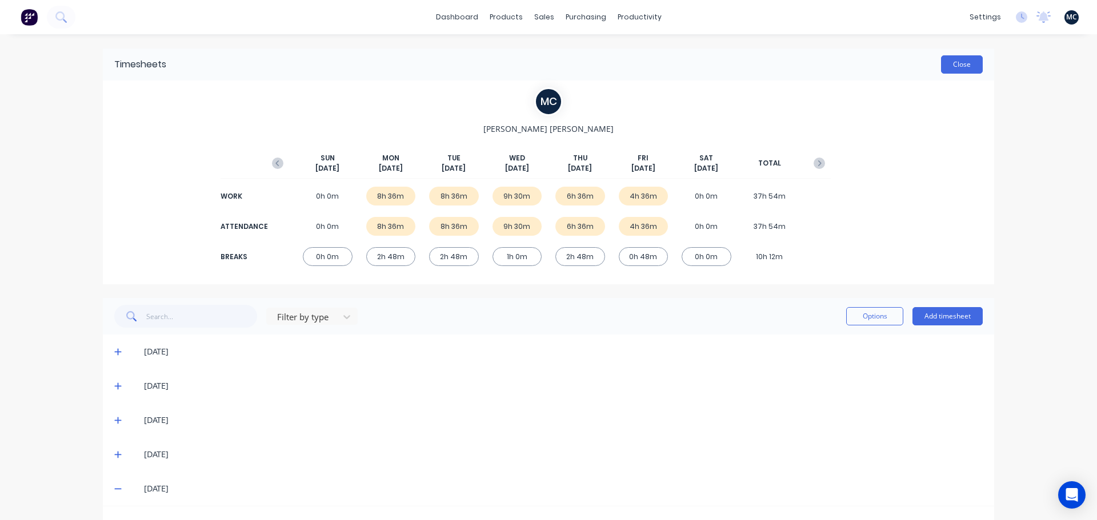
click at [949, 65] on button "Close" at bounding box center [962, 64] width 42 height 18
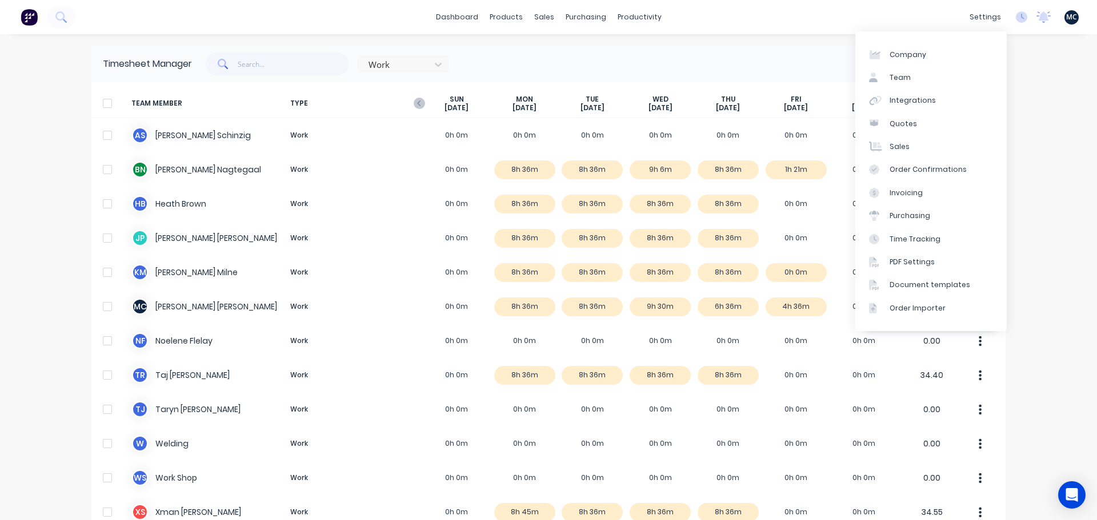
click at [640, 41] on div "dashboard products sales purchasing productivity dashboard products Product Cat…" at bounding box center [548, 260] width 1097 height 520
